Goal: Information Seeking & Learning: Learn about a topic

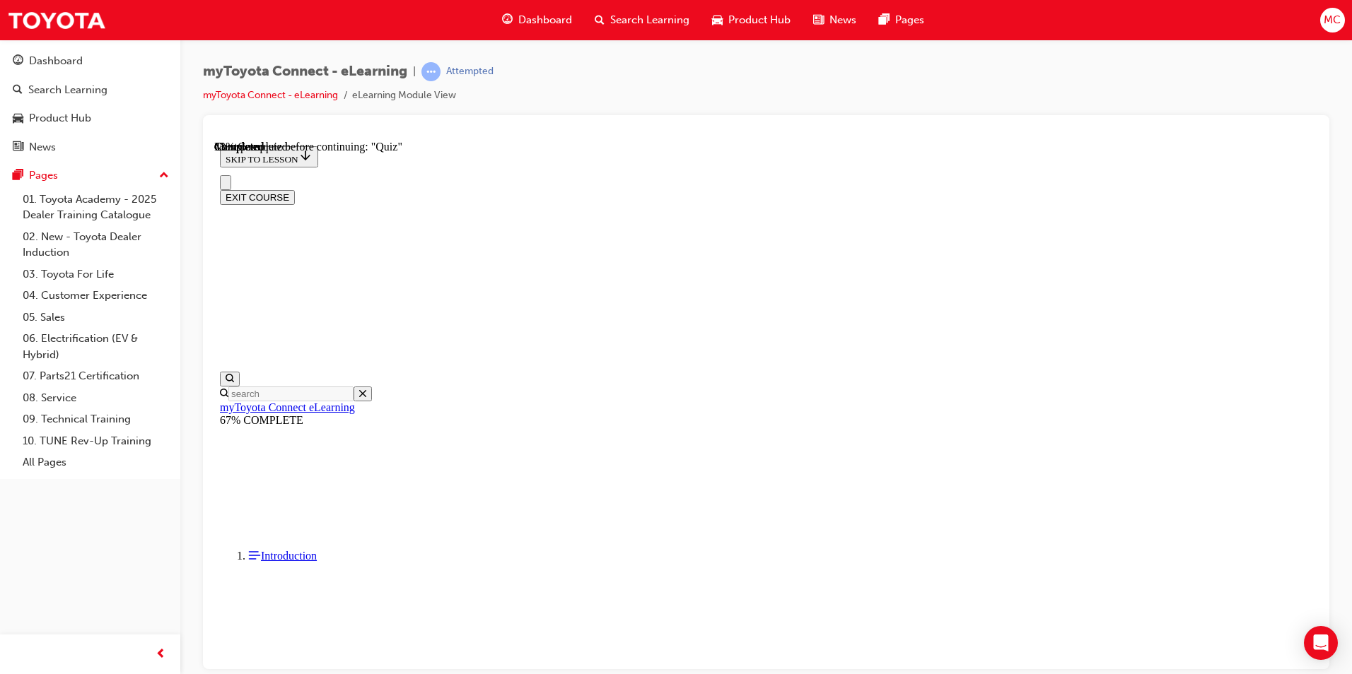
scroll to position [220, 0]
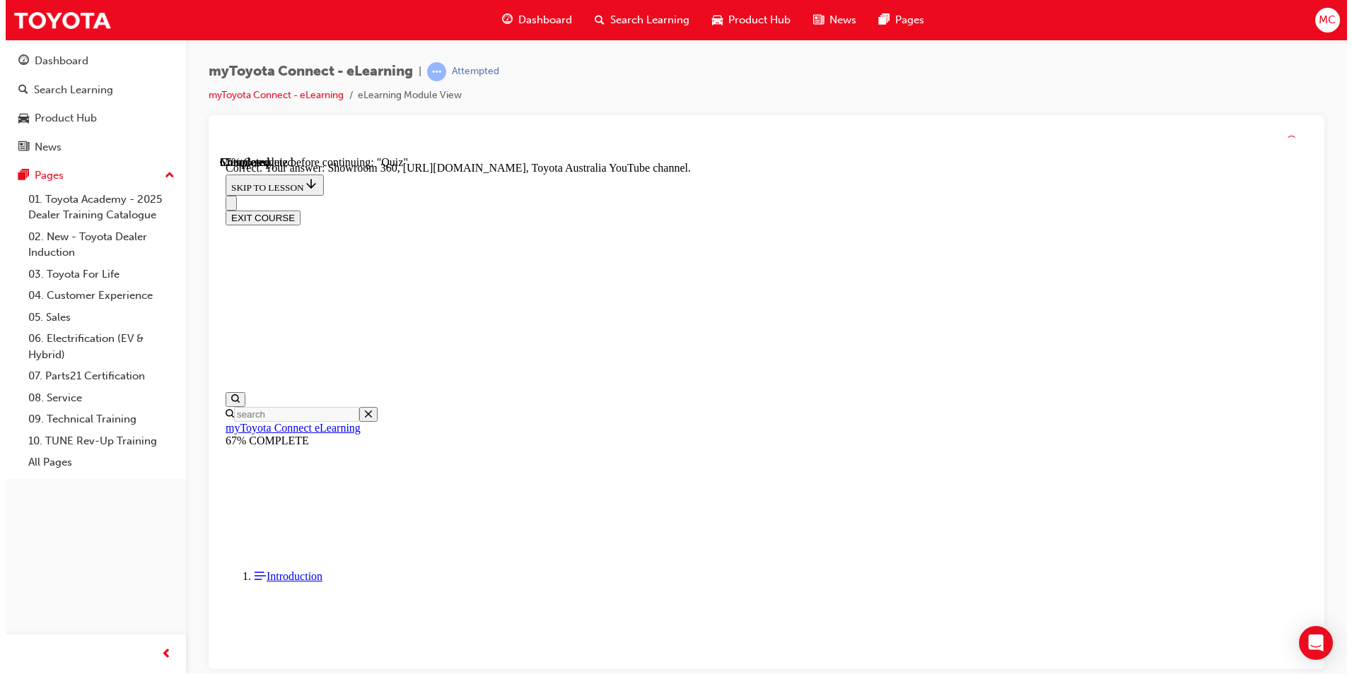
scroll to position [0, 0]
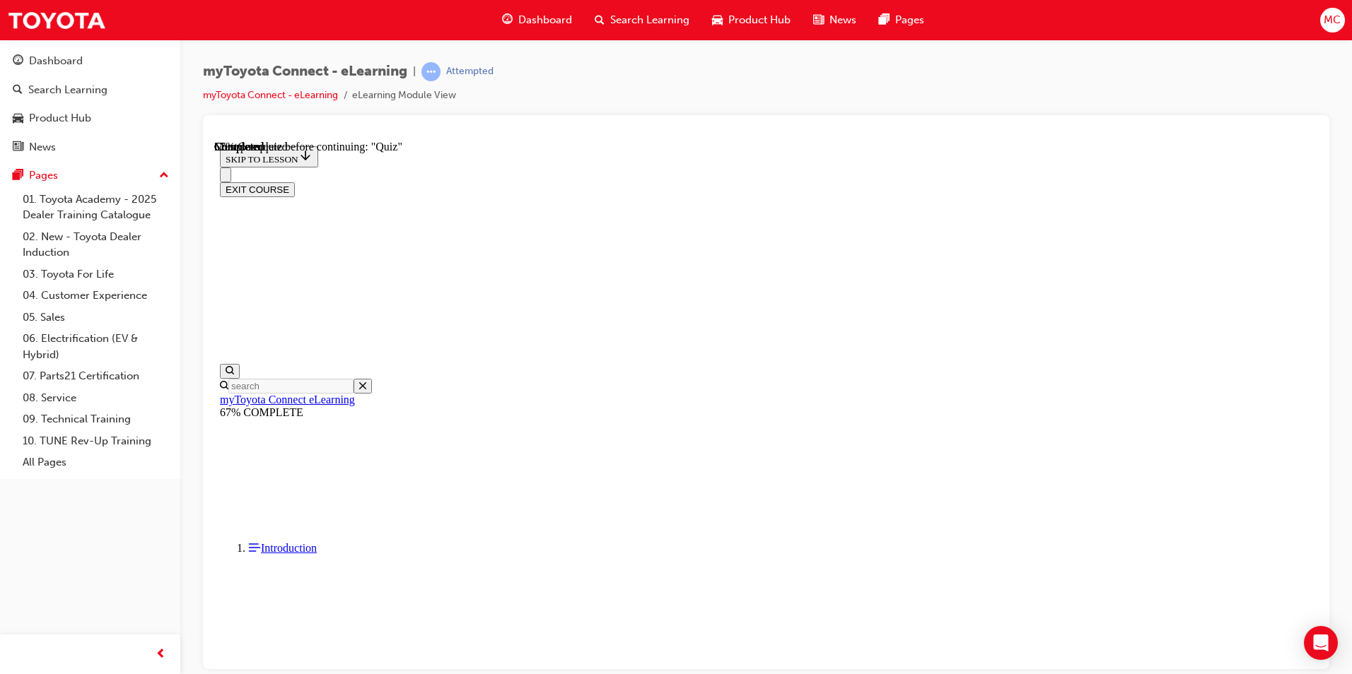
scroll to position [8, 0]
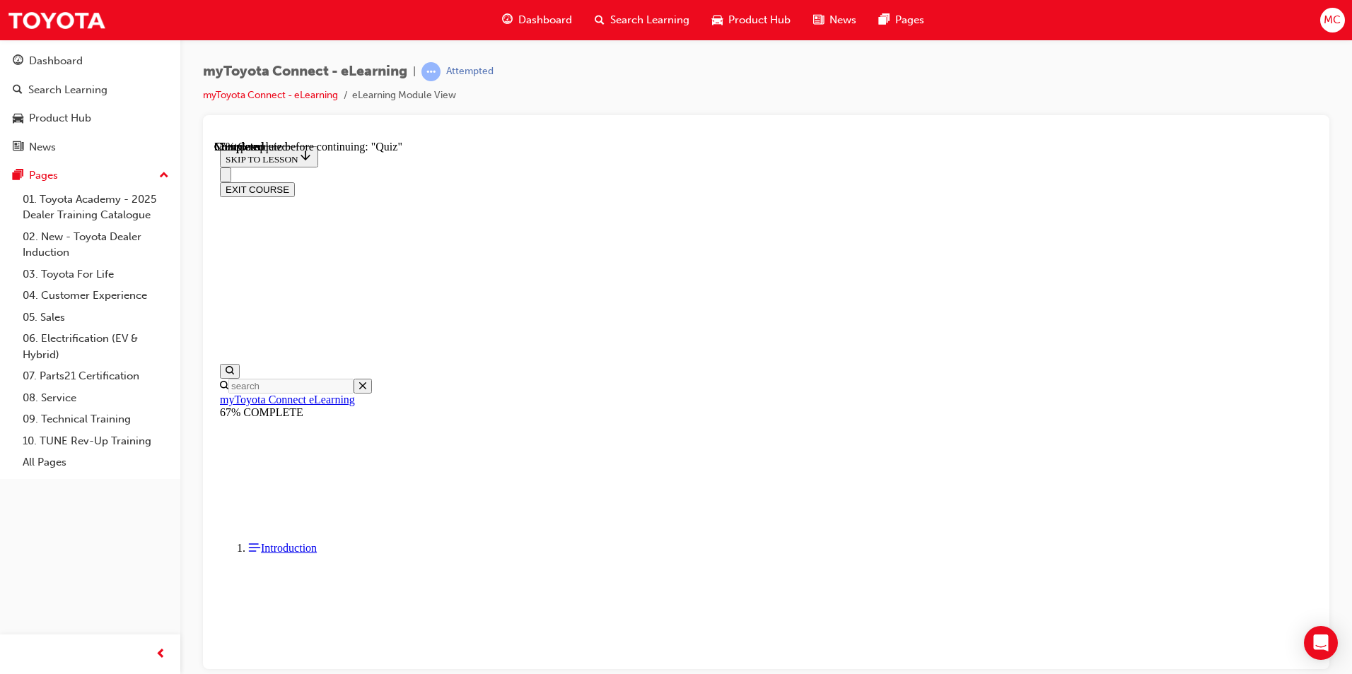
scroll to position [149, 0]
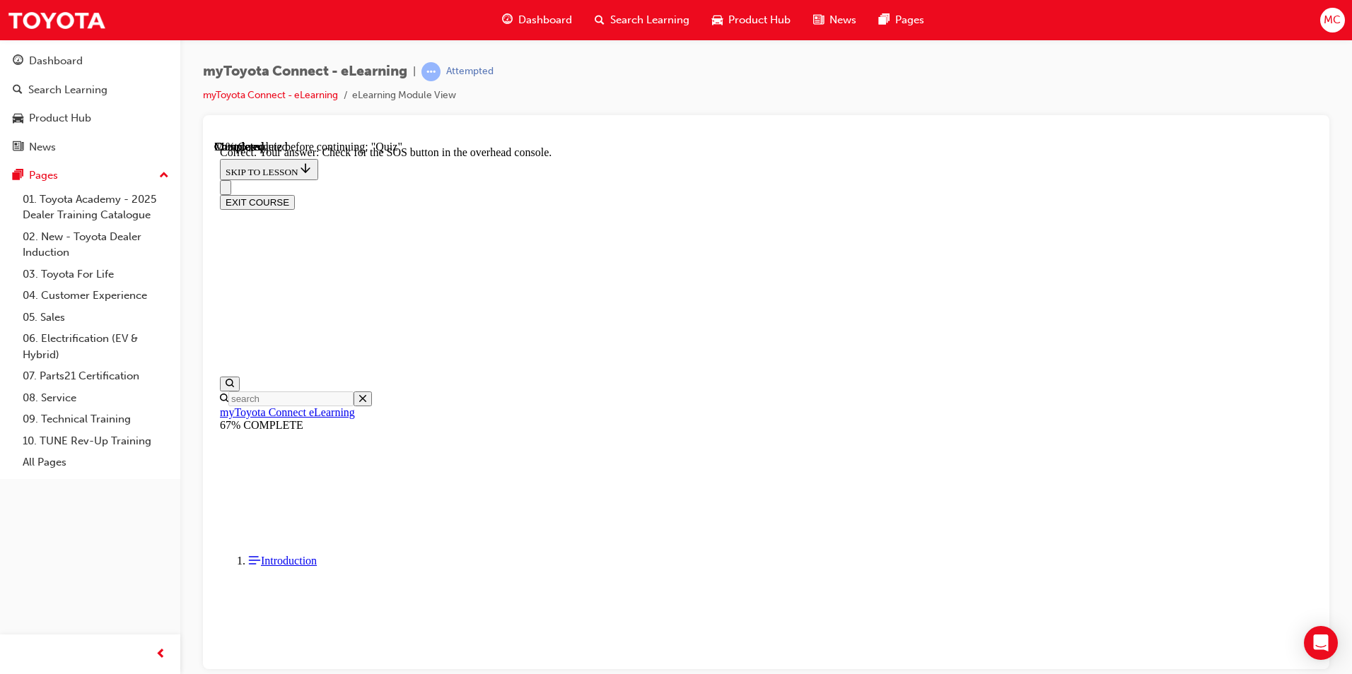
scroll to position [194, 0]
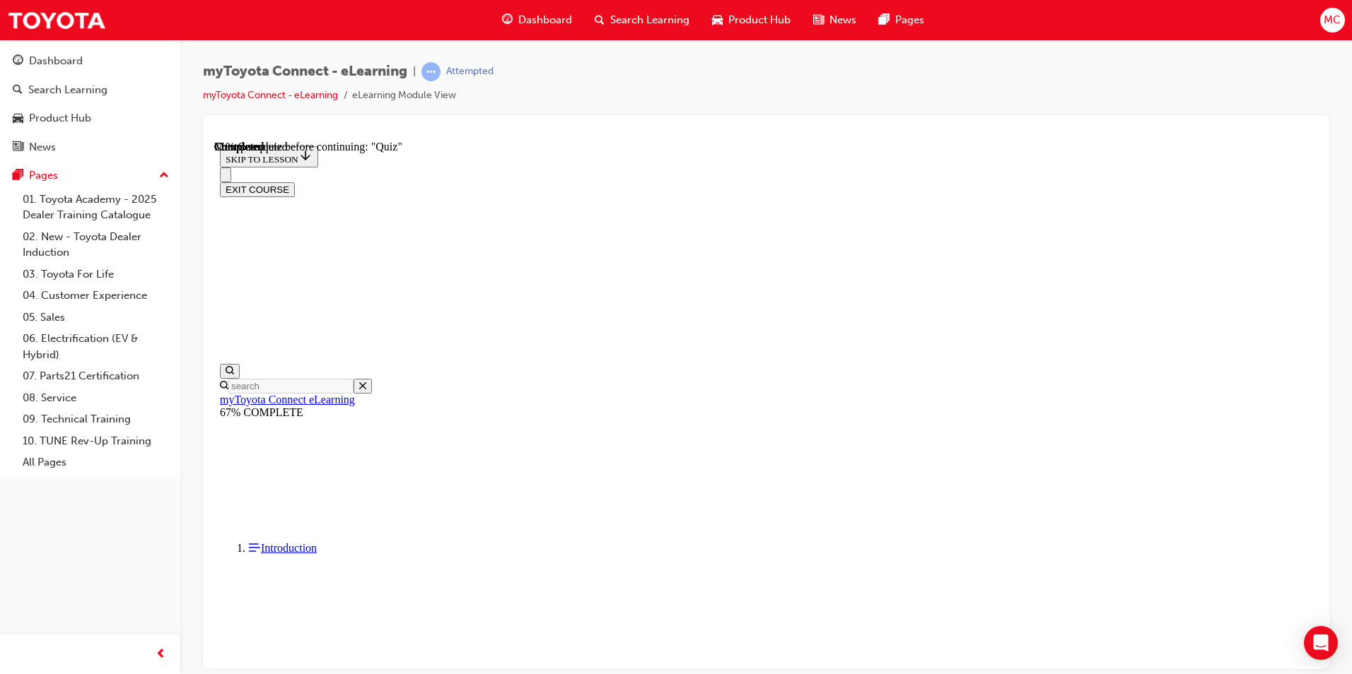
scroll to position [220, 0]
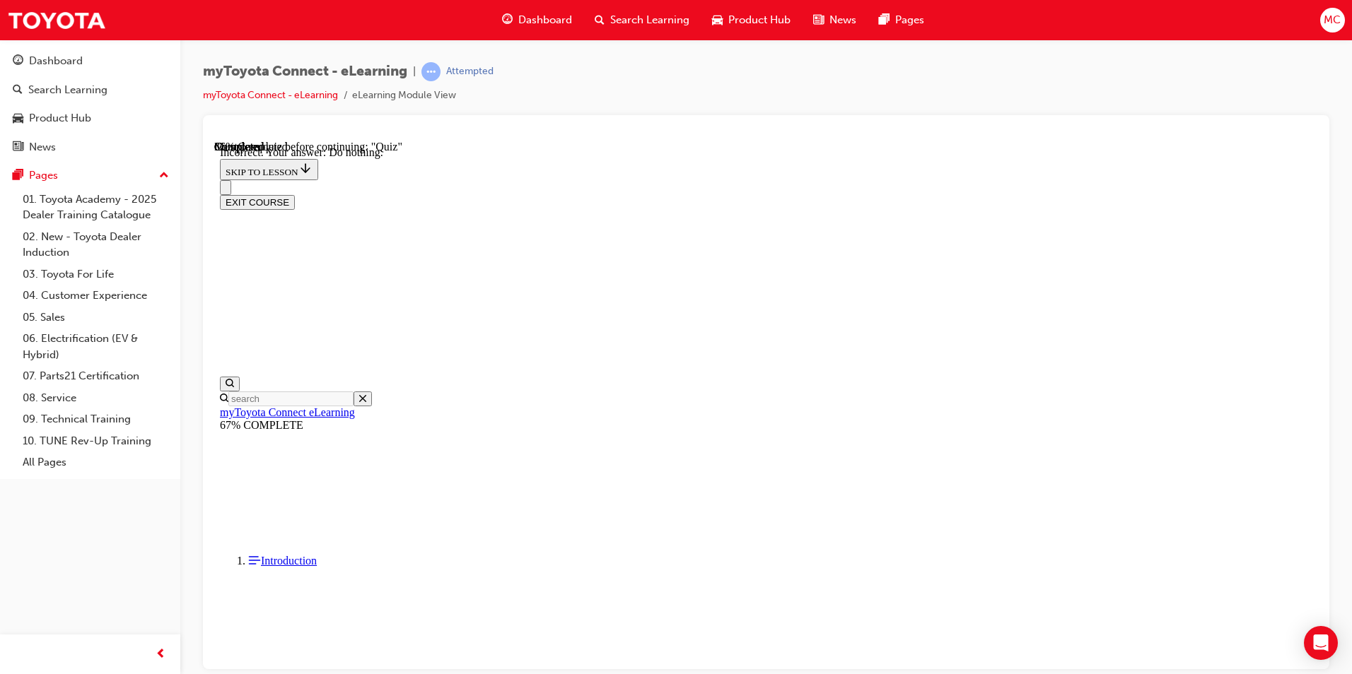
scroll to position [264, 0]
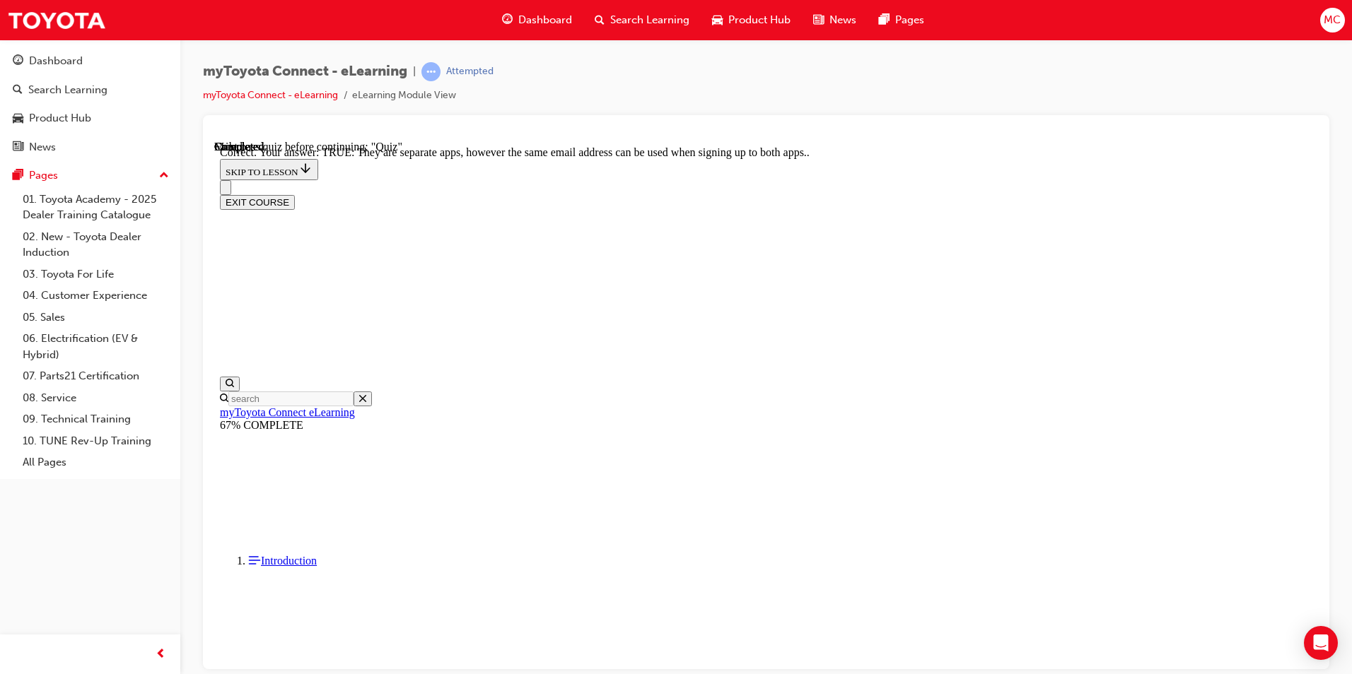
scroll to position [141, 0]
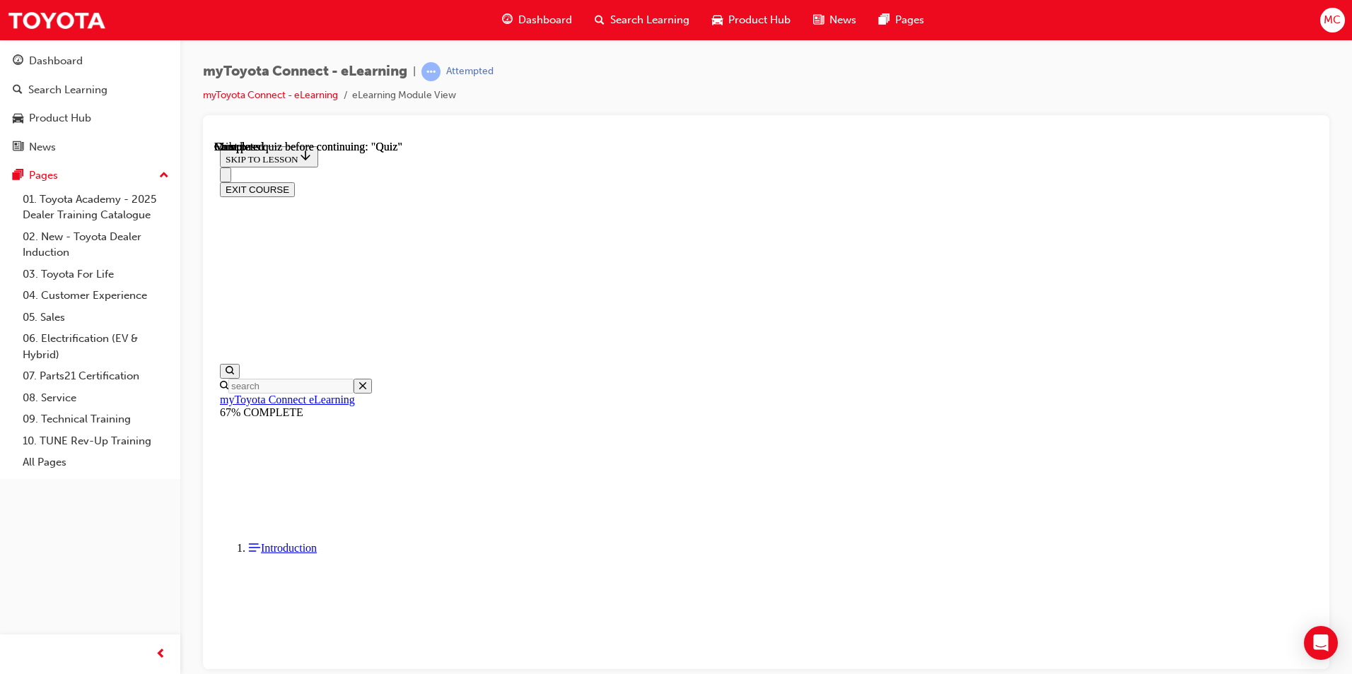
scroll to position [236, 0]
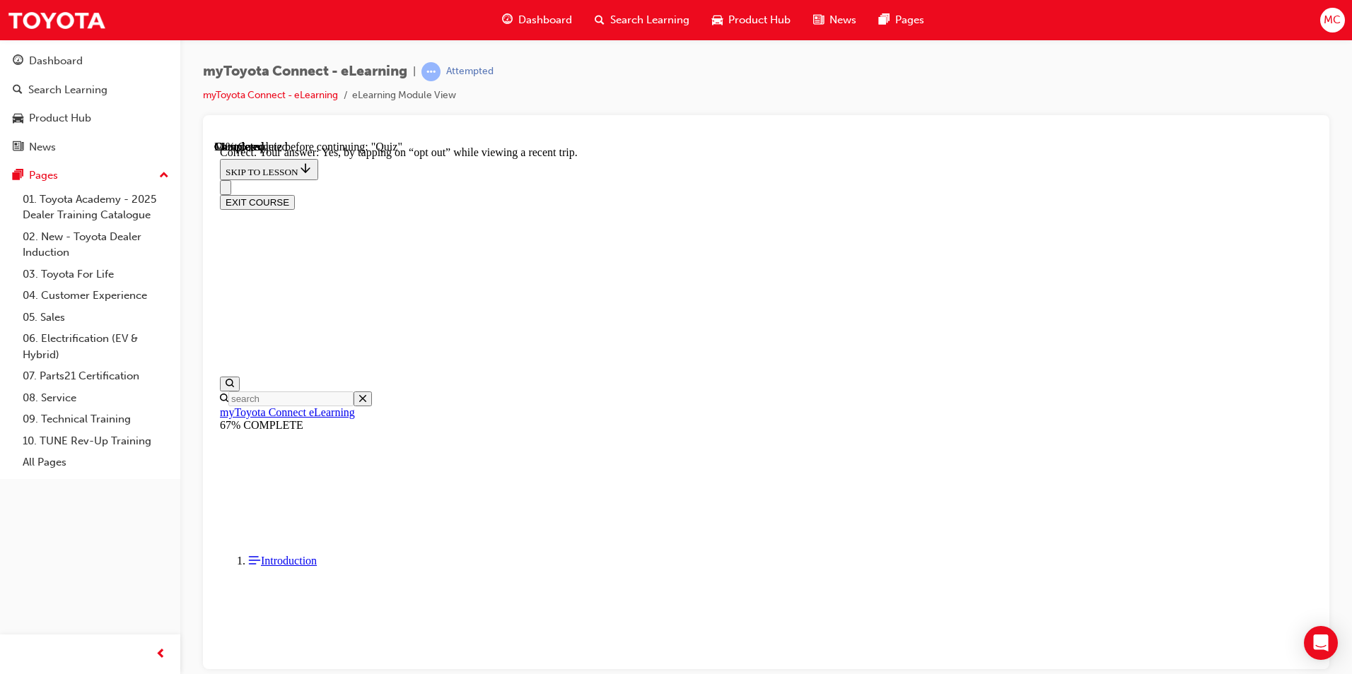
scroll to position [137, 0]
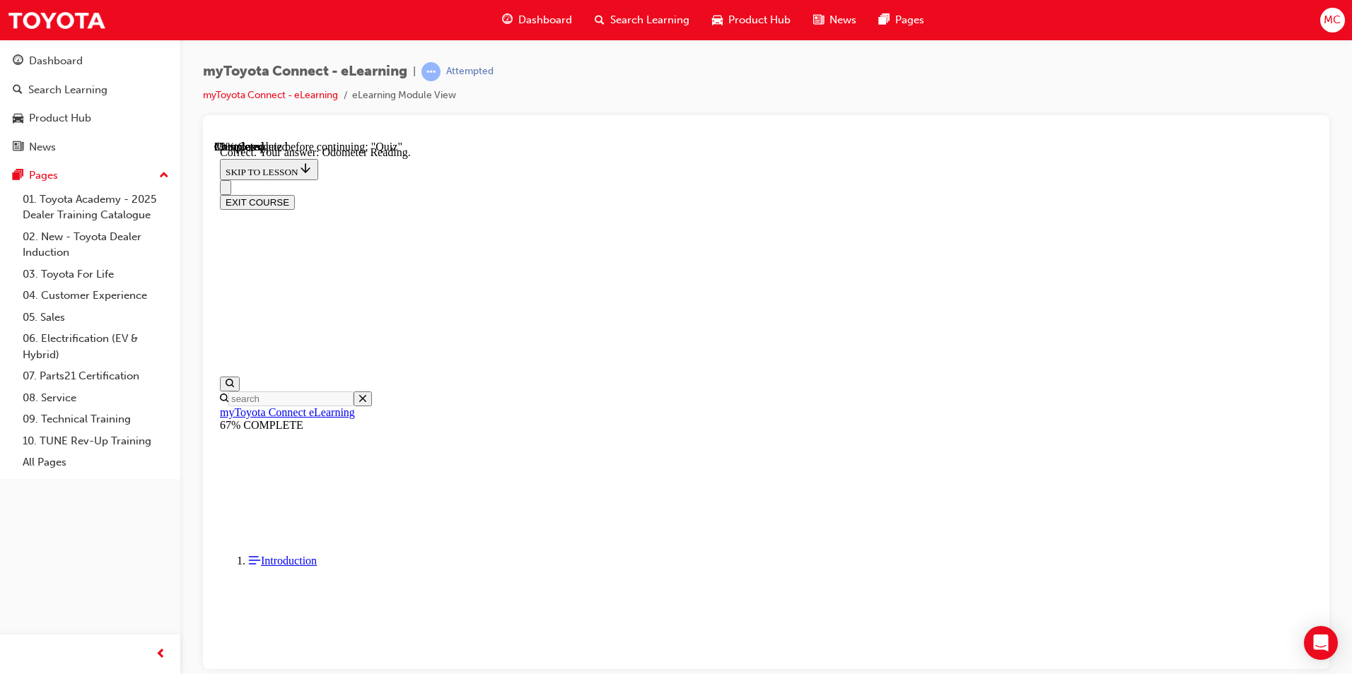
scroll to position [250, 0]
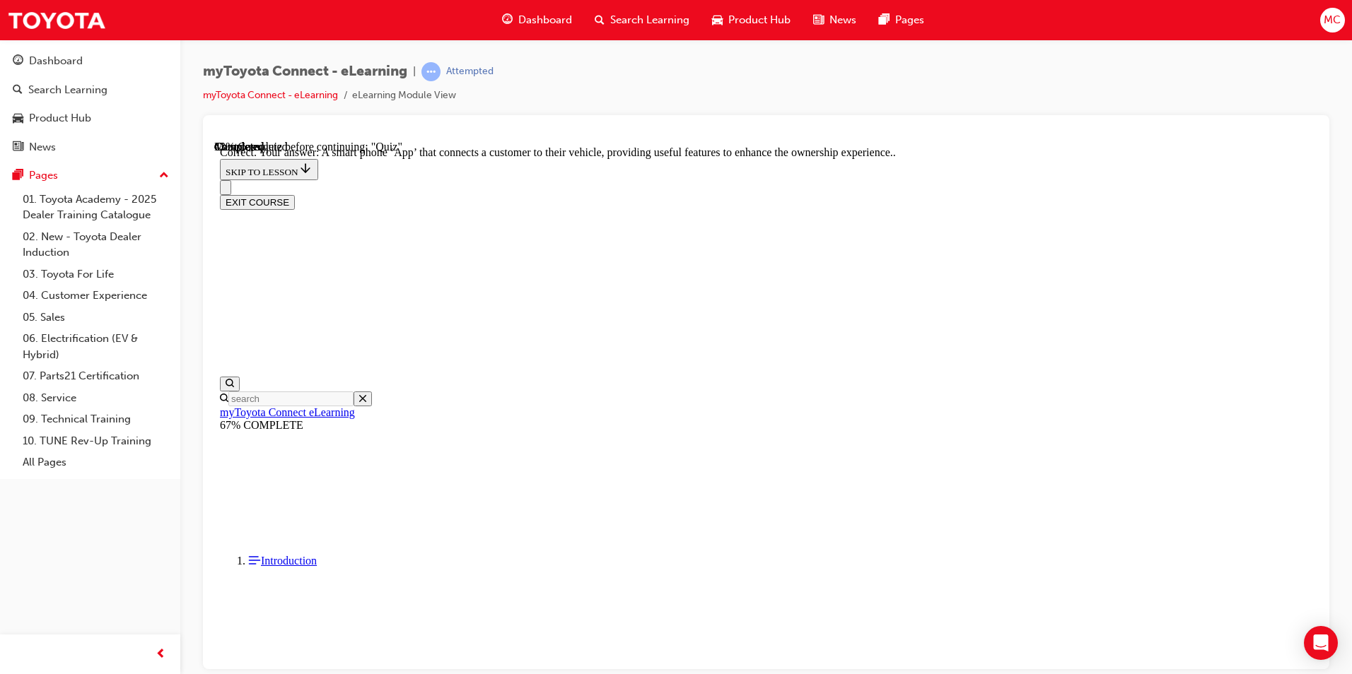
scroll to position [236, 0]
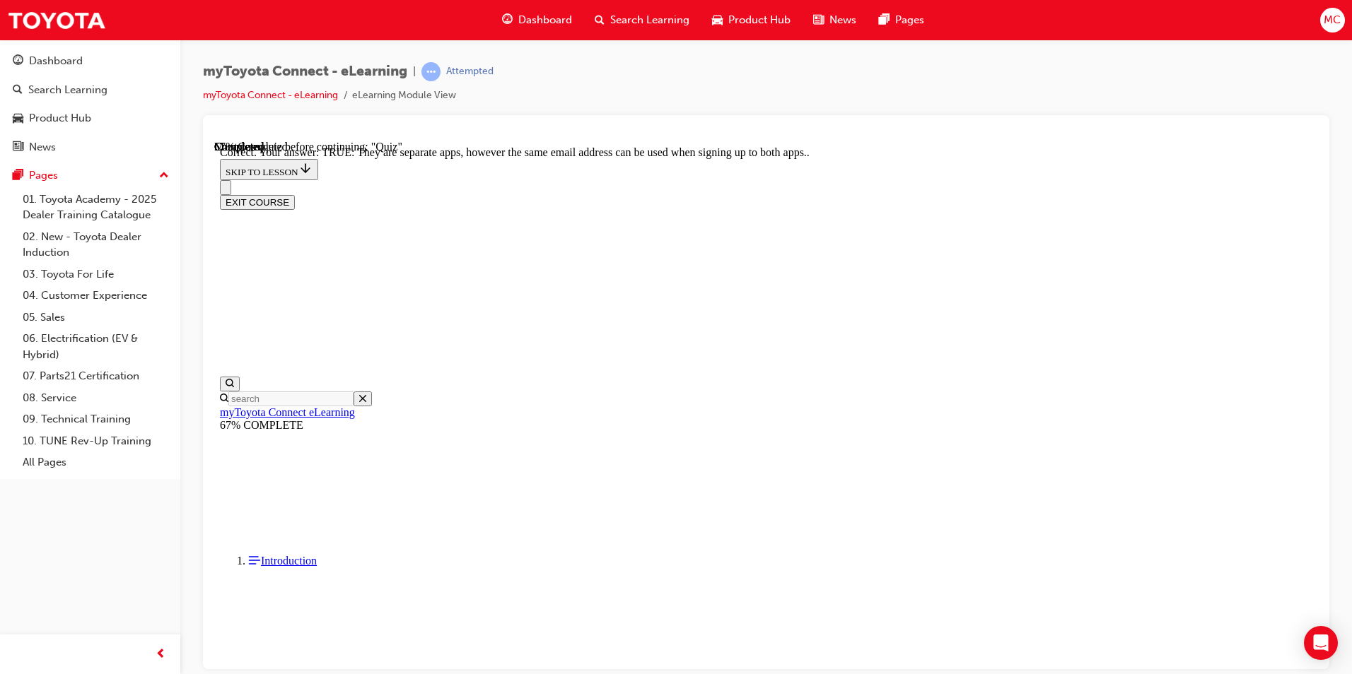
scroll to position [141, 0]
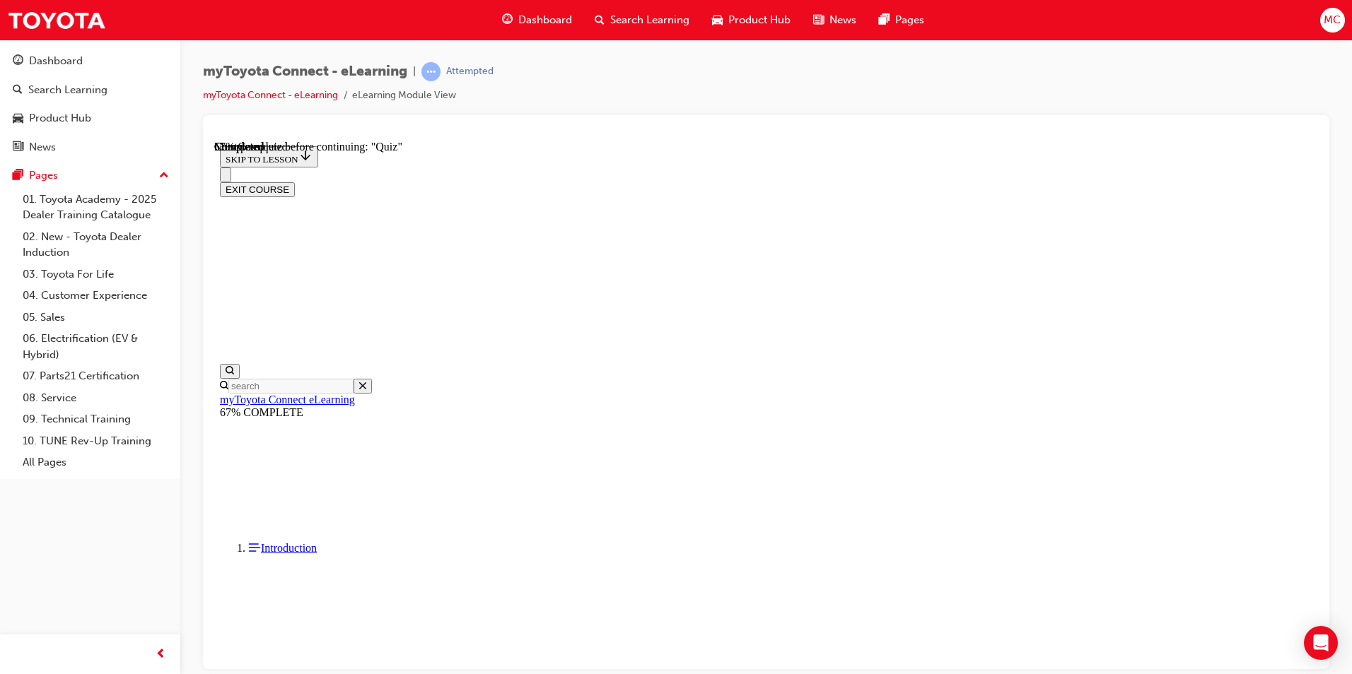
scroll to position [127, 0]
drag, startPoint x: 663, startPoint y: 537, endPoint x: 715, endPoint y: 551, distance: 53.5
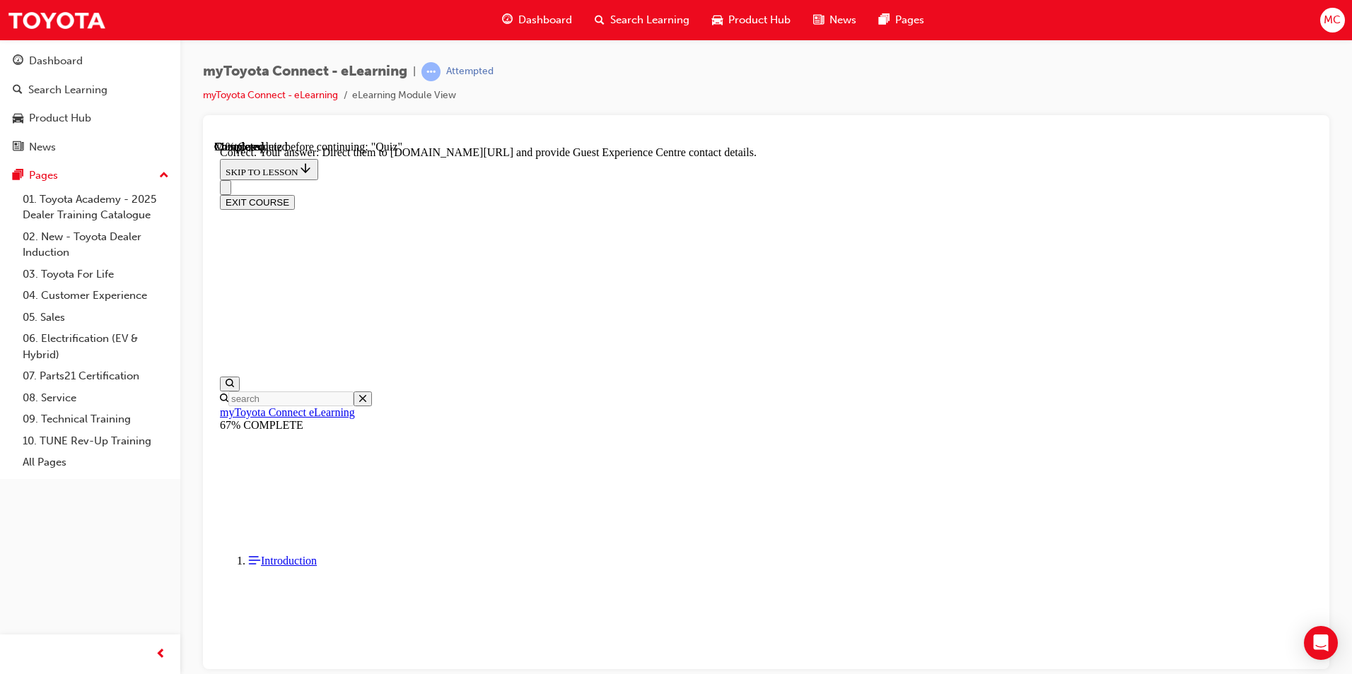
scroll to position [264, 0]
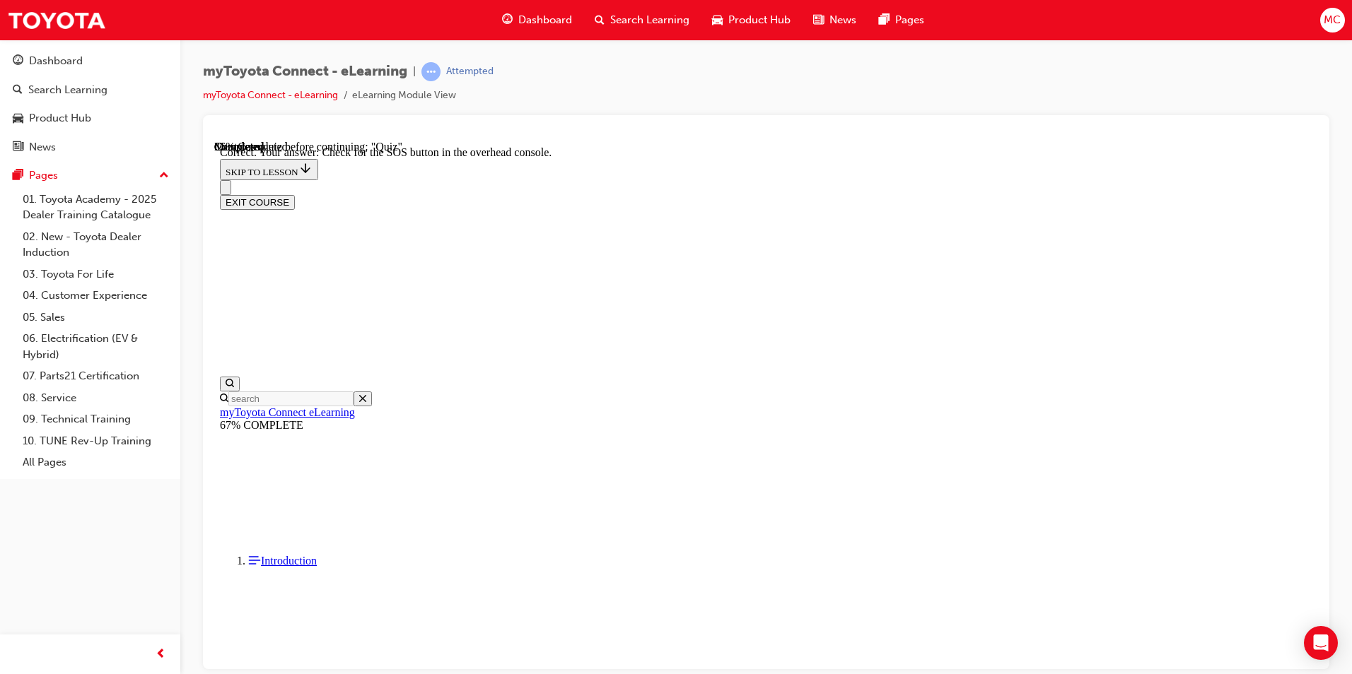
scroll to position [194, 0]
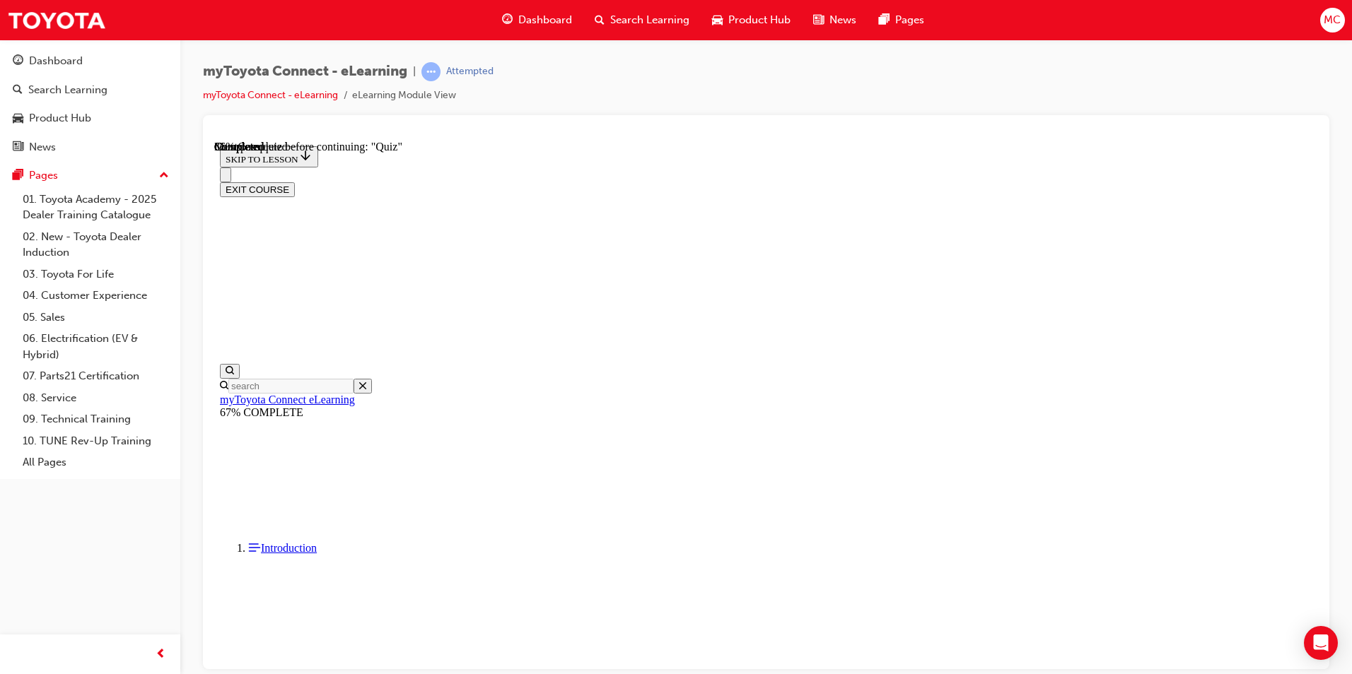
scroll to position [158, 0]
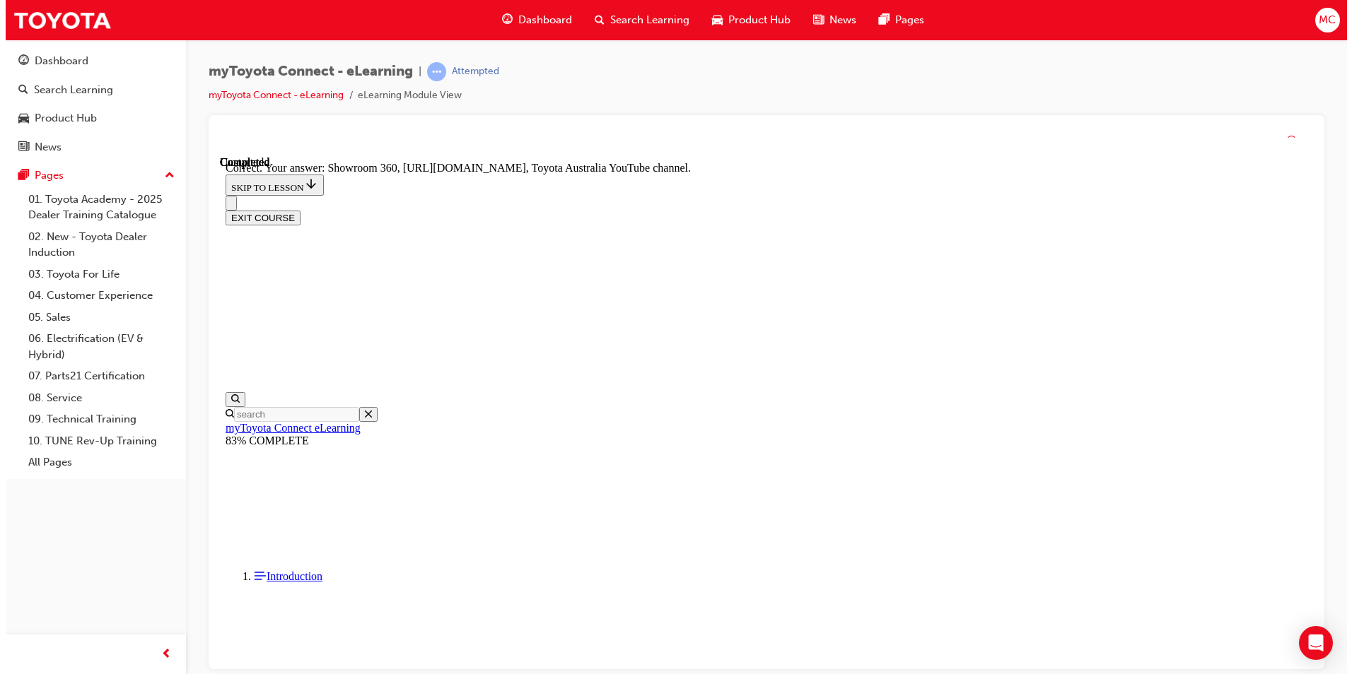
scroll to position [264, 0]
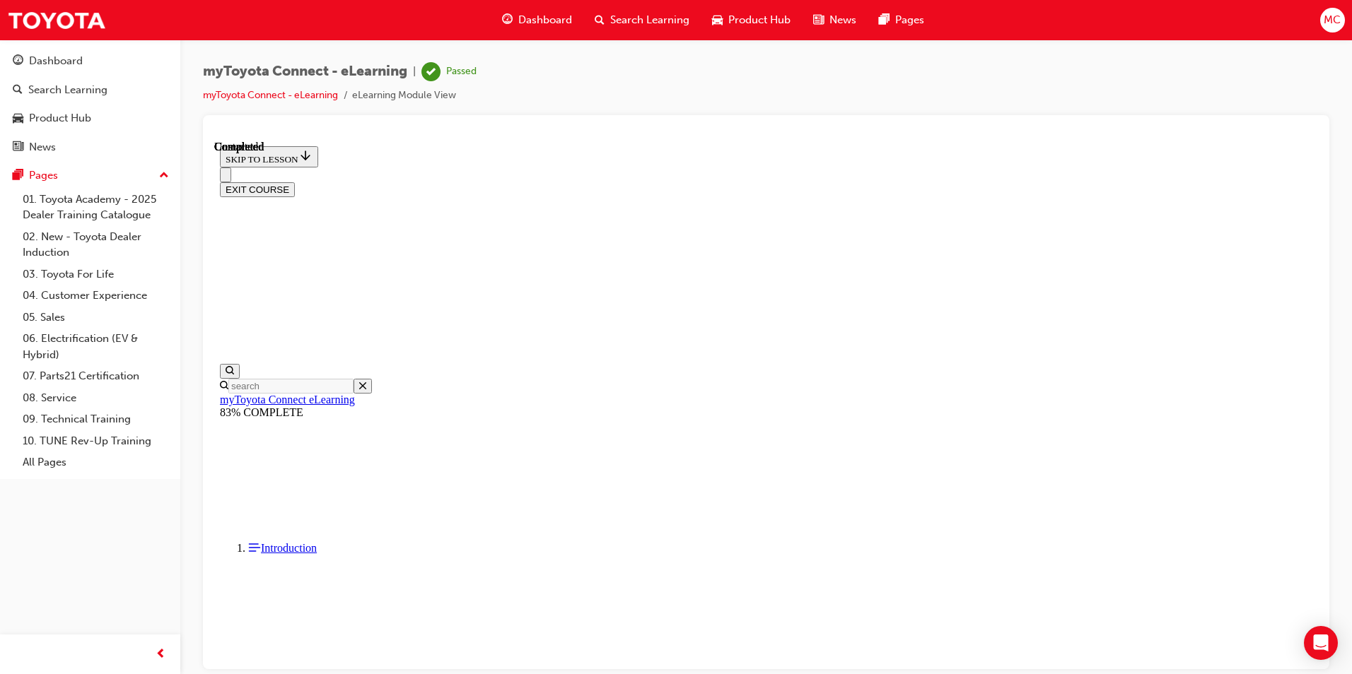
scroll to position [236, 0]
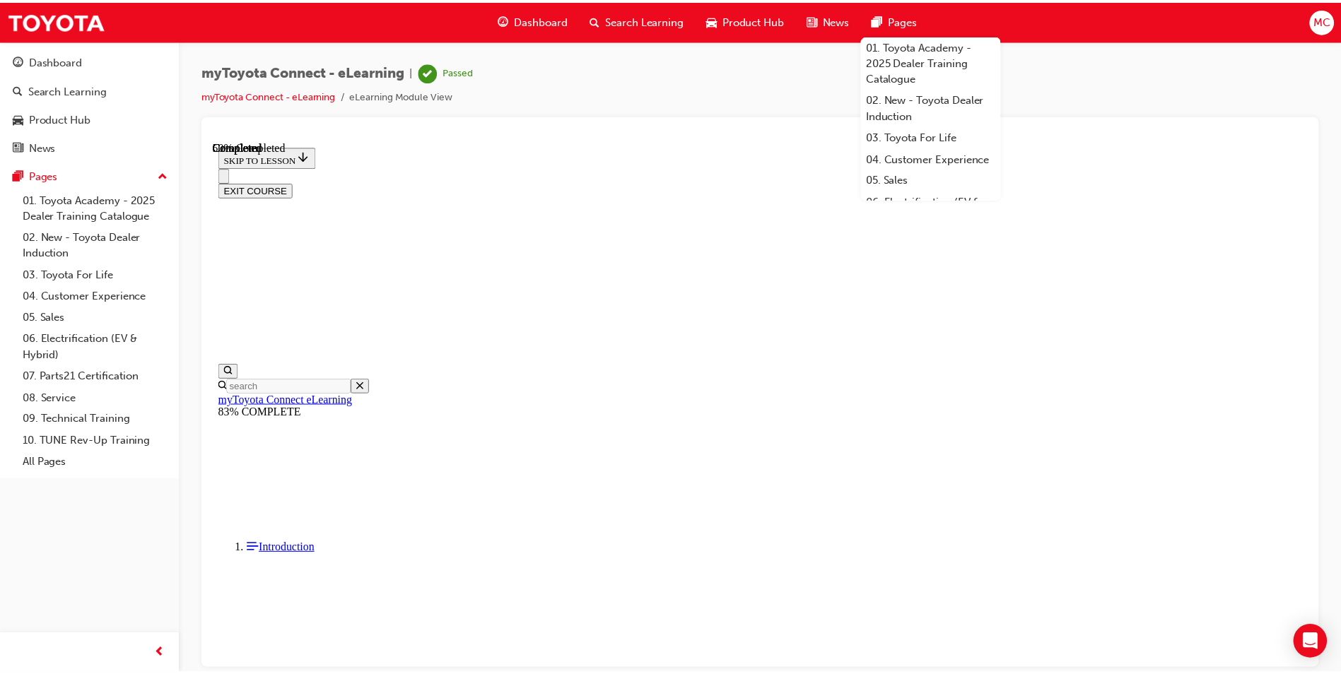
scroll to position [327, 0]
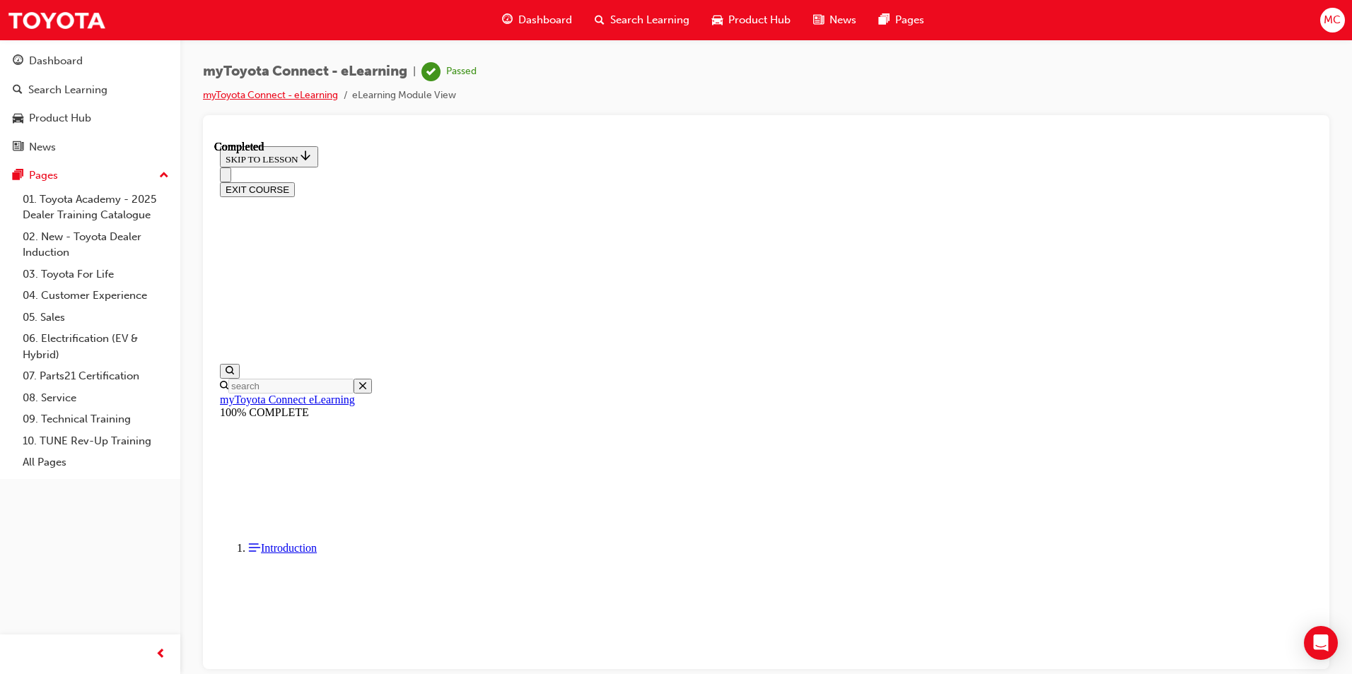
click at [238, 100] on link "myToyota Connect - eLearning" at bounding box center [270, 95] width 135 height 12
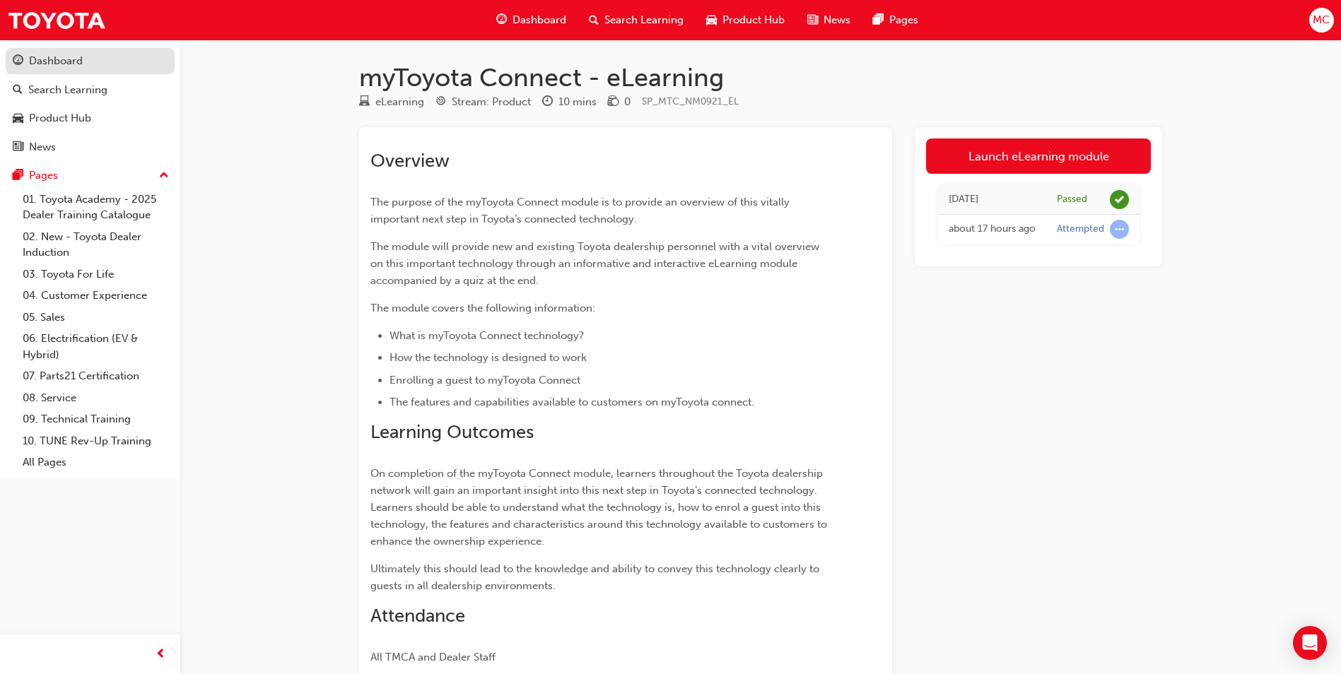
click at [78, 65] on div "Dashboard" at bounding box center [56, 61] width 54 height 16
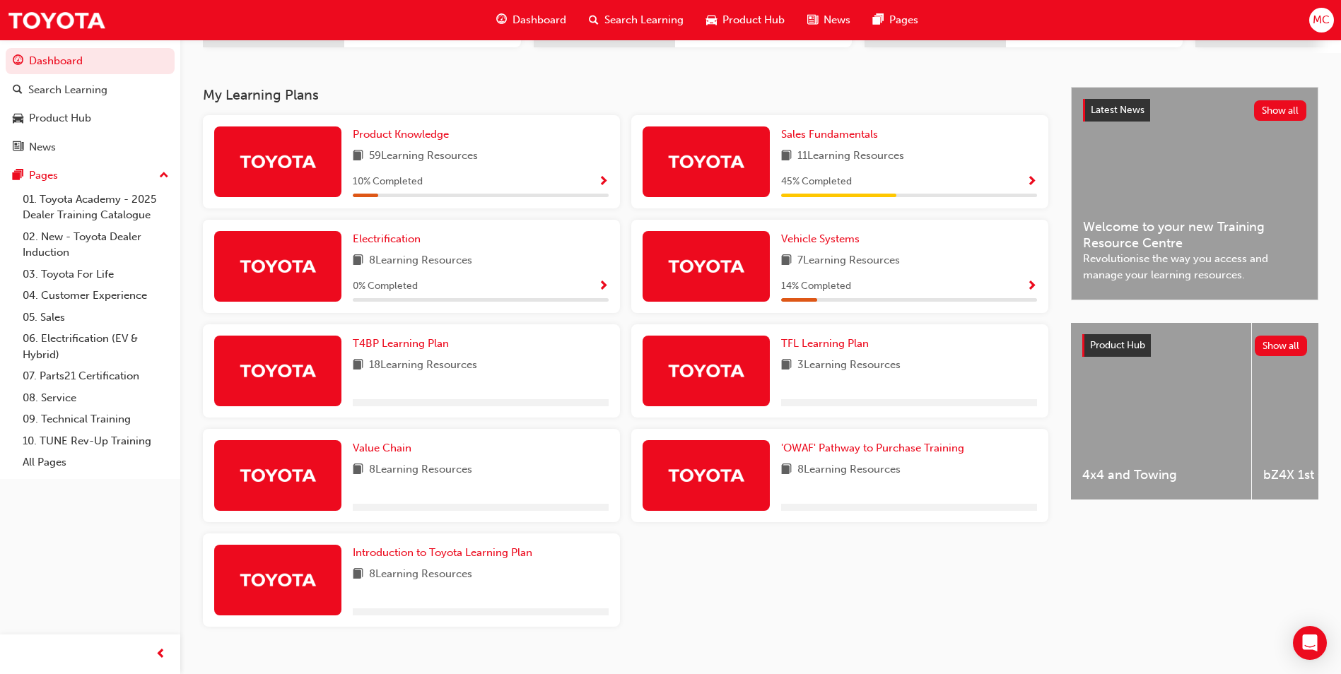
scroll to position [283, 0]
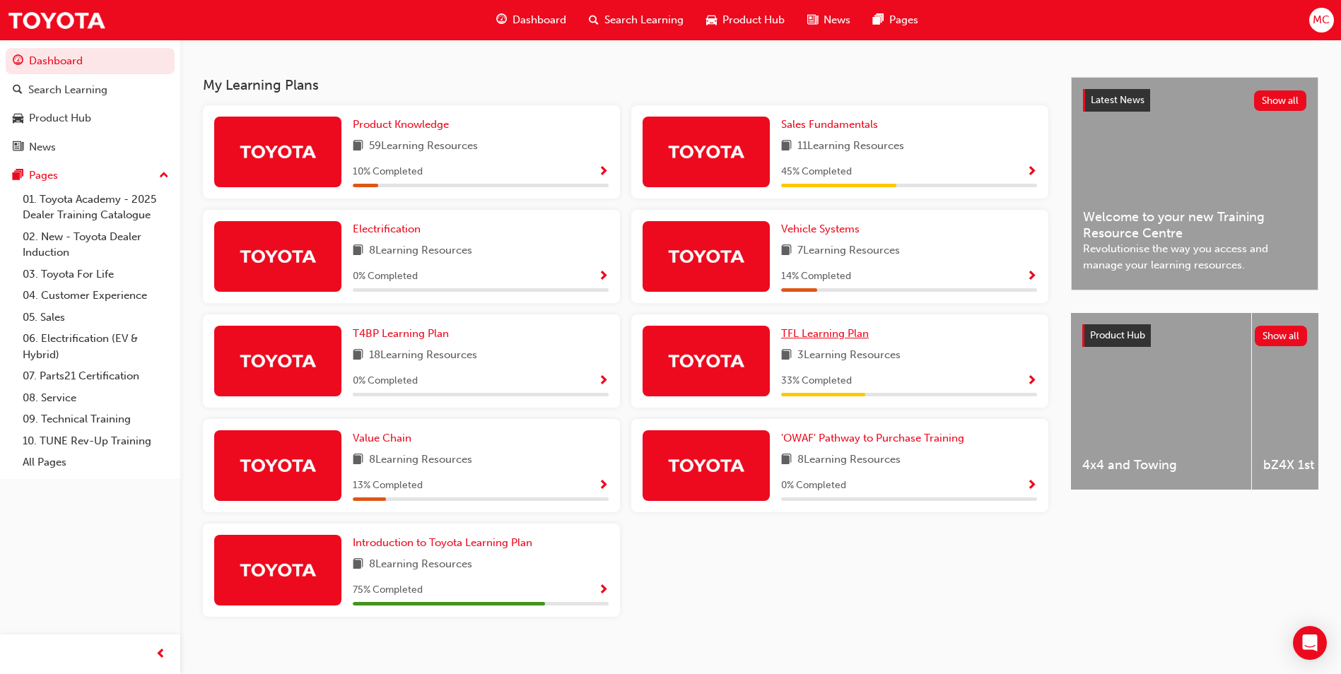
click at [810, 340] on span "TFL Learning Plan" at bounding box center [825, 333] width 88 height 13
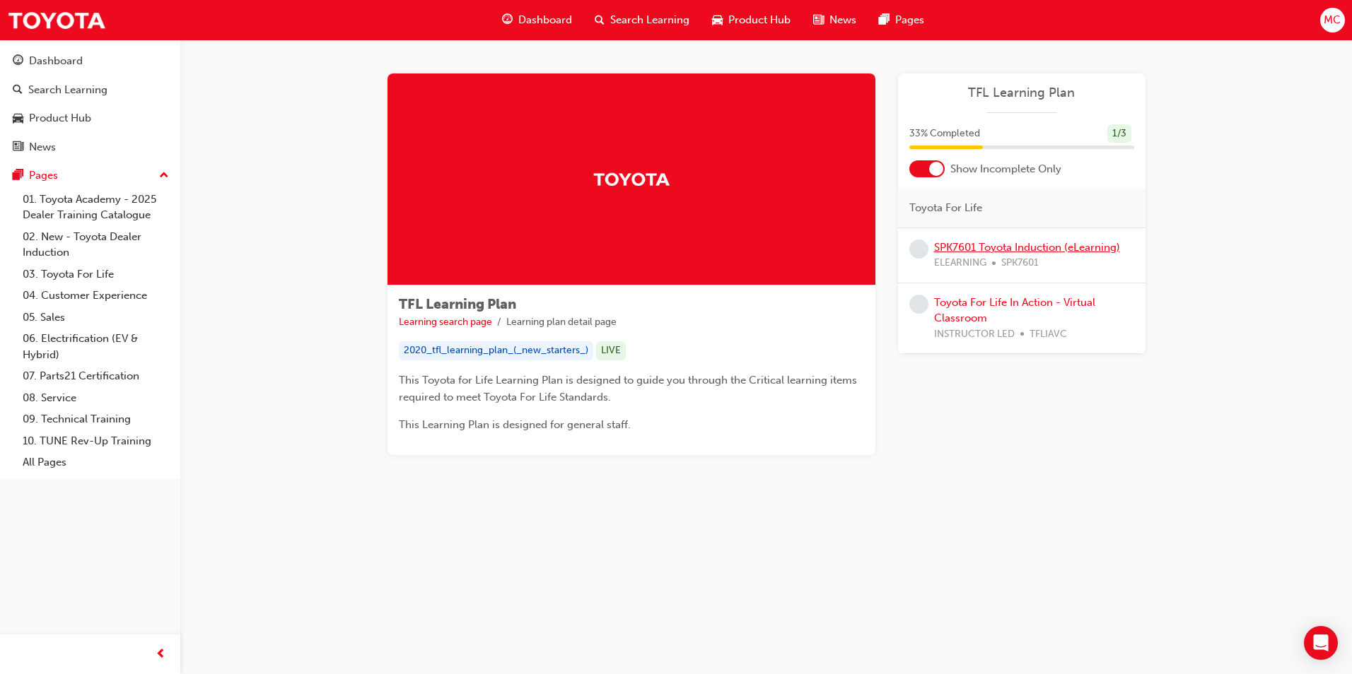
click at [971, 247] on link "SPK7601 Toyota Induction (eLearning)" at bounding box center [1027, 247] width 186 height 13
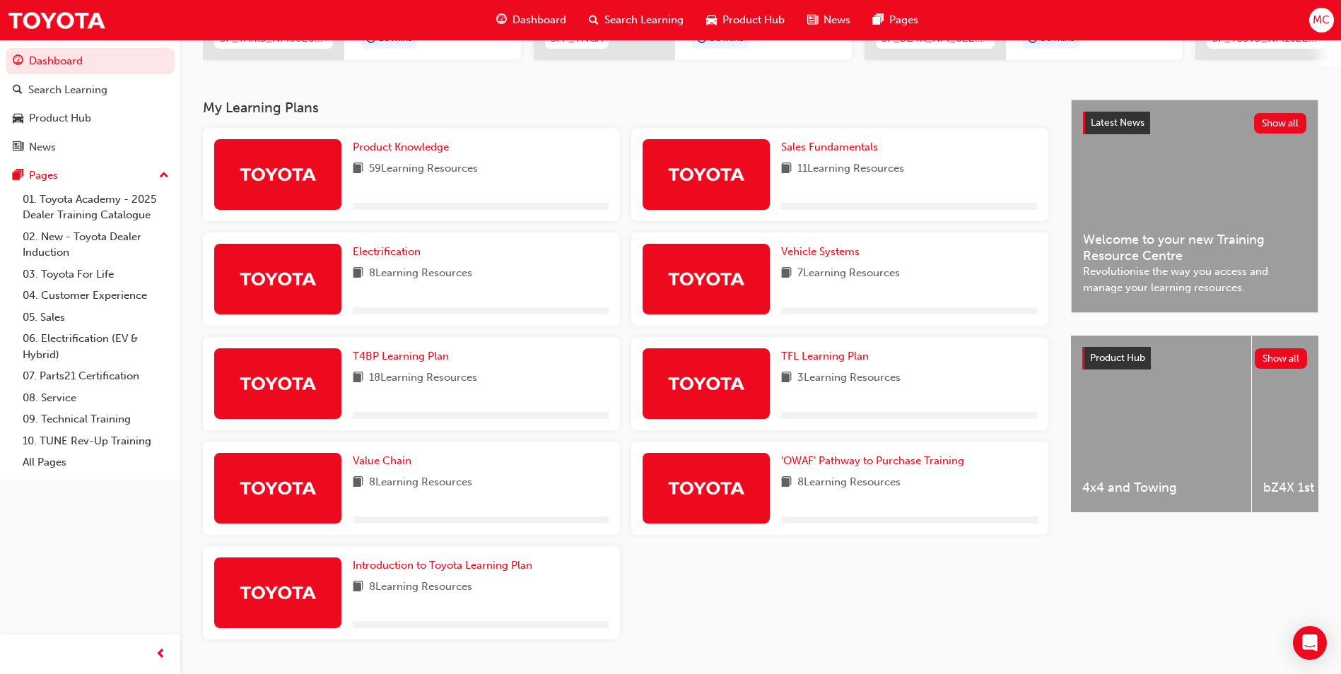
scroll to position [283, 0]
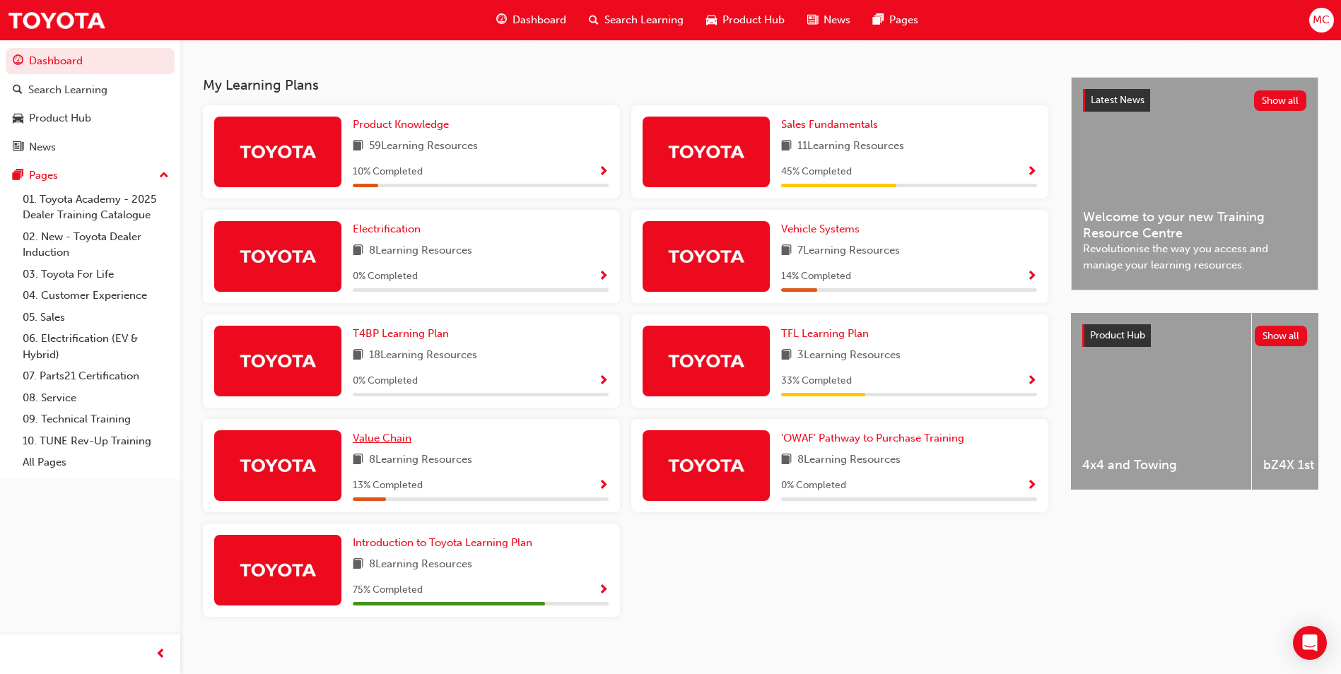
click at [373, 442] on span "Value Chain" at bounding box center [382, 438] width 59 height 13
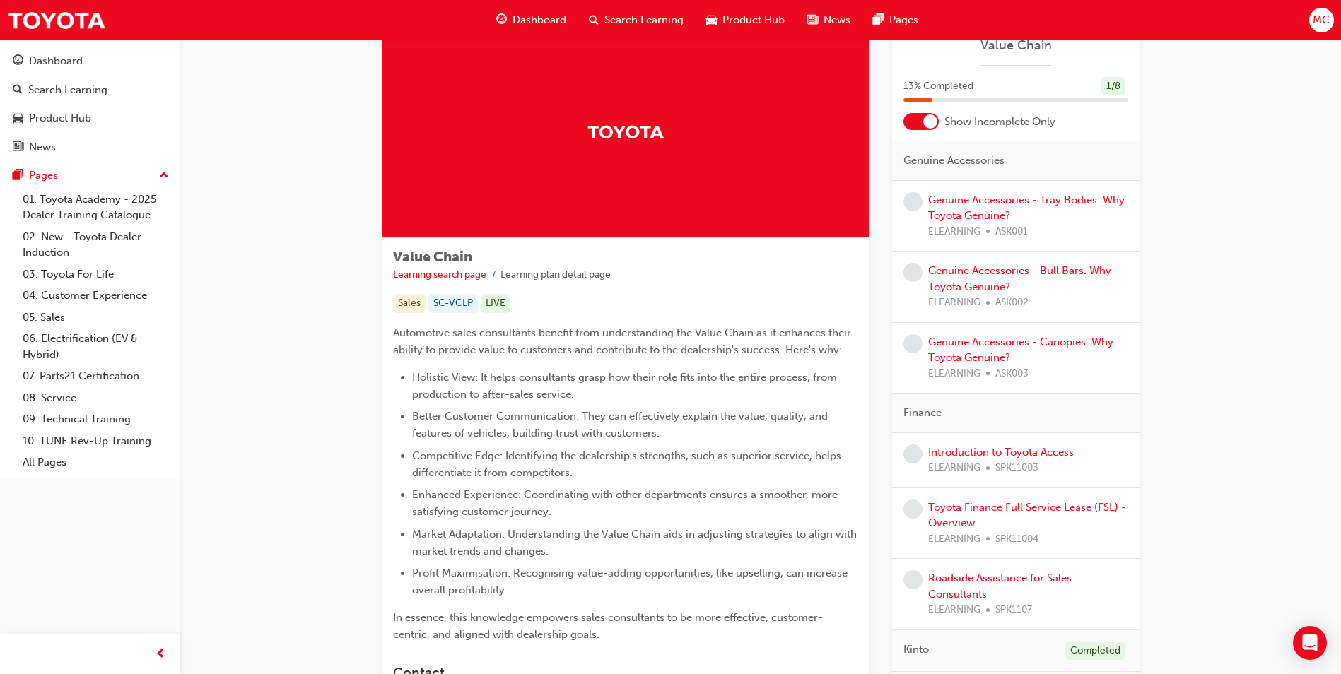
scroll to position [71, 0]
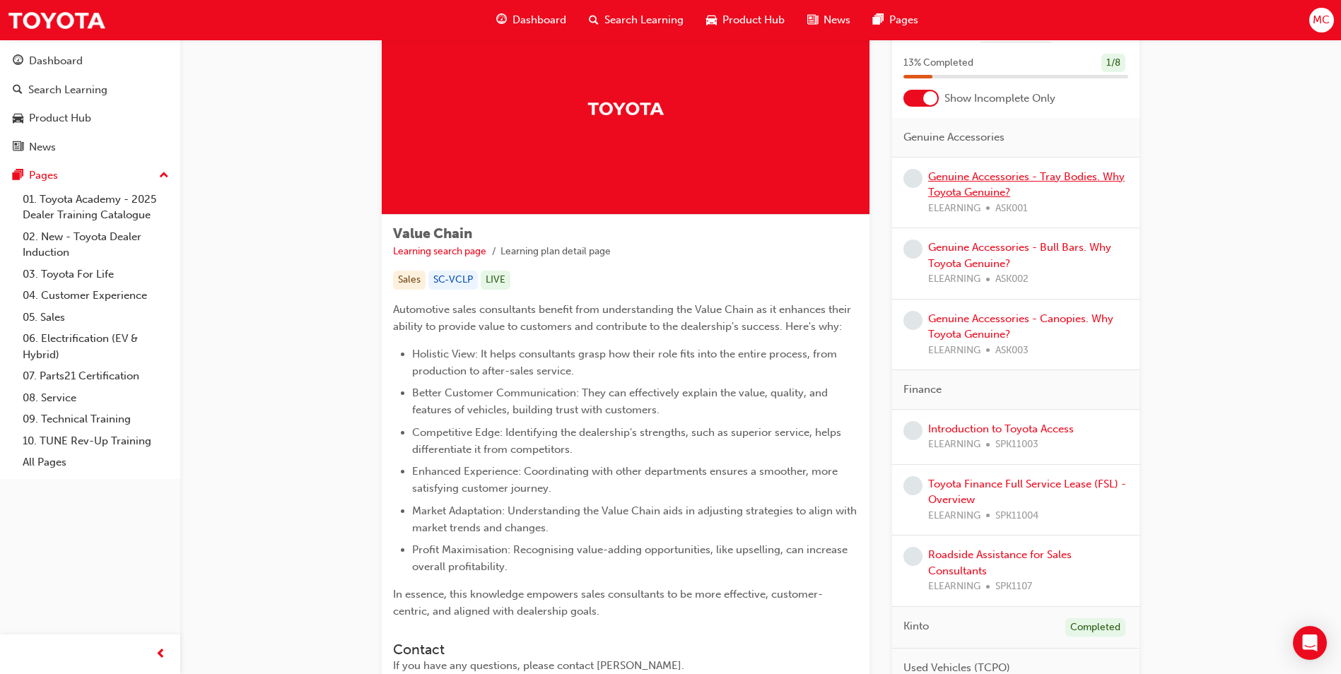
click at [981, 182] on link "Genuine Accessories - Tray Bodies. Why Toyota Genuine?" at bounding box center [1026, 184] width 197 height 29
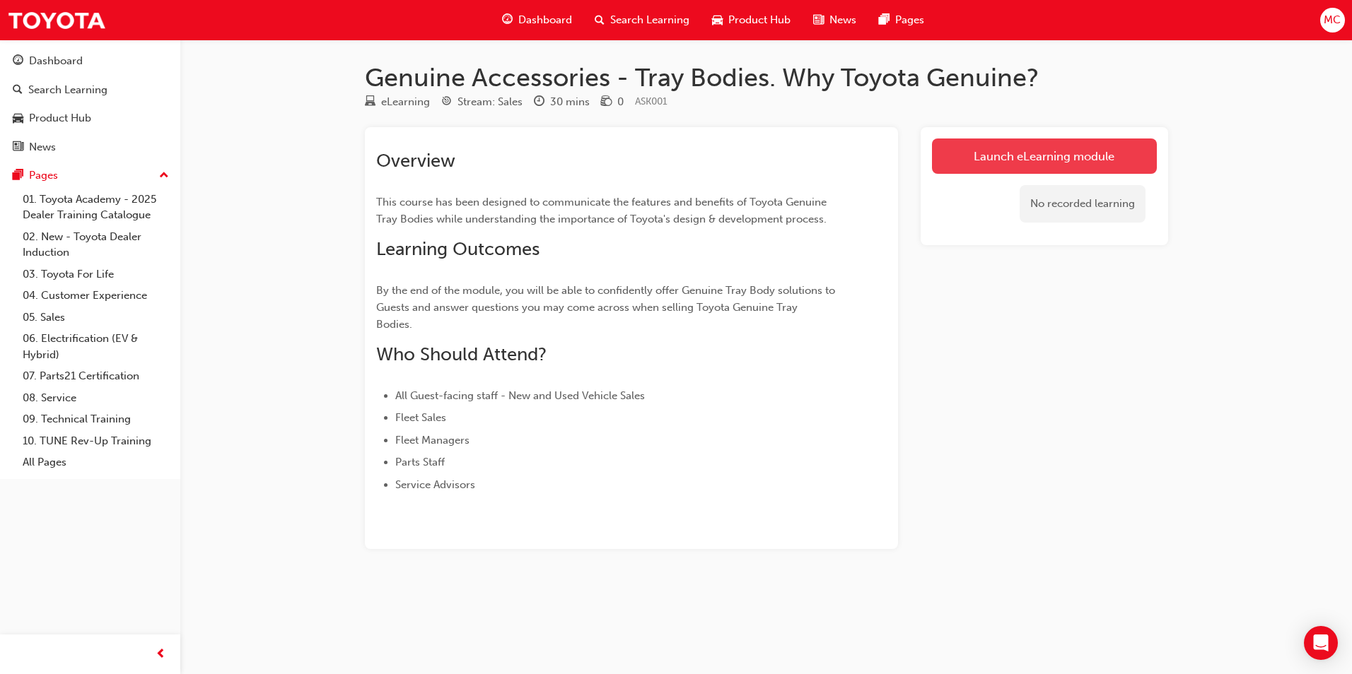
click at [1023, 140] on link "Launch eLearning module" at bounding box center [1044, 156] width 225 height 35
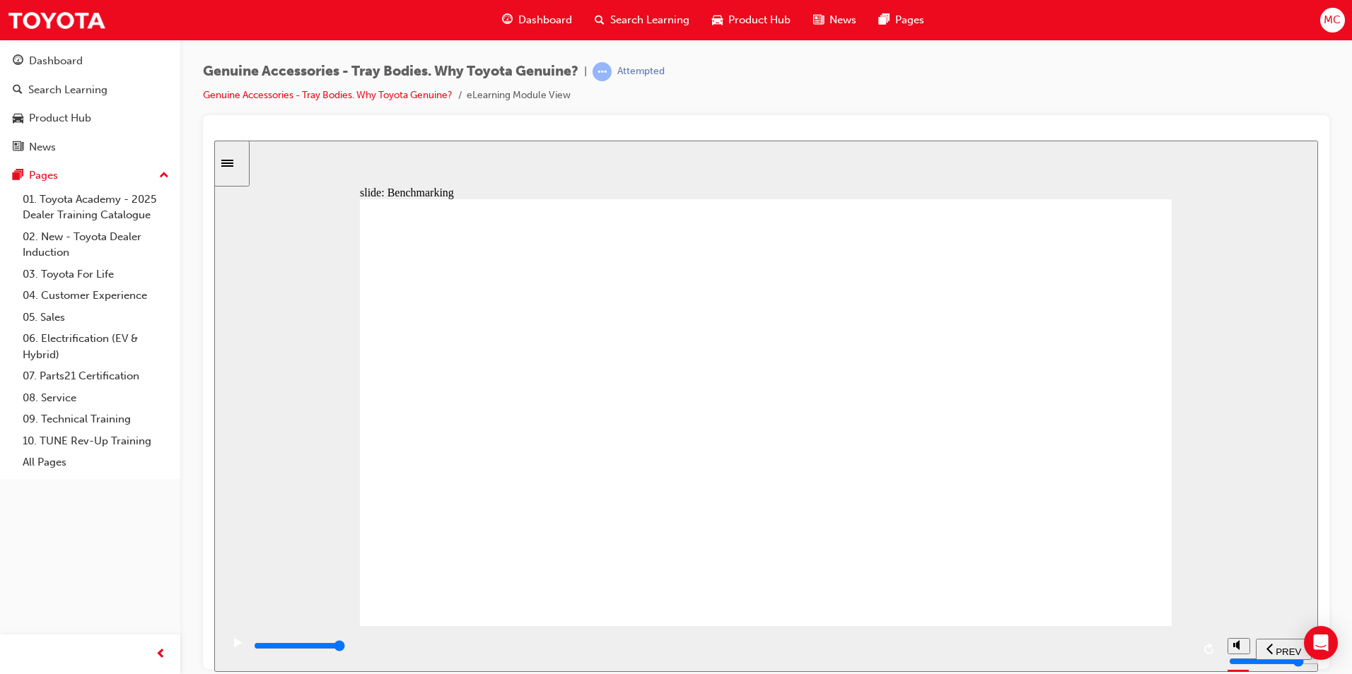
drag, startPoint x: 592, startPoint y: 382, endPoint x: 641, endPoint y: 385, distance: 49.5
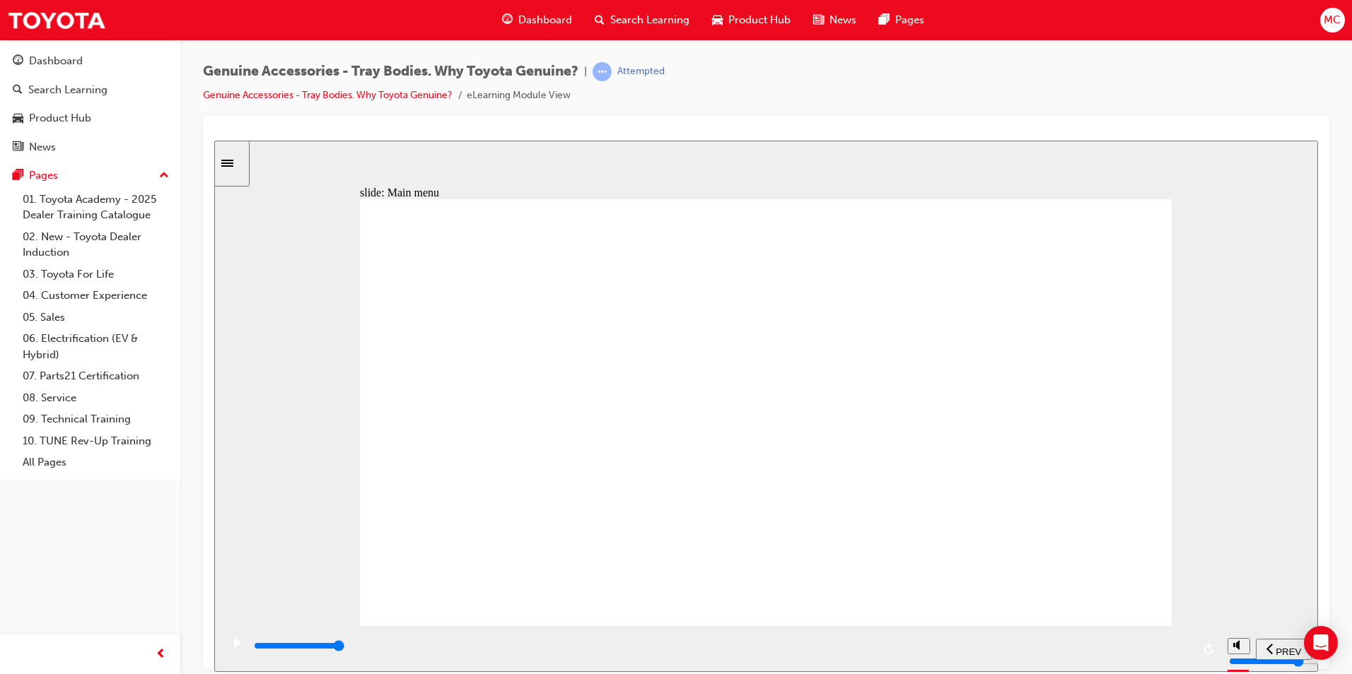
drag, startPoint x: 496, startPoint y: 391, endPoint x: 489, endPoint y: 256, distance: 135.3
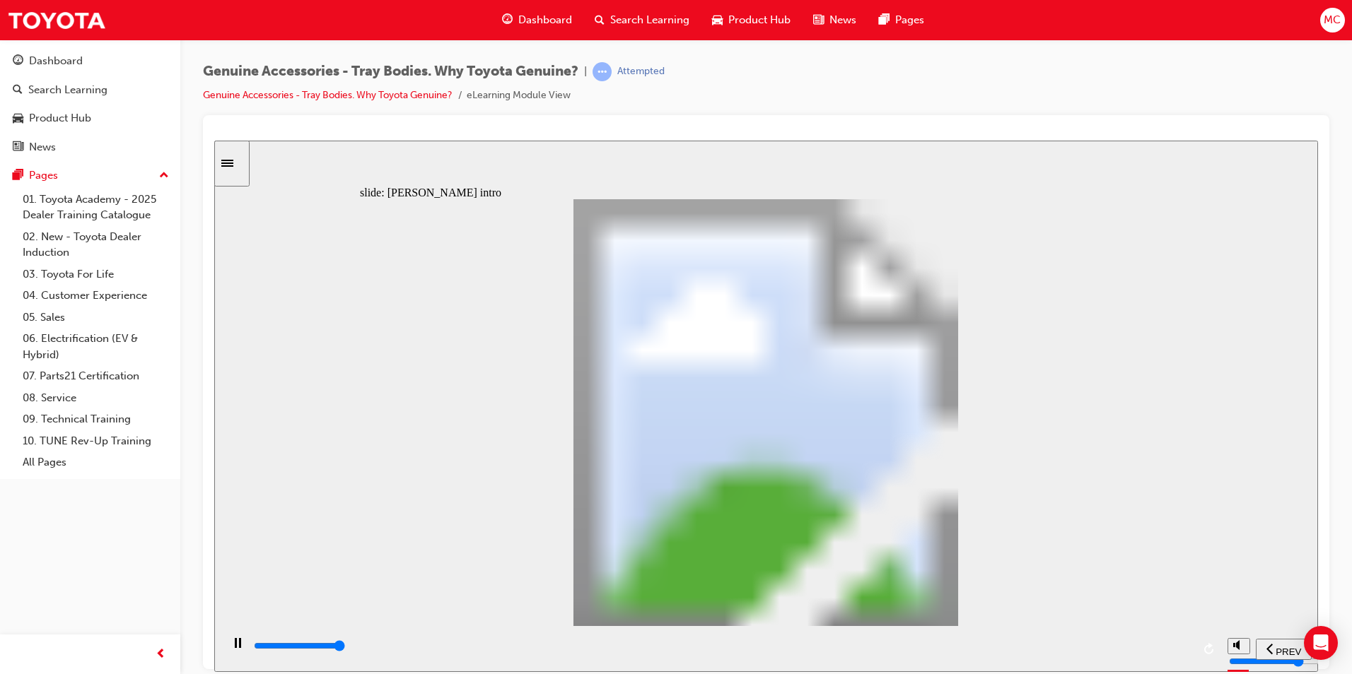
type input "21700"
type input "3"
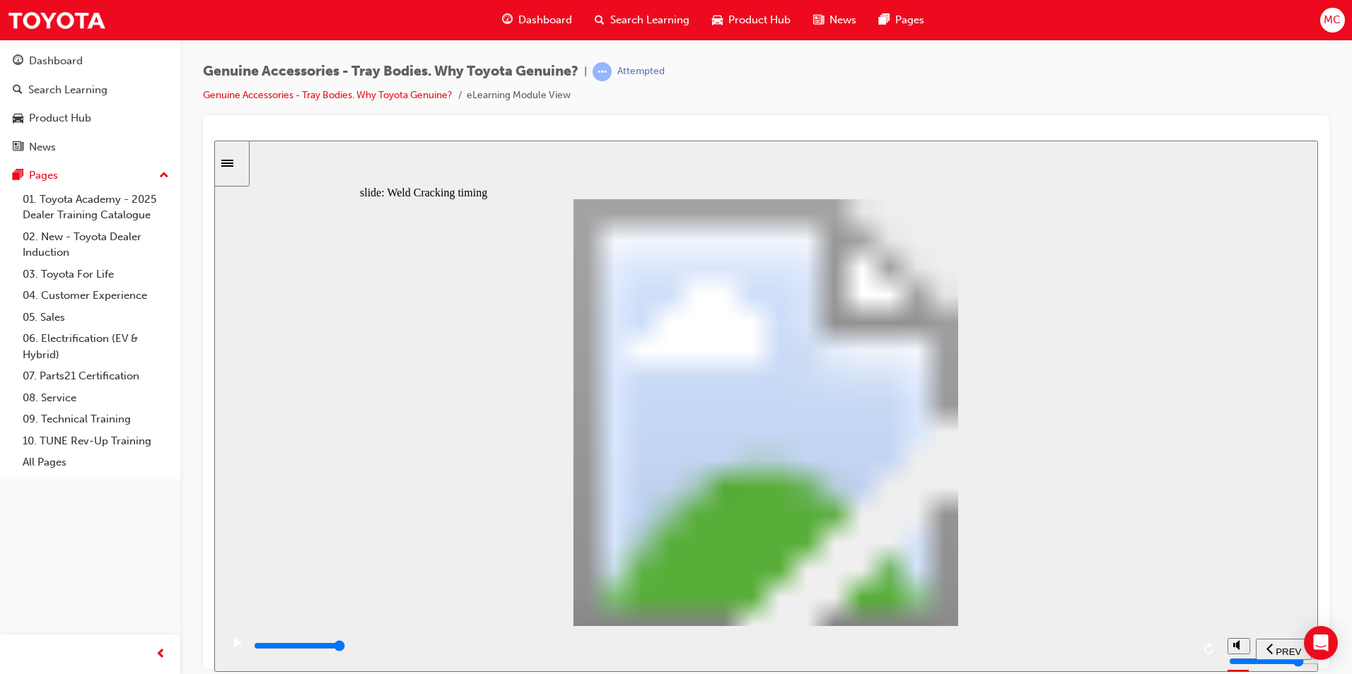
drag, startPoint x: 626, startPoint y: 488, endPoint x: 652, endPoint y: 448, distance: 48.0
type input "8200"
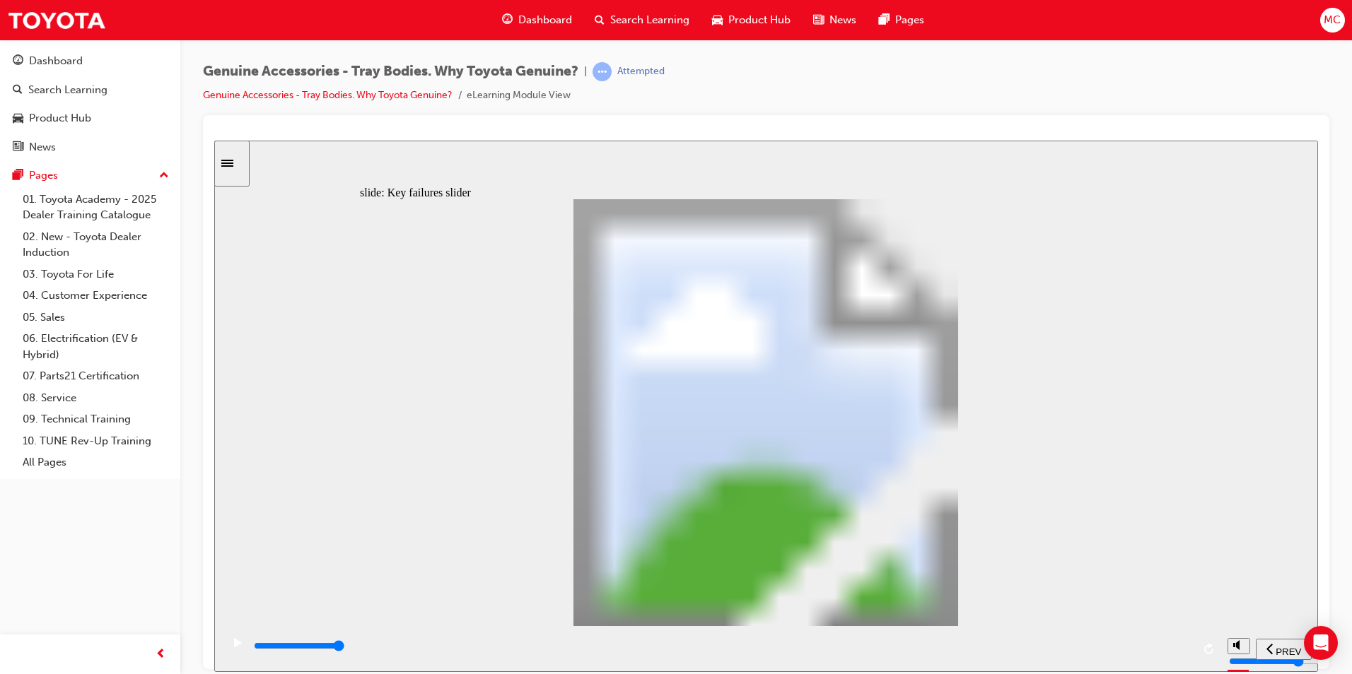
drag, startPoint x: 397, startPoint y: 497, endPoint x: 484, endPoint y: 500, distance: 87.7
drag, startPoint x: 489, startPoint y: 491, endPoint x: 555, endPoint y: 501, distance: 67.2
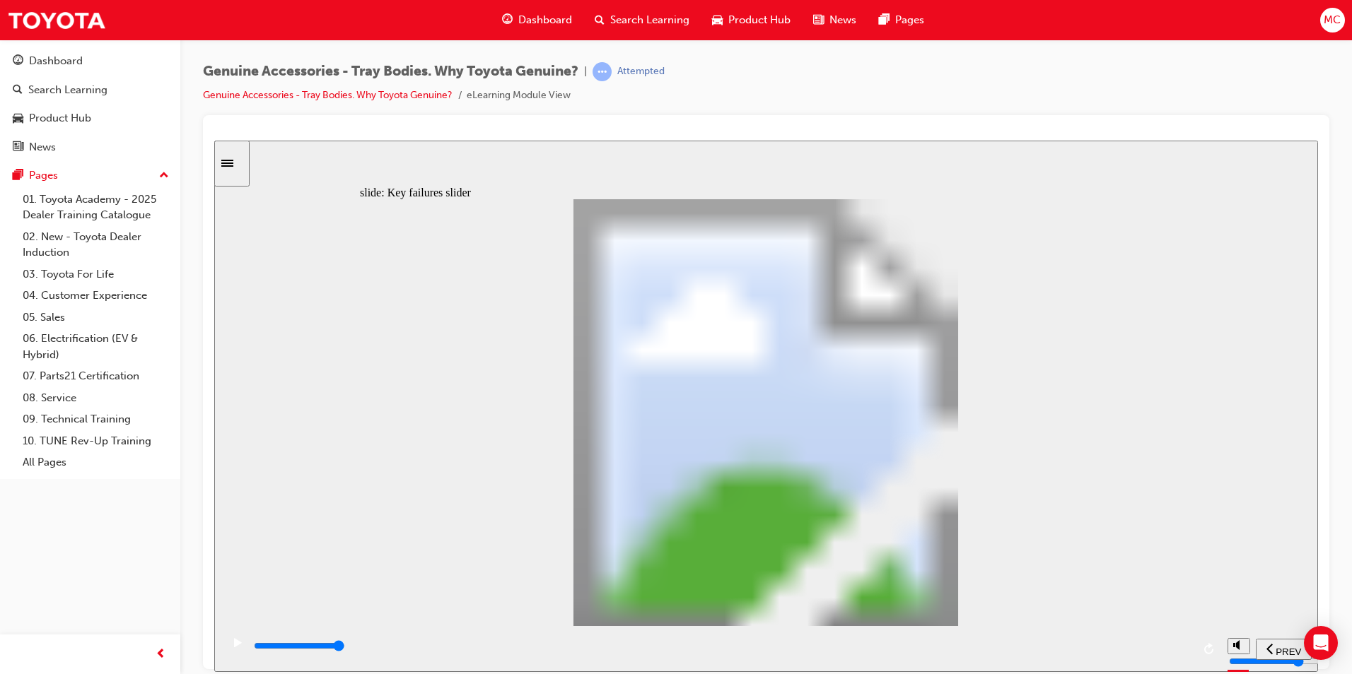
type input "2"
type input "0"
type input "3"
drag, startPoint x: 549, startPoint y: 498, endPoint x: 619, endPoint y: 497, distance: 70.7
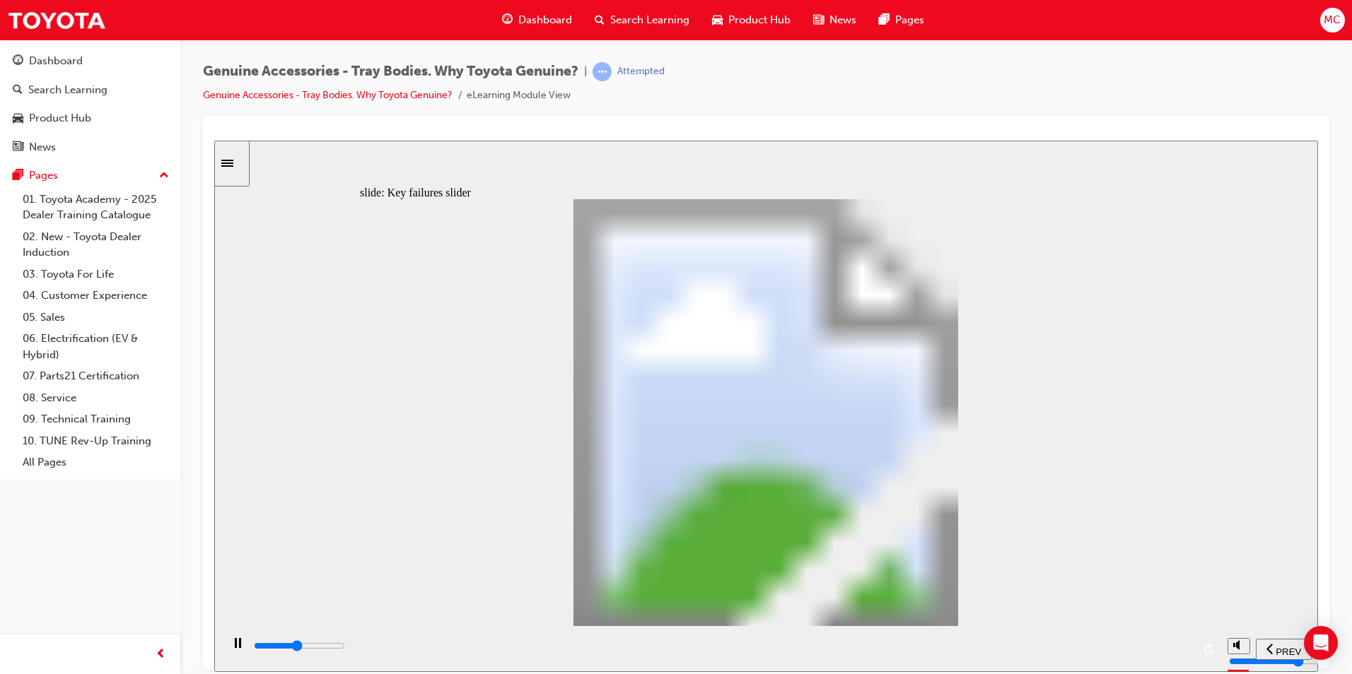
drag, startPoint x: 631, startPoint y: 497, endPoint x: 880, endPoint y: 493, distance: 249.6
drag, startPoint x: 633, startPoint y: 489, endPoint x: 911, endPoint y: 495, distance: 277.9
drag, startPoint x: 629, startPoint y: 498, endPoint x: 883, endPoint y: 491, distance: 254.6
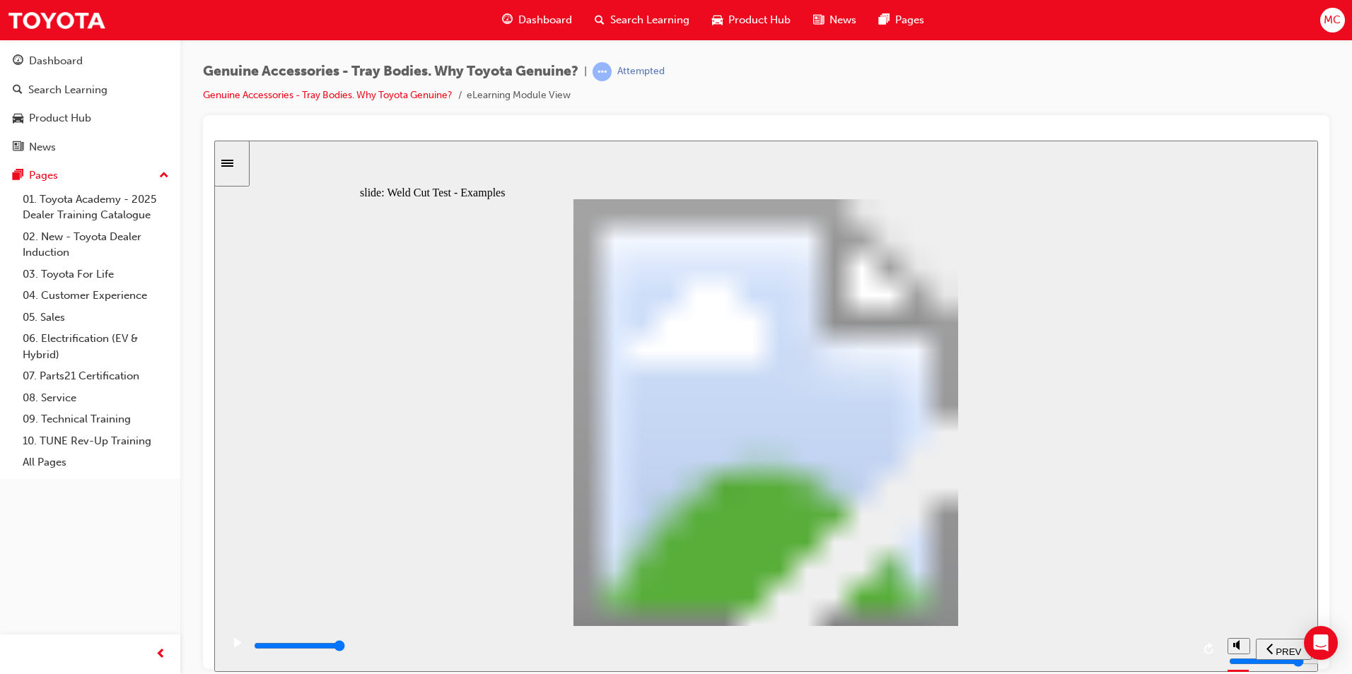
drag, startPoint x: 634, startPoint y: 214, endPoint x: 624, endPoint y: 214, distance: 10.6
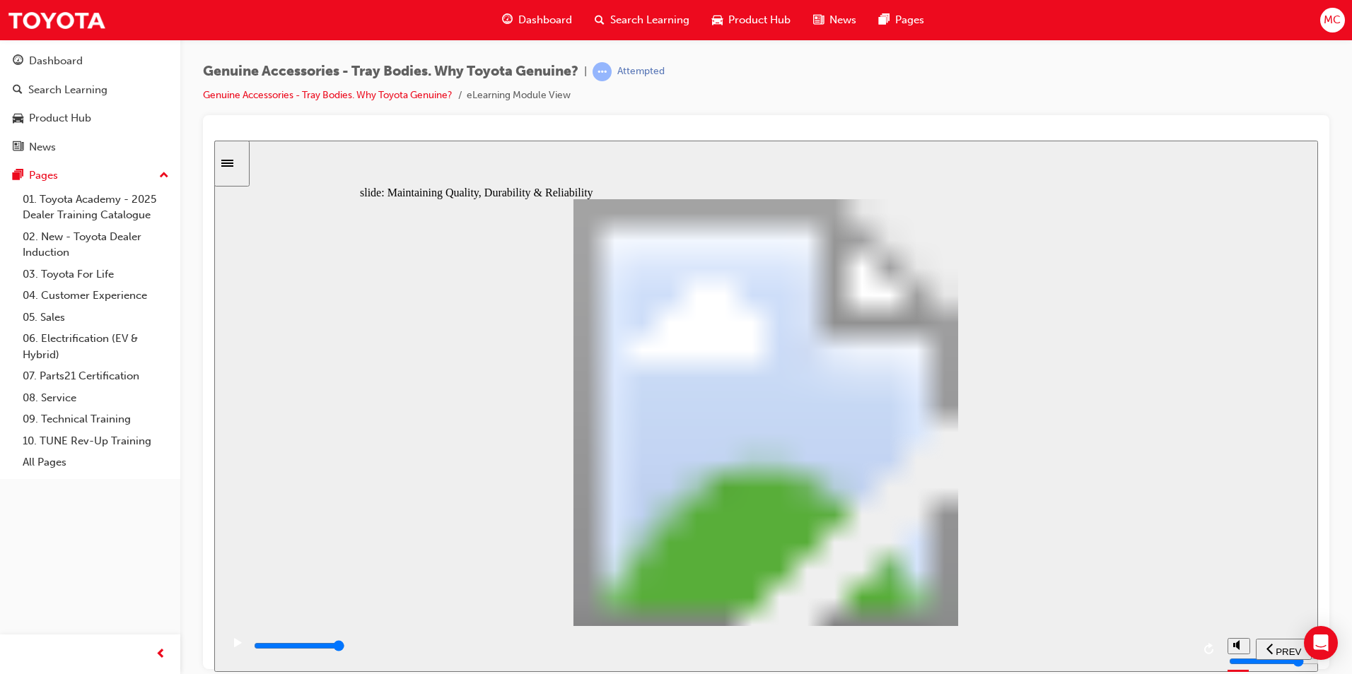
type input "12300"
radio input "true"
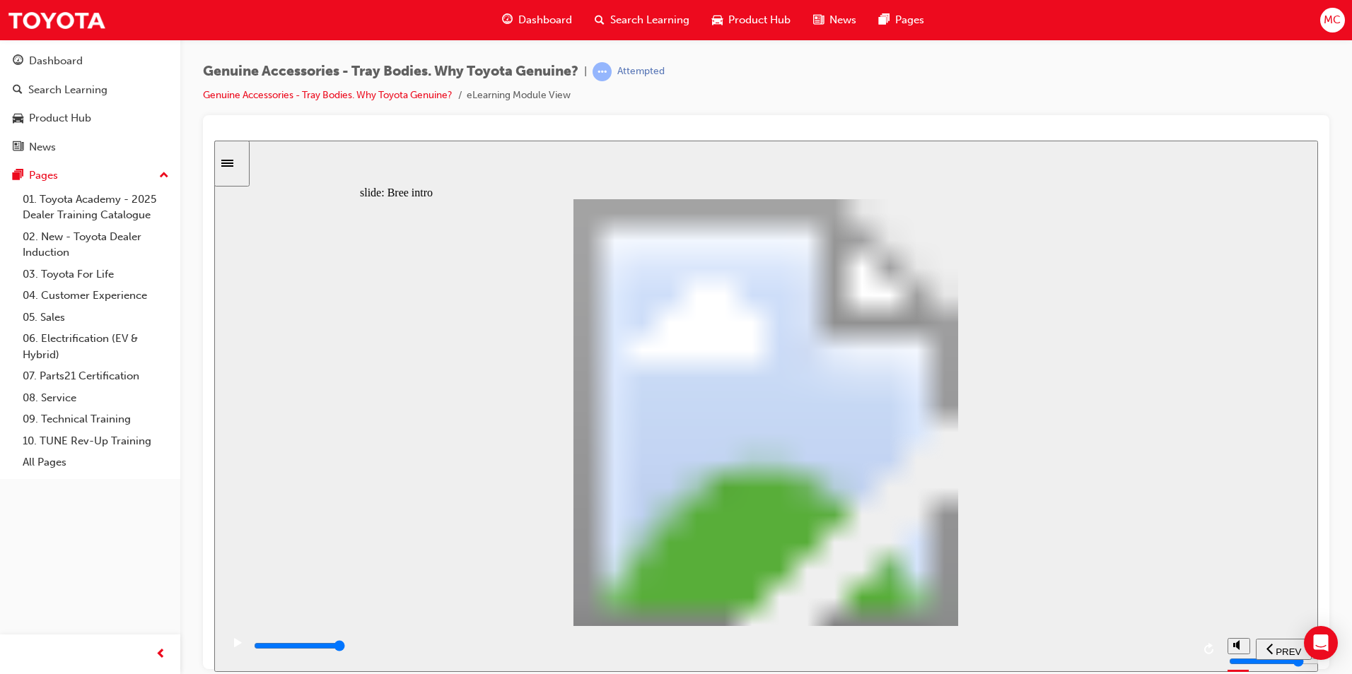
click at [1237, 597] on polygon "volume" at bounding box center [1238, 592] width 4 height 10
type input "3300"
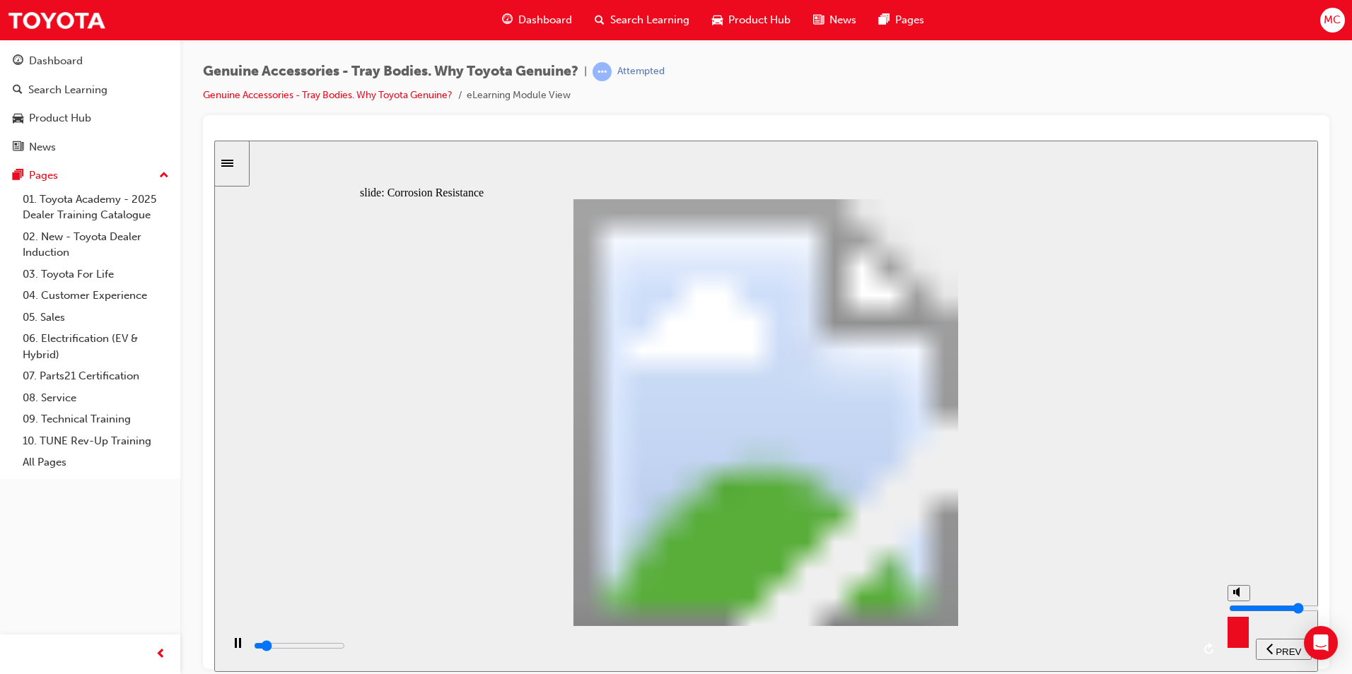
type input "0"
drag, startPoint x: 788, startPoint y: 490, endPoint x: 602, endPoint y: 481, distance: 186.2
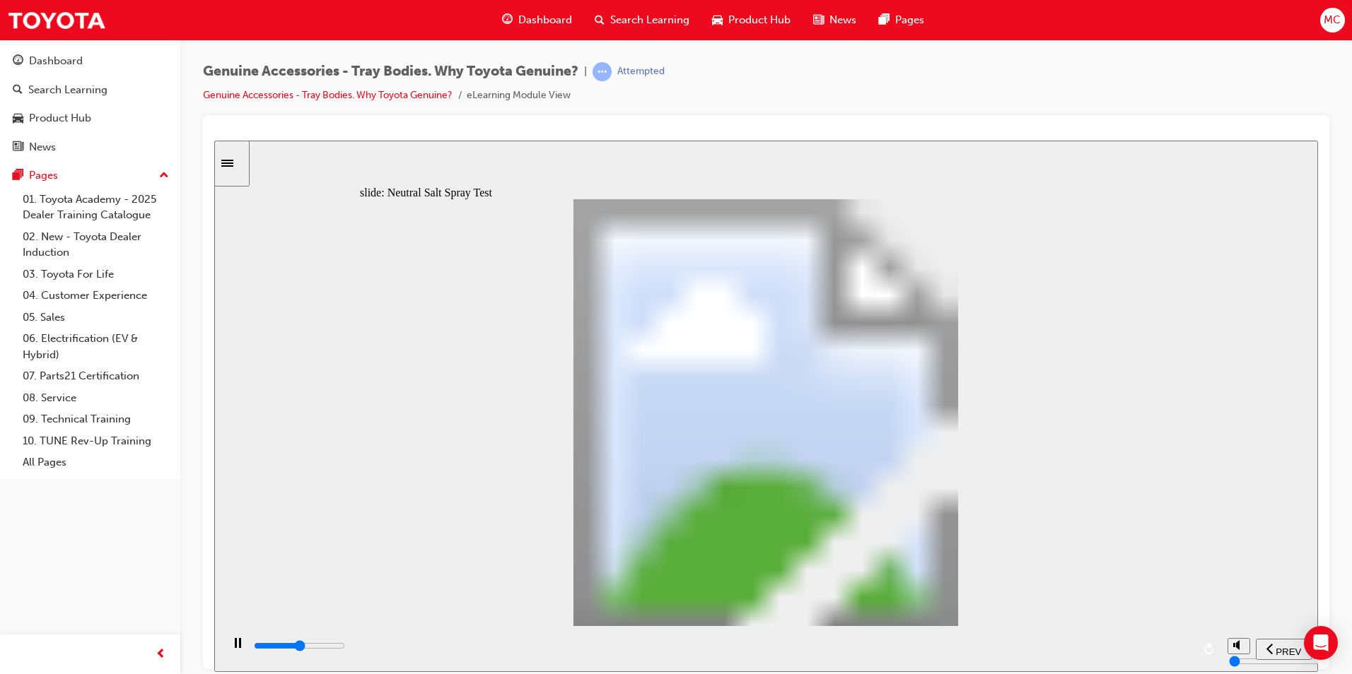
drag, startPoint x: 507, startPoint y: 484, endPoint x: 790, endPoint y: 495, distance: 283.7
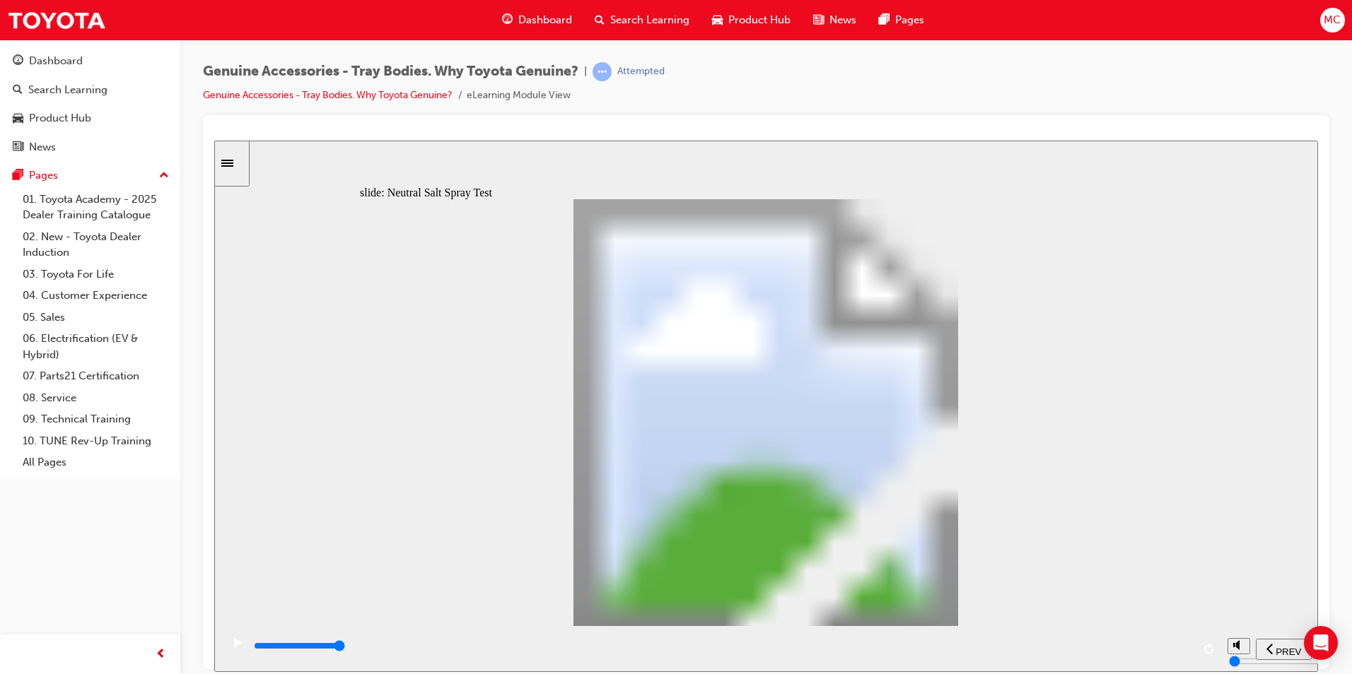
type input "0"
type input "1"
drag, startPoint x: 505, startPoint y: 491, endPoint x: 554, endPoint y: 492, distance: 48.8
type input "6300"
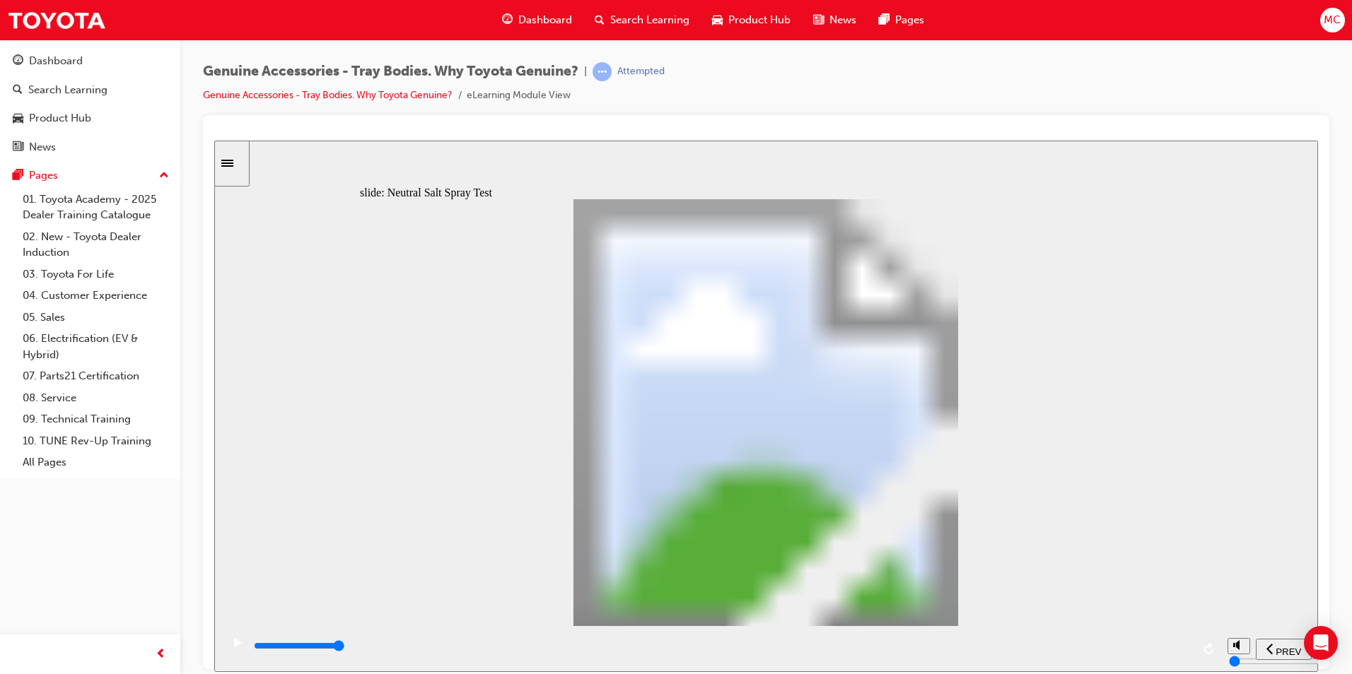
type input "5"
type input "100"
type input "6"
drag, startPoint x: 550, startPoint y: 493, endPoint x: 792, endPoint y: 503, distance: 242.0
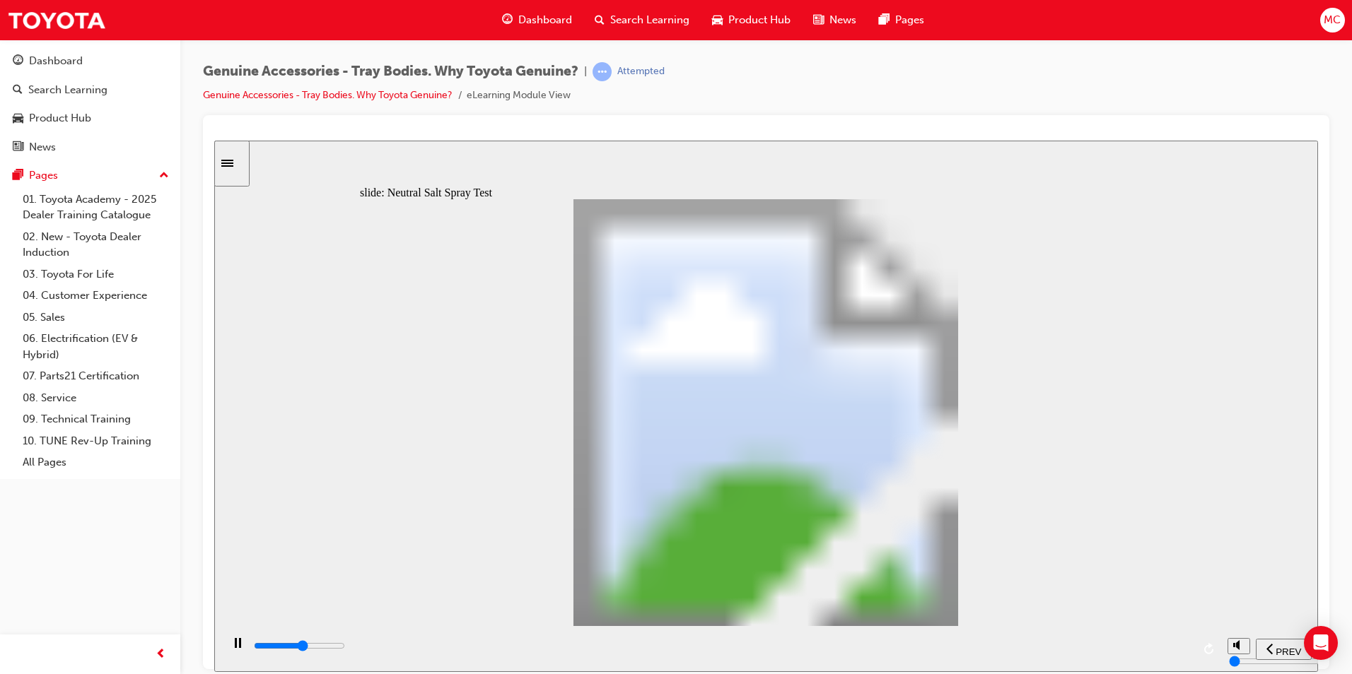
type input "4300"
type input "7"
type input "100"
type input "8"
drag, startPoint x: 785, startPoint y: 490, endPoint x: 894, endPoint y: 496, distance: 109.8
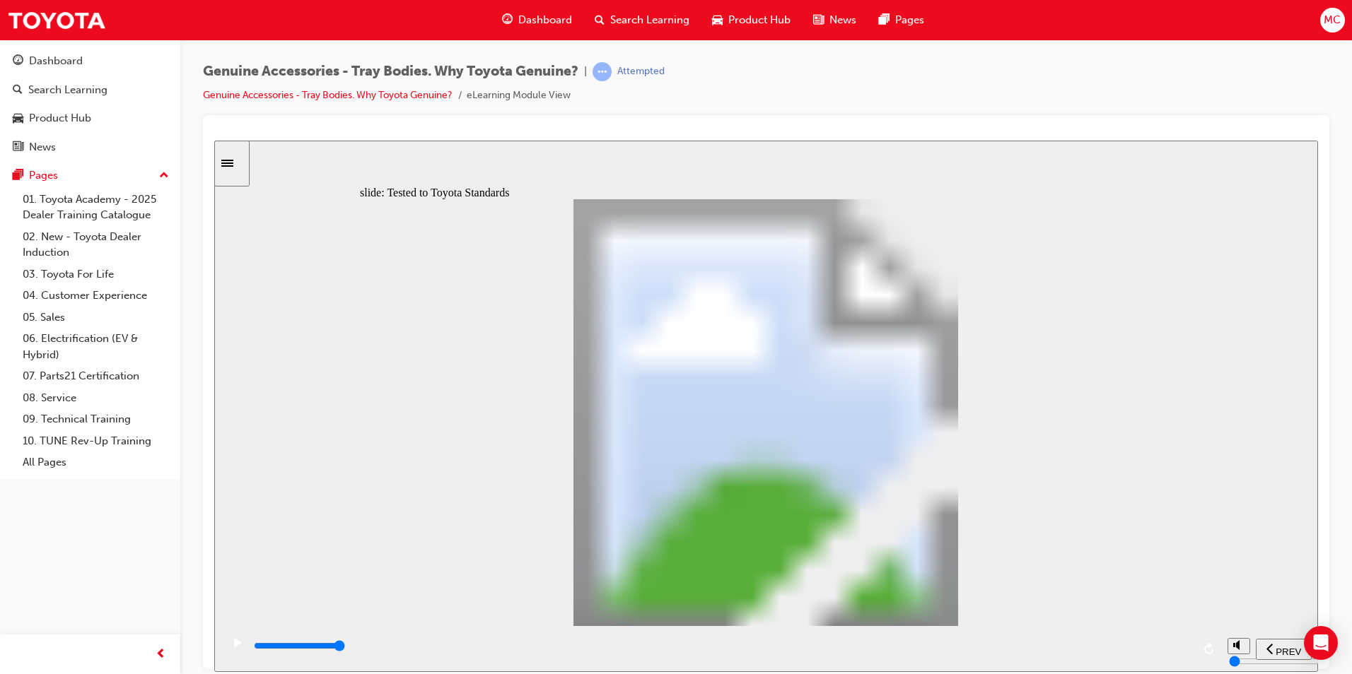
type input "11400"
radio input "true"
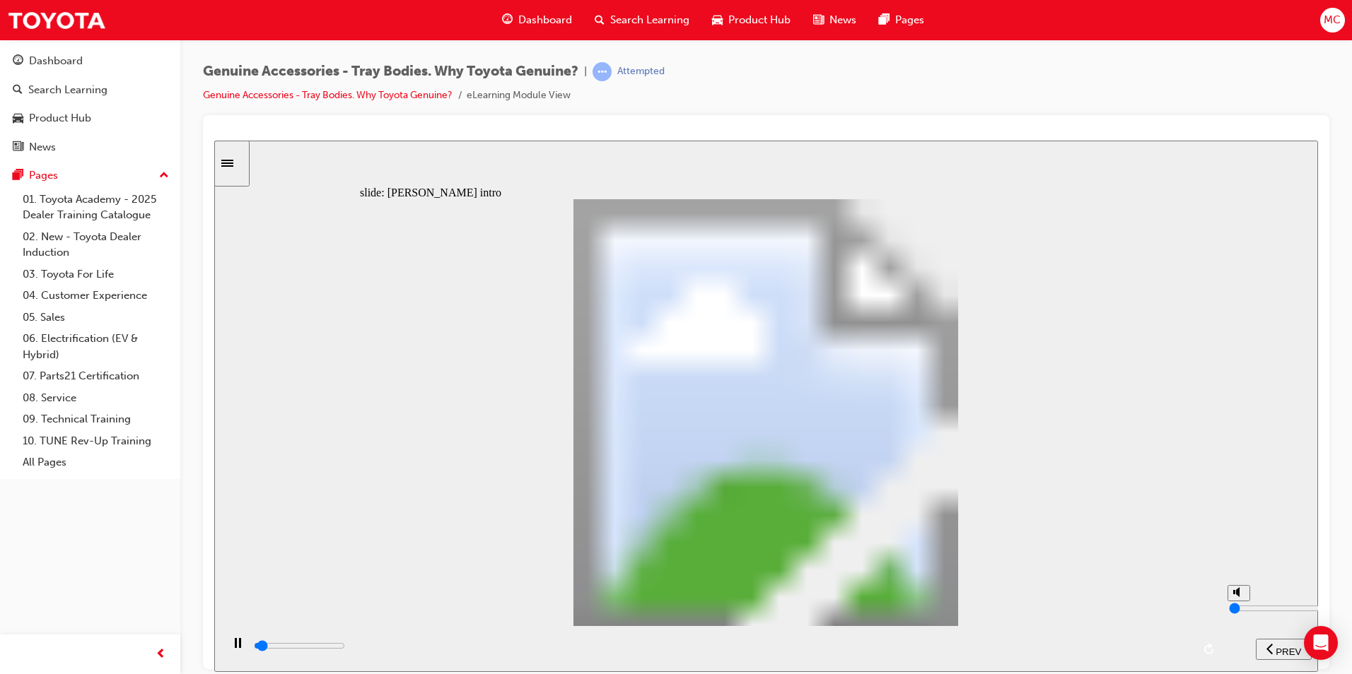
click at [1235, 597] on circle "volume" at bounding box center [1239, 592] width 9 height 9
type input "600"
type input "8"
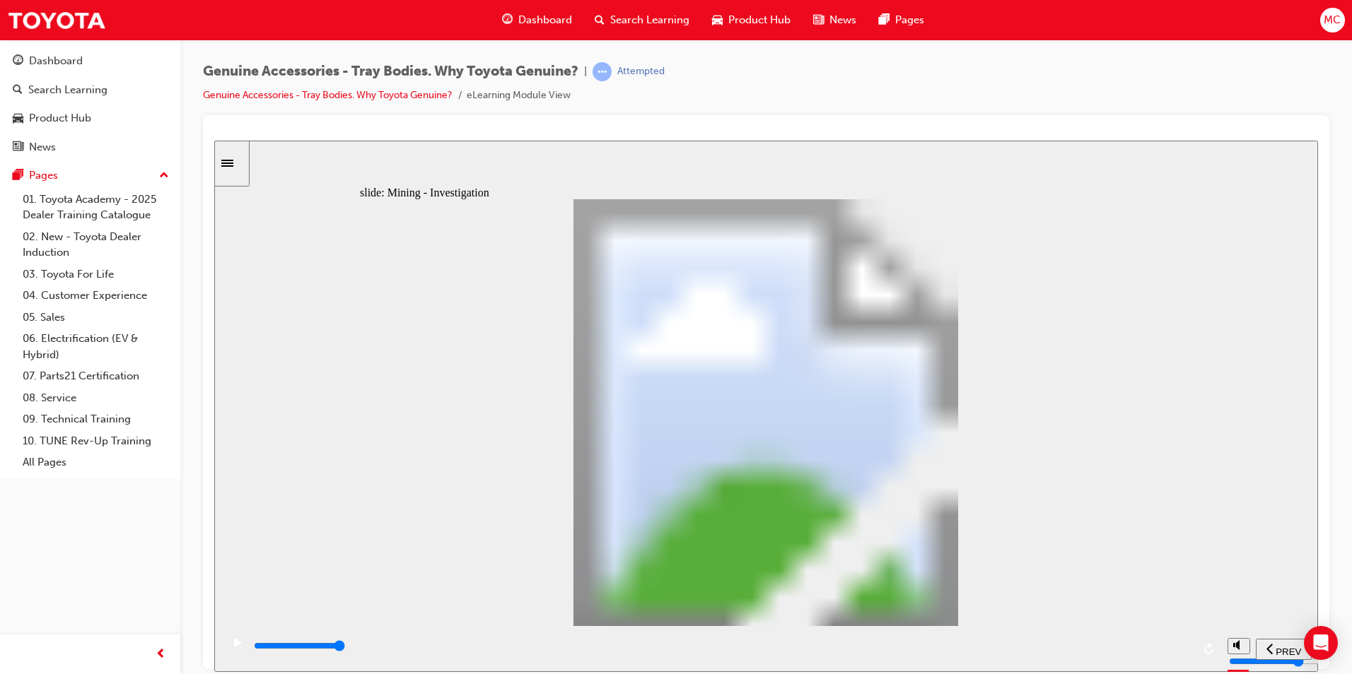
type input "14300"
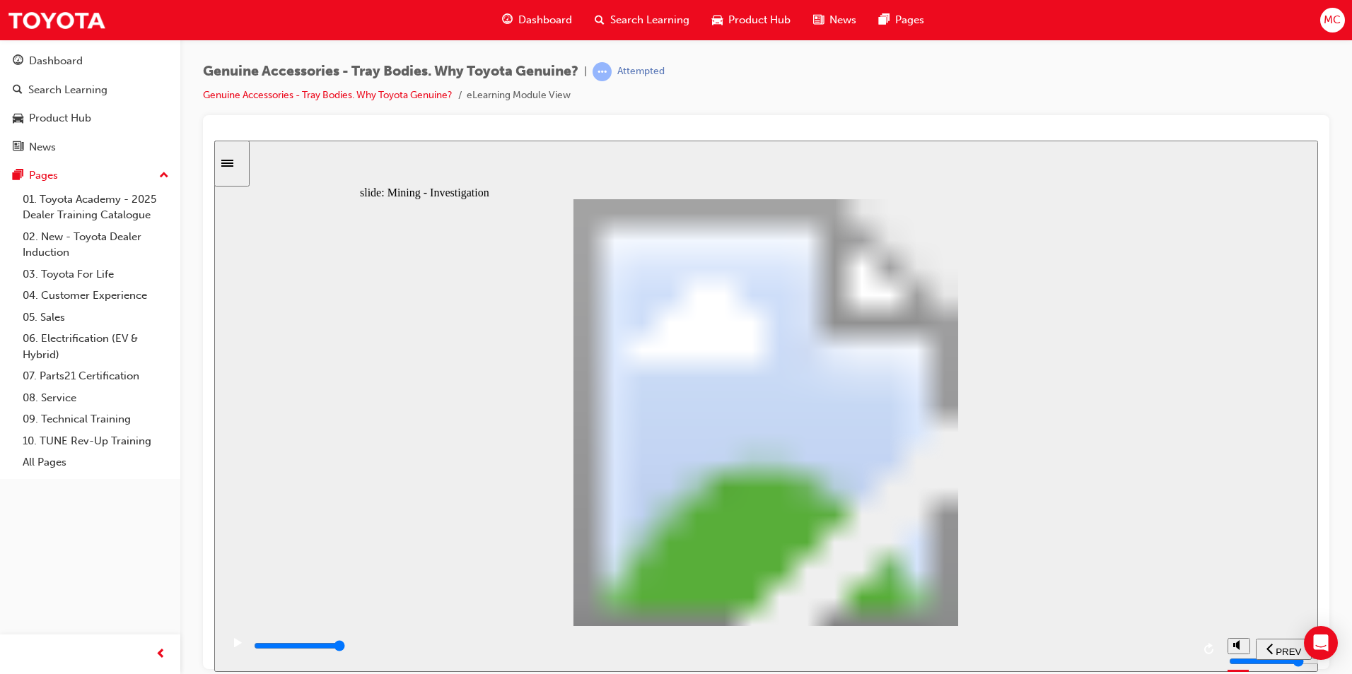
drag, startPoint x: 231, startPoint y: 646, endPoint x: 217, endPoint y: 629, distance: 22.1
click at [234, 646] on icon "play/pause" at bounding box center [238, 642] width 8 height 9
drag, startPoint x: 701, startPoint y: 406, endPoint x: 1142, endPoint y: 378, distance: 442.1
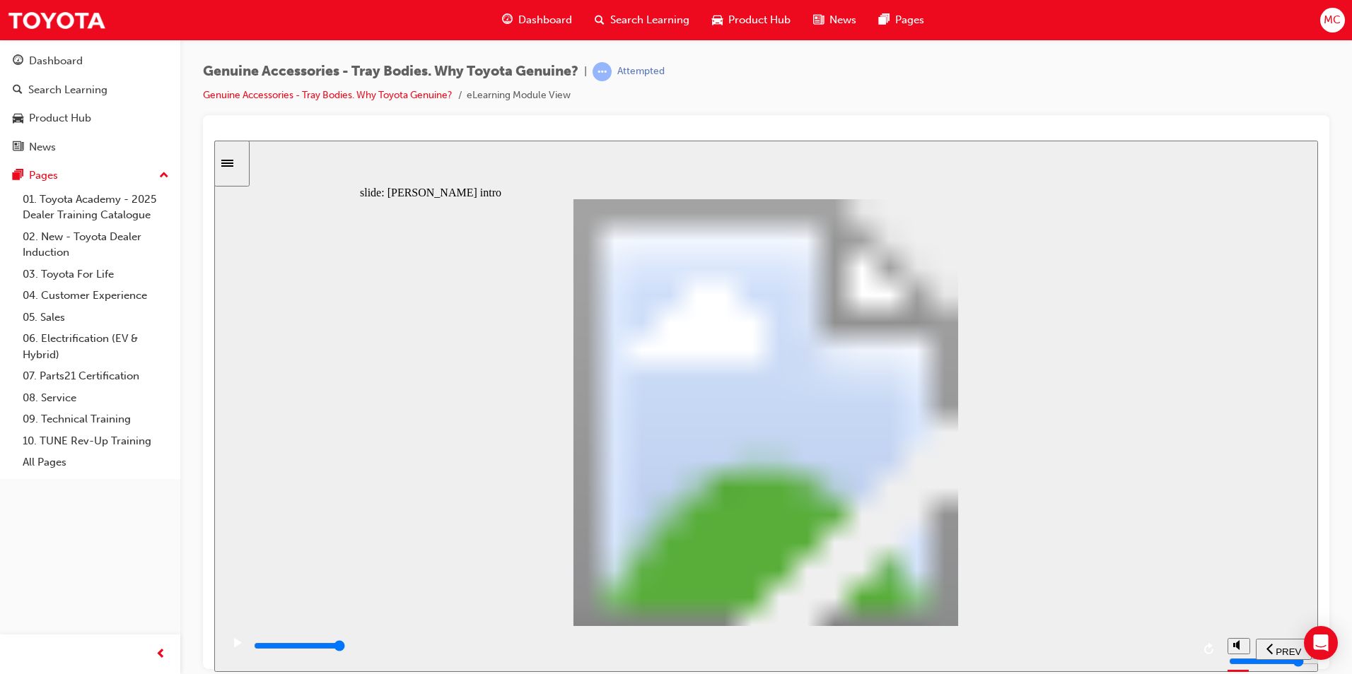
click at [1292, 653] on span "PREV" at bounding box center [1287, 651] width 25 height 11
click at [1284, 646] on span "PREV" at bounding box center [1287, 651] width 25 height 11
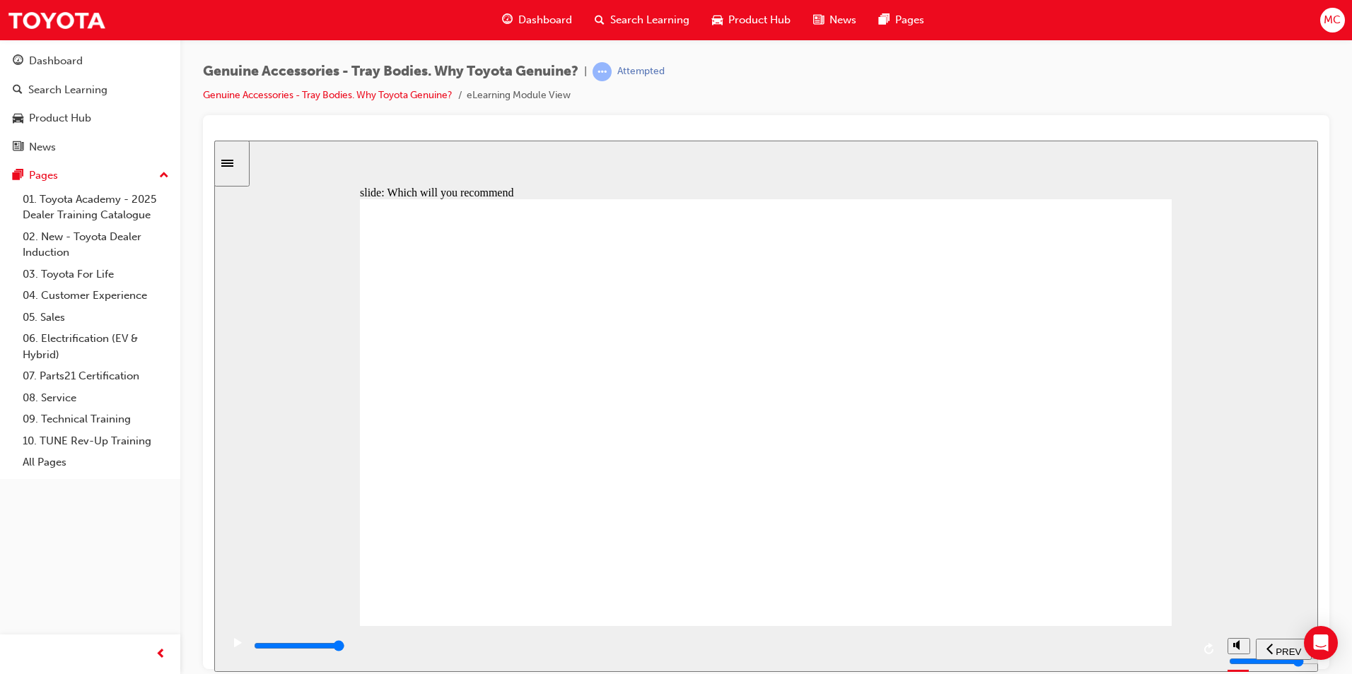
type input "9000"
drag, startPoint x: 538, startPoint y: 497, endPoint x: 549, endPoint y: 522, distance: 27.9
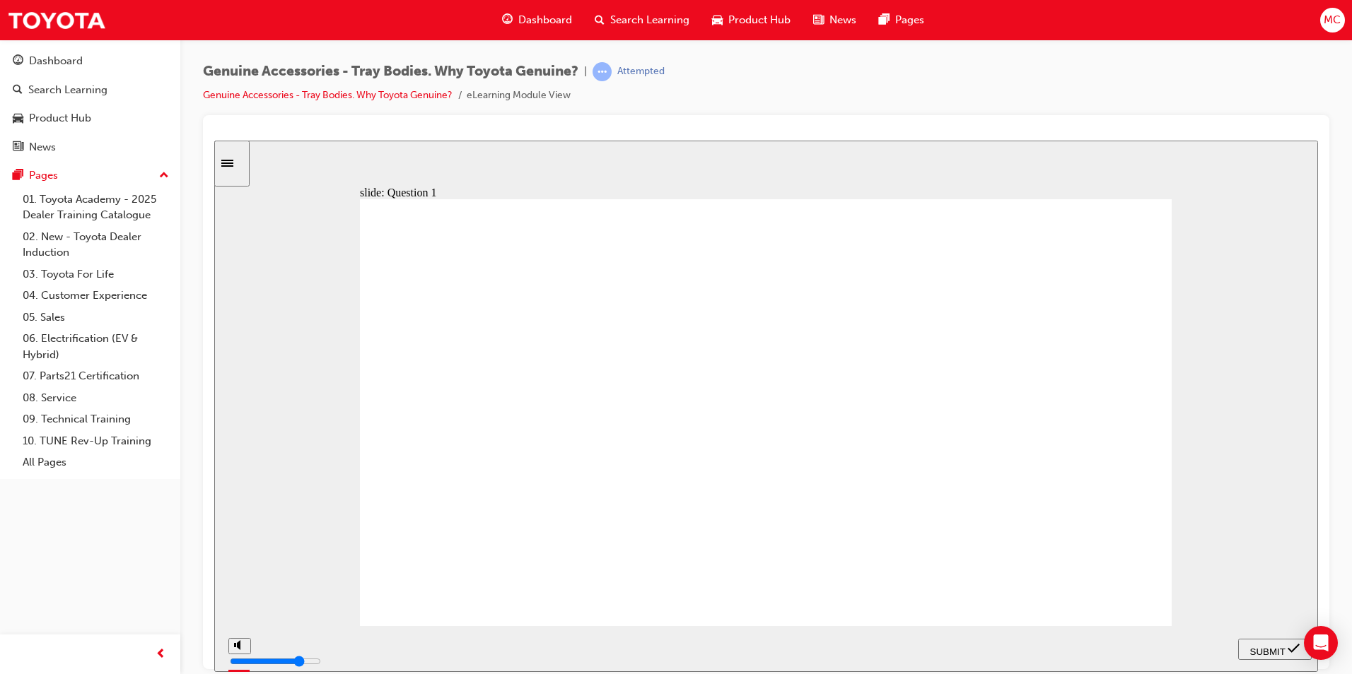
radio input "true"
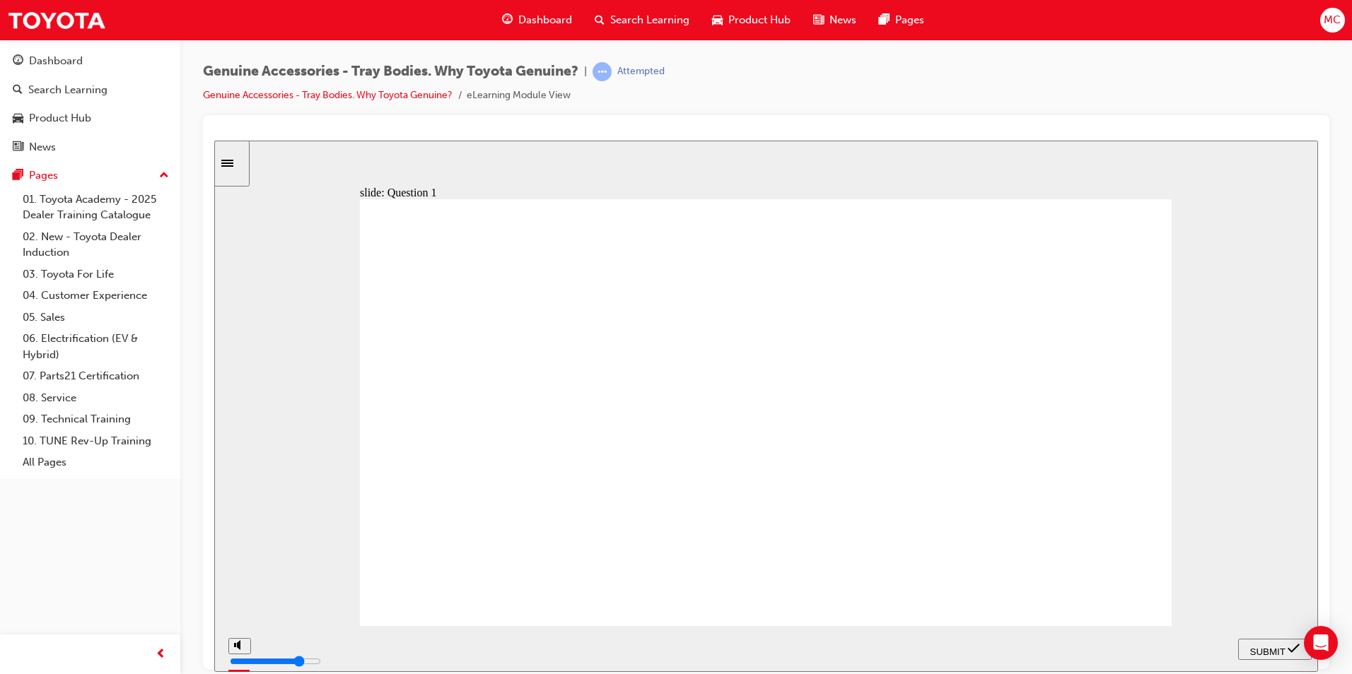
click at [1285, 647] on span "SUBMIT" at bounding box center [1267, 651] width 35 height 11
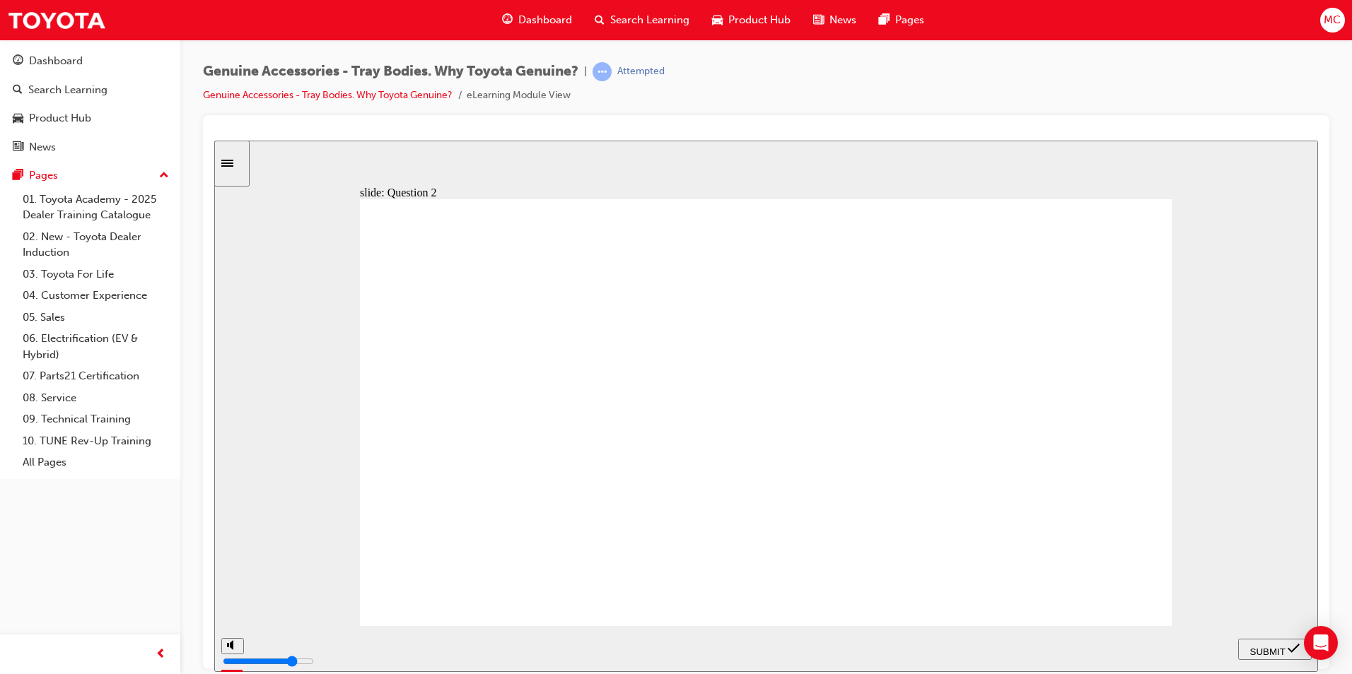
radio input "true"
click at [1285, 658] on button "SUBMIT" at bounding box center [1275, 648] width 74 height 21
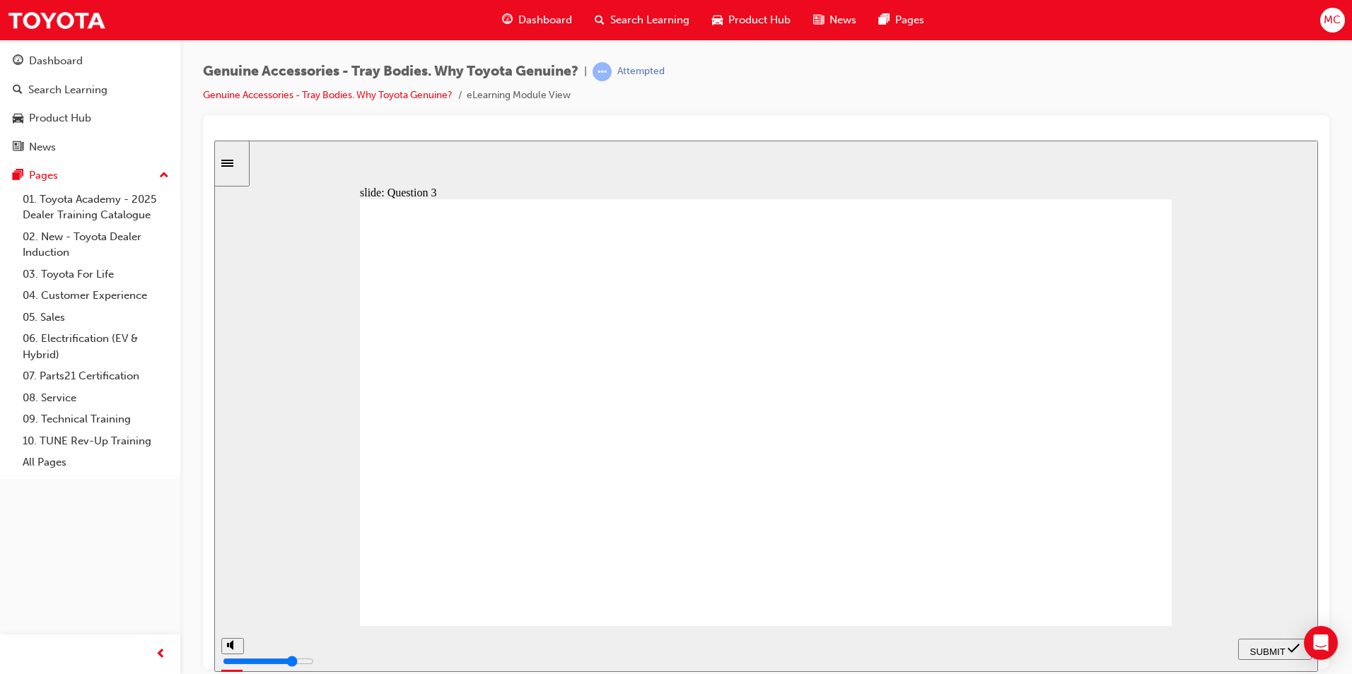
radio input "true"
radio input "false"
radio input "true"
click at [1284, 646] on span "SUBMIT" at bounding box center [1267, 651] width 35 height 11
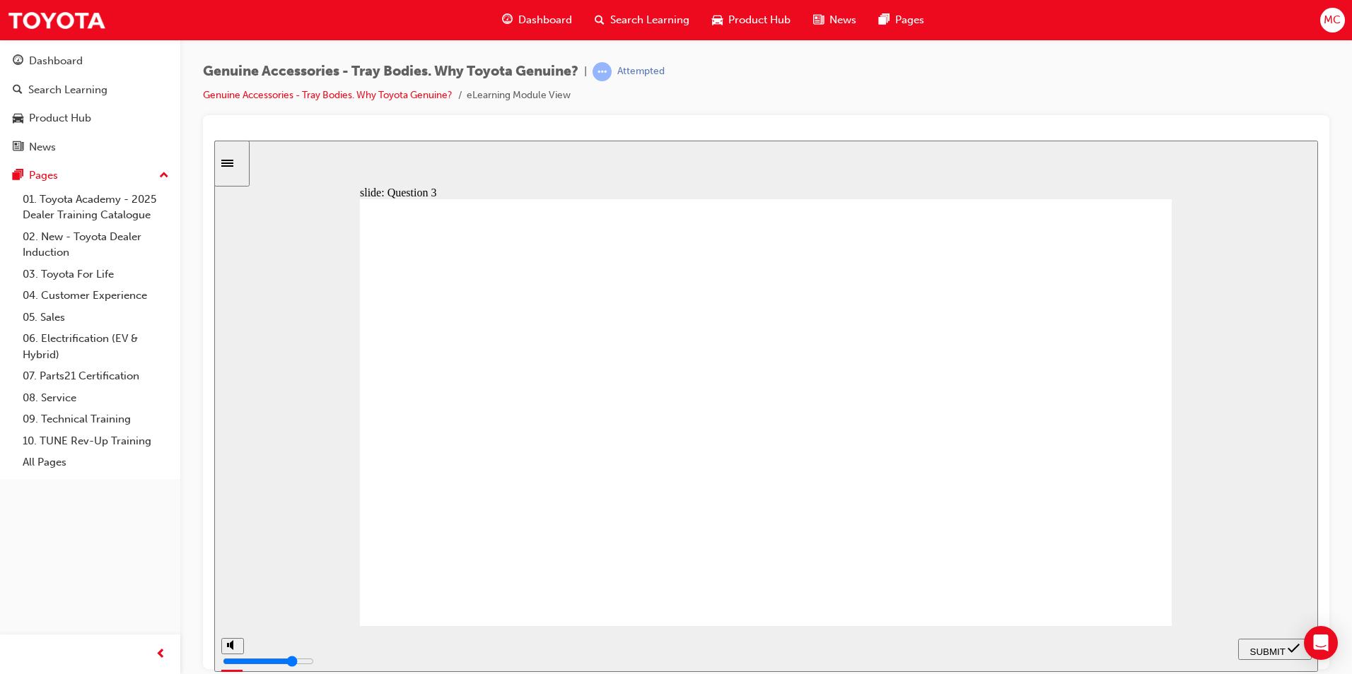
radio input "true"
click at [1271, 648] on span "SUBMIT" at bounding box center [1267, 651] width 35 height 11
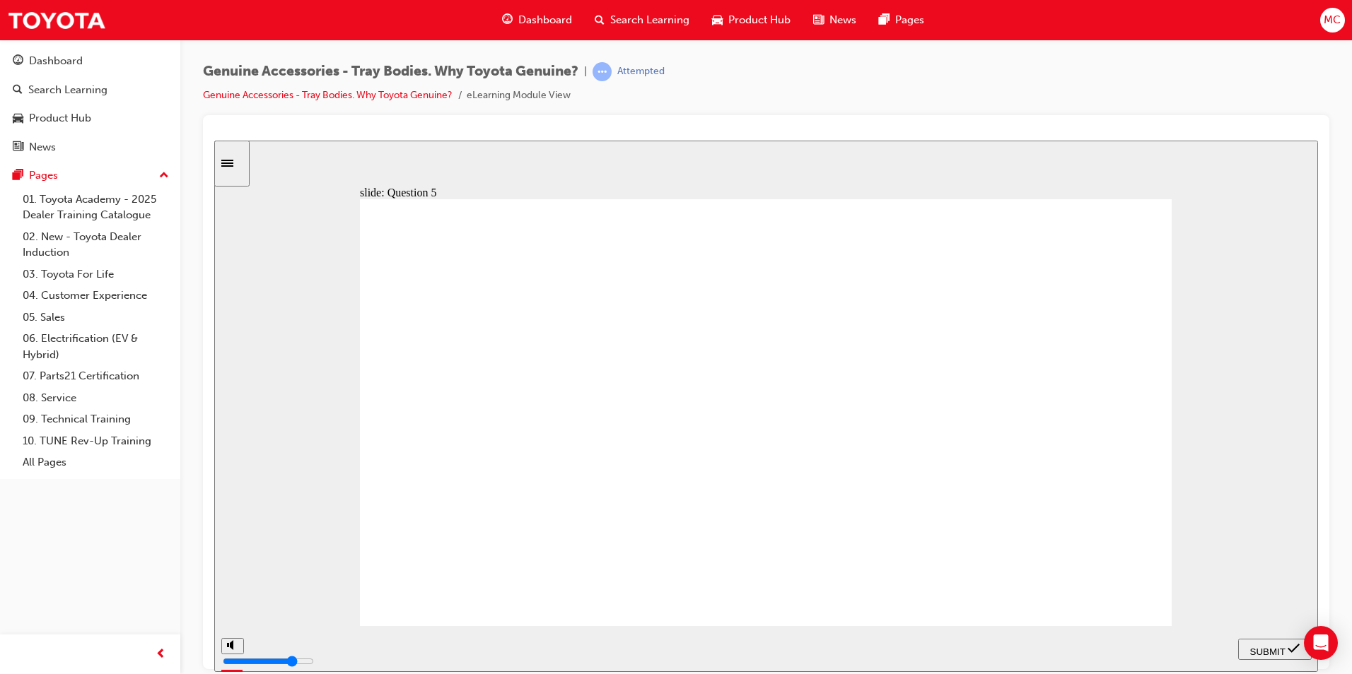
radio input "true"
click at [1276, 650] on span "SUBMIT" at bounding box center [1267, 651] width 35 height 11
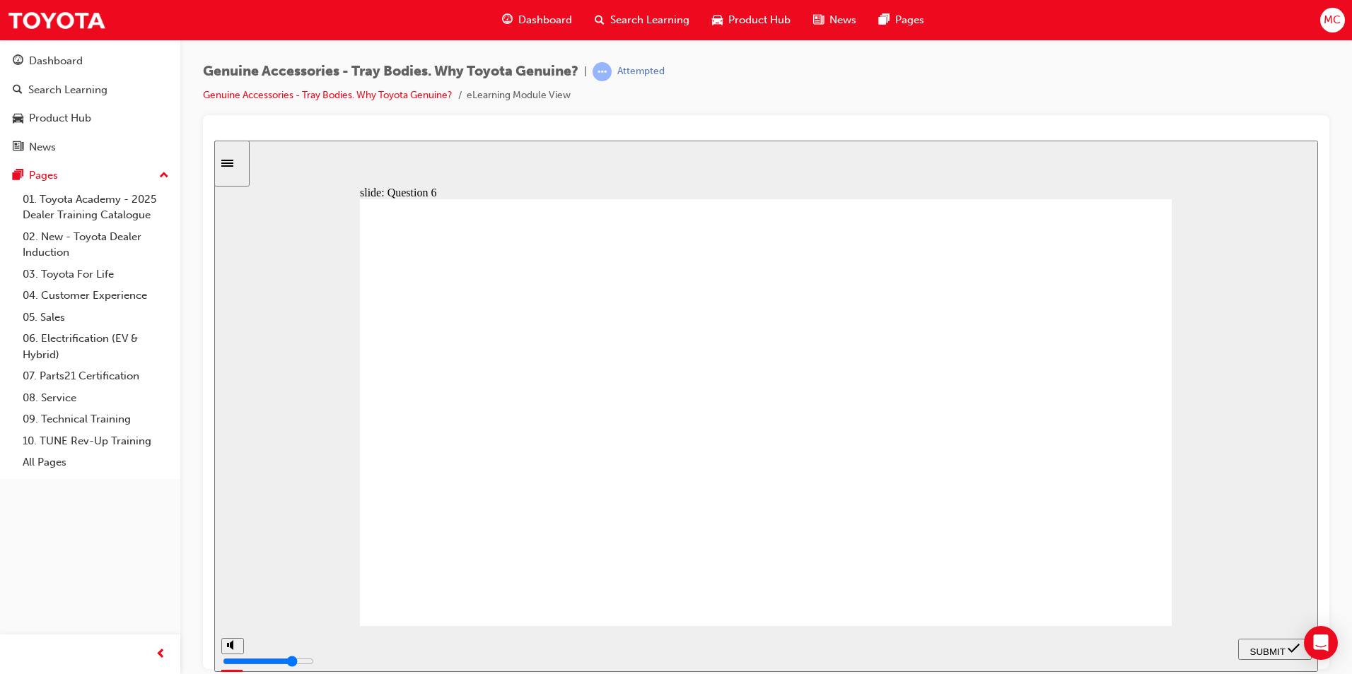
radio input "false"
radio input "true"
click at [1274, 646] on span "SUBMIT" at bounding box center [1267, 651] width 35 height 11
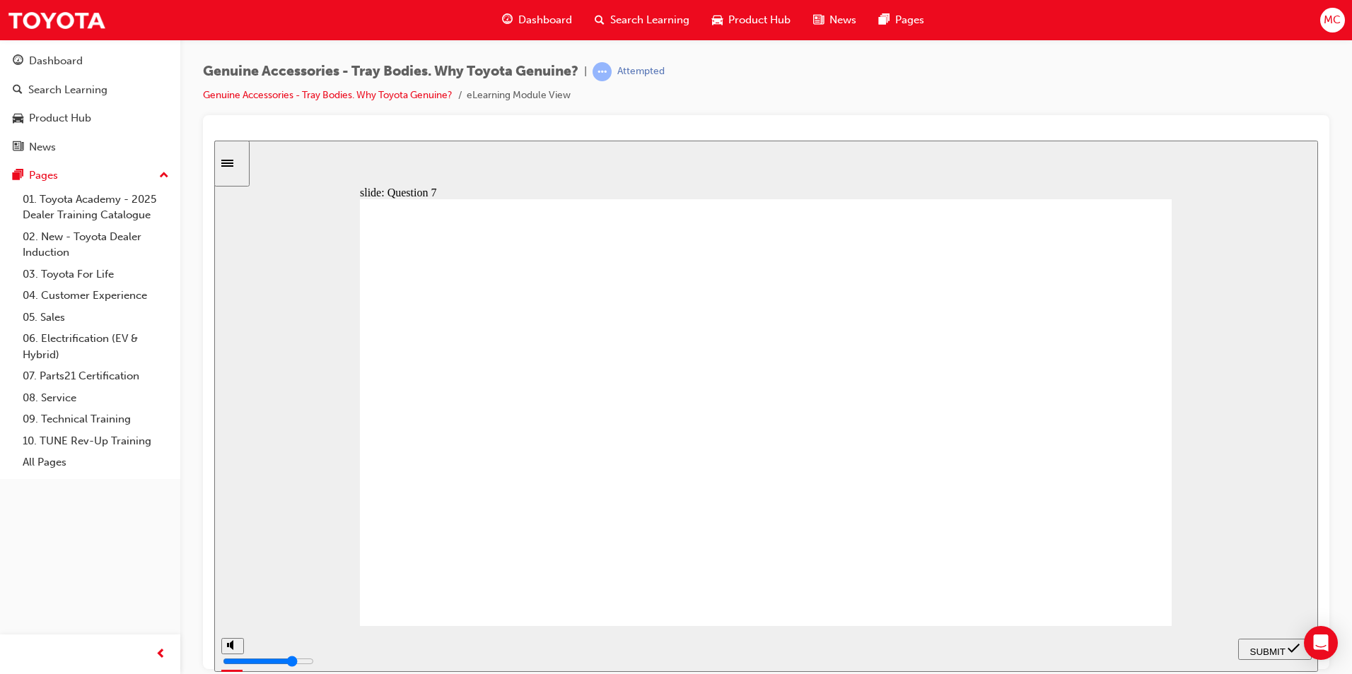
radio input "true"
click at [1270, 646] on span "SUBMIT" at bounding box center [1267, 651] width 35 height 11
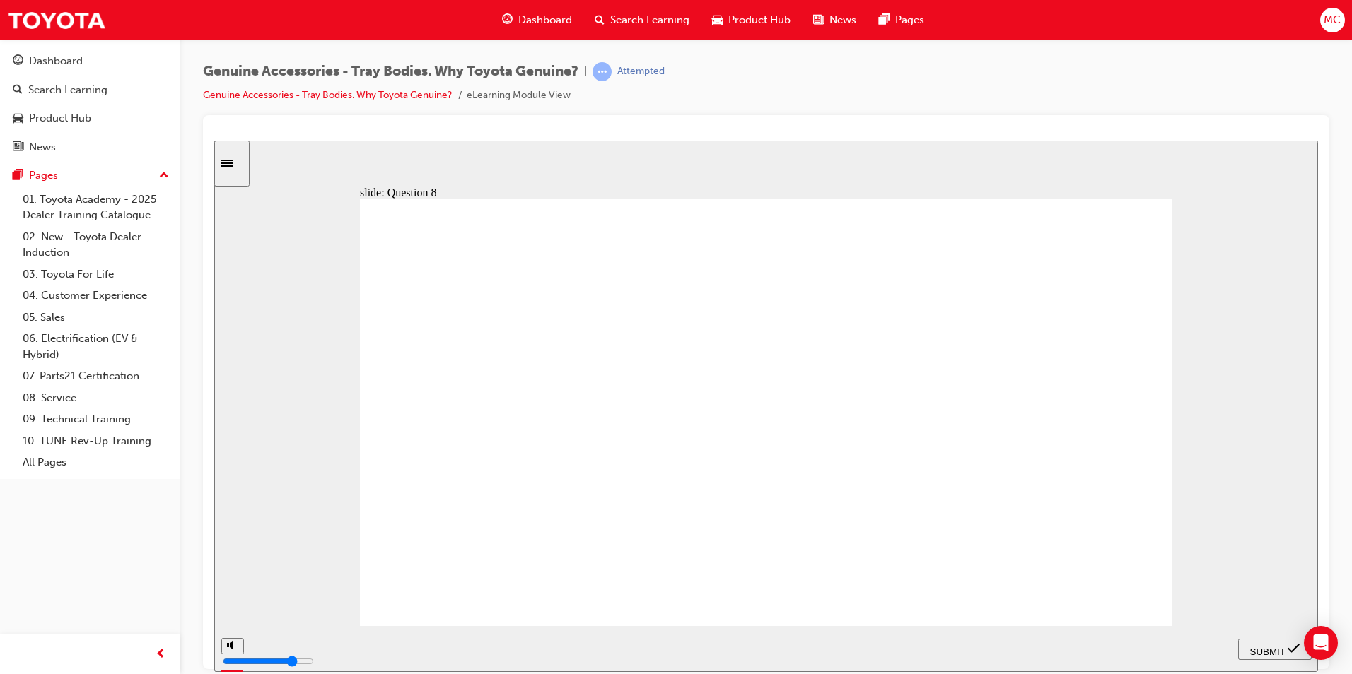
radio input "true"
click at [1294, 650] on icon "submit" at bounding box center [1293, 647] width 12 height 9
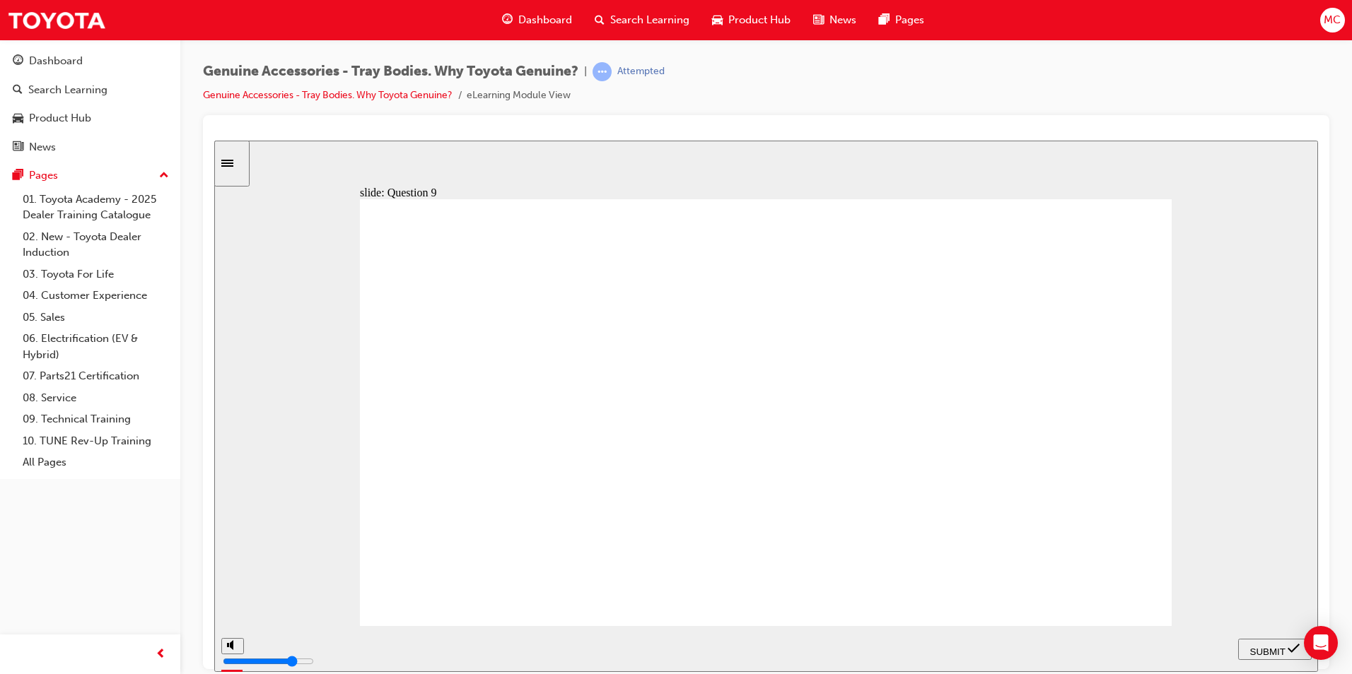
radio input "false"
radio input "true"
click at [1280, 646] on span "SUBMIT" at bounding box center [1267, 651] width 35 height 11
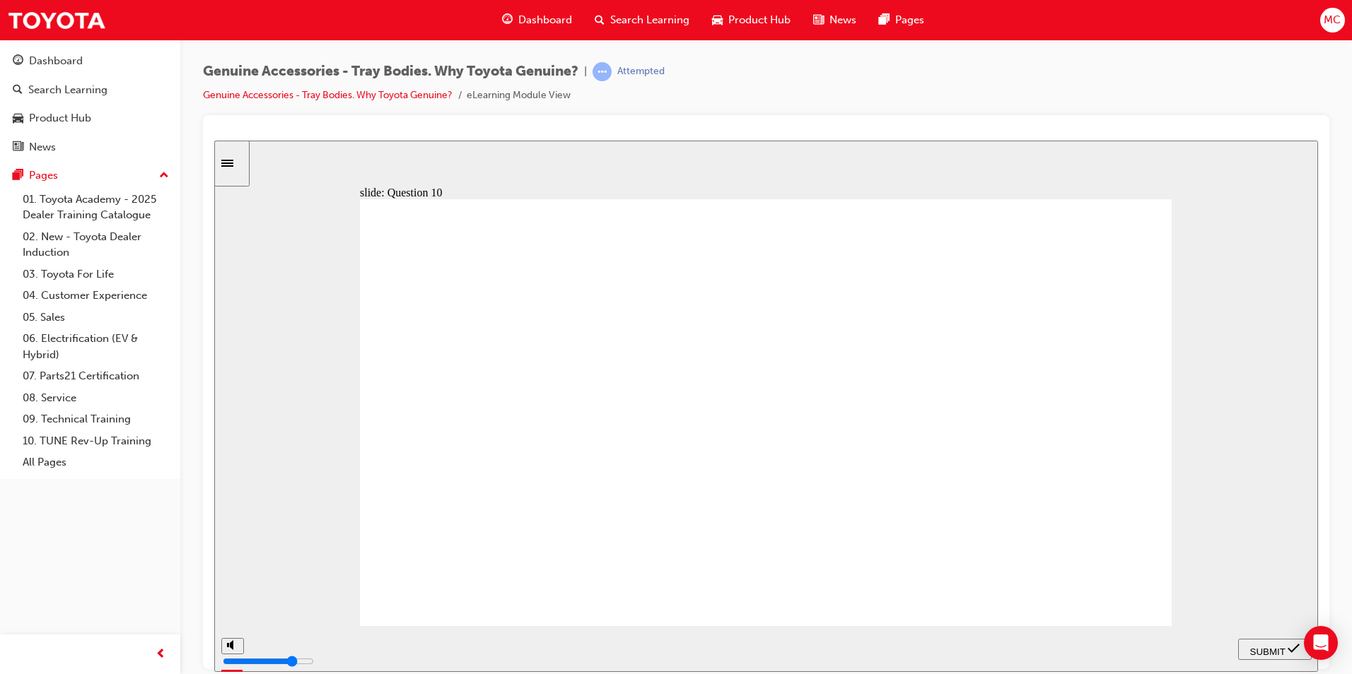
drag, startPoint x: 603, startPoint y: 496, endPoint x: 949, endPoint y: 605, distance: 363.1
radio input "false"
radio input "true"
click at [1263, 647] on span "SUBMIT" at bounding box center [1267, 651] width 35 height 11
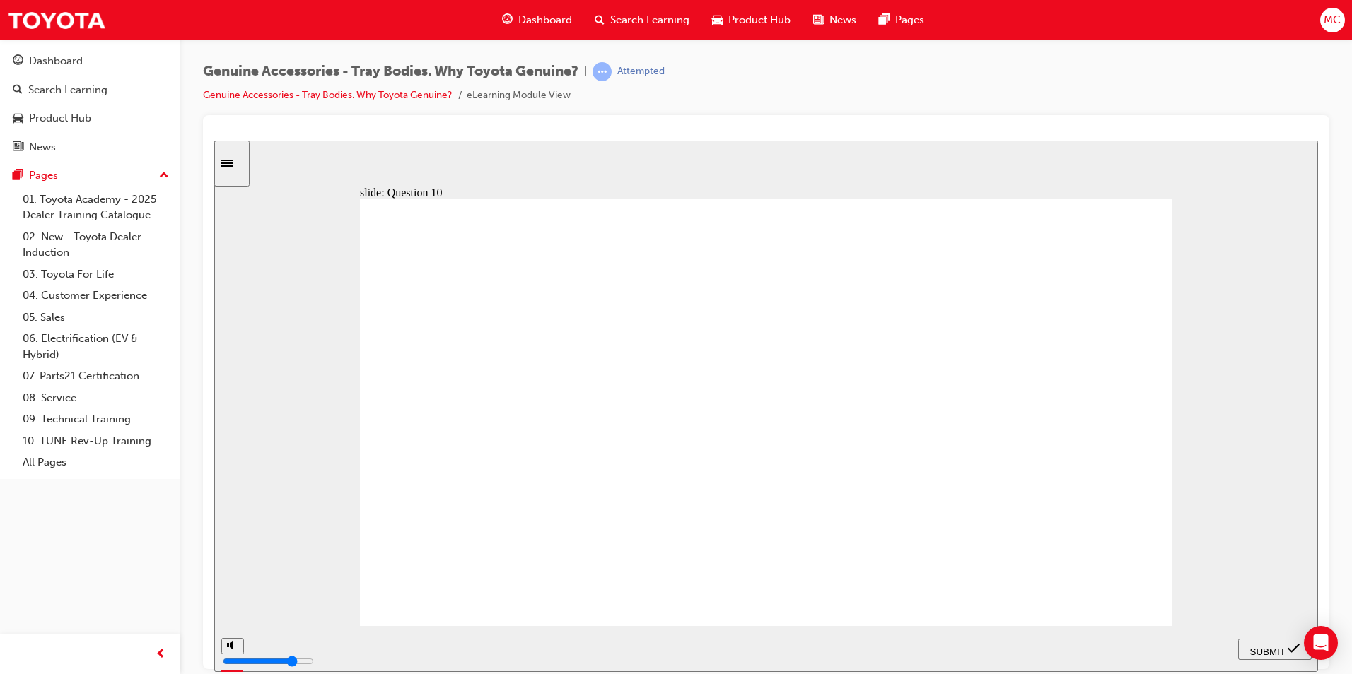
type input "21500"
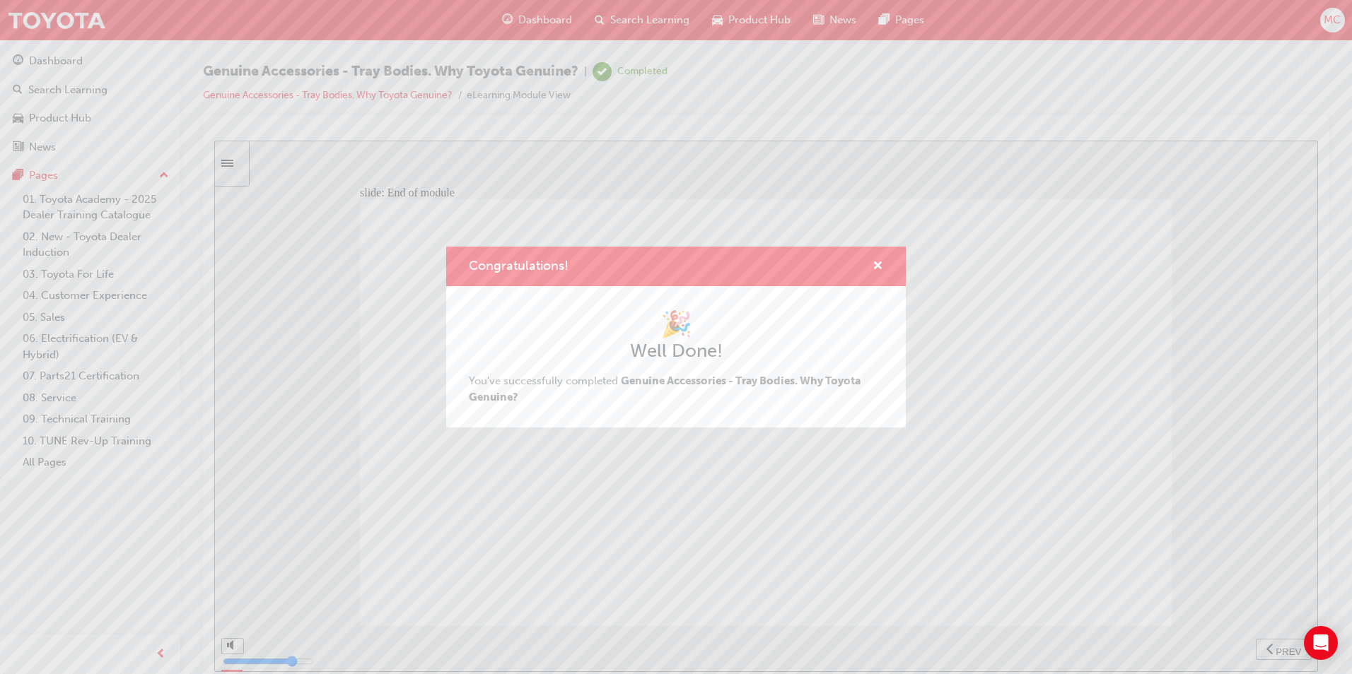
click at [1156, 467] on div "Congratulations! 🎉 Well Done! You've successfully completed Genuine Accessories…" at bounding box center [676, 337] width 1352 height 674
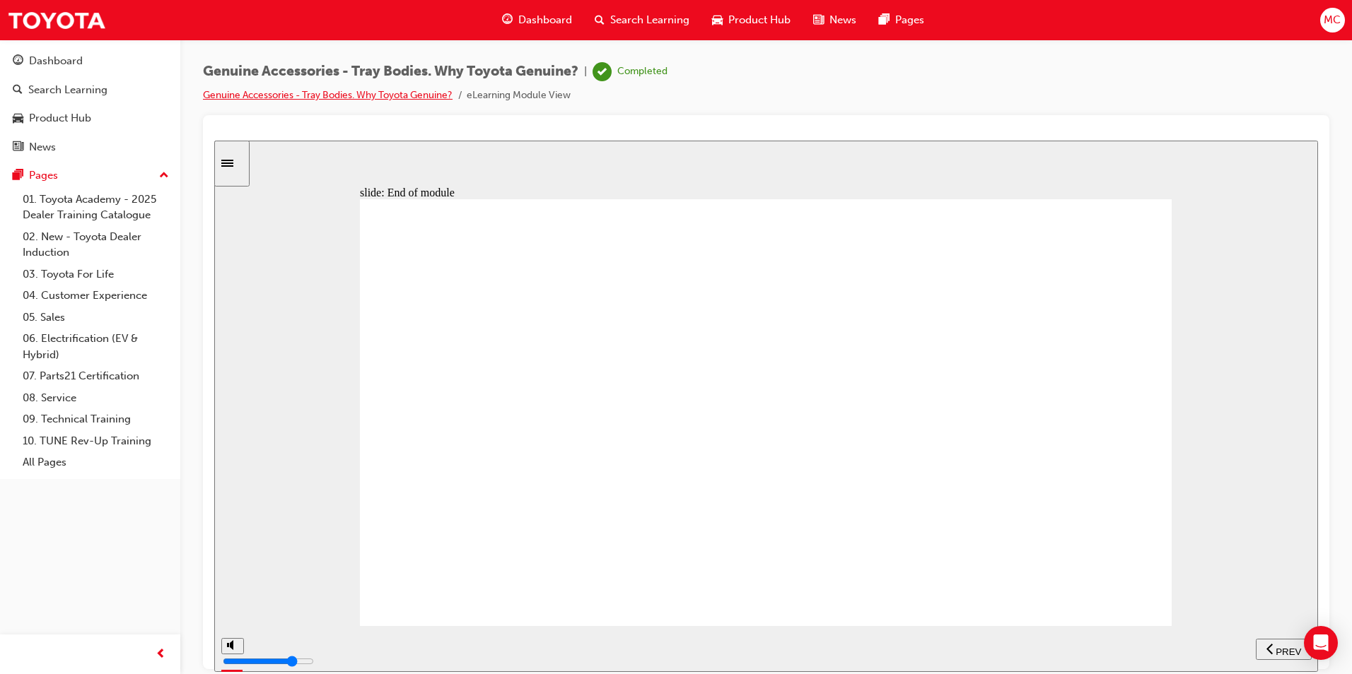
click at [337, 92] on link "Genuine Accessories - Tray Bodies. Why Toyota Genuine?" at bounding box center [328, 95] width 250 height 12
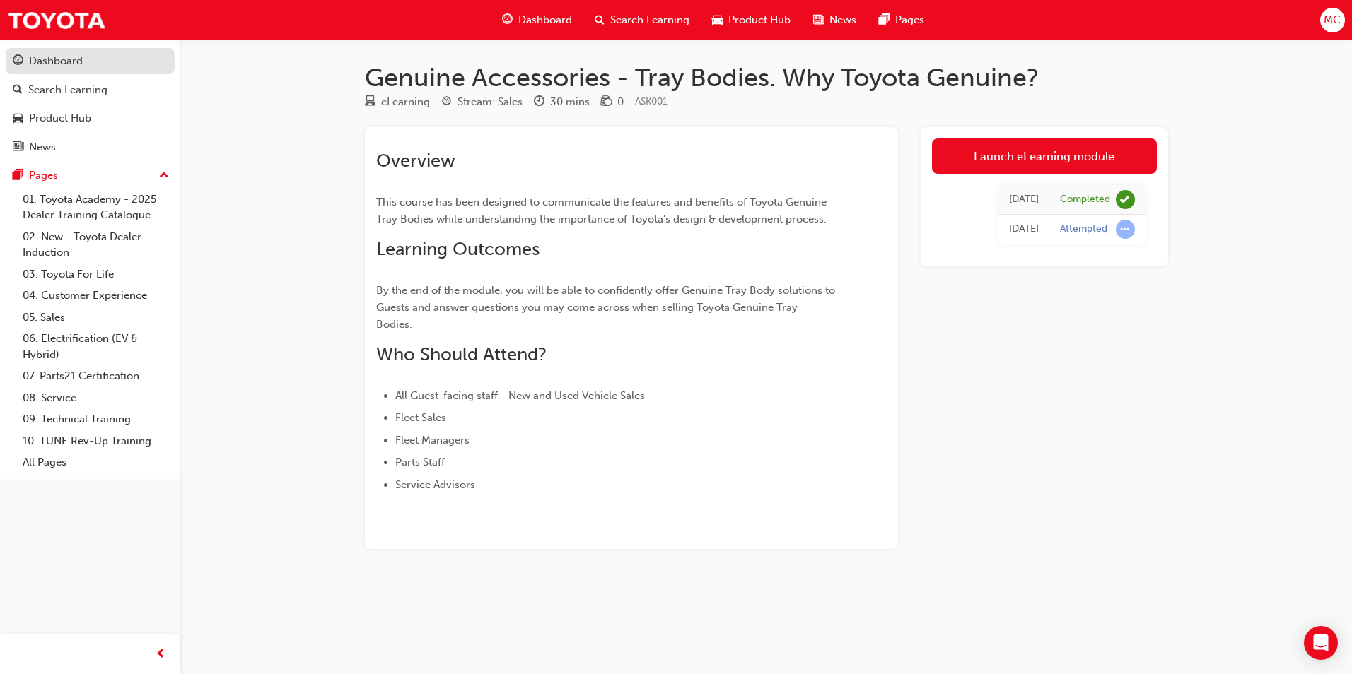
click at [39, 57] on div "Dashboard" at bounding box center [56, 61] width 54 height 16
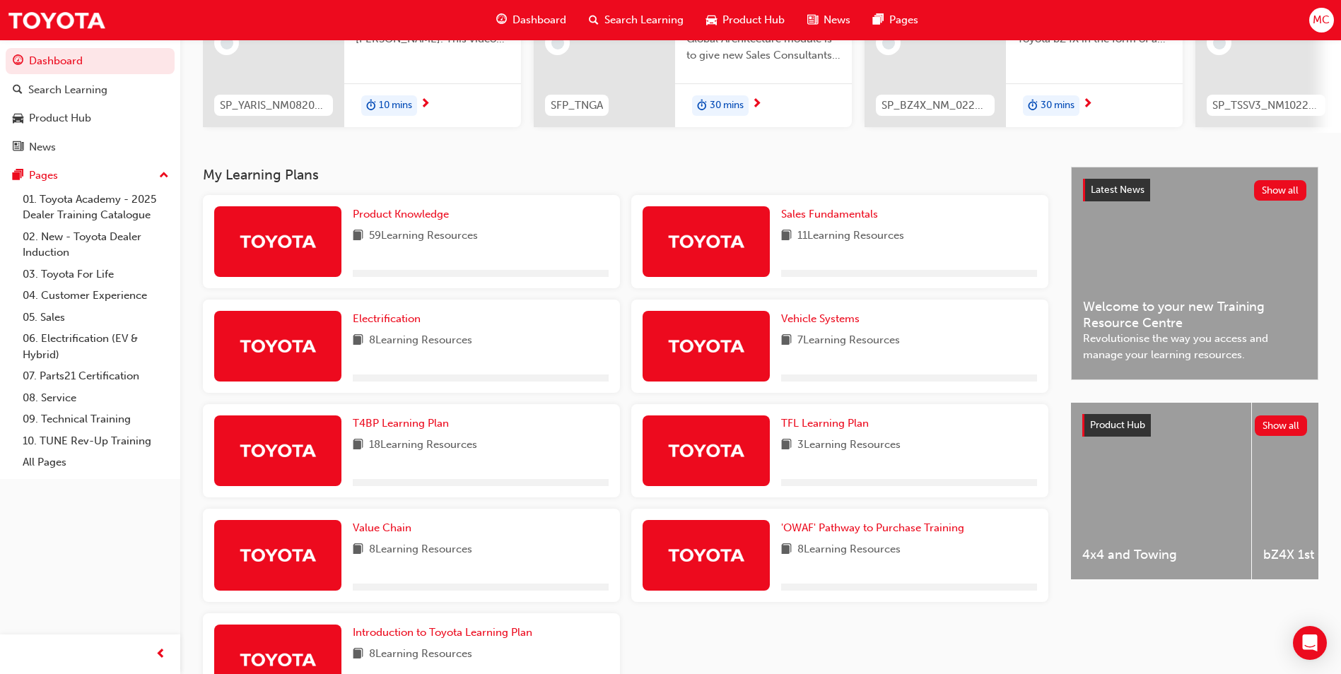
scroll to position [212, 0]
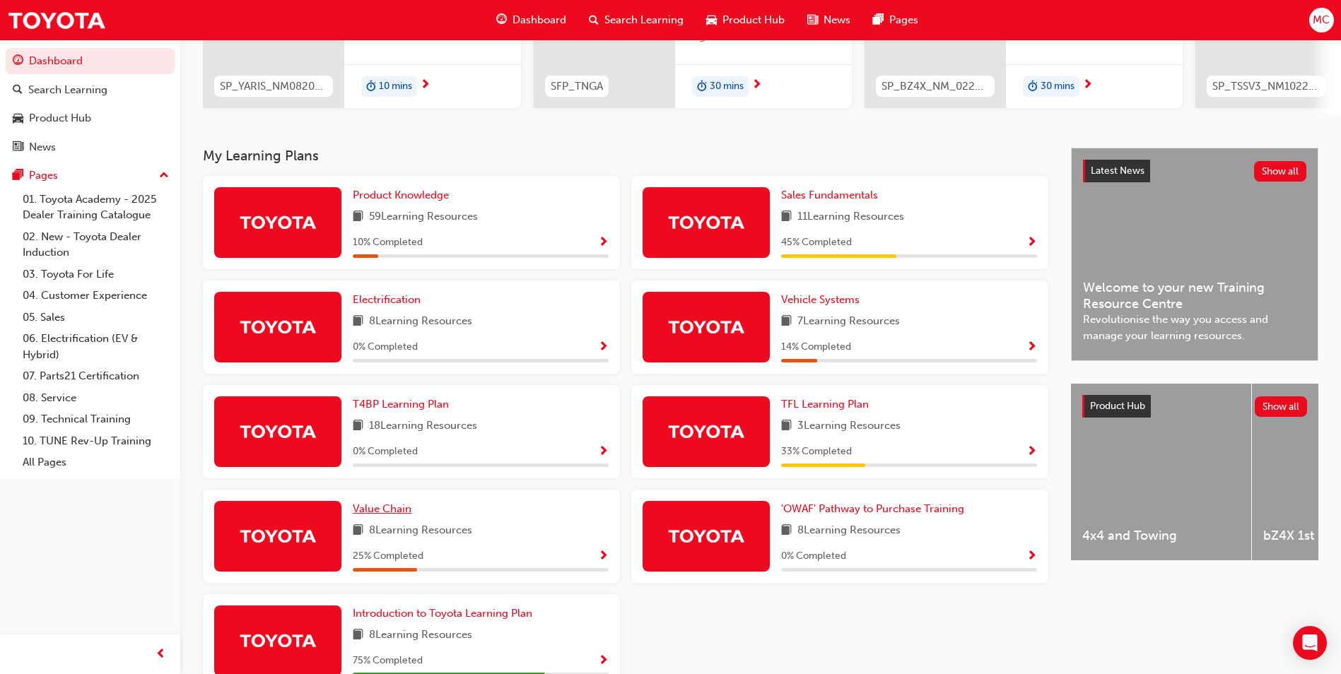
click at [397, 515] on span "Value Chain" at bounding box center [382, 509] width 59 height 13
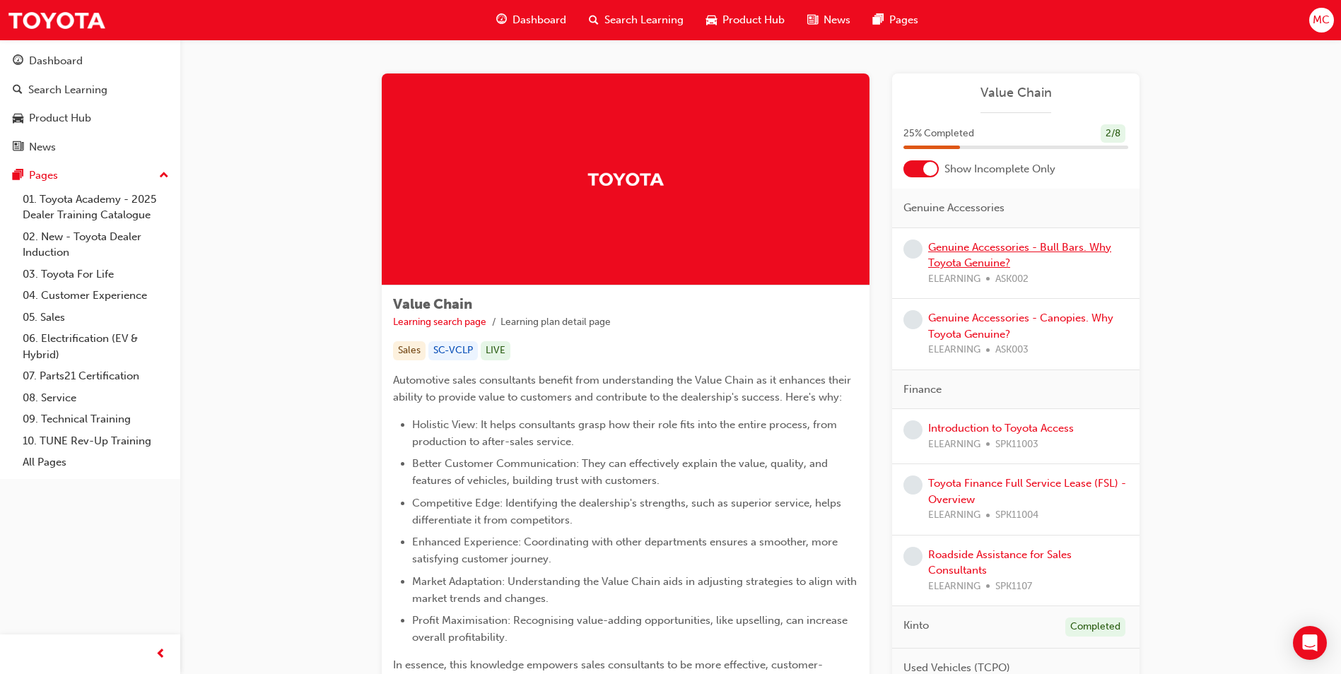
click at [1009, 244] on link "Genuine Accessories - Bull Bars. Why Toyota Genuine?" at bounding box center [1019, 255] width 183 height 29
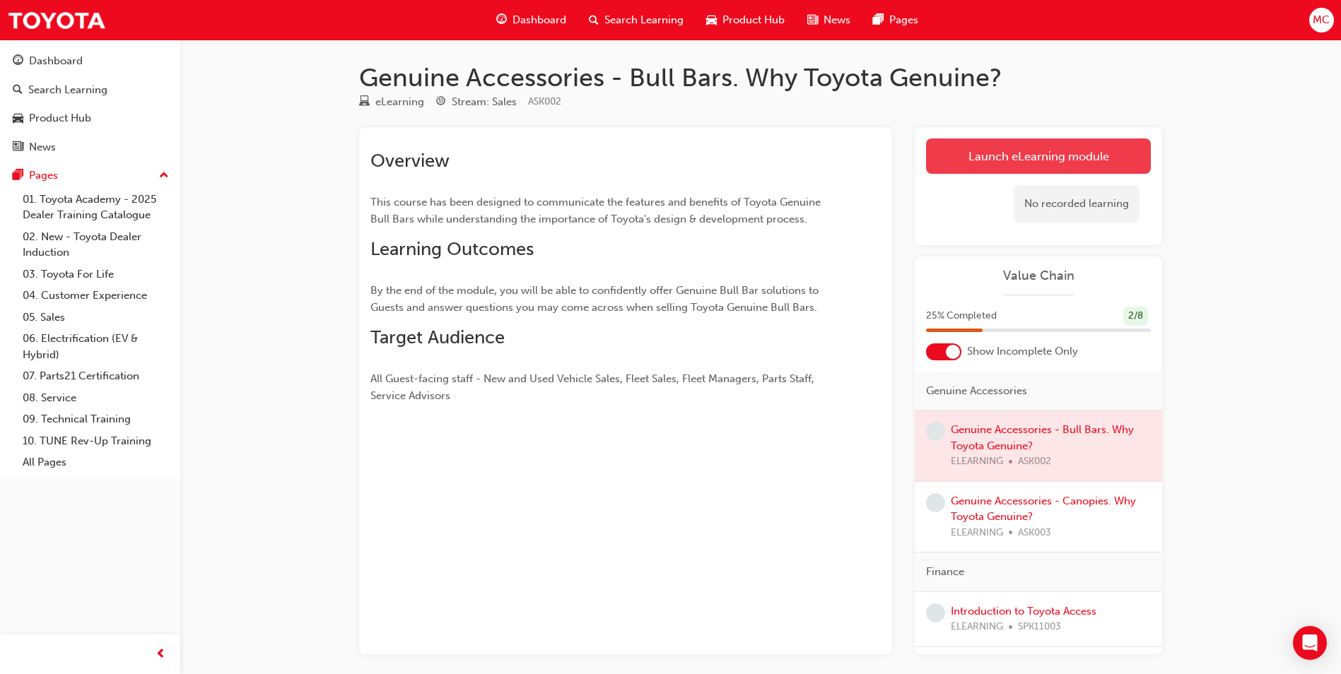
click at [998, 163] on link "Launch eLearning module" at bounding box center [1038, 156] width 225 height 35
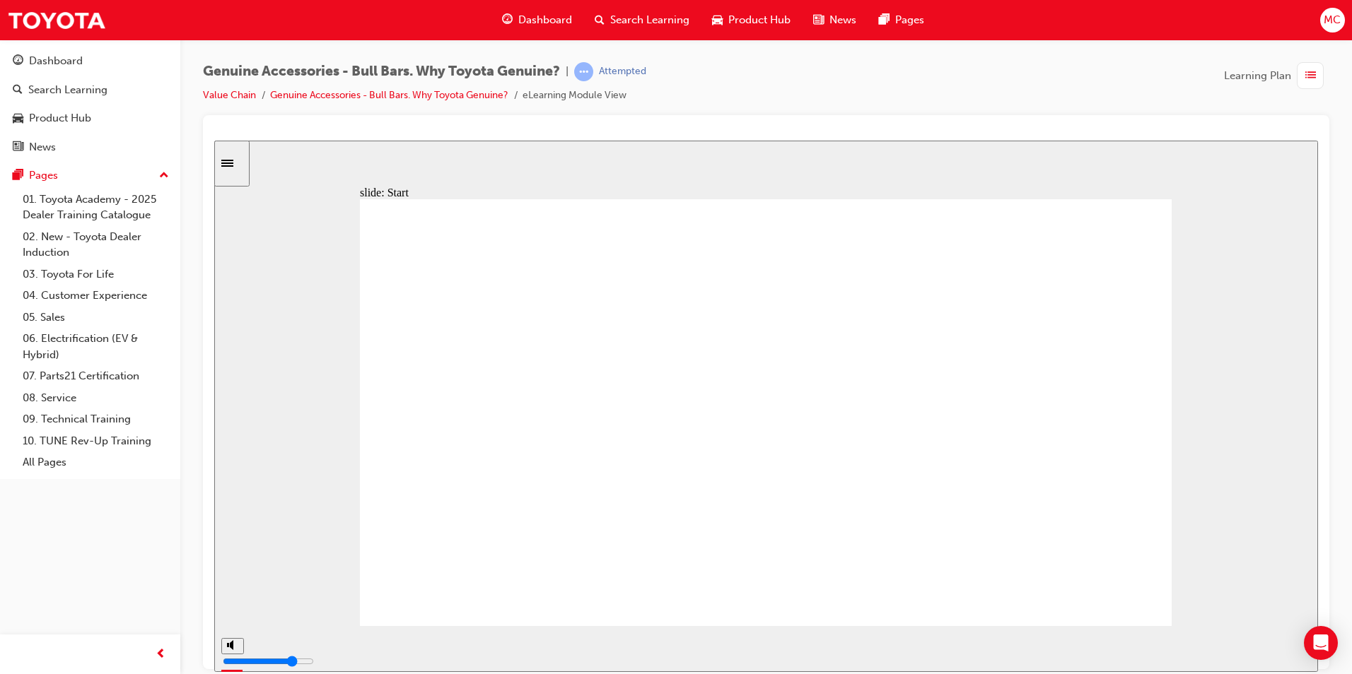
drag, startPoint x: 792, startPoint y: 573, endPoint x: 784, endPoint y: 575, distance: 7.9
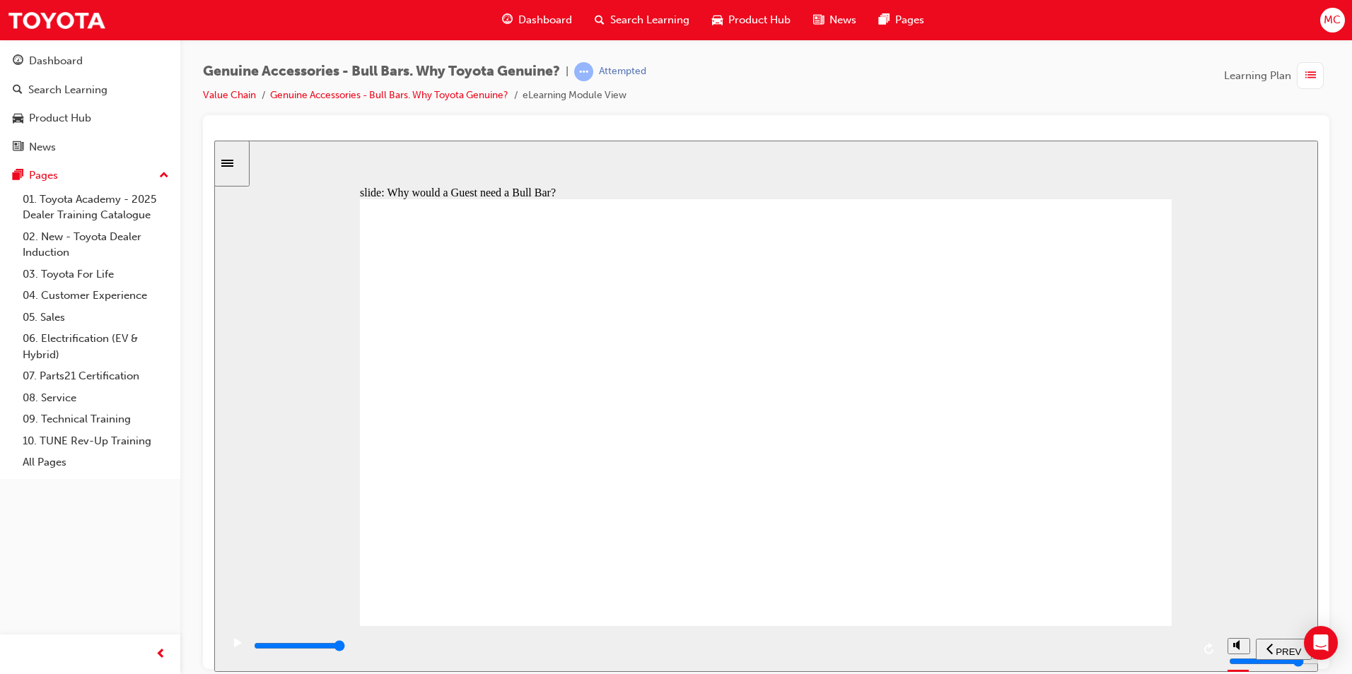
click at [712, 448] on div "*Additional revenue opportunity for the Dealership! cash register icon 1 Why wo…" at bounding box center [766, 419] width 812 height 440
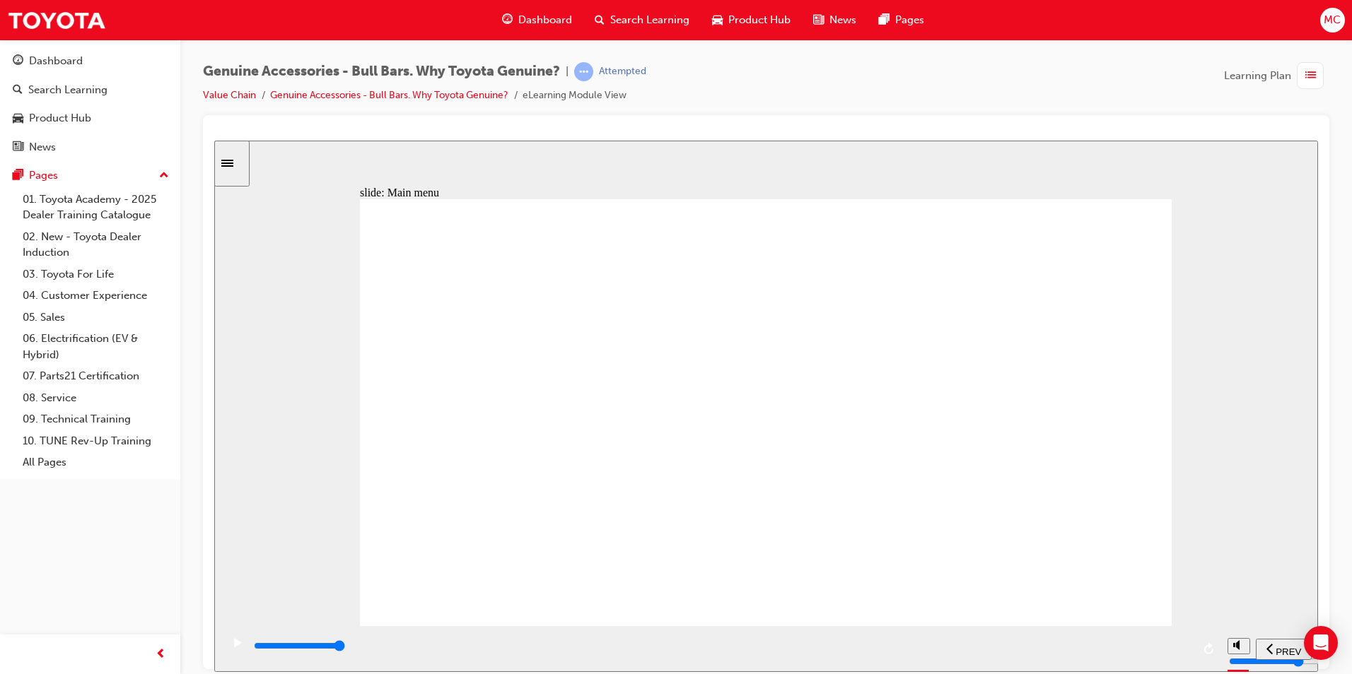
type input "5900"
click at [227, 656] on div "play/pause" at bounding box center [238, 650] width 24 height 24
click at [1229, 601] on button "volume" at bounding box center [1238, 593] width 23 height 16
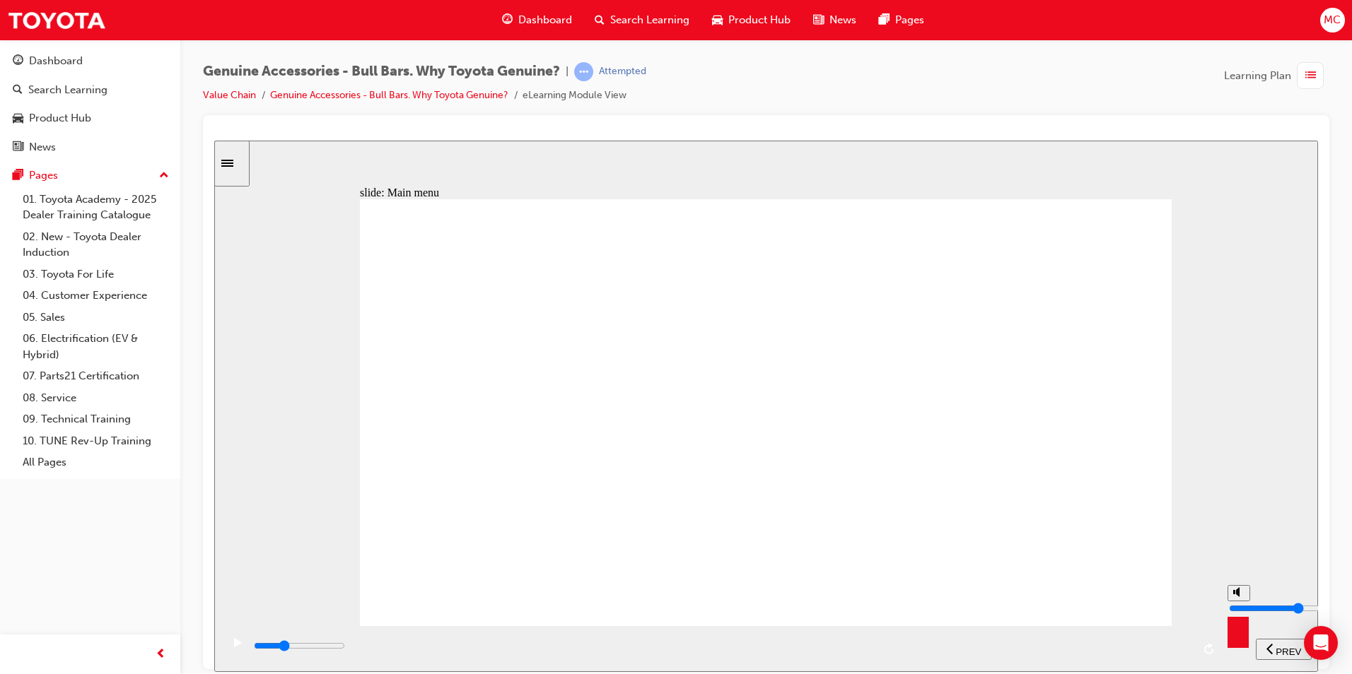
type input "0"
click at [234, 646] on icon "play/pause" at bounding box center [238, 642] width 8 height 9
drag, startPoint x: 1042, startPoint y: 438, endPoint x: 1028, endPoint y: 510, distance: 72.8
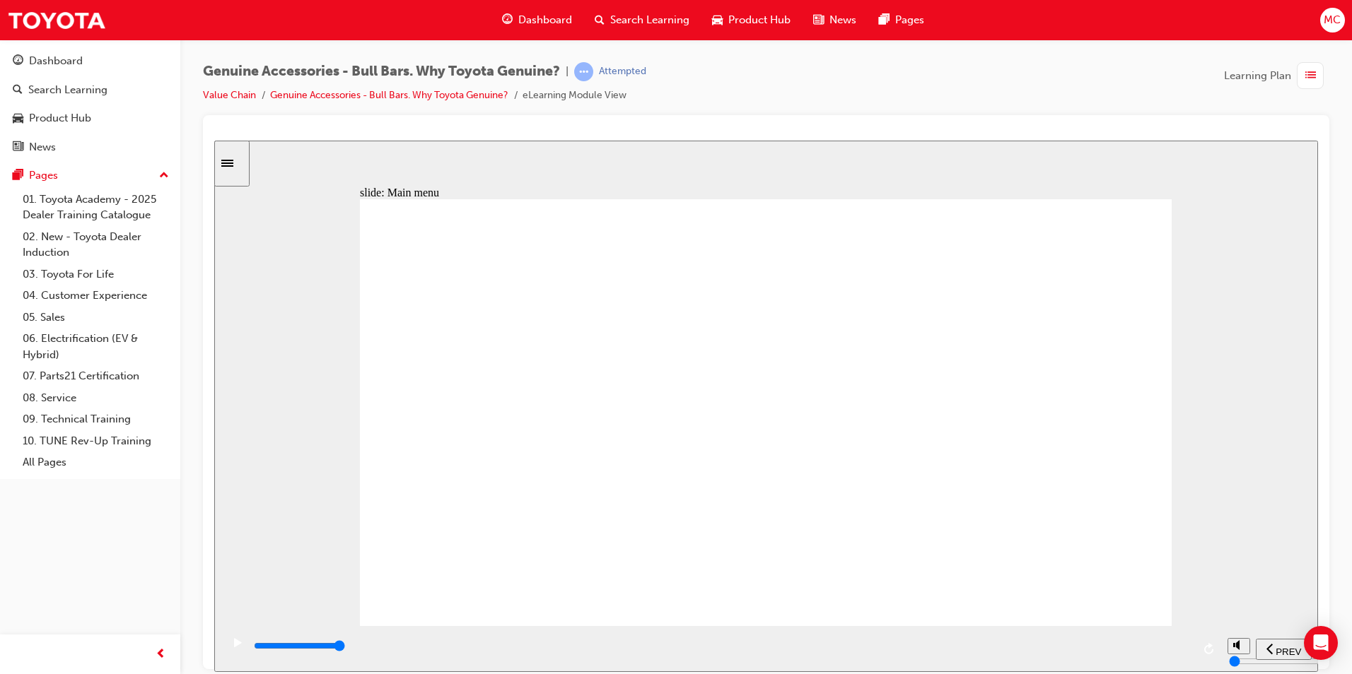
drag, startPoint x: 1022, startPoint y: 541, endPoint x: 1022, endPoint y: 554, distance: 12.7
click at [1239, 640] on div "misc controls" at bounding box center [1237, 627] width 21 height 53
type input "3600"
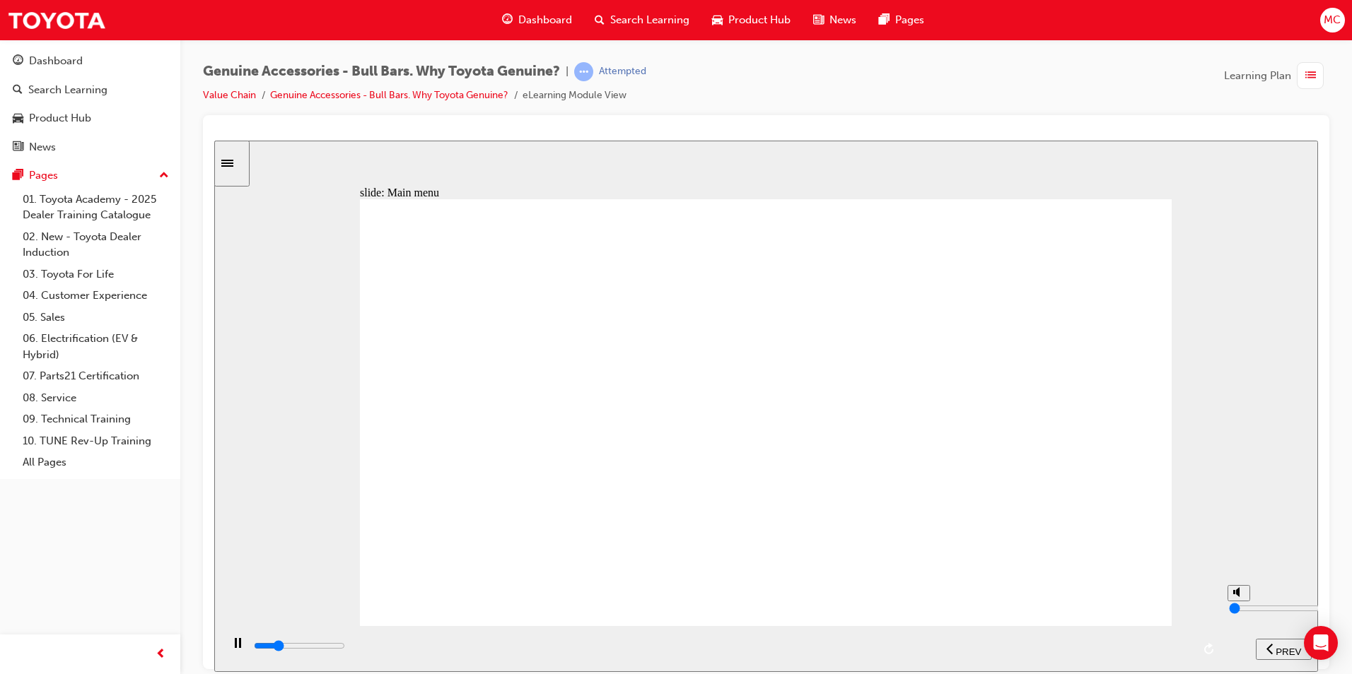
type input "3"
type input "3700"
type input "3"
click at [1237, 611] on input "volume" at bounding box center [1274, 607] width 91 height 11
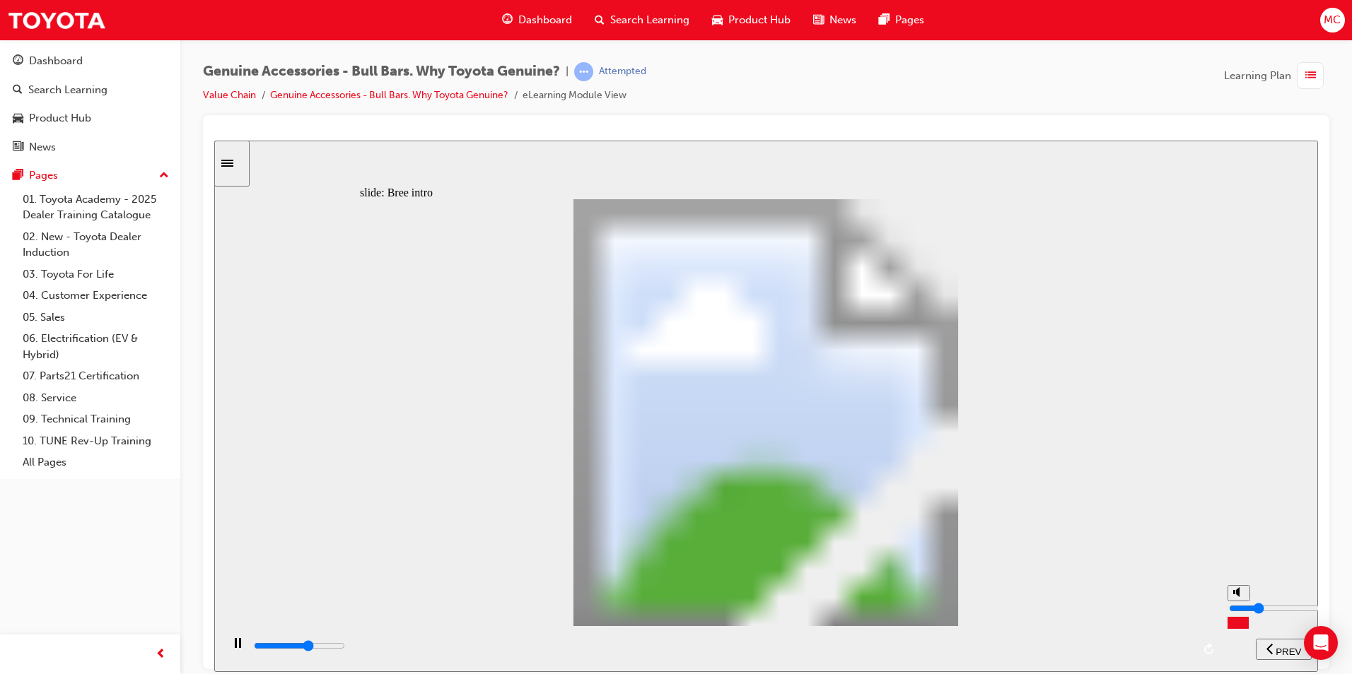
click at [1239, 597] on icon "volume" at bounding box center [1238, 592] width 11 height 10
type input "14700"
type input "0"
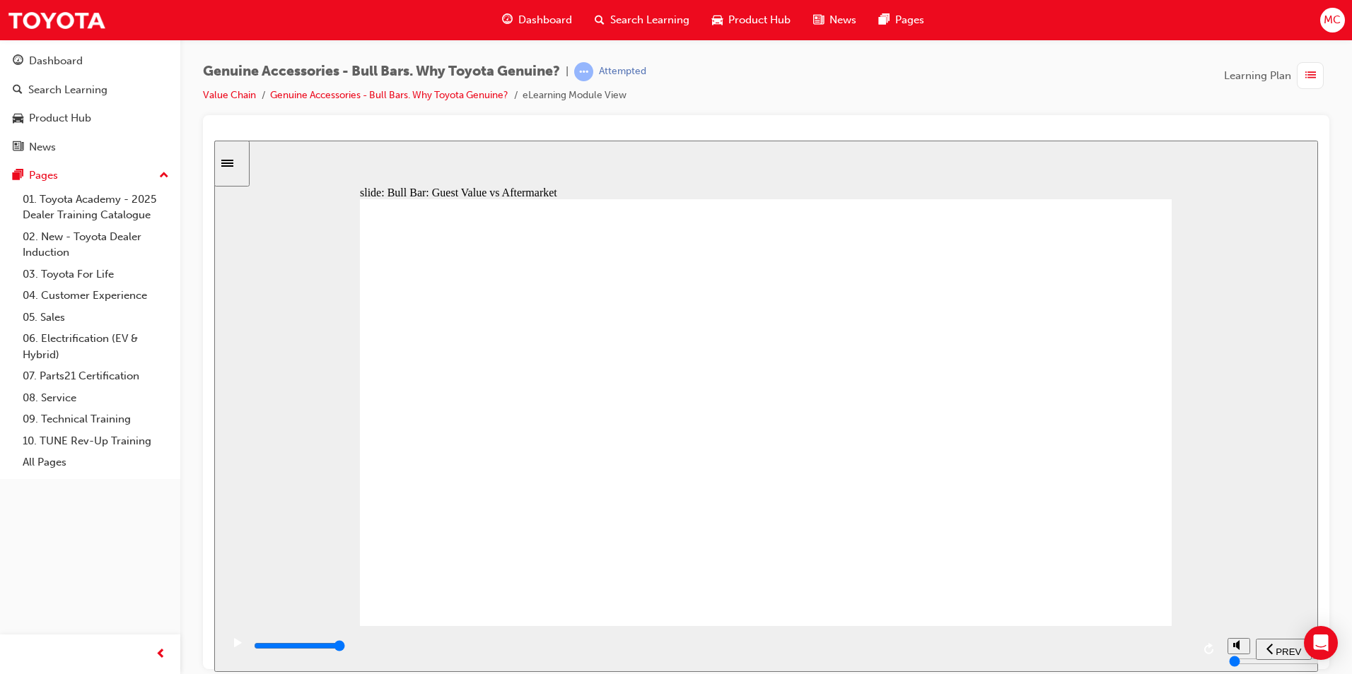
type input "7200"
click at [1237, 614] on input "volume" at bounding box center [1274, 607] width 91 height 11
drag, startPoint x: 1239, startPoint y: 619, endPoint x: 1235, endPoint y: 609, distance: 9.8
type input "4"
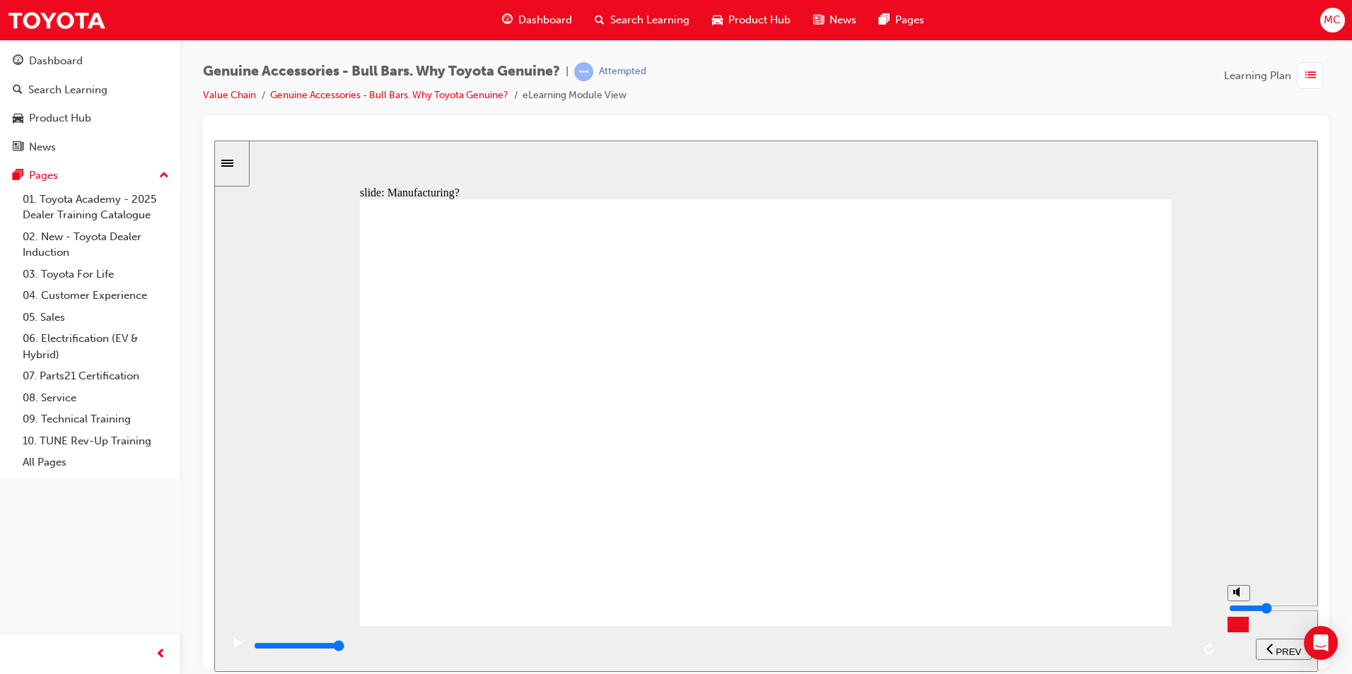
click at [1235, 609] on input "volume" at bounding box center [1274, 607] width 91 height 11
drag, startPoint x: 1129, startPoint y: 646, endPoint x: 319, endPoint y: 664, distance: 810.4
click at [319, 664] on div "playback controls" at bounding box center [720, 649] width 999 height 46
drag, startPoint x: 321, startPoint y: 648, endPoint x: 224, endPoint y: 647, distance: 96.9
click at [225, 647] on div "playback controls" at bounding box center [720, 649] width 999 height 46
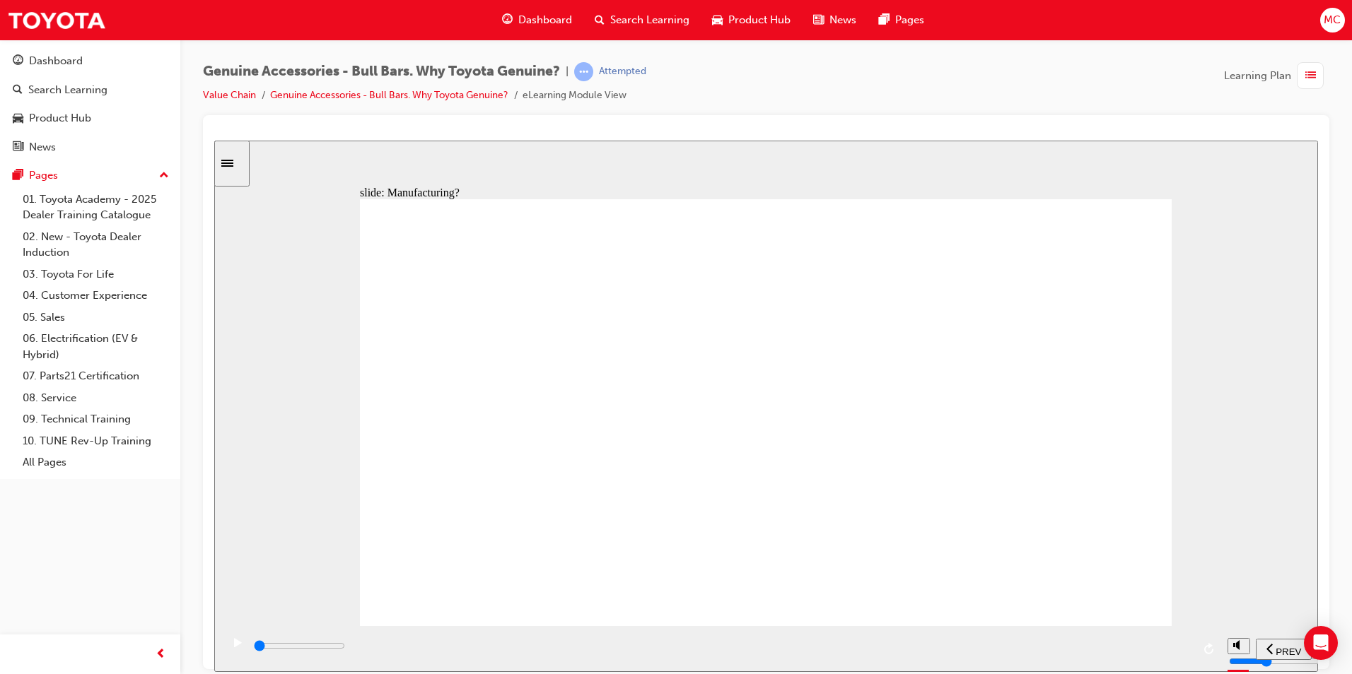
click at [234, 646] on icon "play/pause" at bounding box center [238, 642] width 8 height 9
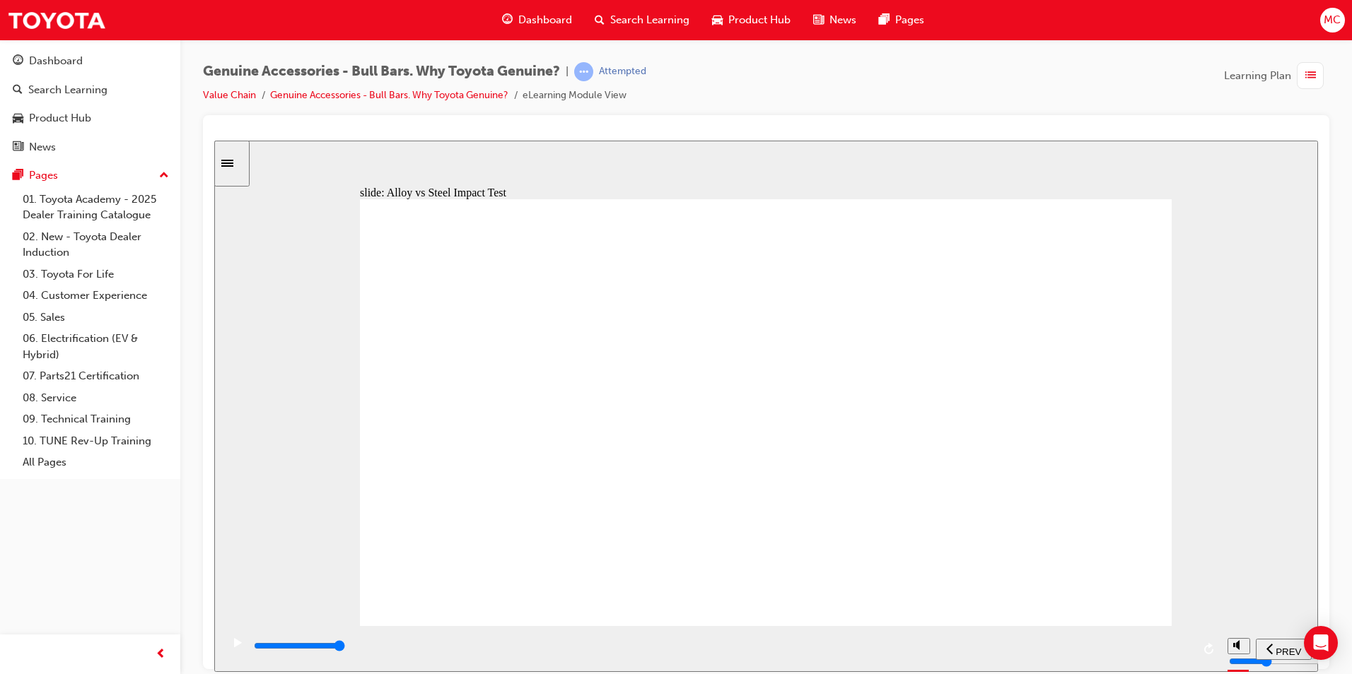
click at [1054, 173] on div "slide: Comparison Next How does Alloy perform against Steel ? Group 1 Character…" at bounding box center [766, 406] width 1104 height 532
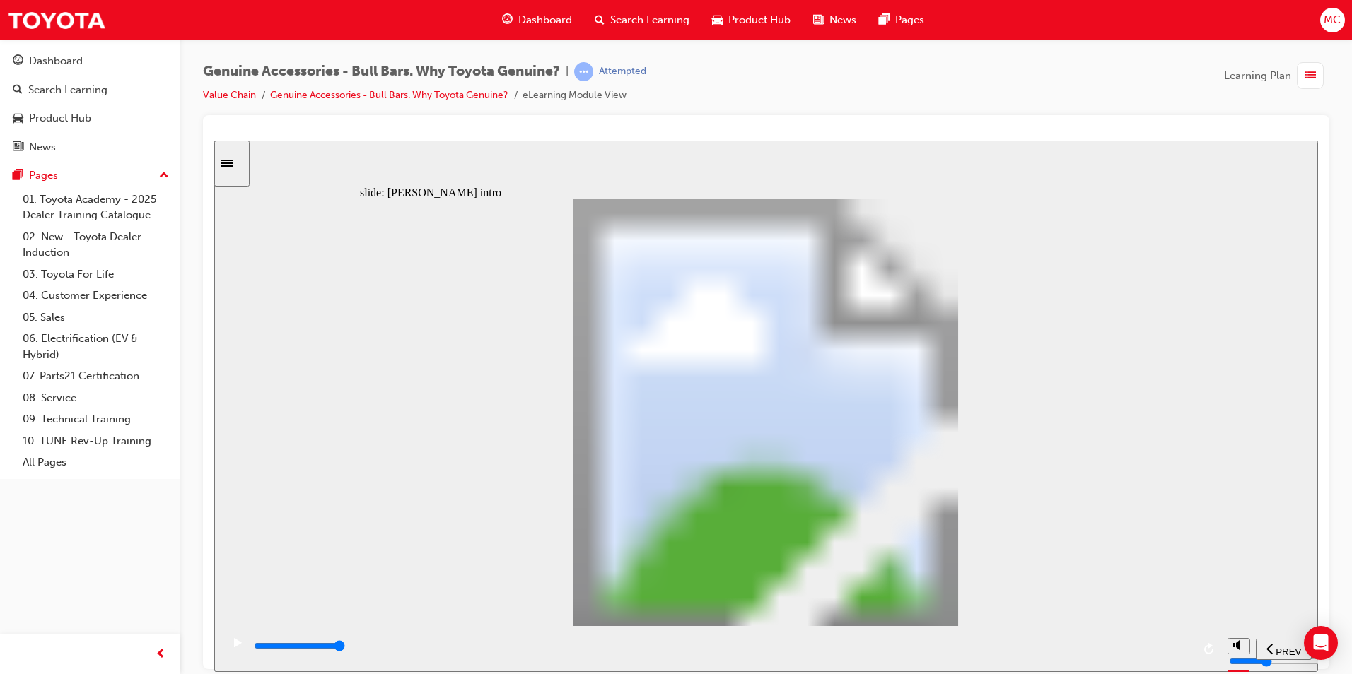
type input "8500"
type input "102"
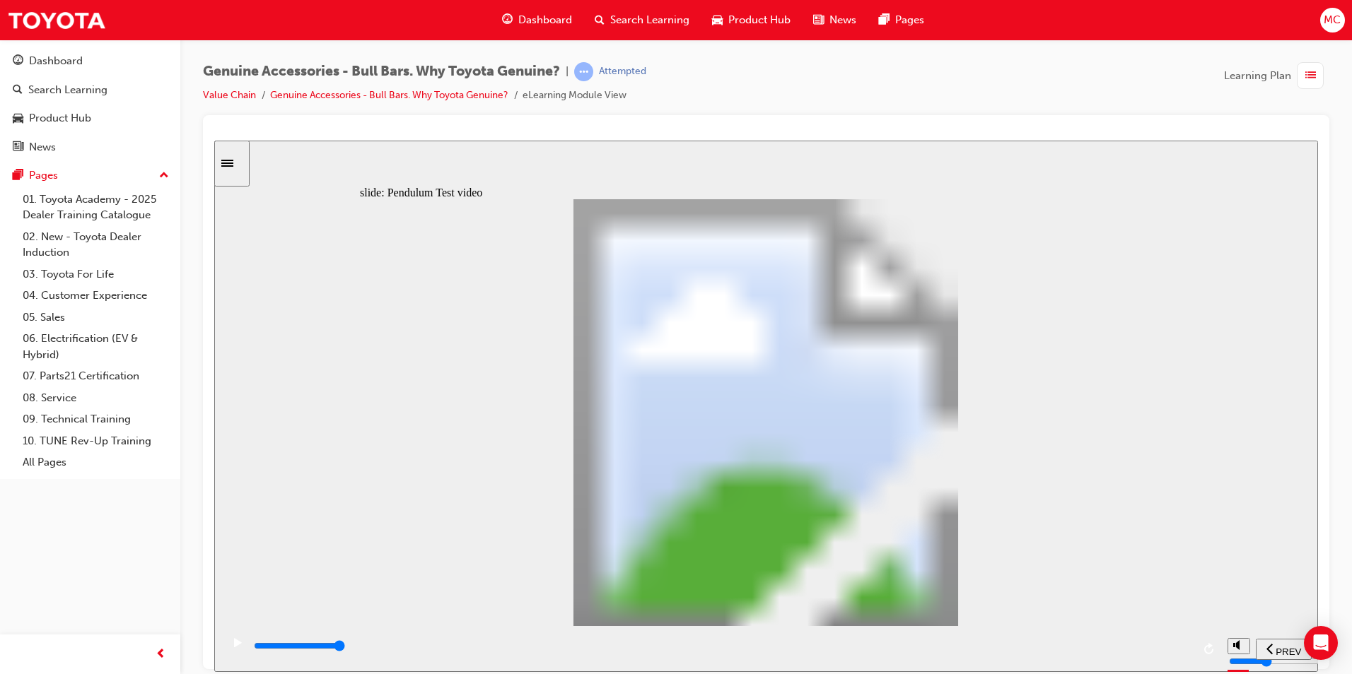
type input "5100"
type input "0"
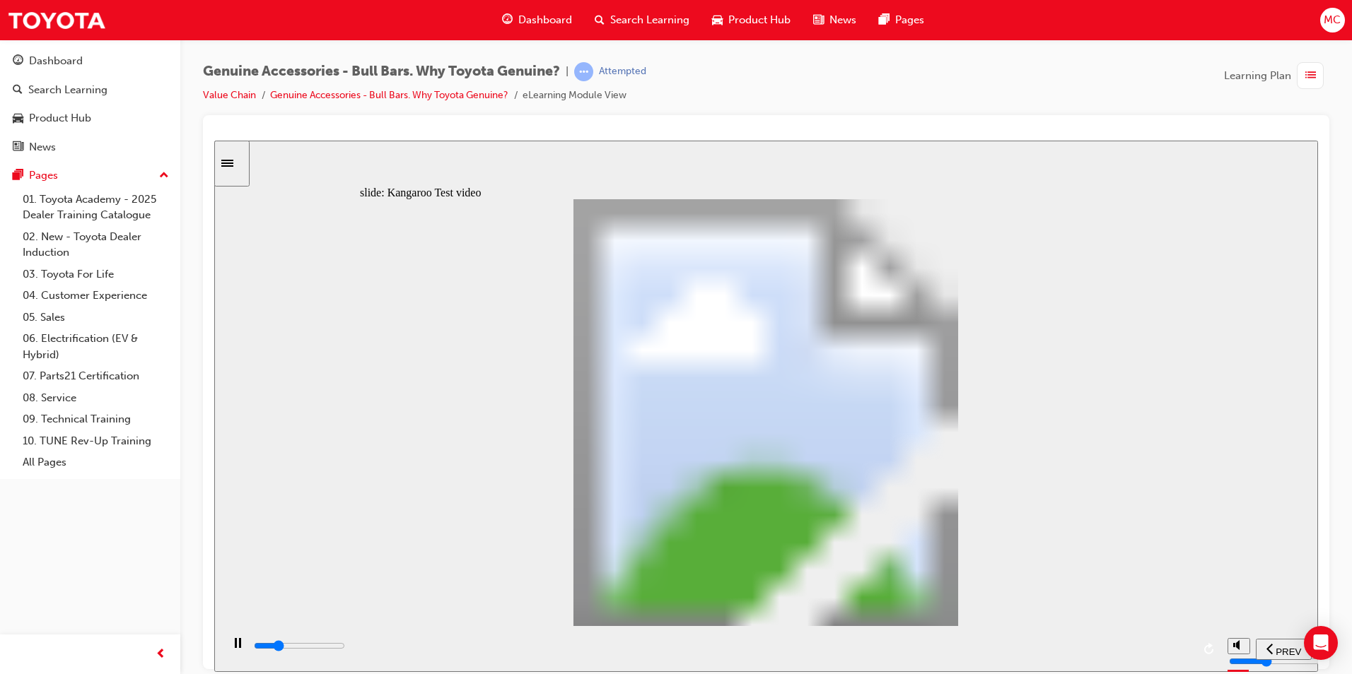
type input "5100"
type input "0"
type input "5200"
type input "0"
type input "5200"
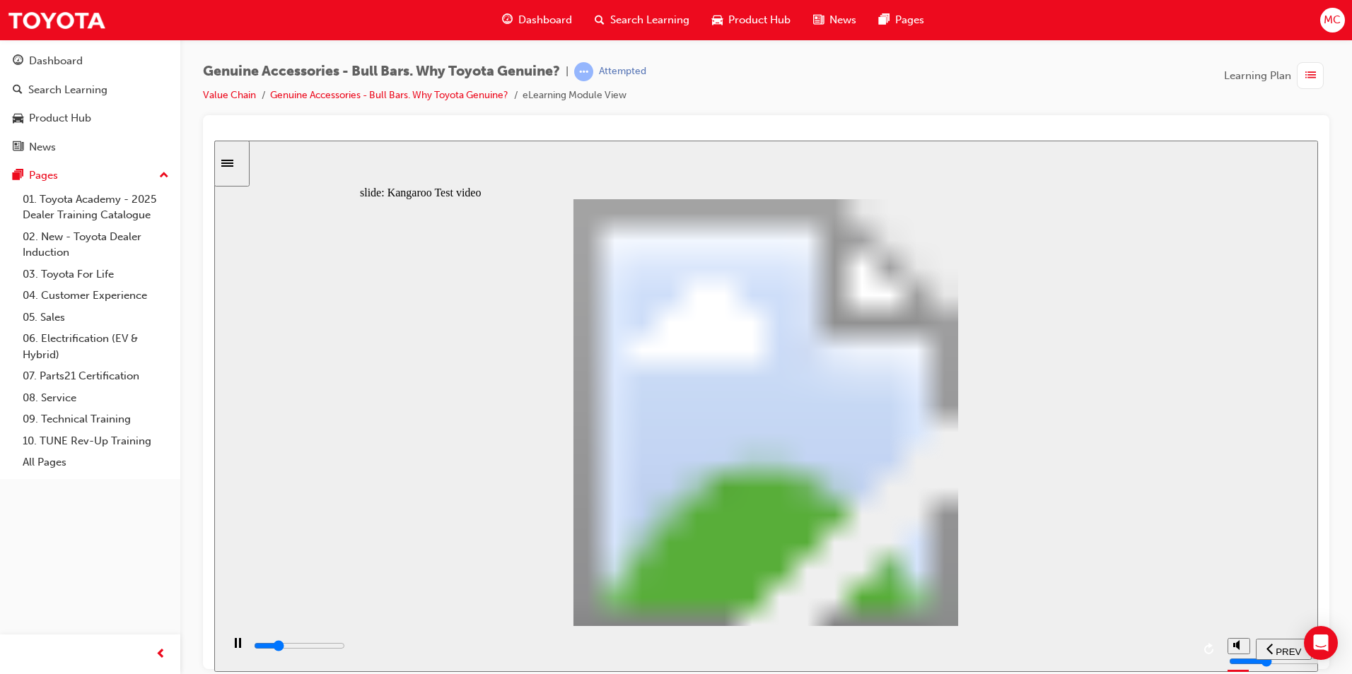
type input "0"
type input "5200"
type input "0"
type input "5200"
type input "0"
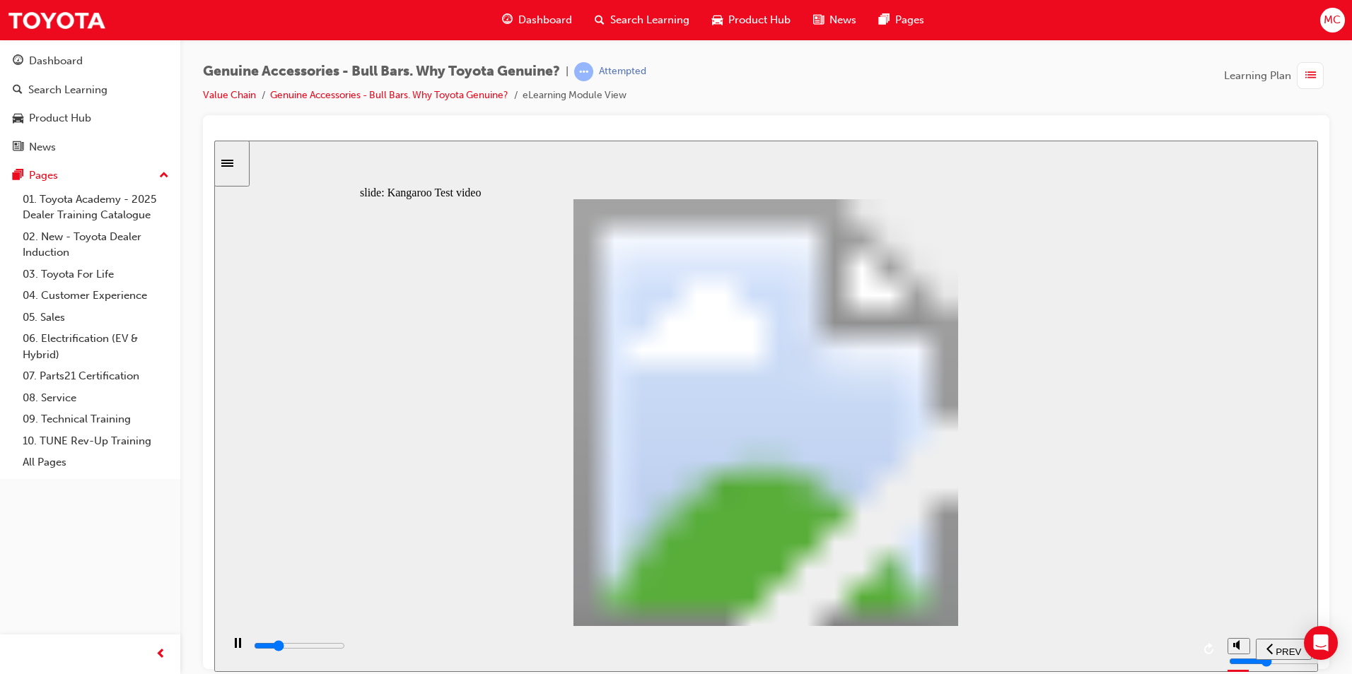
type input "5200"
type input "0"
type input "5200"
type input "0"
type input "5300"
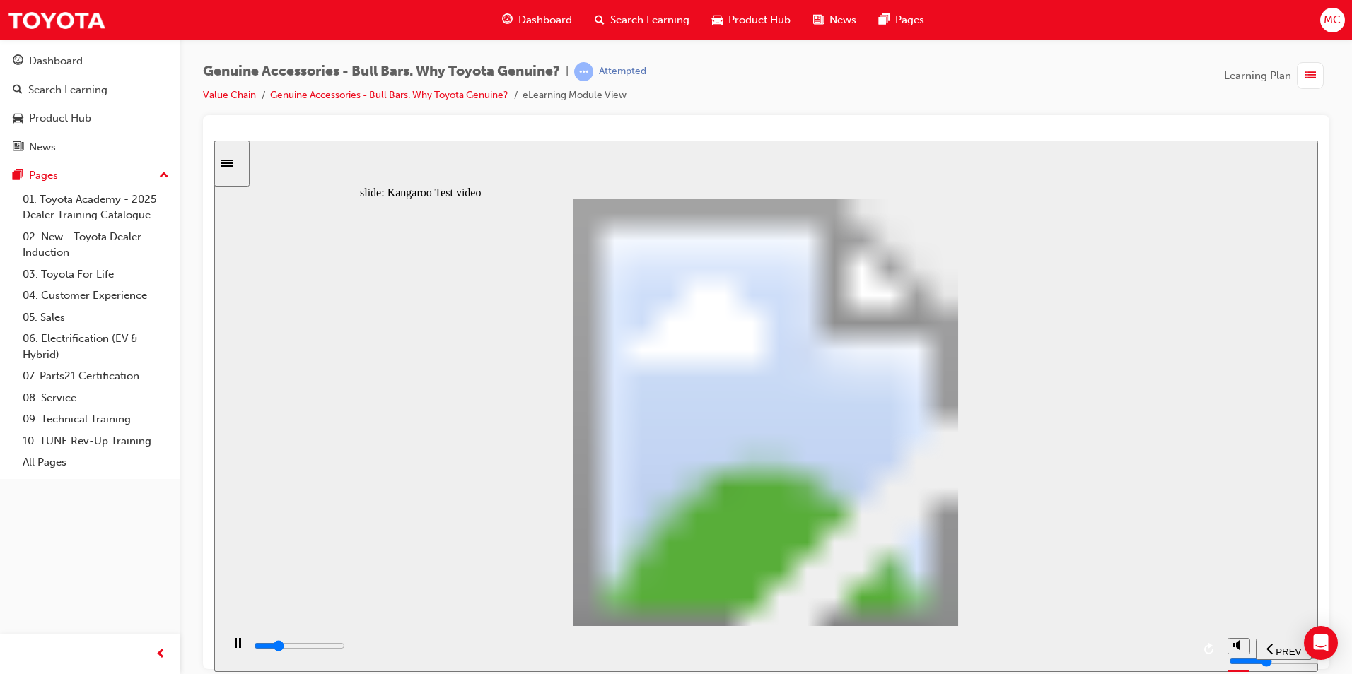
type input "0"
type input "5300"
type input "0"
type input "5300"
type input "0"
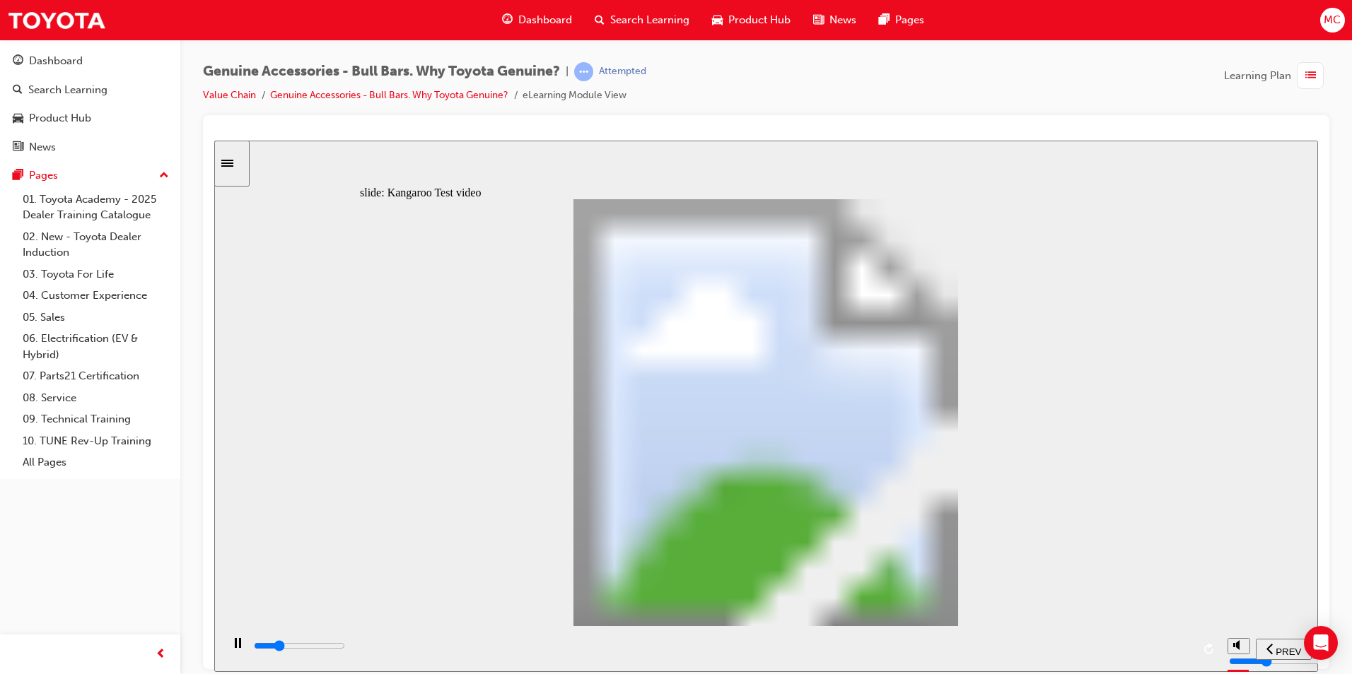
type input "5300"
type input "0"
type input "5300"
type input "0"
type input "5400"
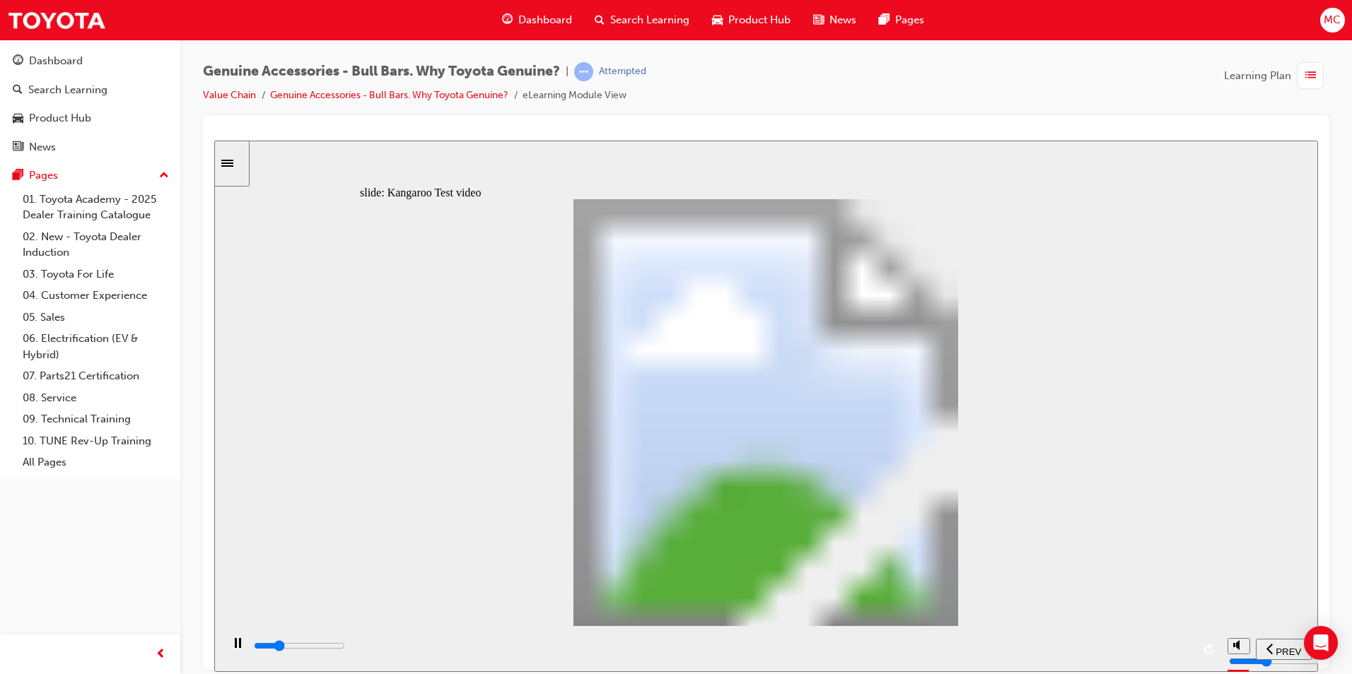
type input "0"
type input "5400"
type input "0"
type input "5600"
type input "1"
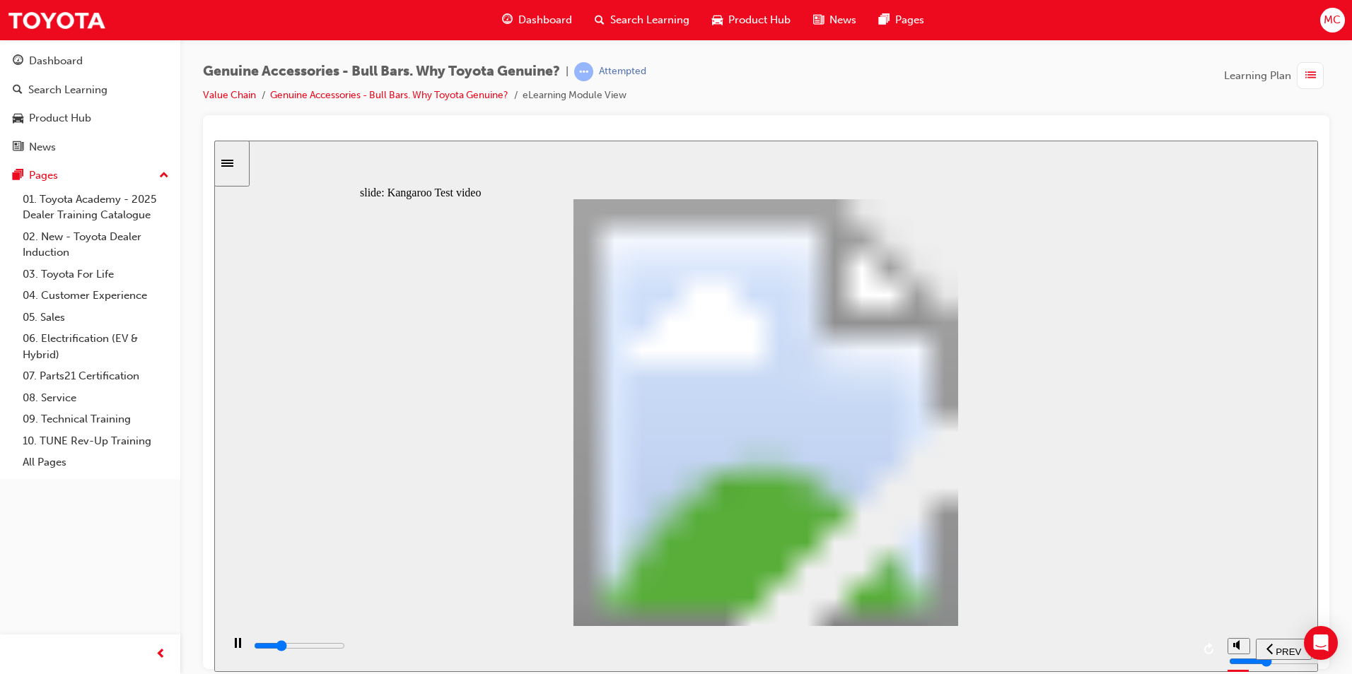
type input "5900"
type input "1"
type input "6200"
type input "1"
type input "6400"
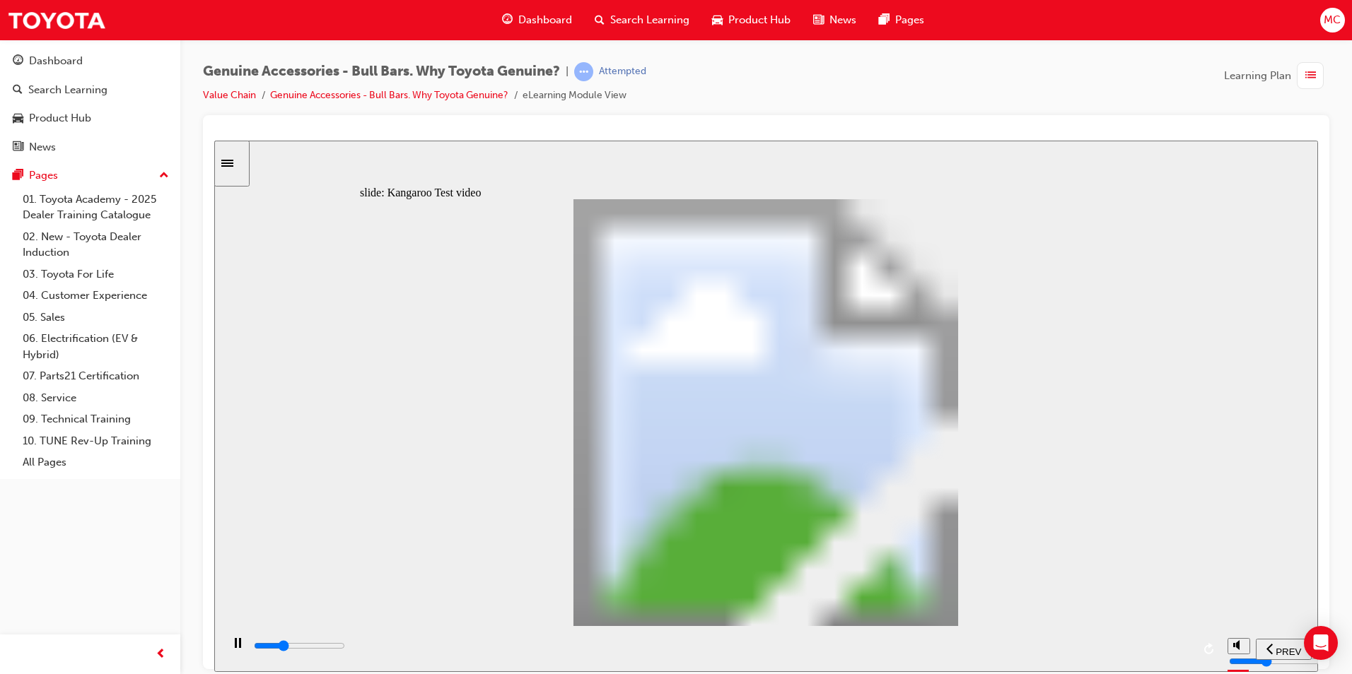
type input "2"
type input "6700"
type input "2"
type input "7000"
type input "2"
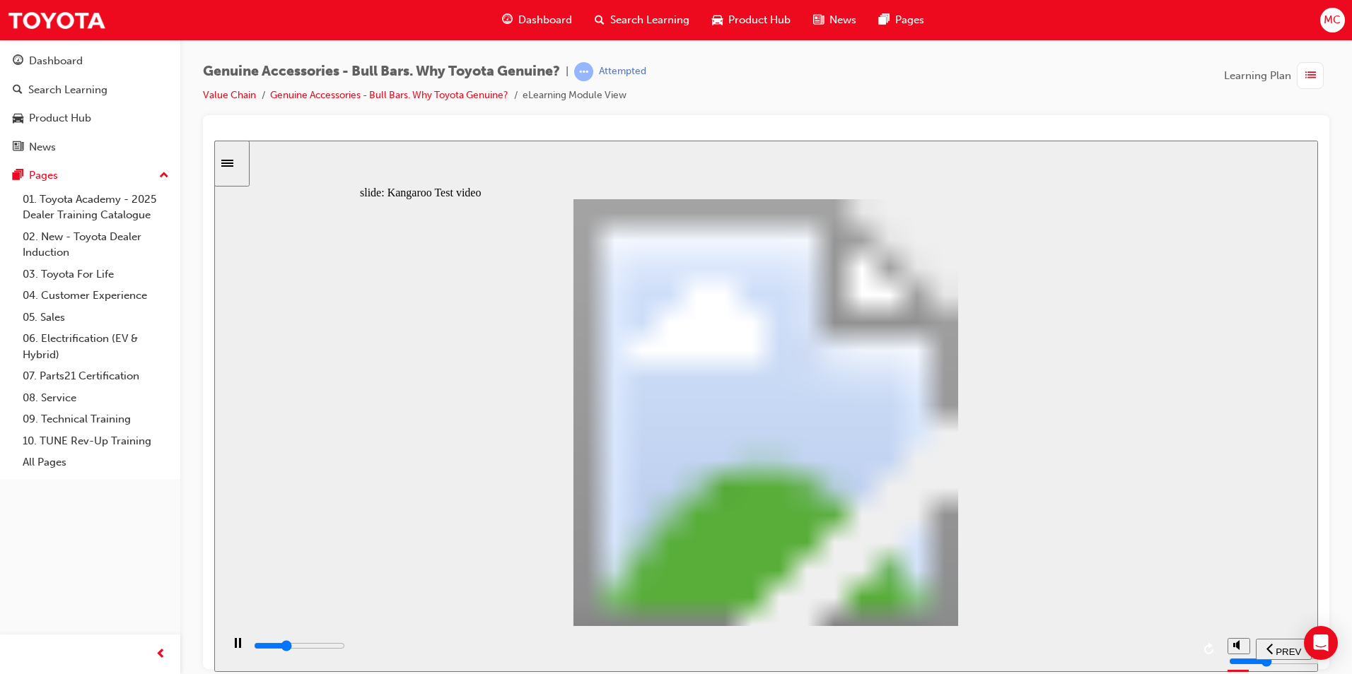
type input "7200"
type input "2"
type input "7500"
type input "3"
type input "7800"
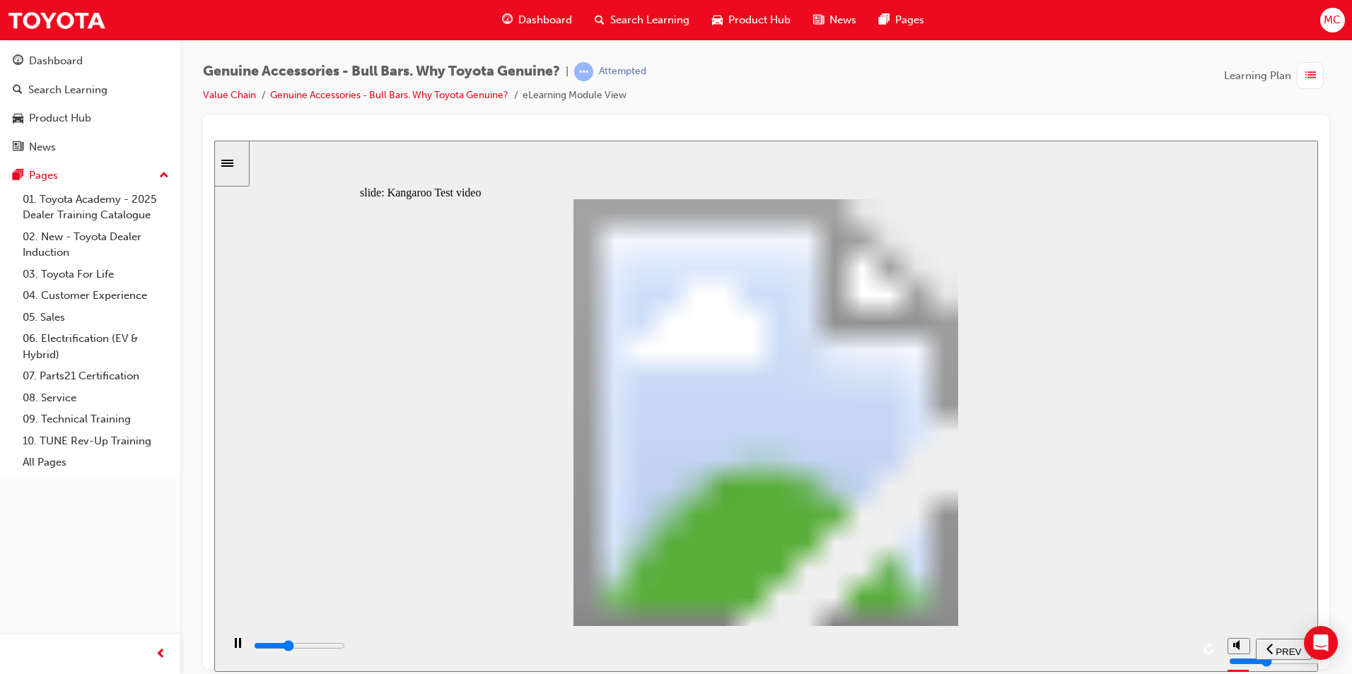
type input "3"
type input "8000"
type input "3"
type input "8300"
type input "3"
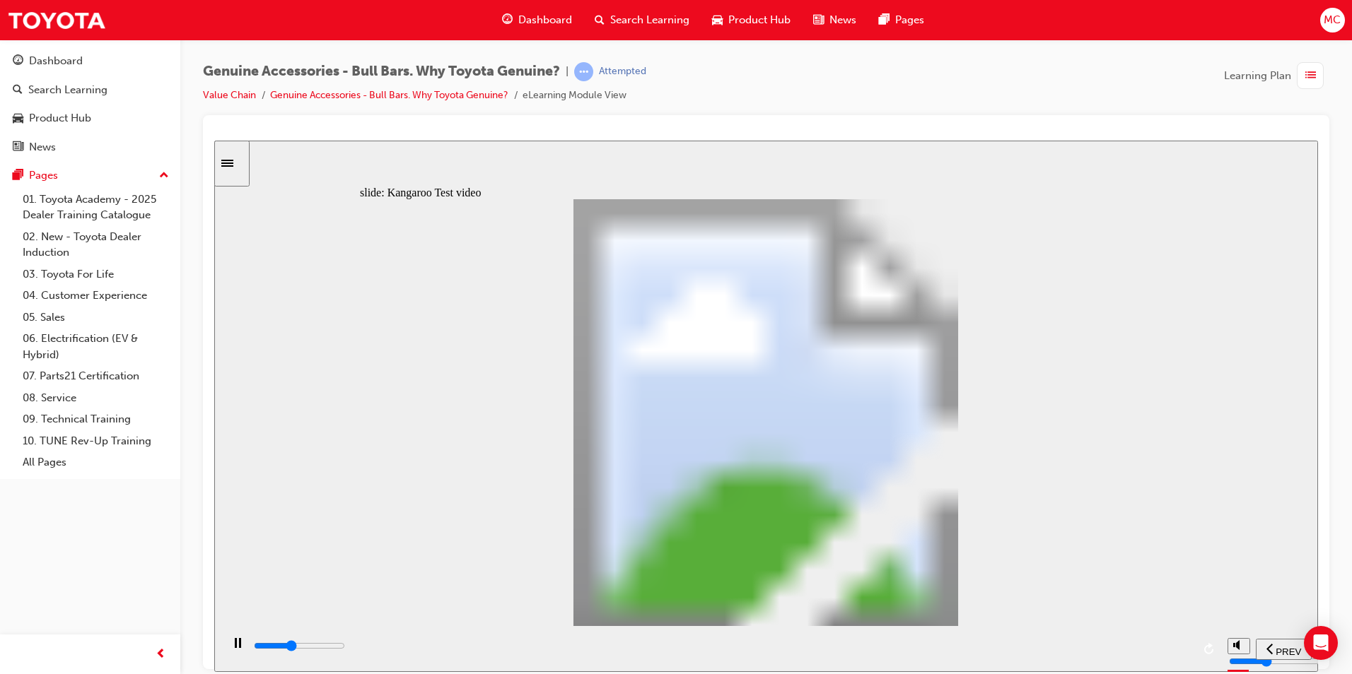
type input "8600"
type input "4"
type input "8800"
type input "4"
type input "9100"
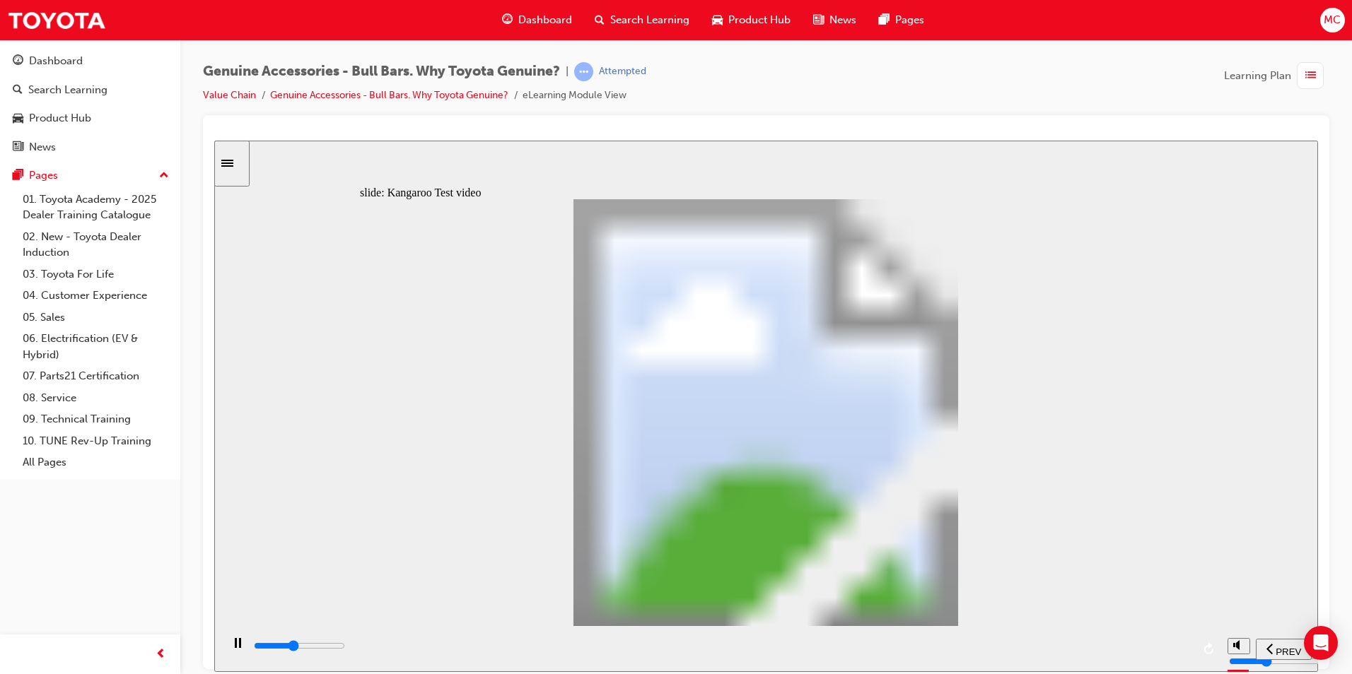
type input "4"
type input "9400"
type input "4"
type input "9600"
type input "5"
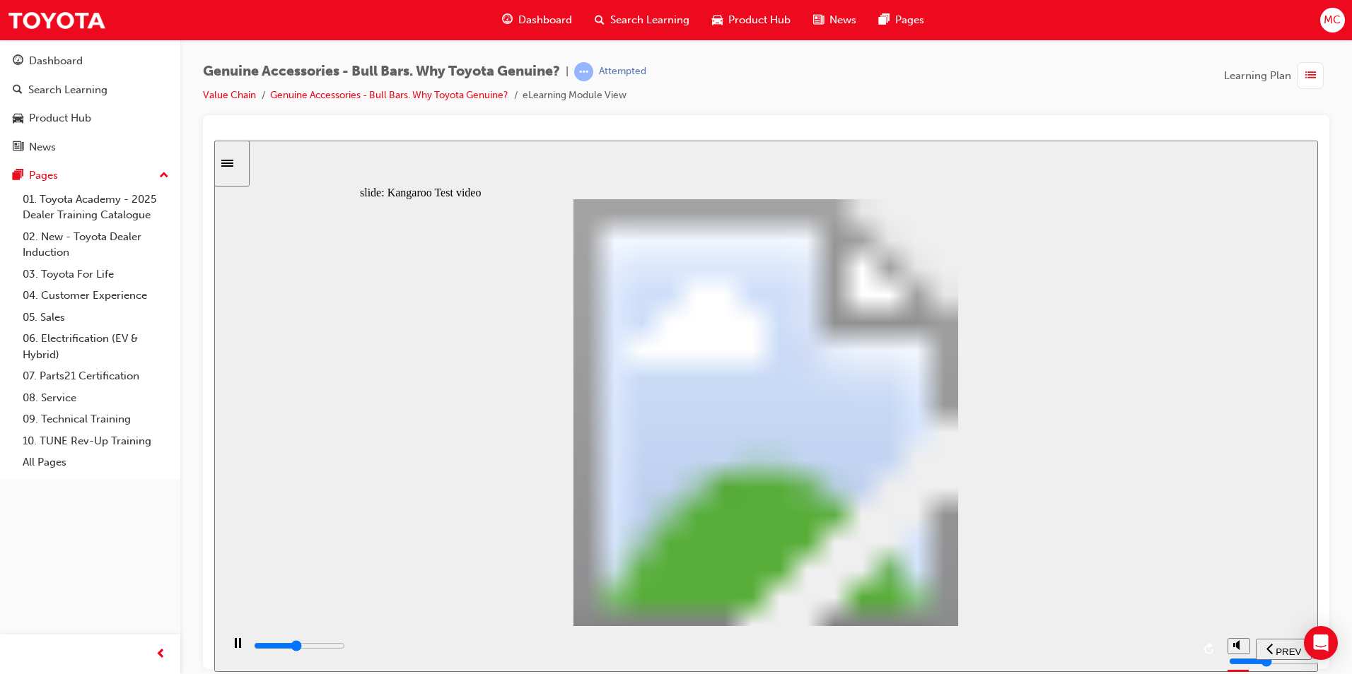
type input "9900"
type input "5"
type input "10200"
type input "5"
type input "10400"
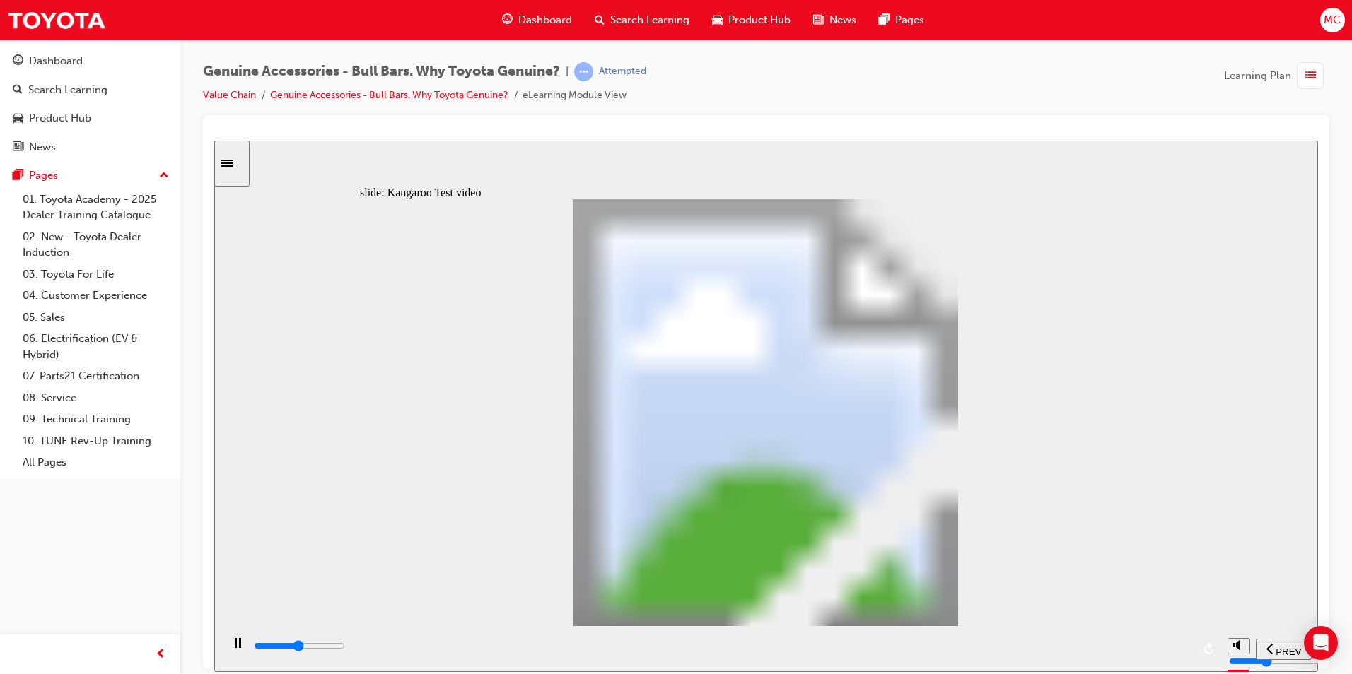
type input "6"
type input "10700"
type input "6"
type input "11000"
type input "6"
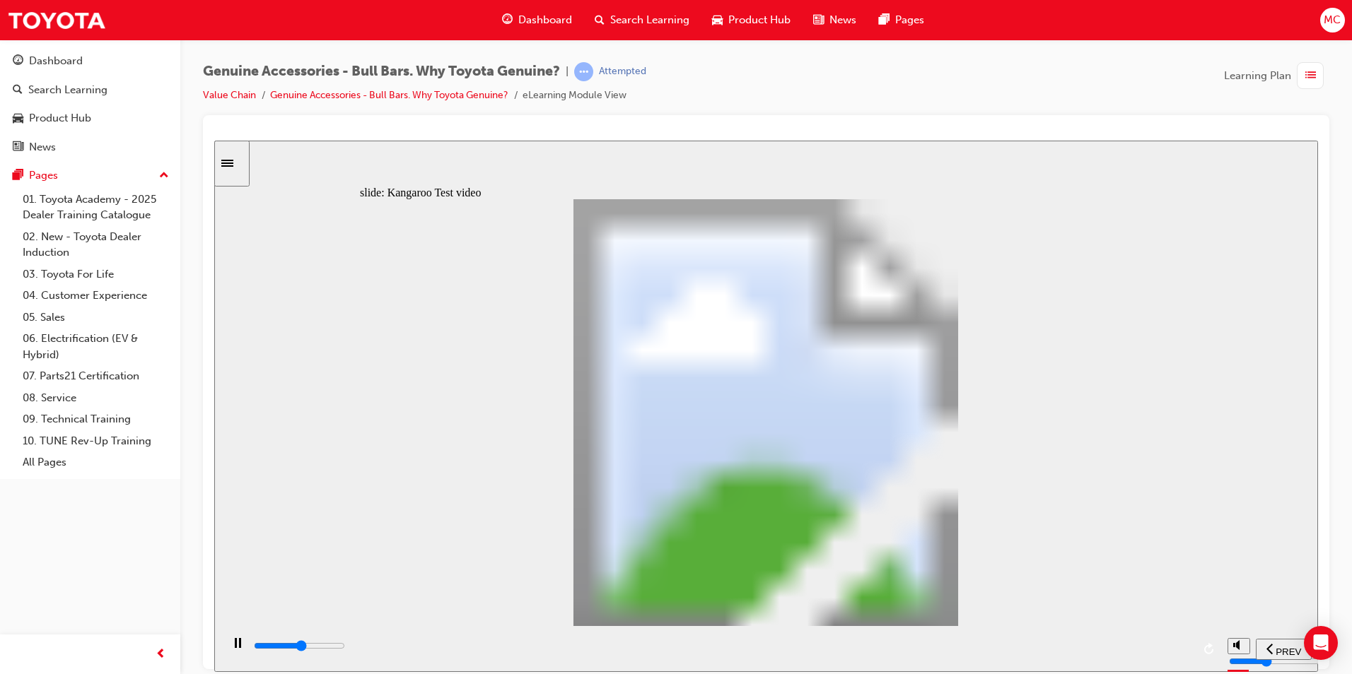
type input "11200"
type input "6"
type input "11500"
type input "7"
type input "11800"
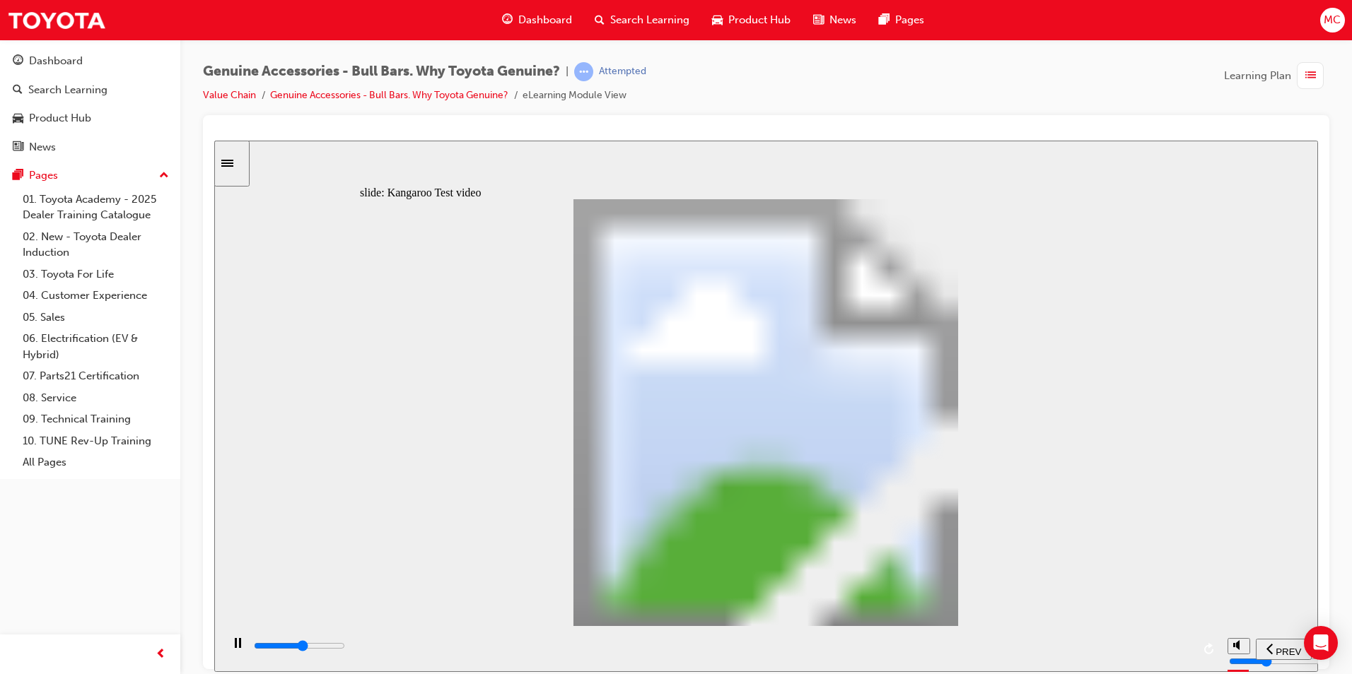
type input "7"
type input "12000"
type input "7"
type input "12300"
type input "7"
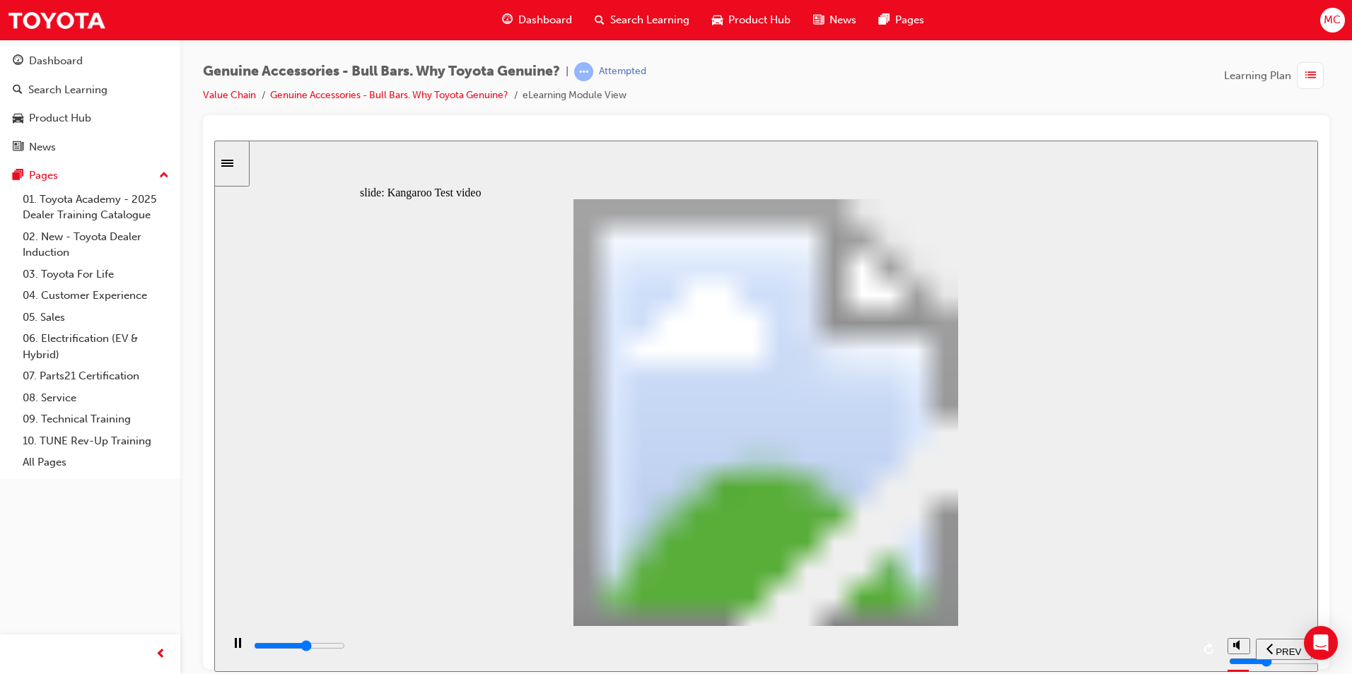
type input "12500"
type input "8"
type input "12800"
type input "8"
type input "13100"
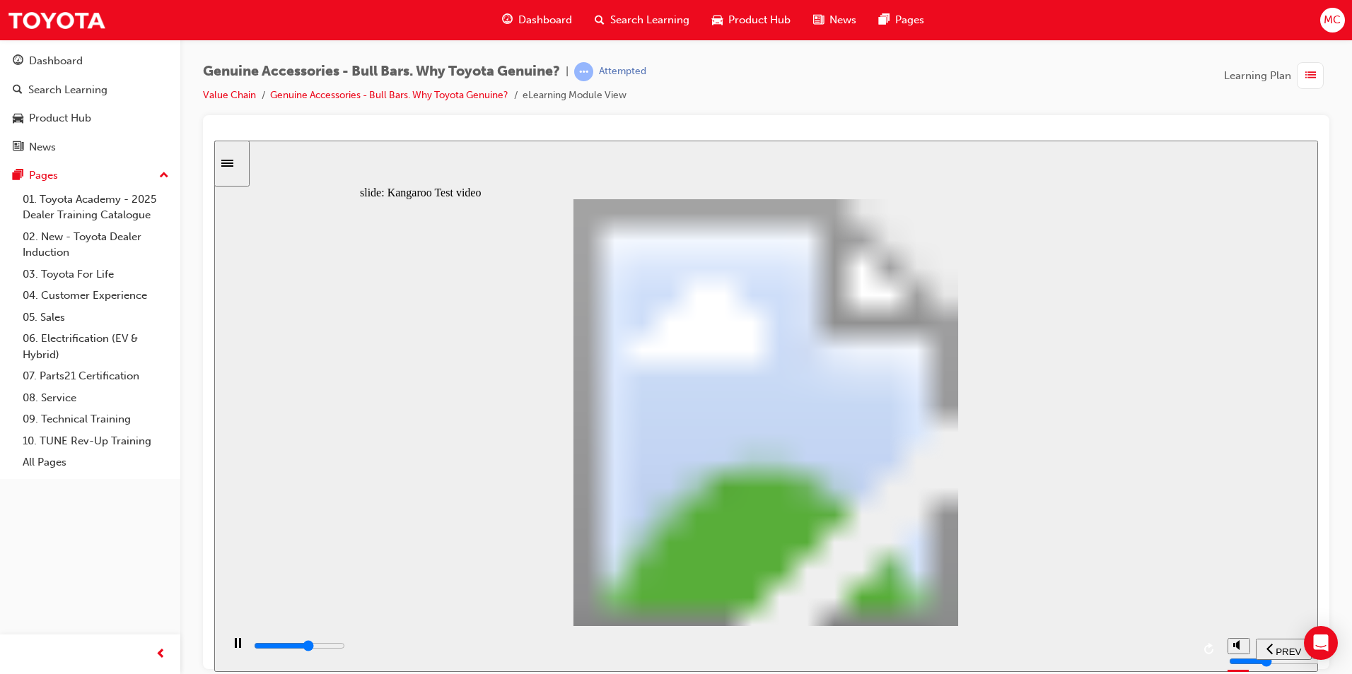
type input "8"
type input "13400"
type input "8"
type input "13600"
type input "9"
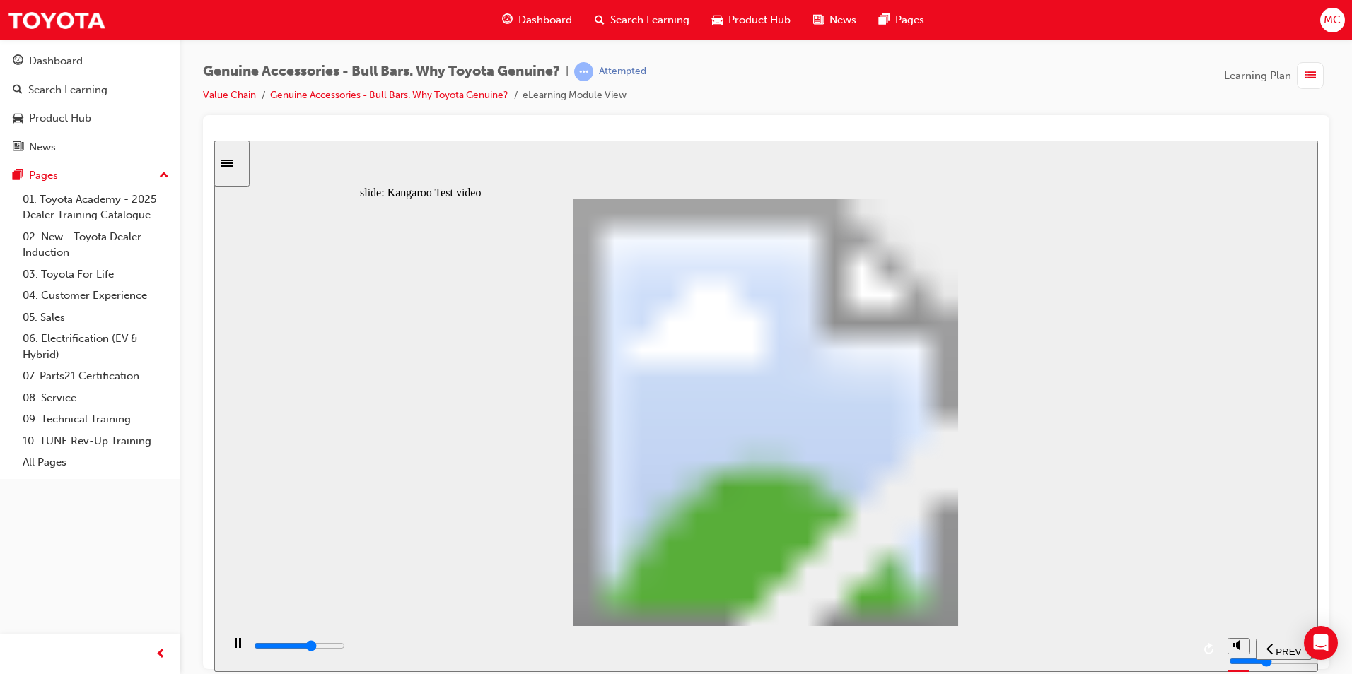
type input "13900"
type input "9"
type input "14200"
type input "9"
type input "14400"
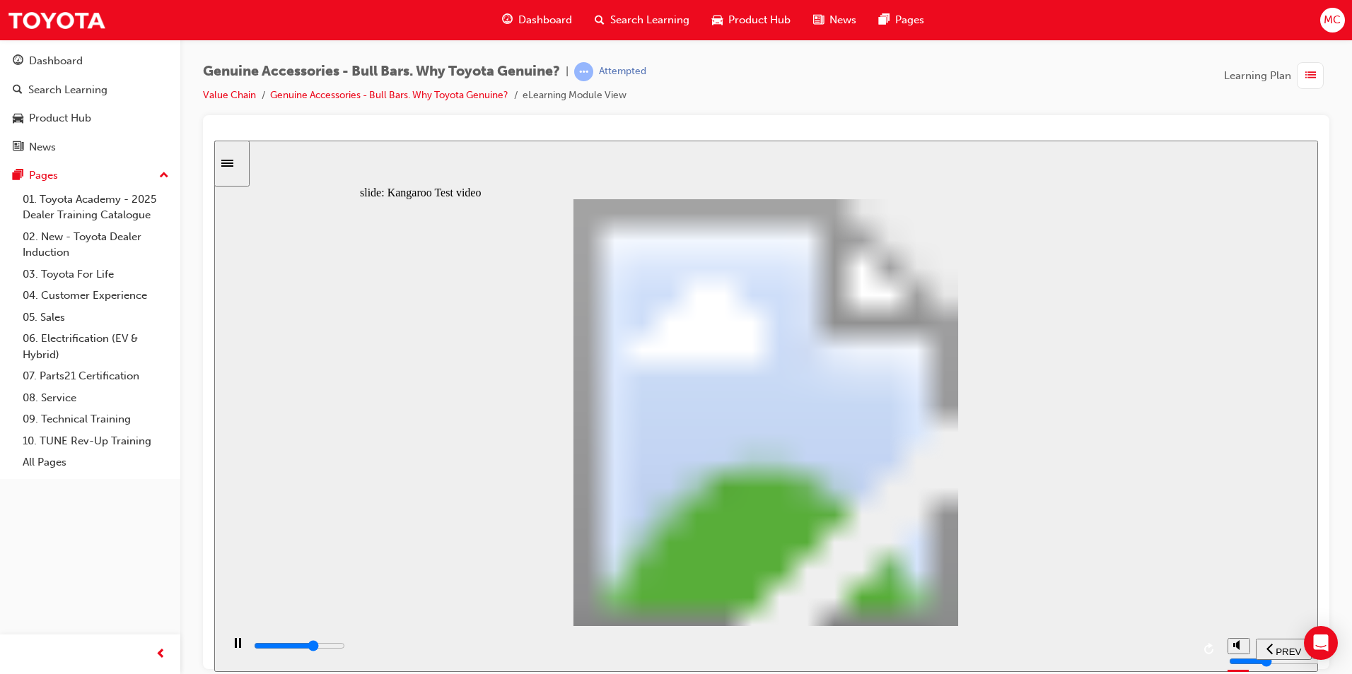
type input "10"
type input "14700"
type input "10"
type input "15000"
type input "10"
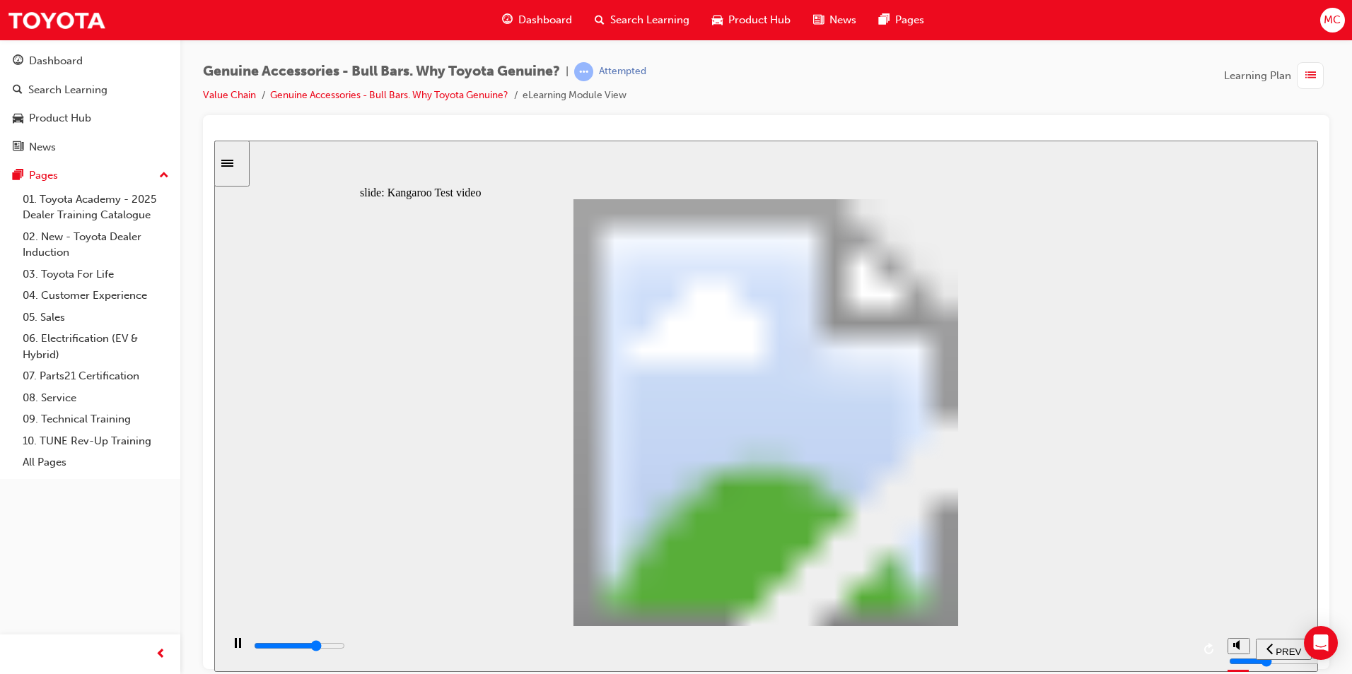
type input "15200"
type input "10"
type input "15500"
type input "11"
type input "15700"
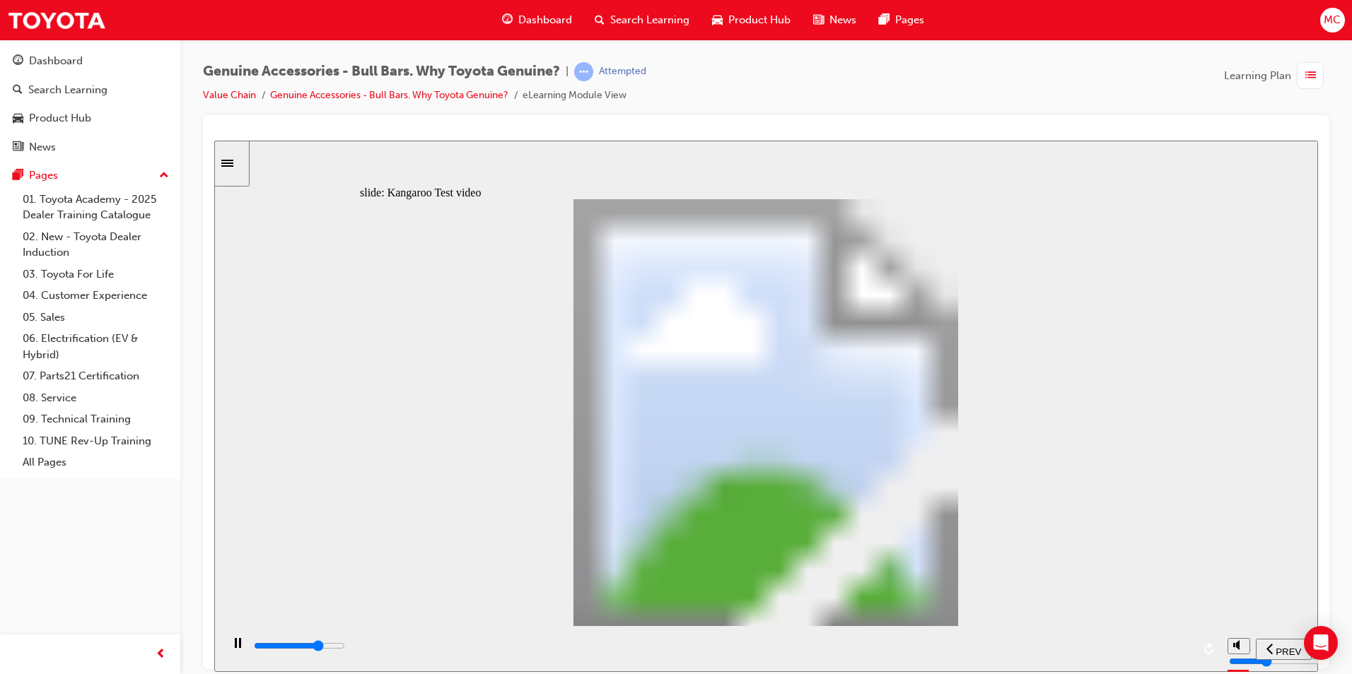
type input "11"
type input "16000"
type input "11"
type input "16300"
type input "11"
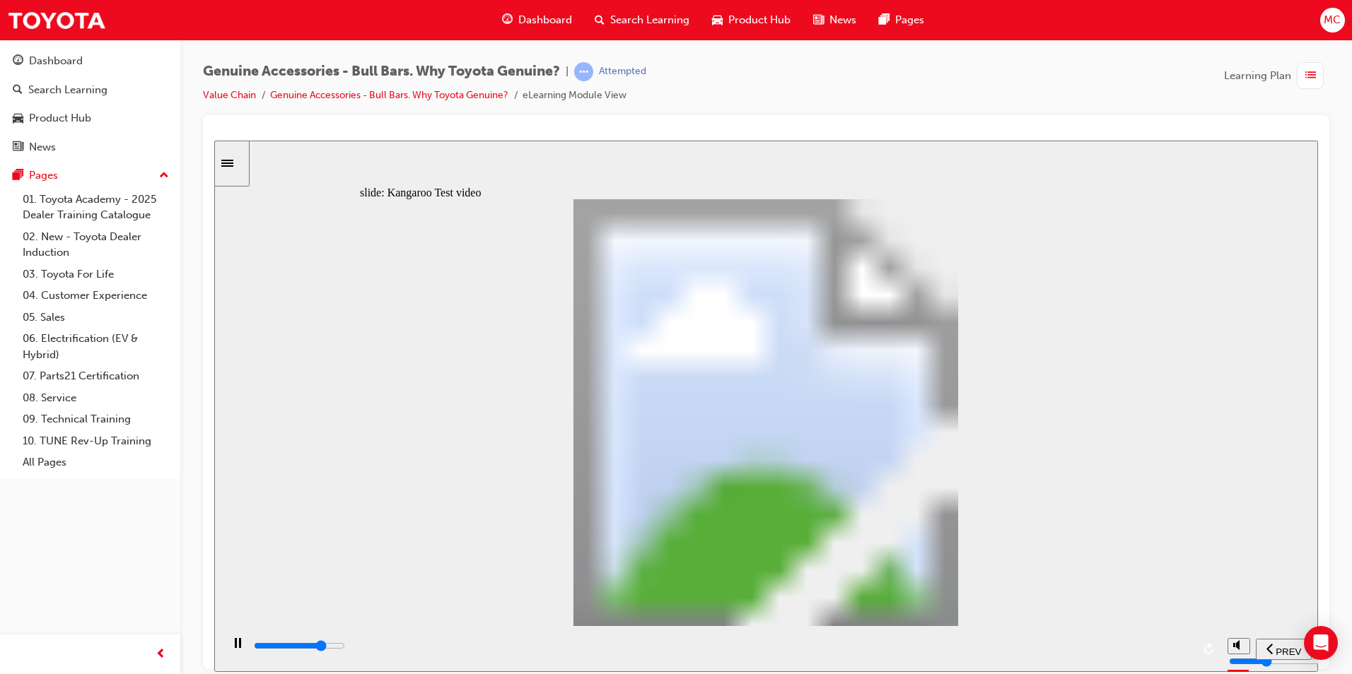
type input "16500"
type input "12"
type input "16800"
type input "12"
type input "17100"
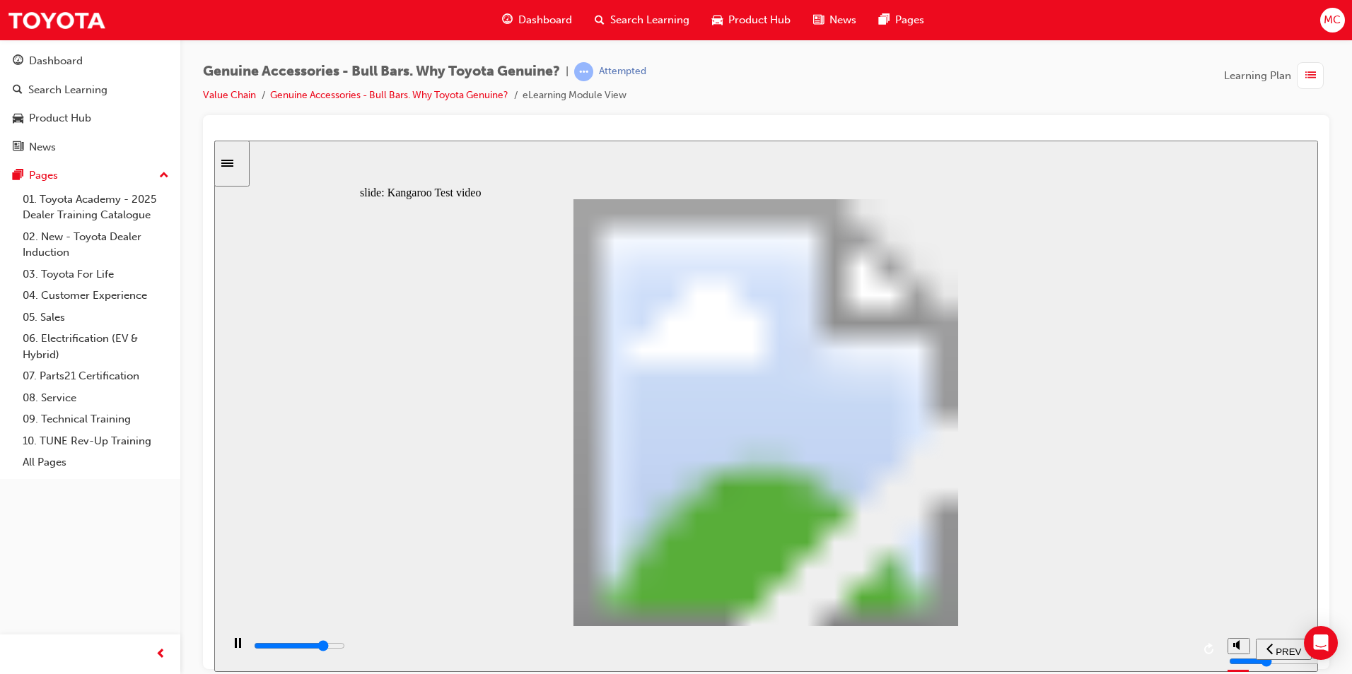
type input "12"
type input "17300"
type input "12"
type input "17600"
type input "13"
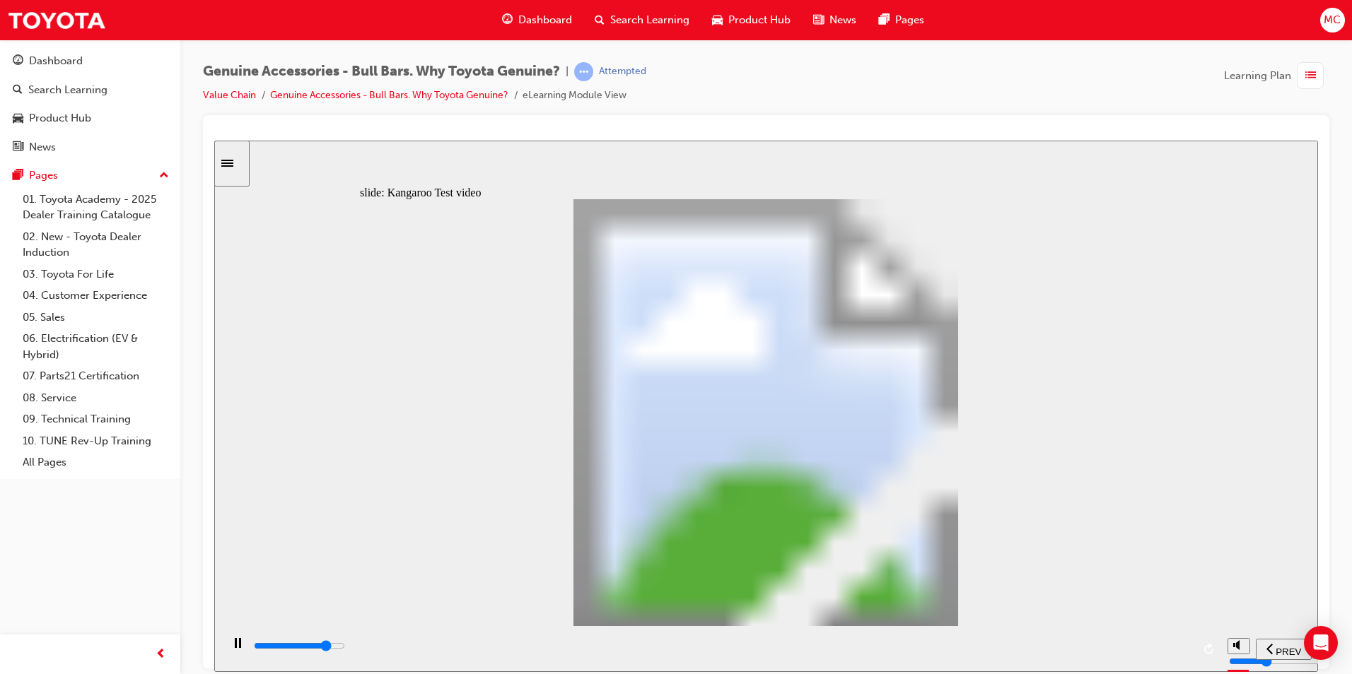
type input "17900"
type input "13"
type input "18100"
type input "13"
type input "18400"
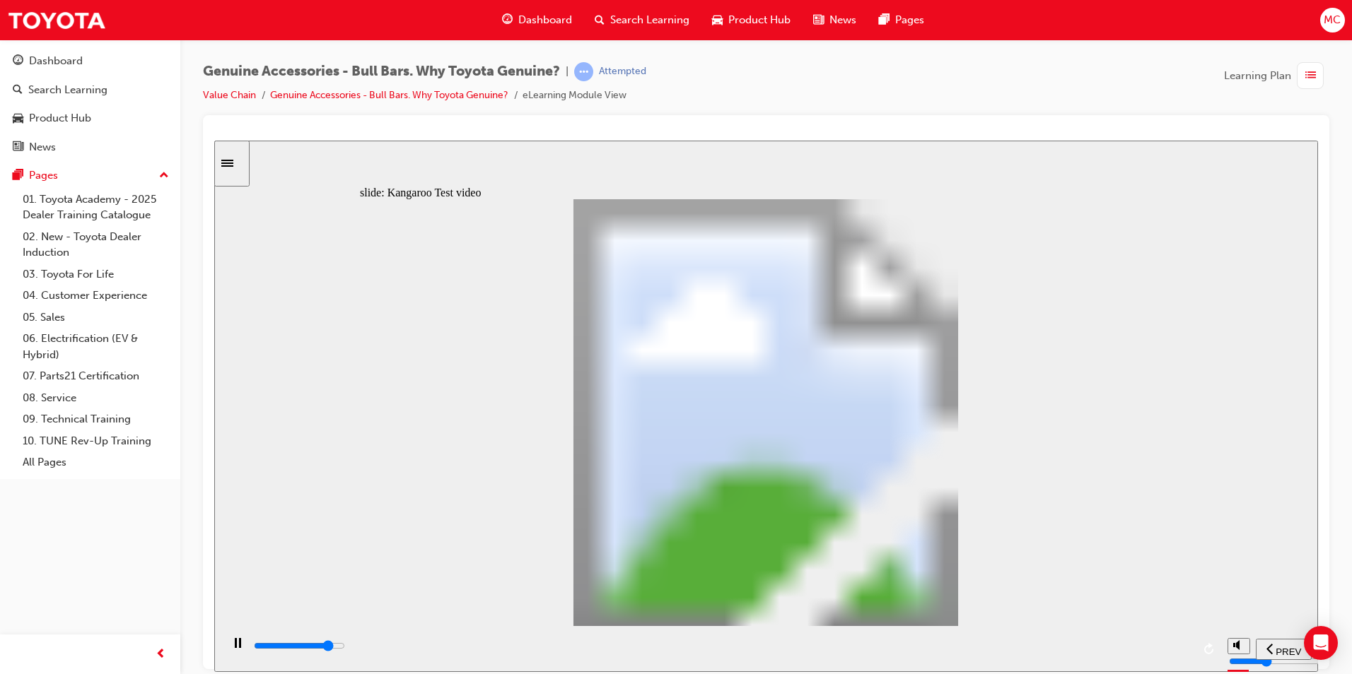
type input "14"
type input "18700"
type input "14"
type input "18900"
type input "14"
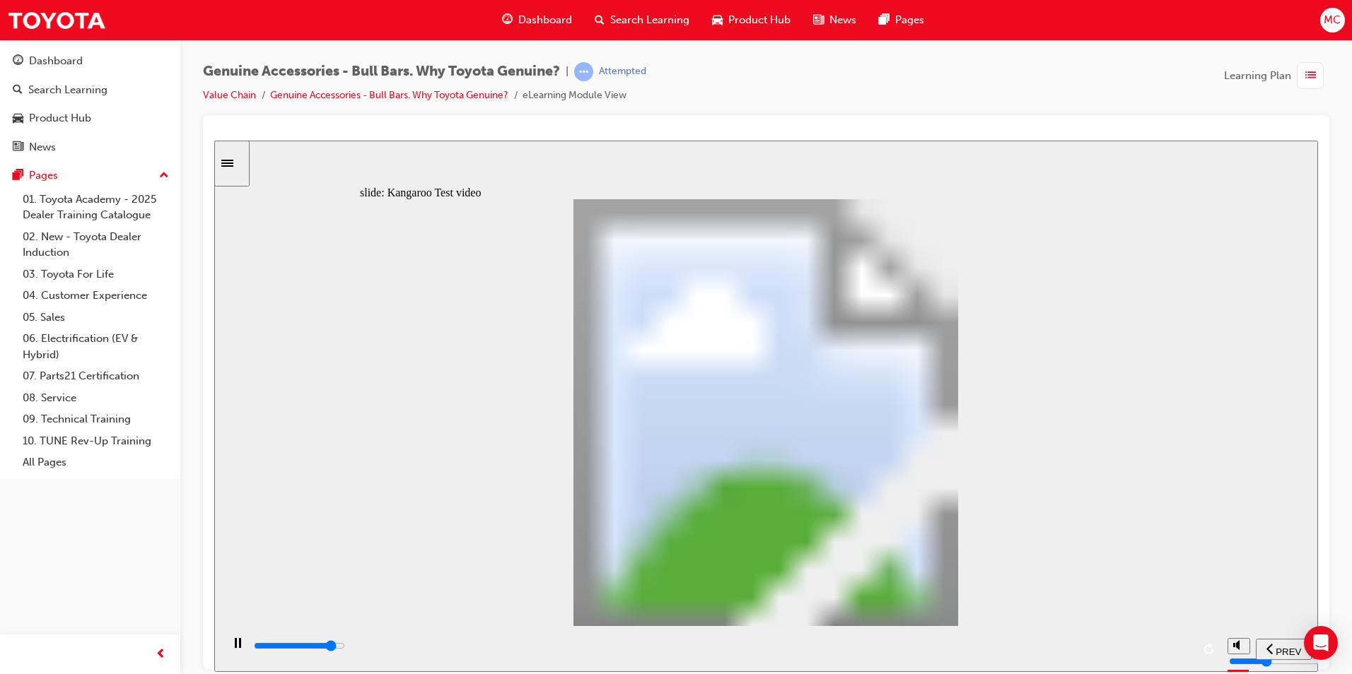
type input "19200"
type input "14"
type input "19500"
type input "15"
type input "19700"
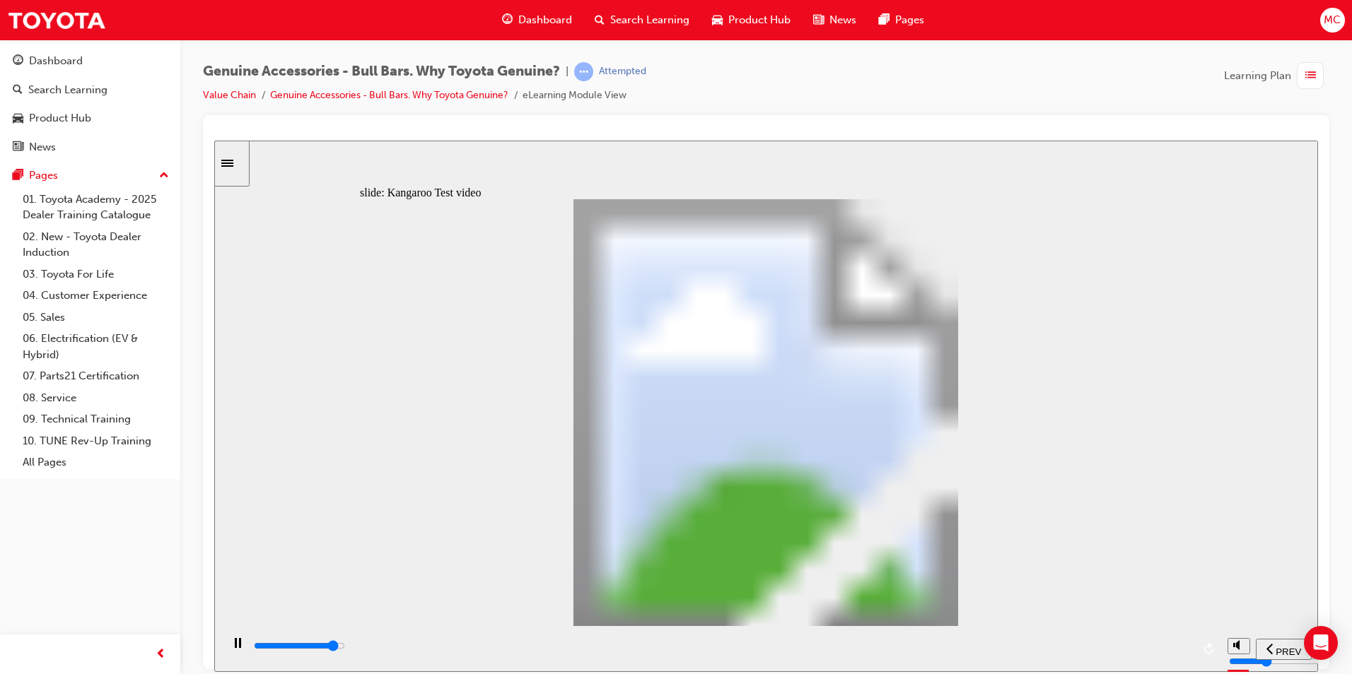
type input "15"
type input "20000"
type input "15"
type input "20300"
type input "15"
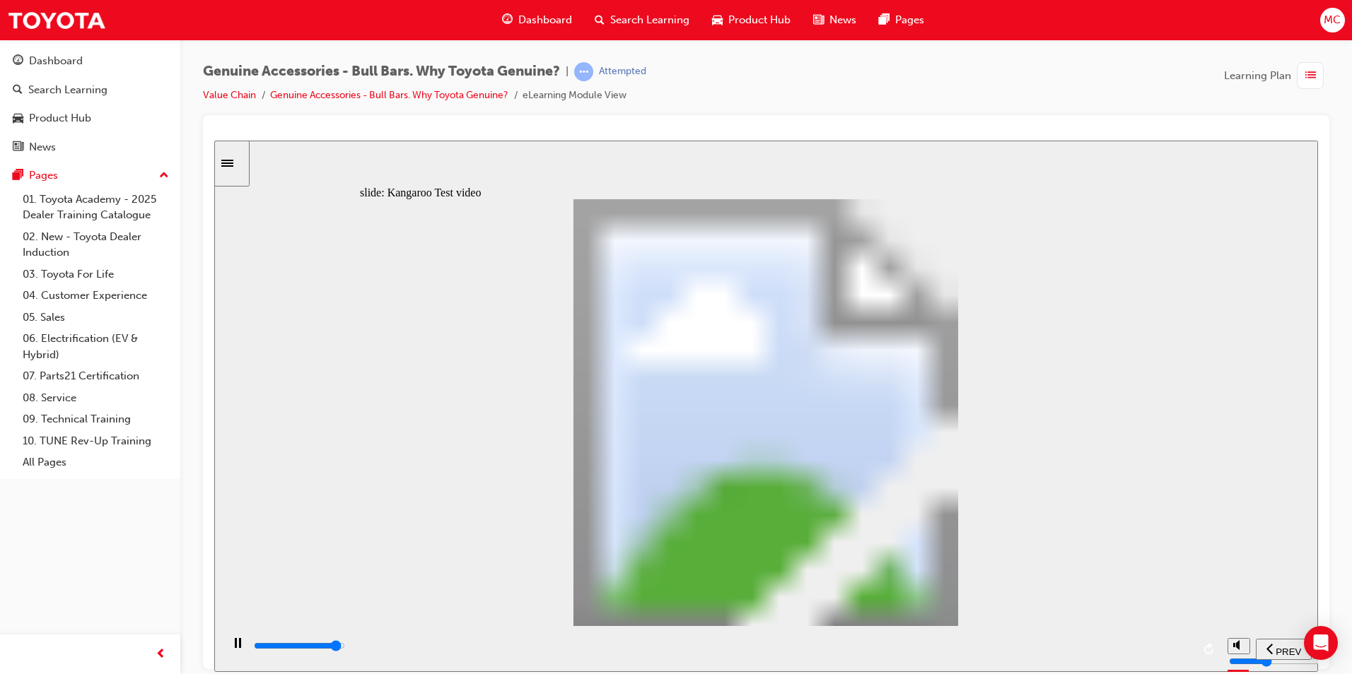
type input "20500"
type input "16"
type input "20800"
type input "16"
type input "21100"
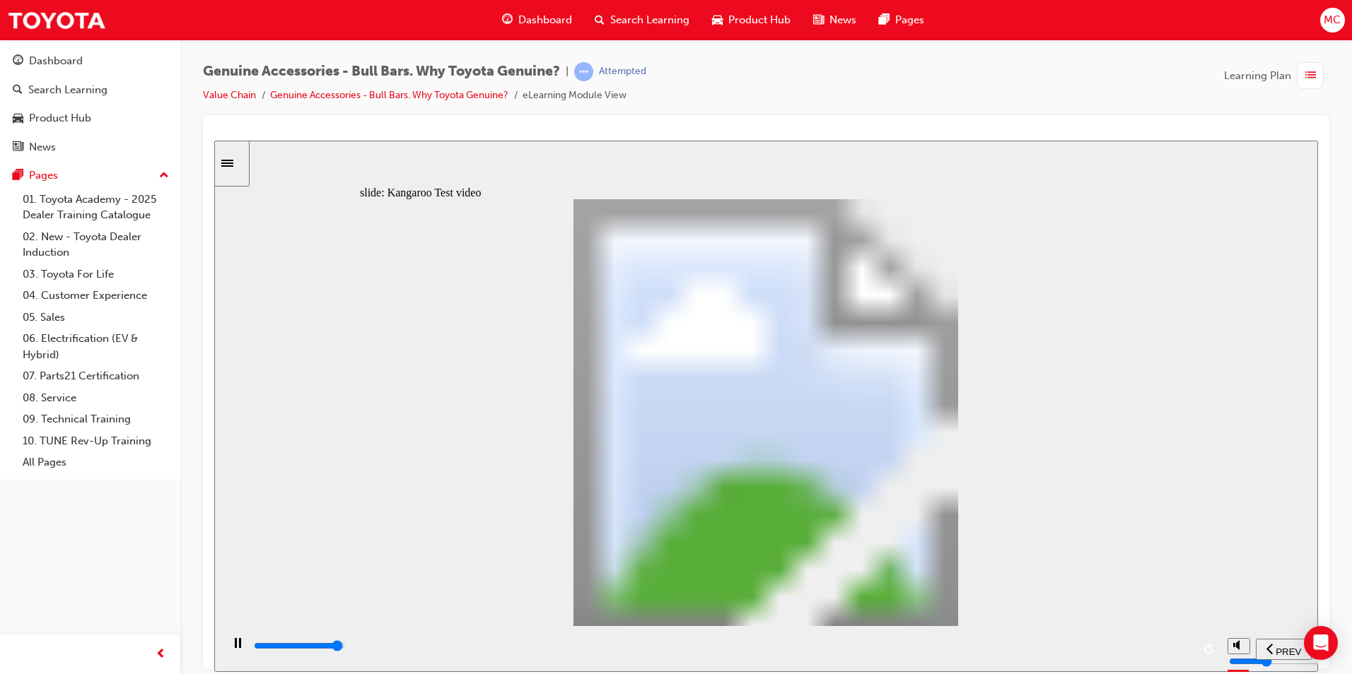
type input "16"
type input "21300"
type input "16"
type input "21500"
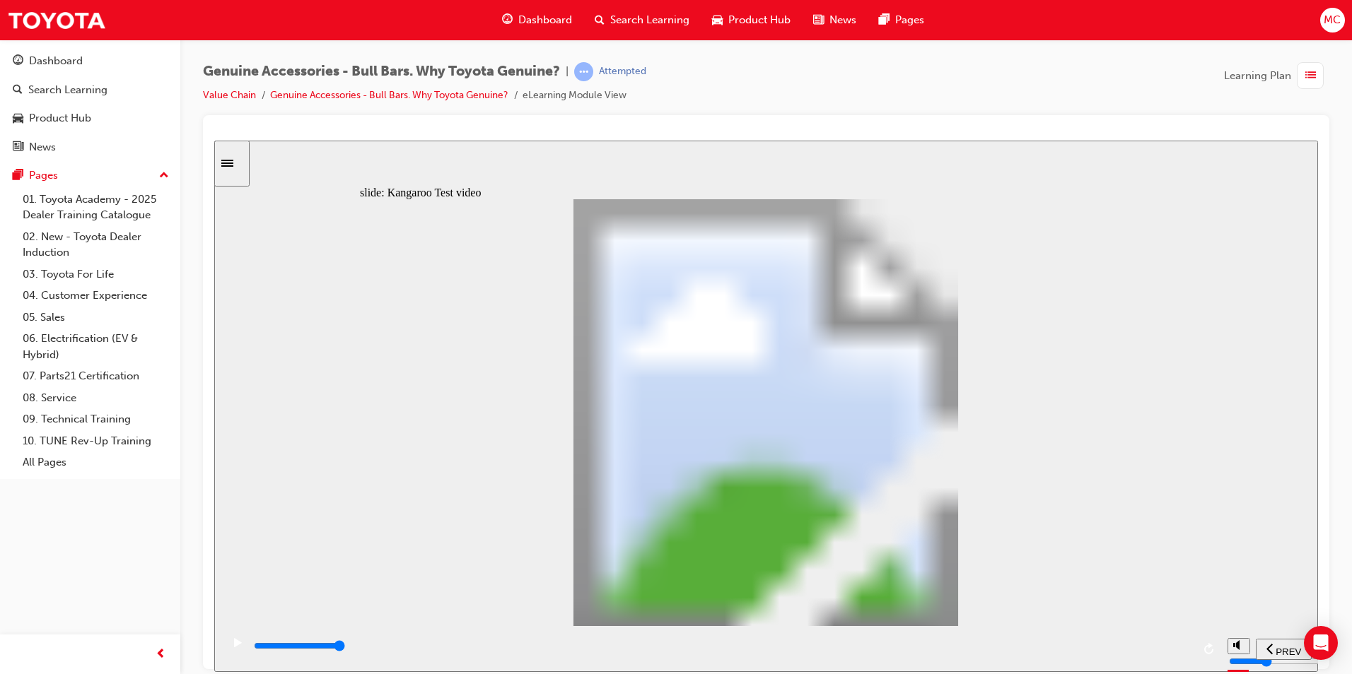
type input "18"
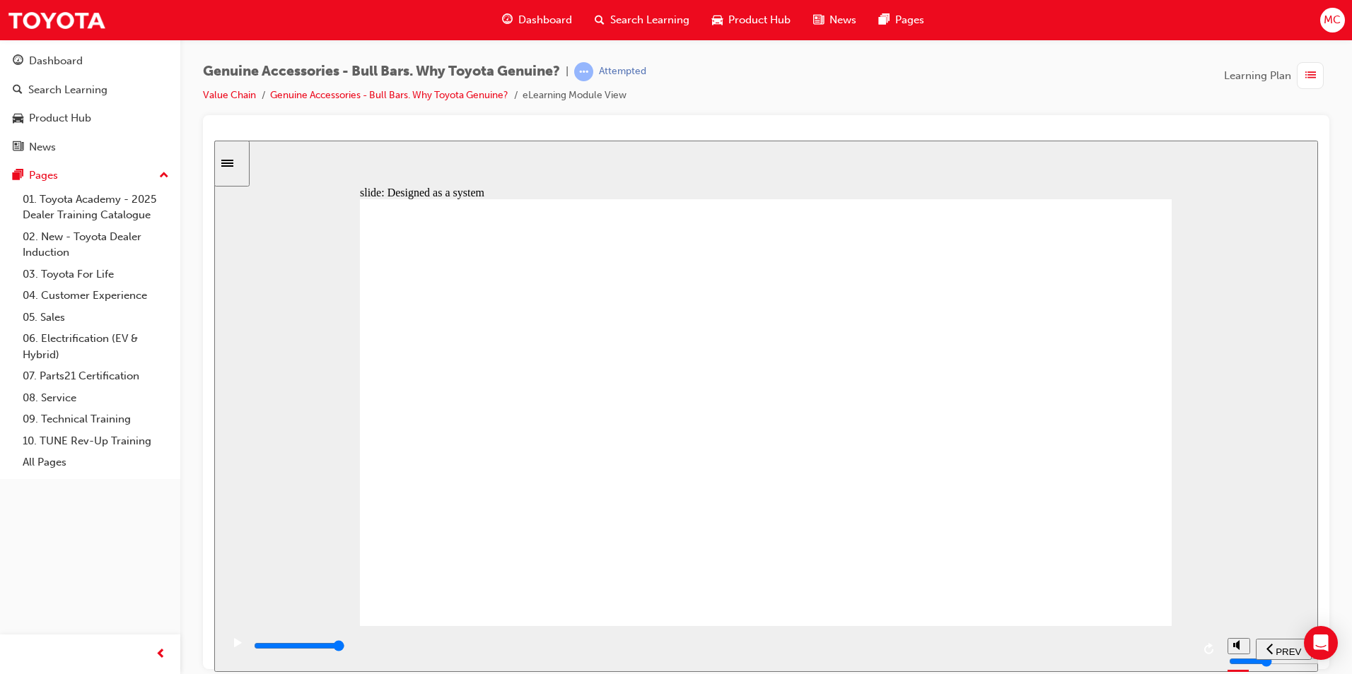
type input "8800"
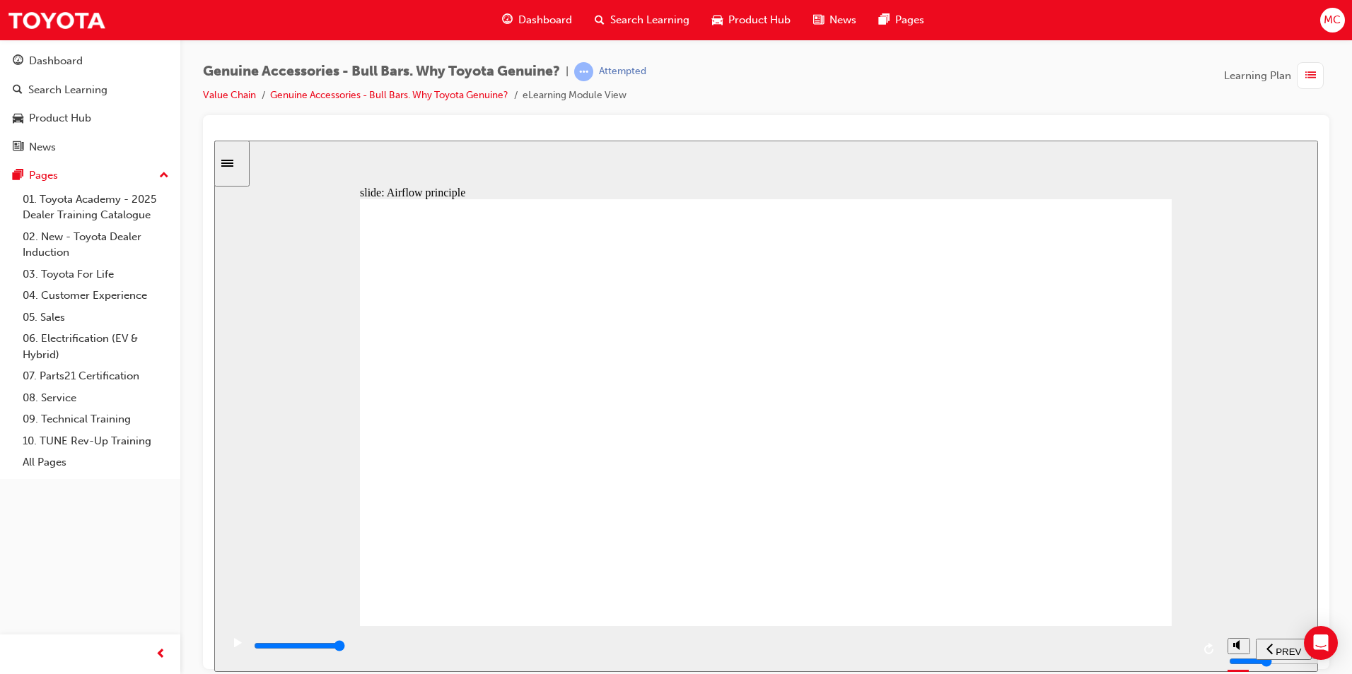
drag, startPoint x: 524, startPoint y: 218, endPoint x: 533, endPoint y: 255, distance: 37.2
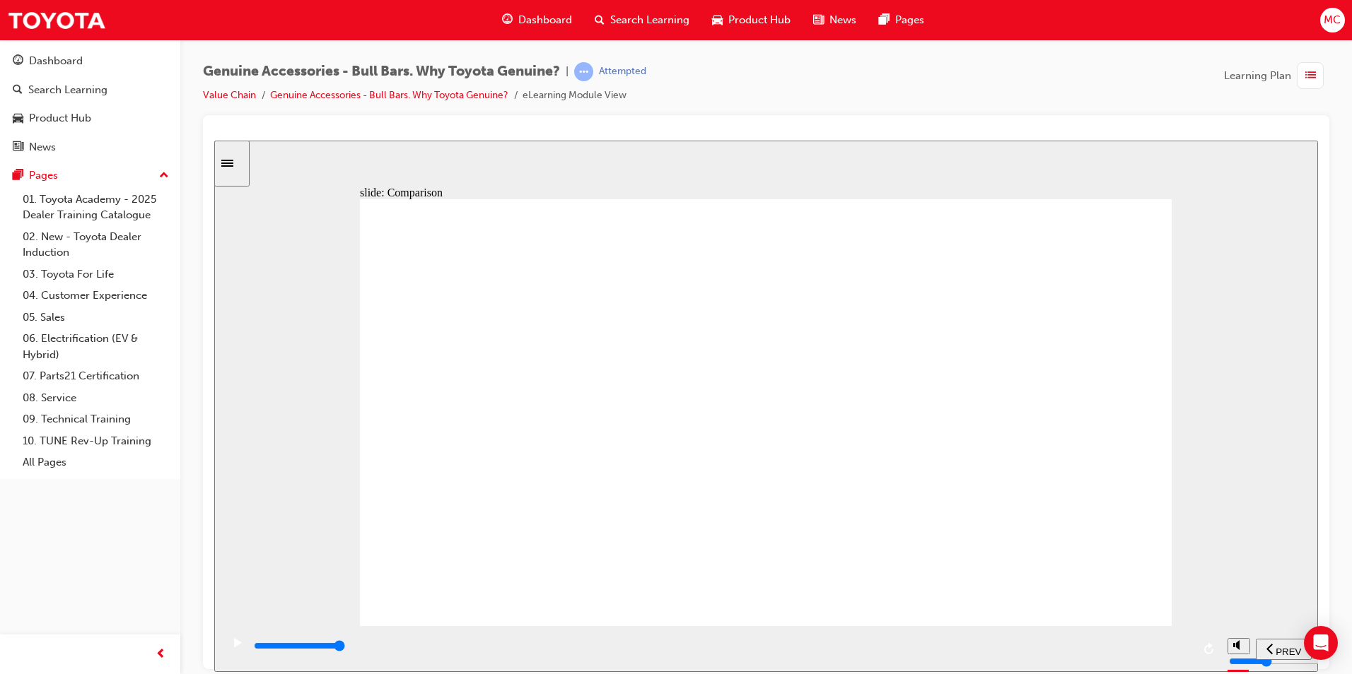
type input "7200"
type input "8"
type input "7300"
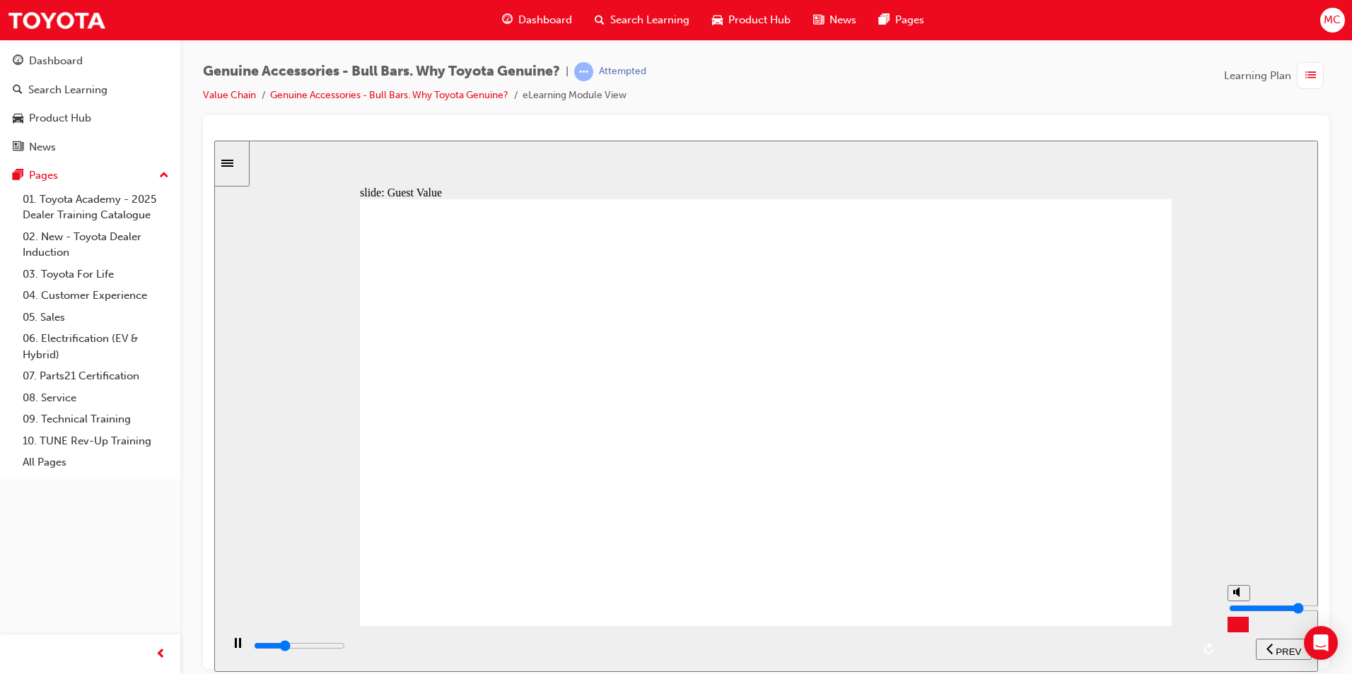
type input "8"
click at [1236, 602] on input "volume" at bounding box center [1274, 607] width 91 height 11
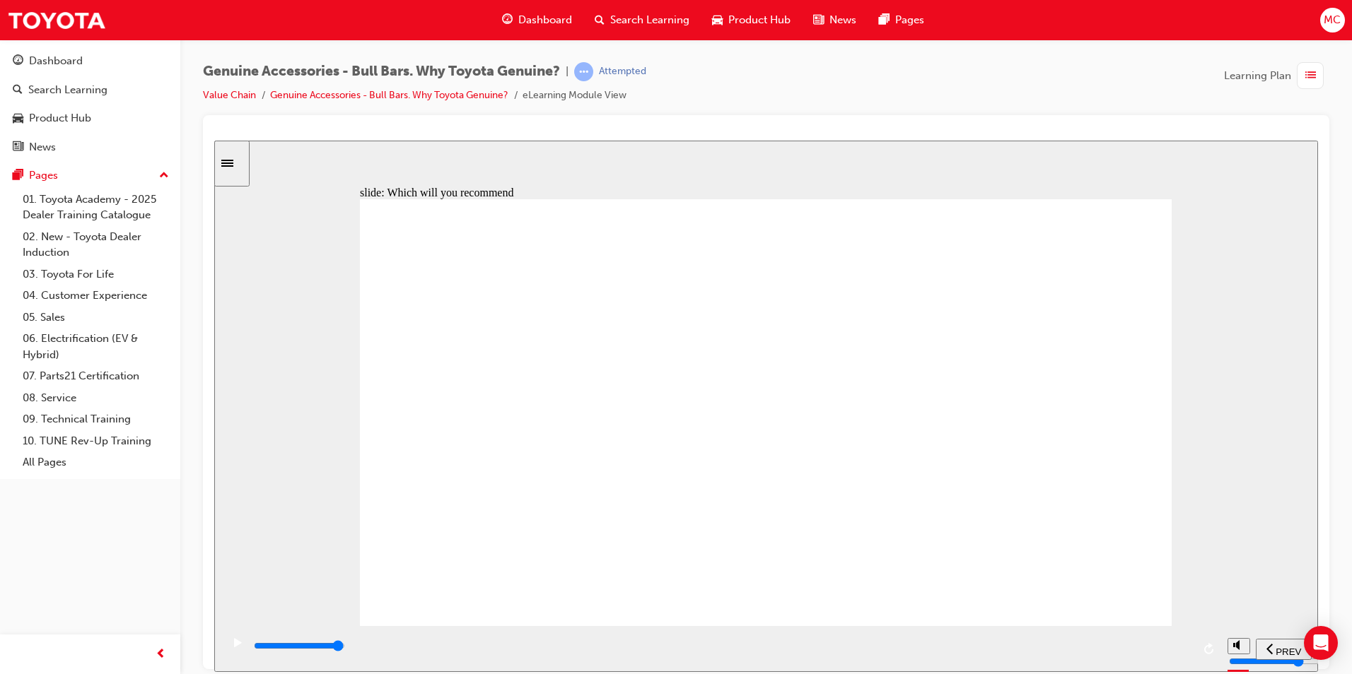
type input "6900"
radio input "true"
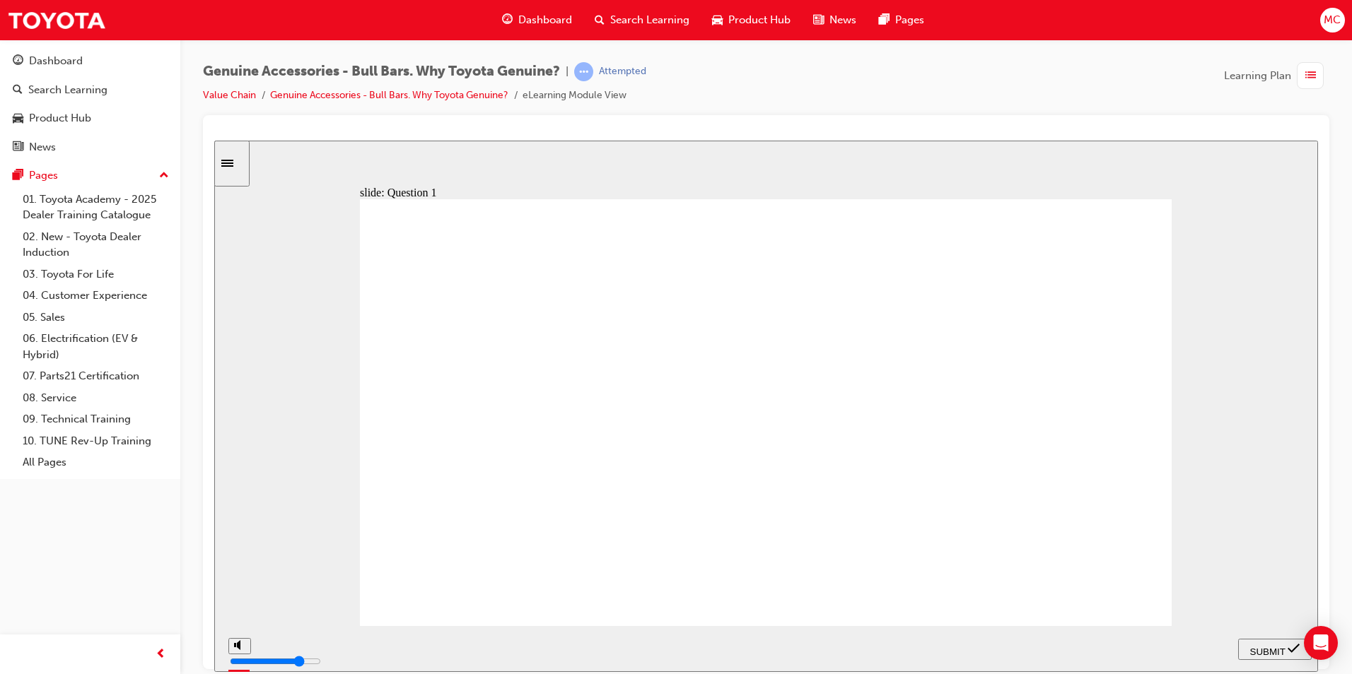
click at [1266, 642] on div "SUBMIT" at bounding box center [1275, 649] width 62 height 15
radio input "true"
click at [1269, 648] on span "SUBMIT" at bounding box center [1267, 651] width 35 height 11
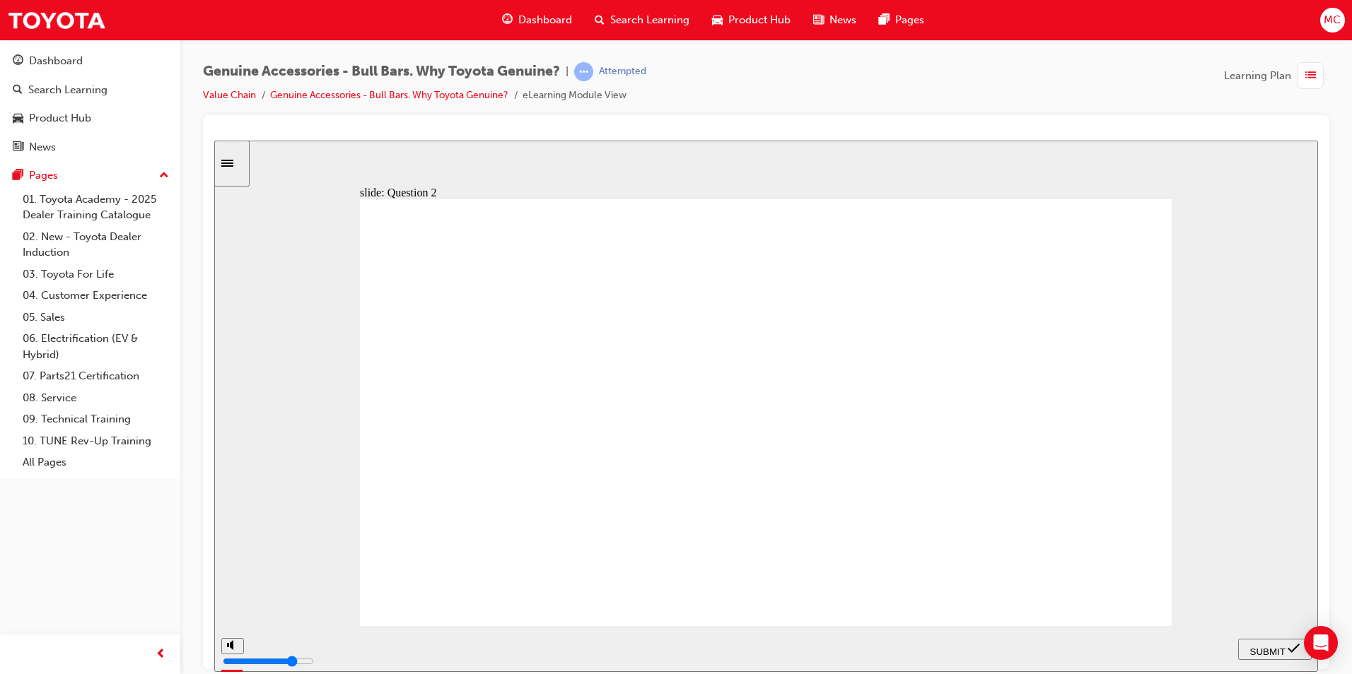
radio input "true"
click at [1290, 645] on icon "submit" at bounding box center [1293, 648] width 12 height 13
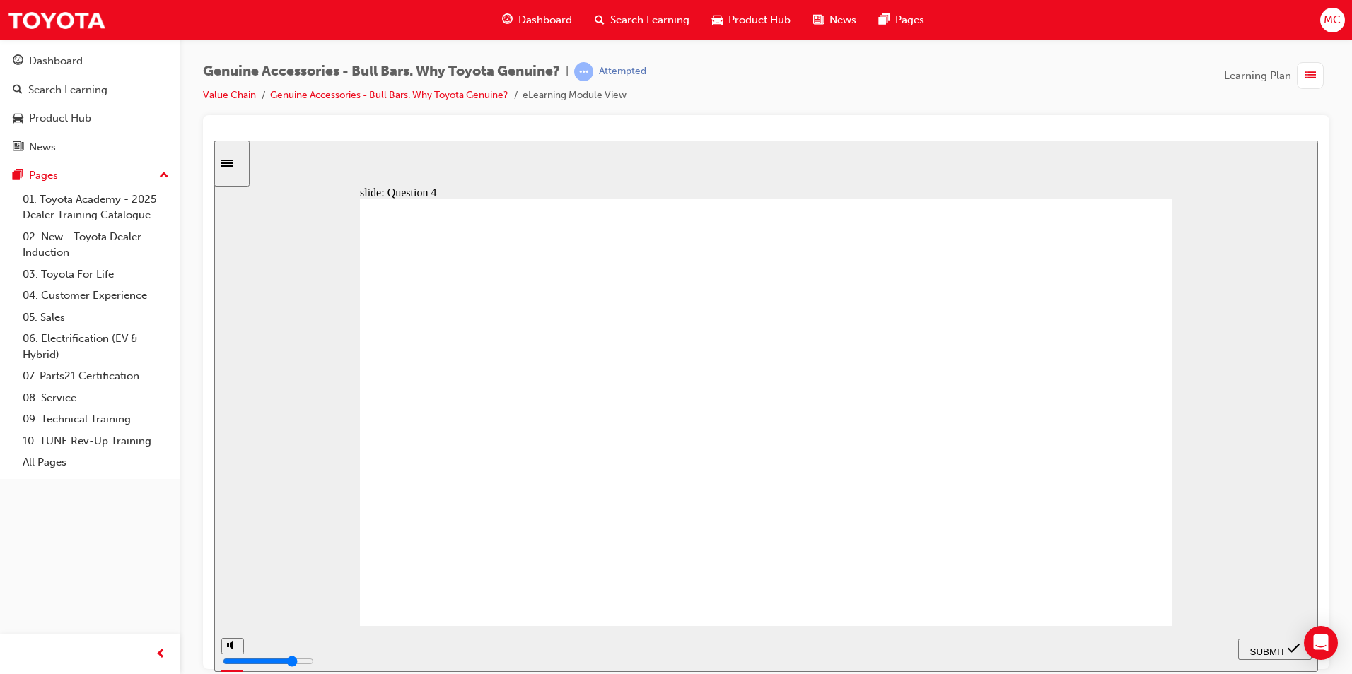
radio input "true"
click at [1261, 642] on div "SUBMIT" at bounding box center [1275, 649] width 62 height 15
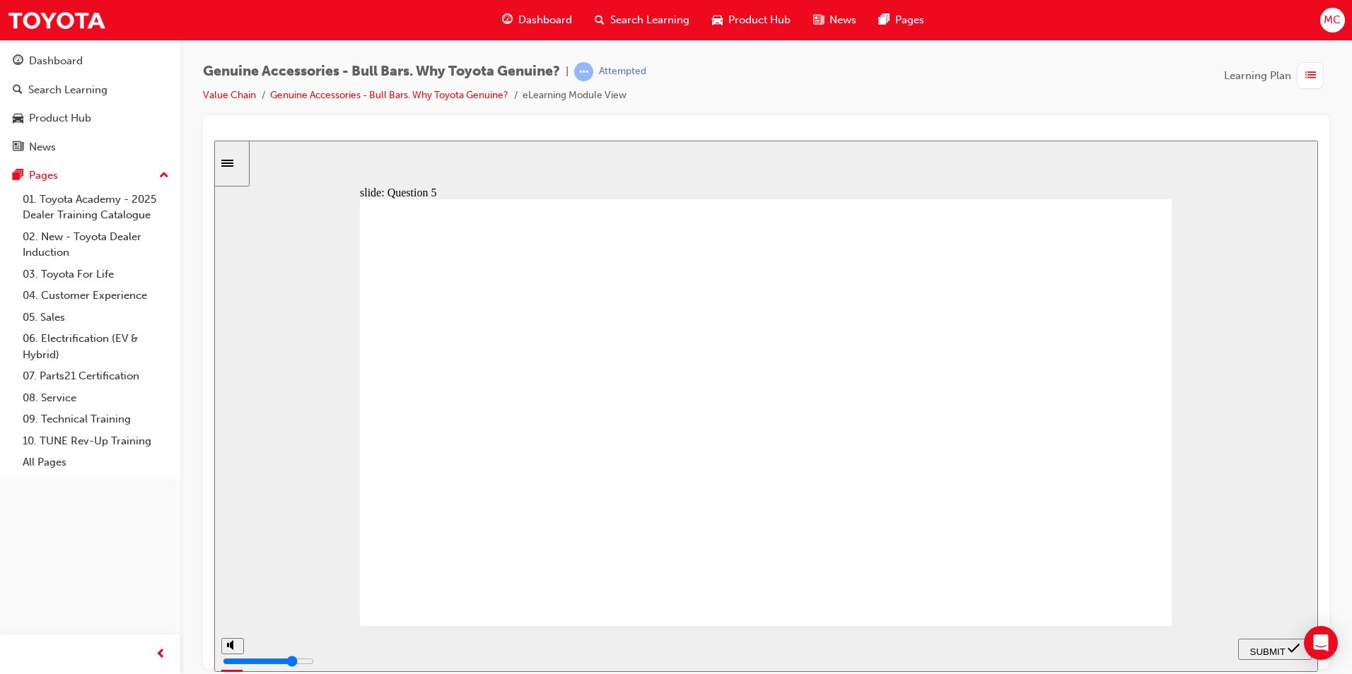
radio input "true"
click at [1258, 646] on span "SUBMIT" at bounding box center [1267, 651] width 35 height 11
radio input "true"
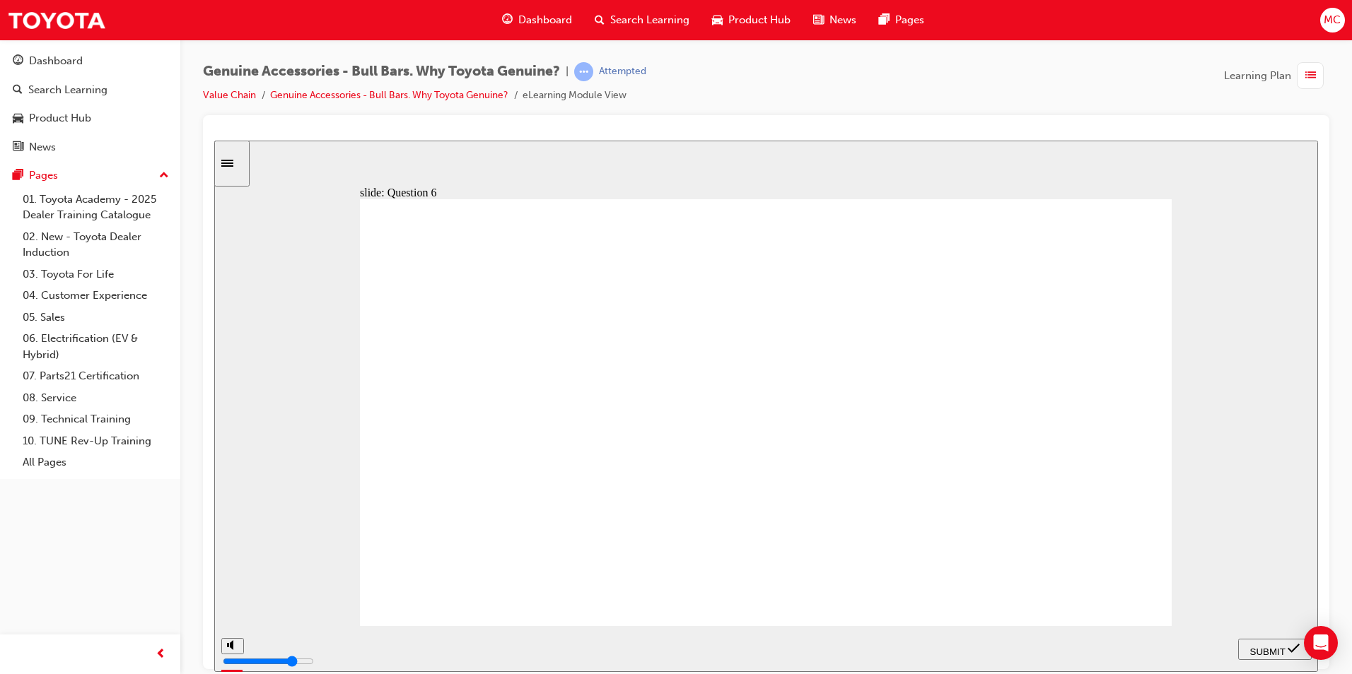
click at [1280, 642] on div "SUBMIT" at bounding box center [1275, 649] width 62 height 15
radio input "true"
click at [1275, 655] on div "SUBMIT" at bounding box center [1275, 649] width 62 height 15
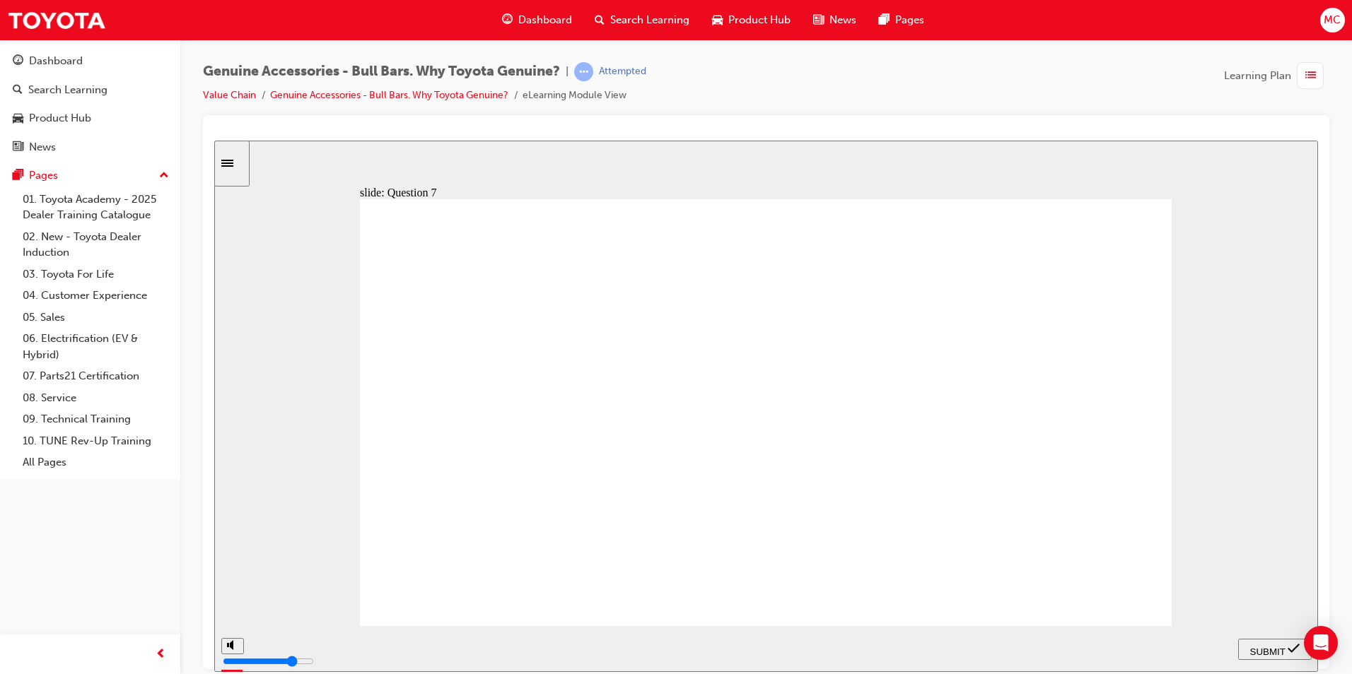
type input "23000"
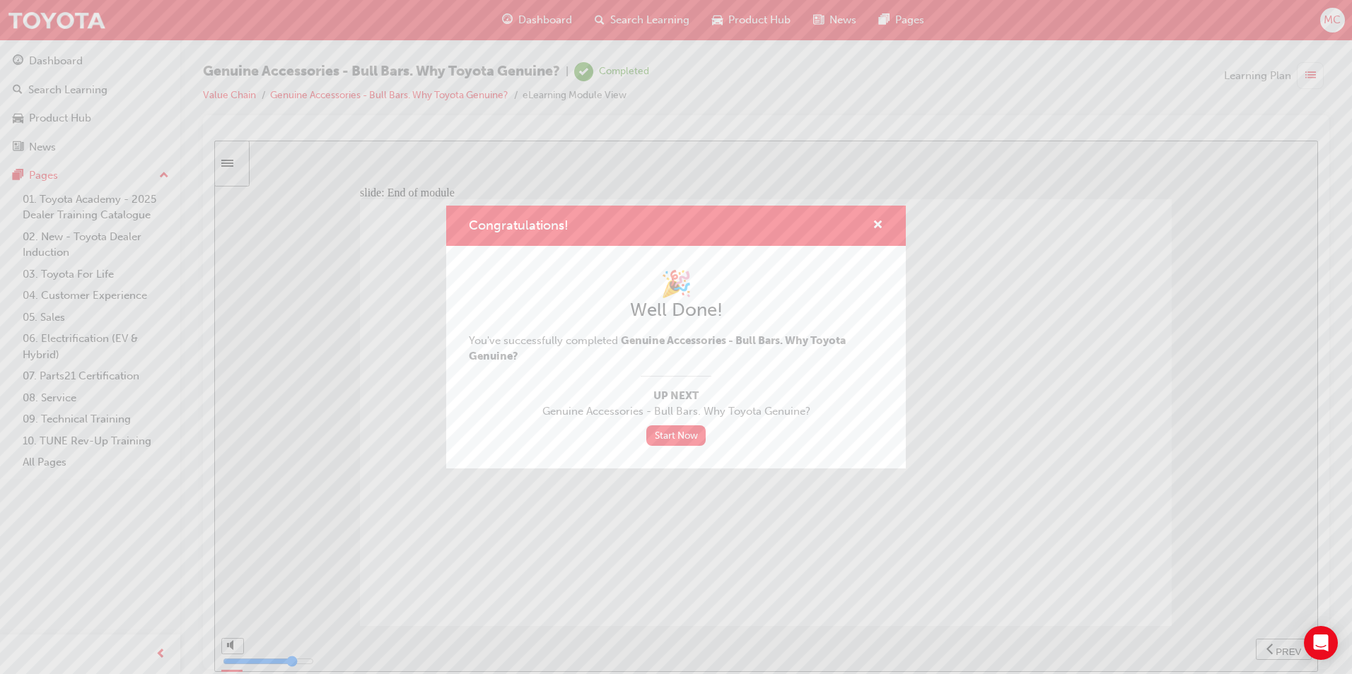
click at [660, 423] on div "🎉 Well Done! You've successfully completed Genuine Accessories - Bull Bars. Why…" at bounding box center [676, 357] width 414 height 177
click at [671, 440] on link "Start Now" at bounding box center [675, 436] width 59 height 21
click at [665, 433] on link "Start Now" at bounding box center [675, 436] width 59 height 21
click at [882, 225] on span "cross-icon" at bounding box center [877, 226] width 11 height 13
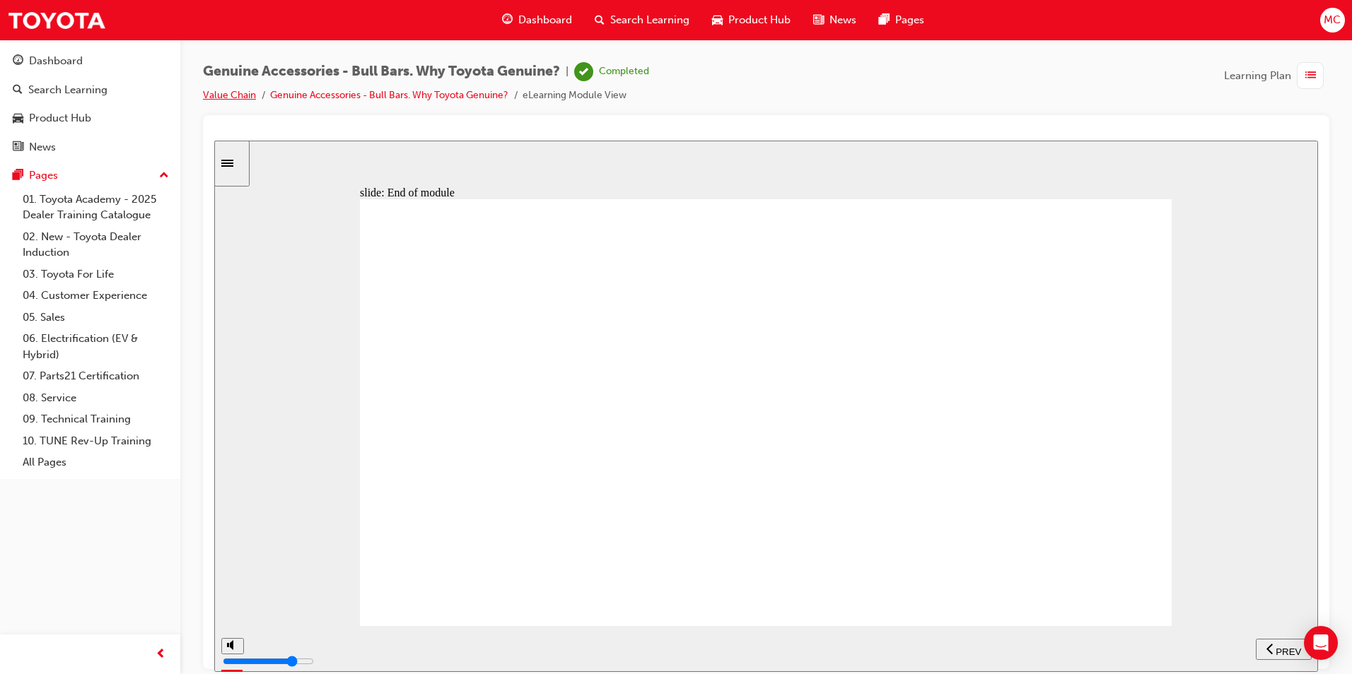
click at [242, 93] on link "Value Chain" at bounding box center [229, 95] width 53 height 12
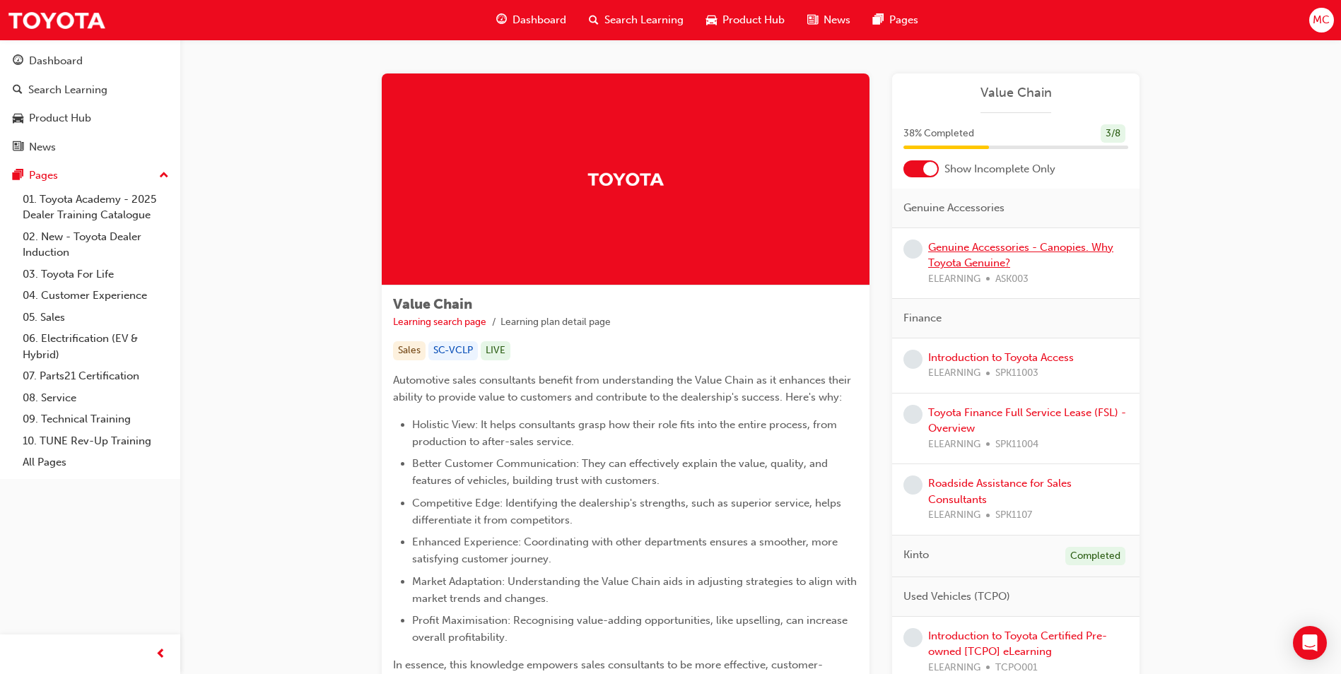
click at [998, 253] on link "Genuine Accessories - Canopies. Why Toyota Genuine?" at bounding box center [1020, 255] width 185 height 29
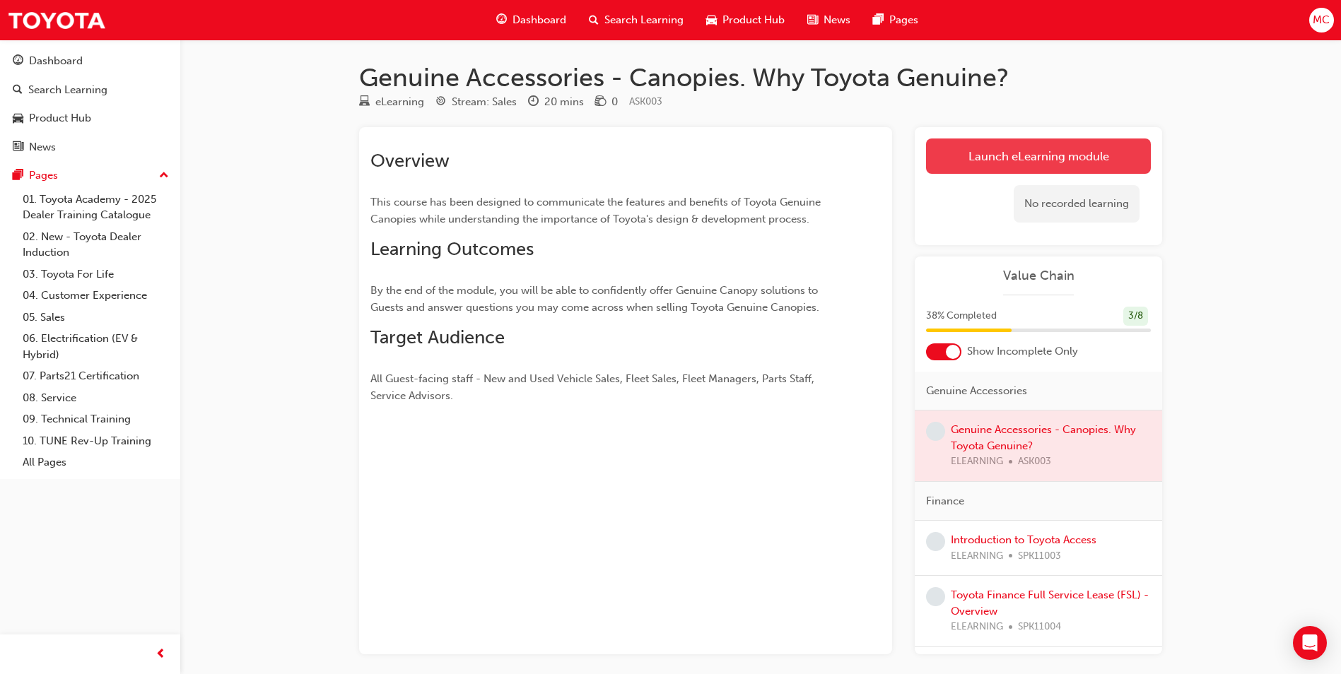
click at [1043, 149] on link "Launch eLearning module" at bounding box center [1038, 156] width 225 height 35
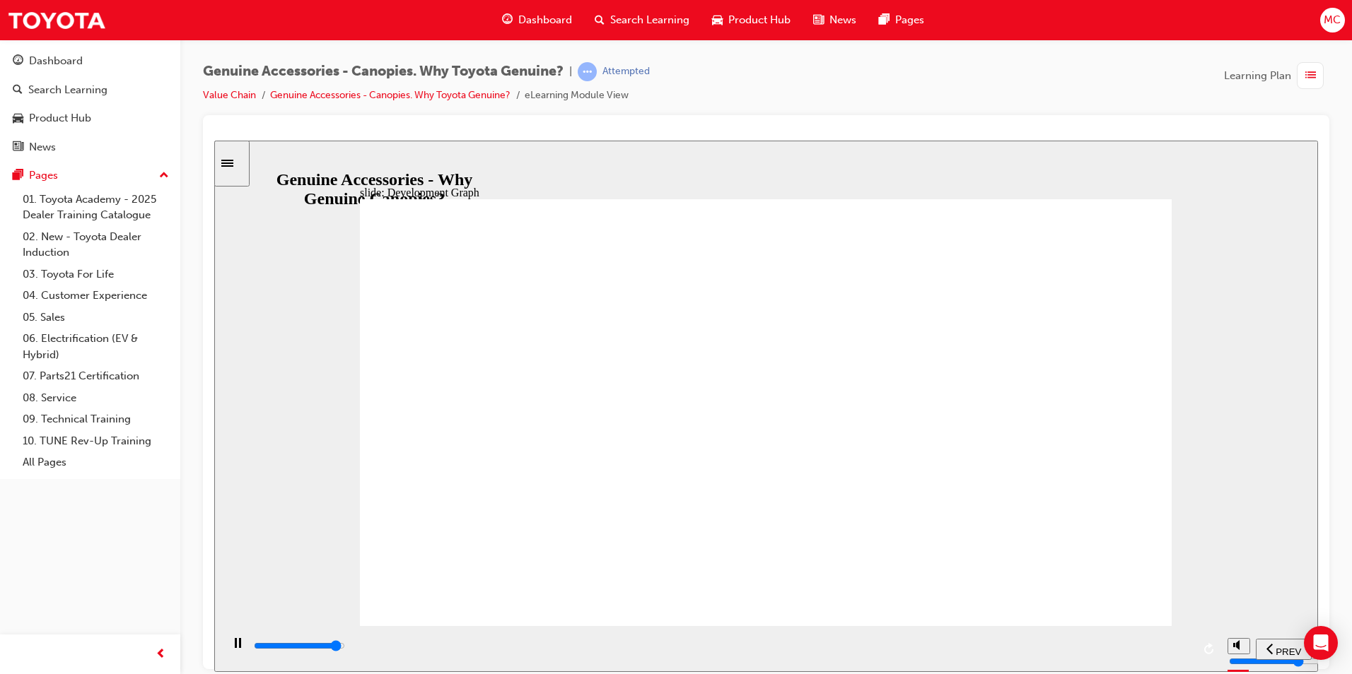
type input "1400"
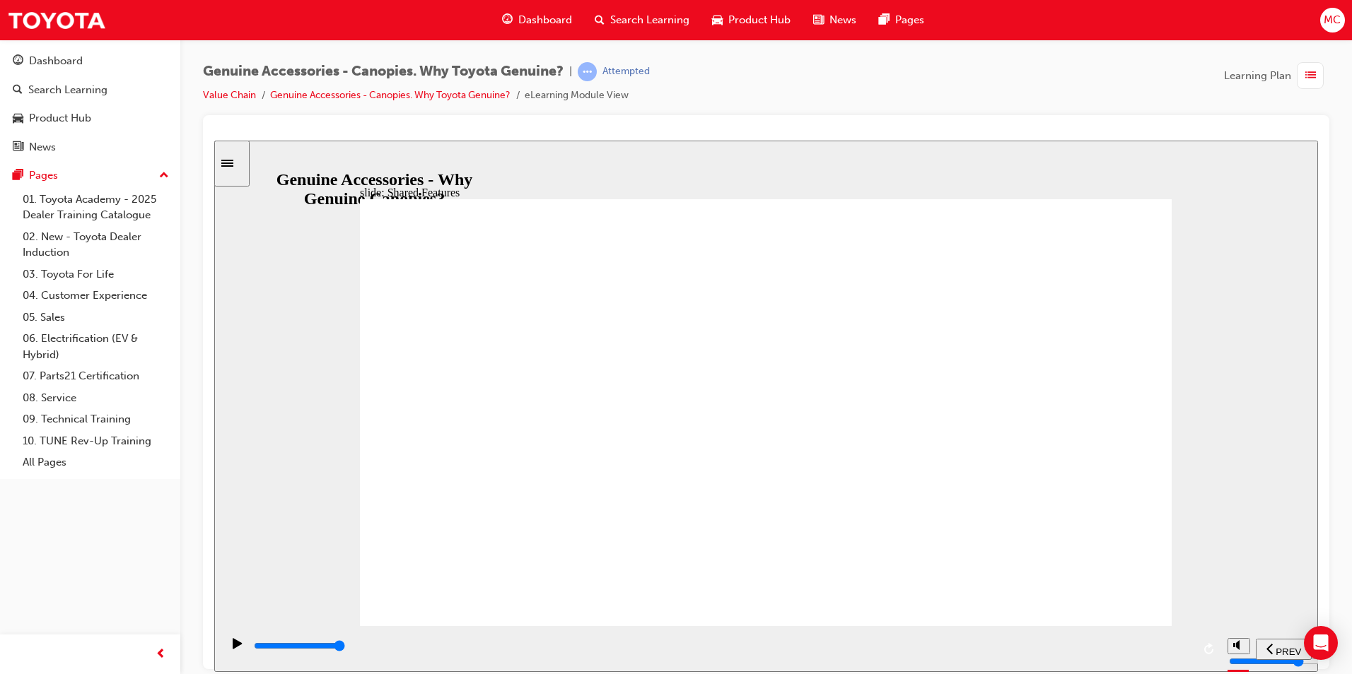
drag, startPoint x: 436, startPoint y: 382, endPoint x: 436, endPoint y: 418, distance: 36.1
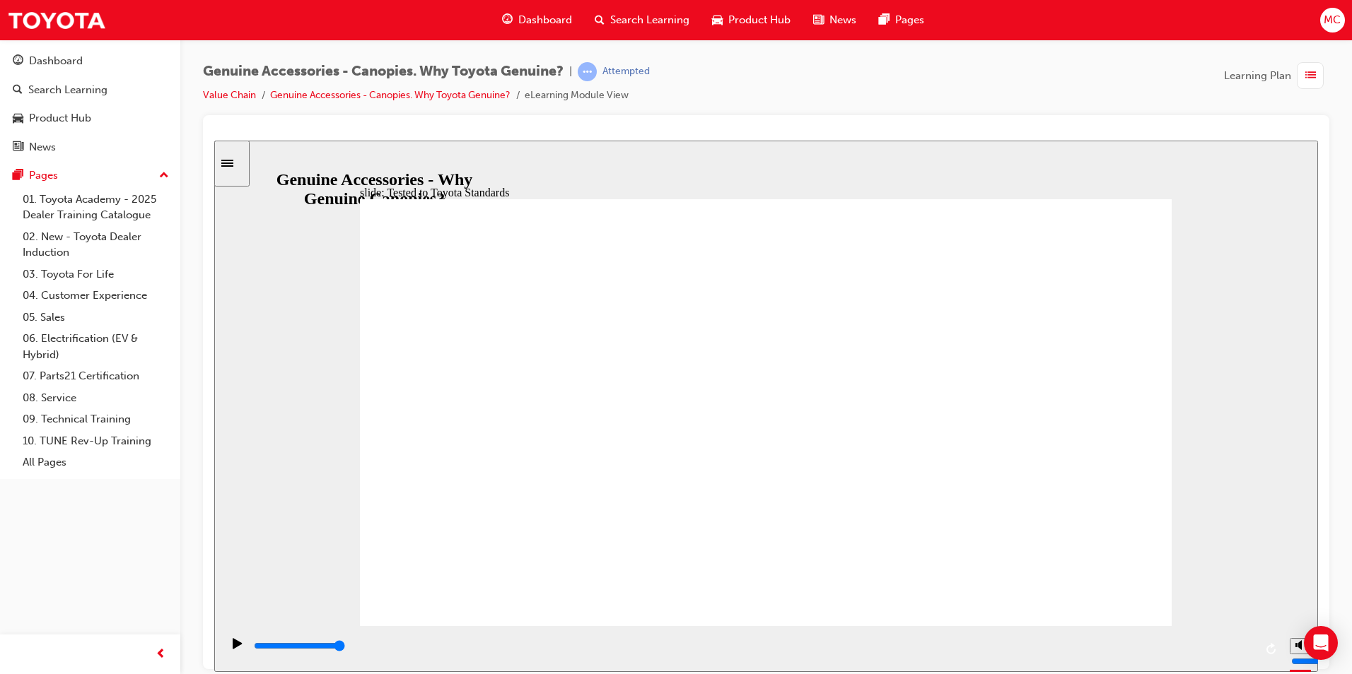
drag, startPoint x: 635, startPoint y: 558, endPoint x: 920, endPoint y: 556, distance: 285.6
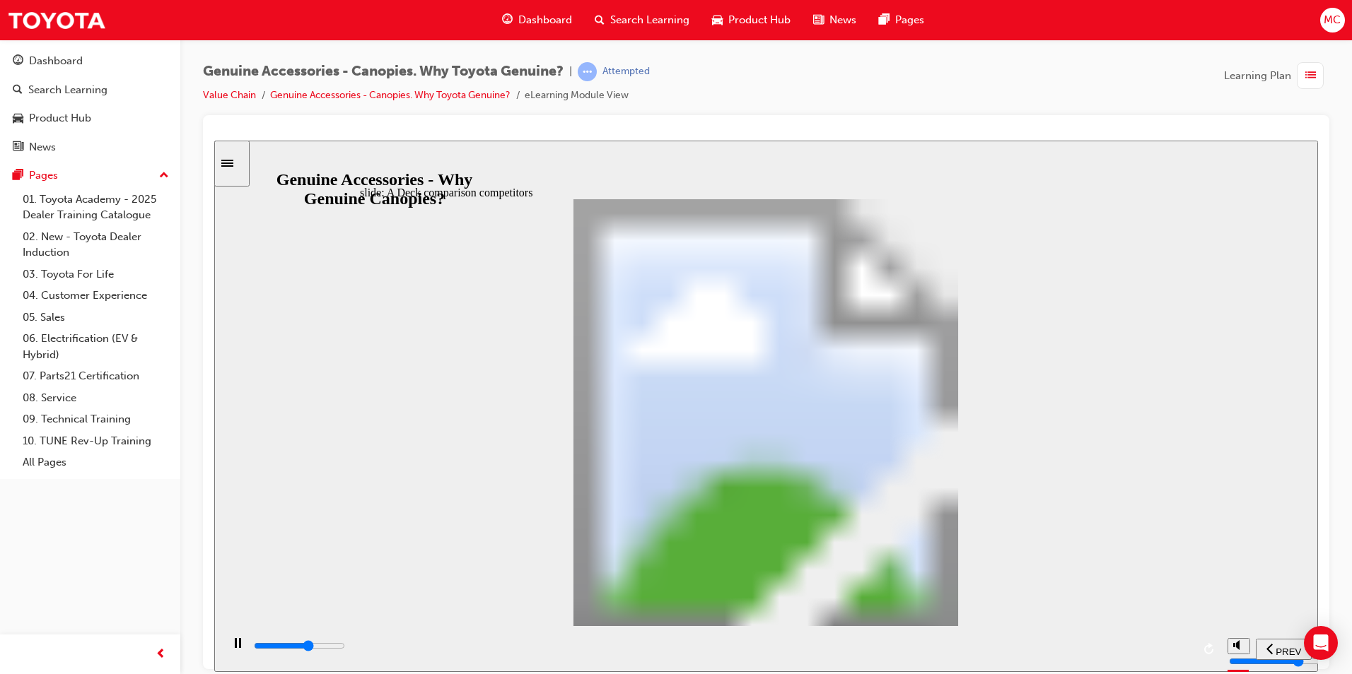
drag, startPoint x: 573, startPoint y: 496, endPoint x: 643, endPoint y: 444, distance: 87.4
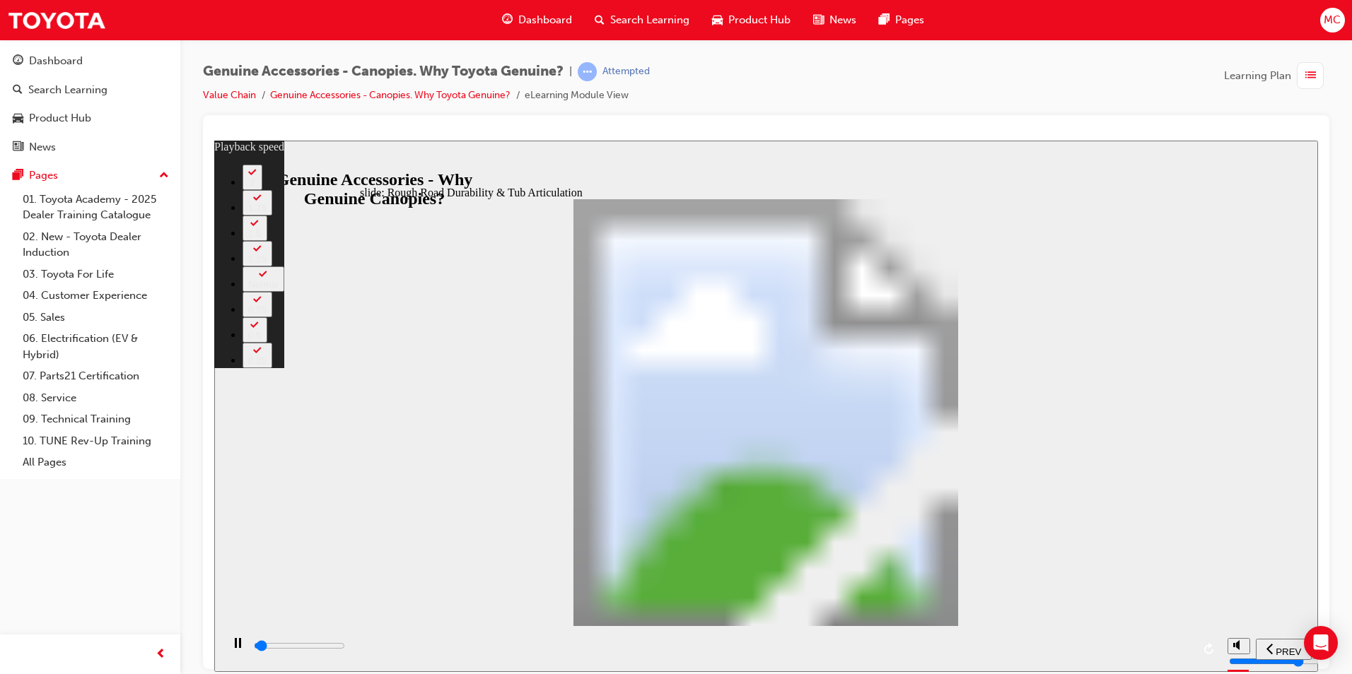
type input "1000"
type input "0"
type input "1000"
type input "0"
type input "1100"
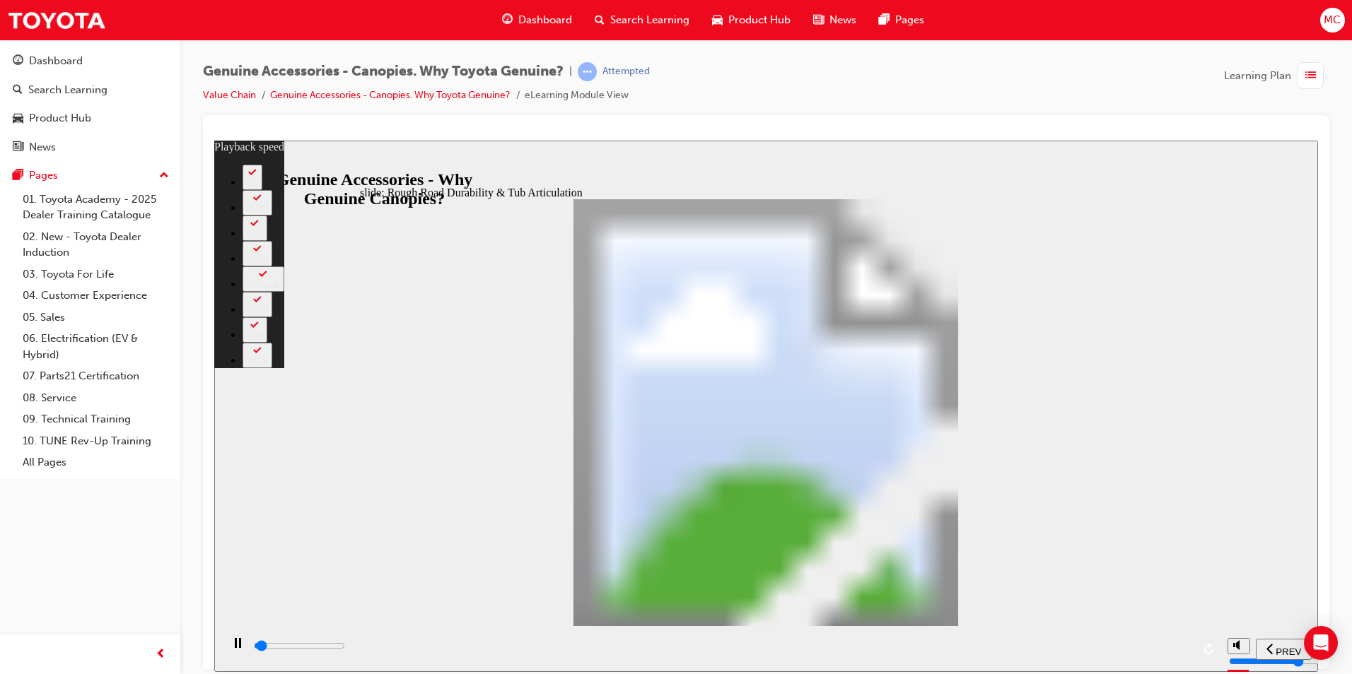
type input "0"
type input "1100"
type input "0"
type input "1100"
type input "0"
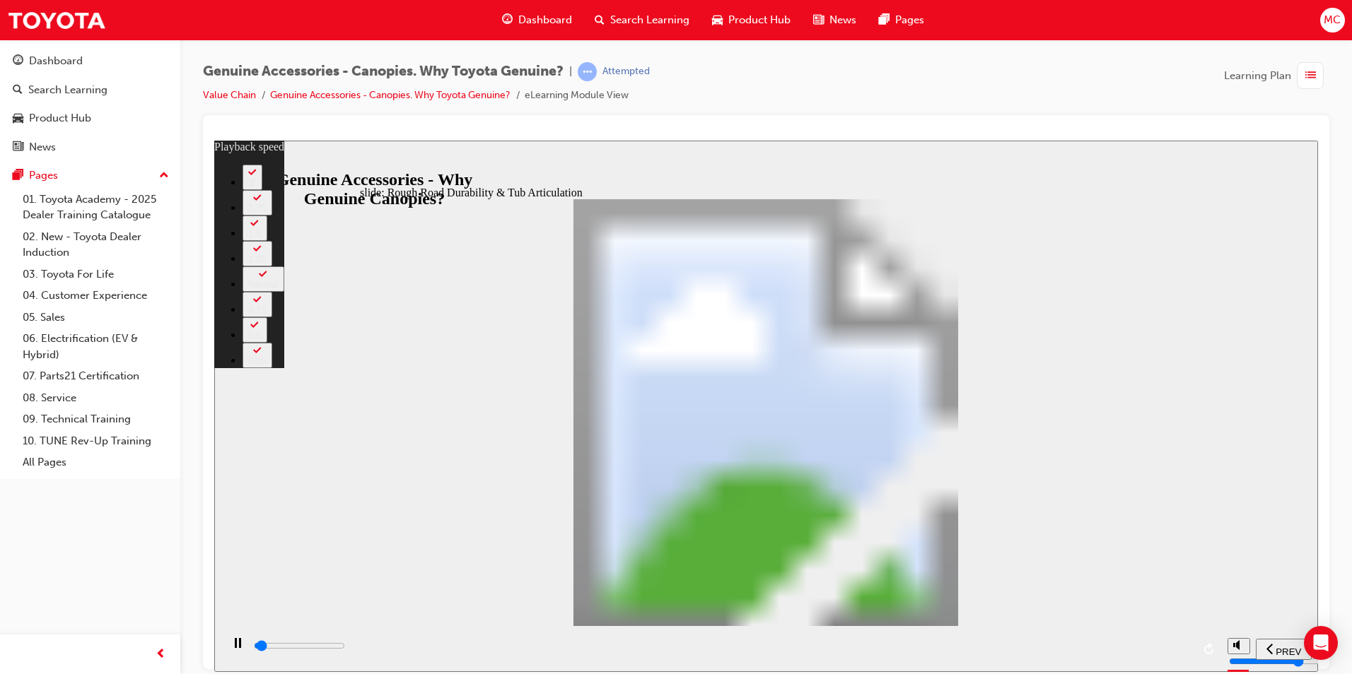
type input "1100"
type input "0"
type input "1100"
type input "0"
type input "1100"
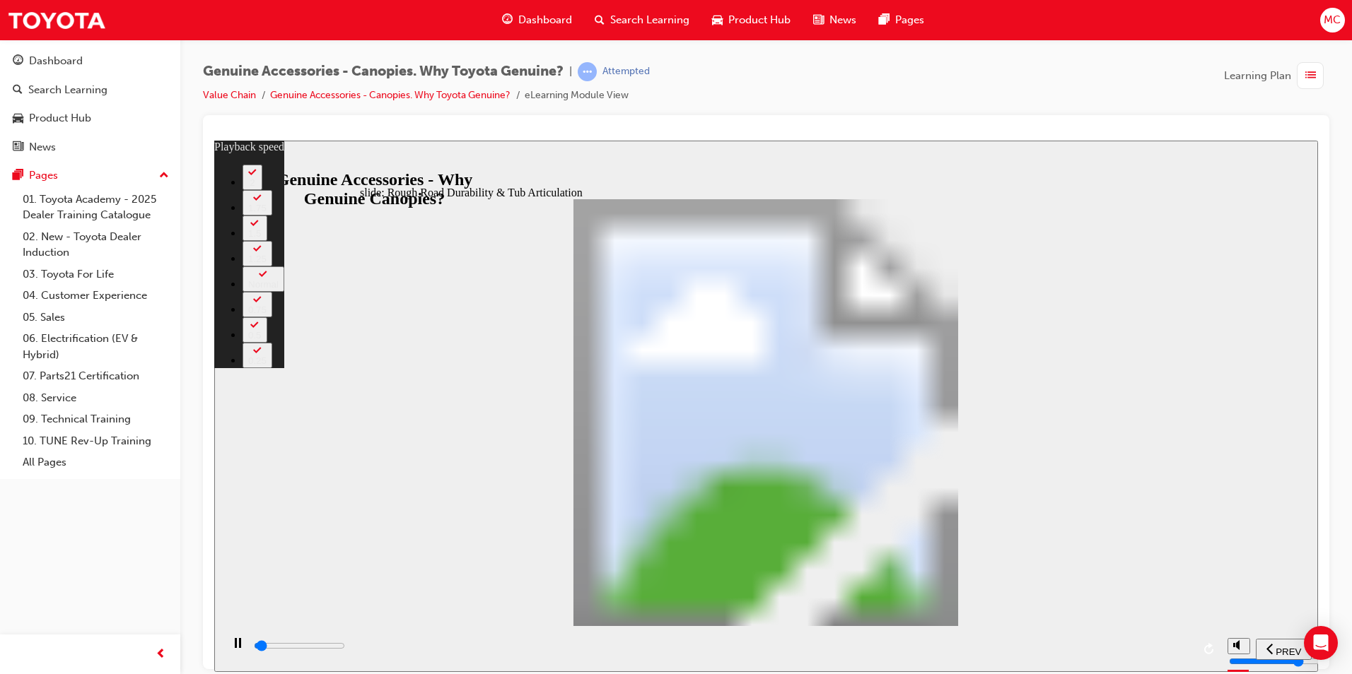
type input "0"
type input "1200"
type input "0"
type input "1200"
type input "0"
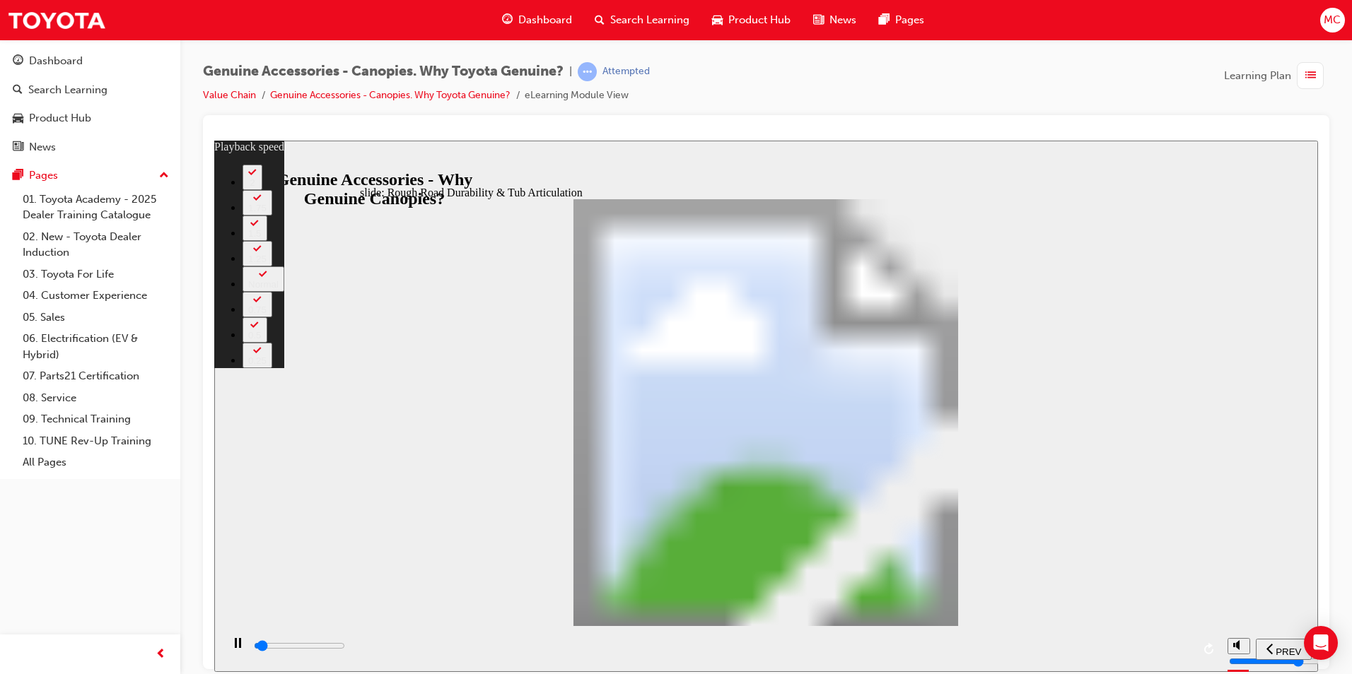
type input "1200"
type input "0"
type input "1200"
type input "0"
type input "1200"
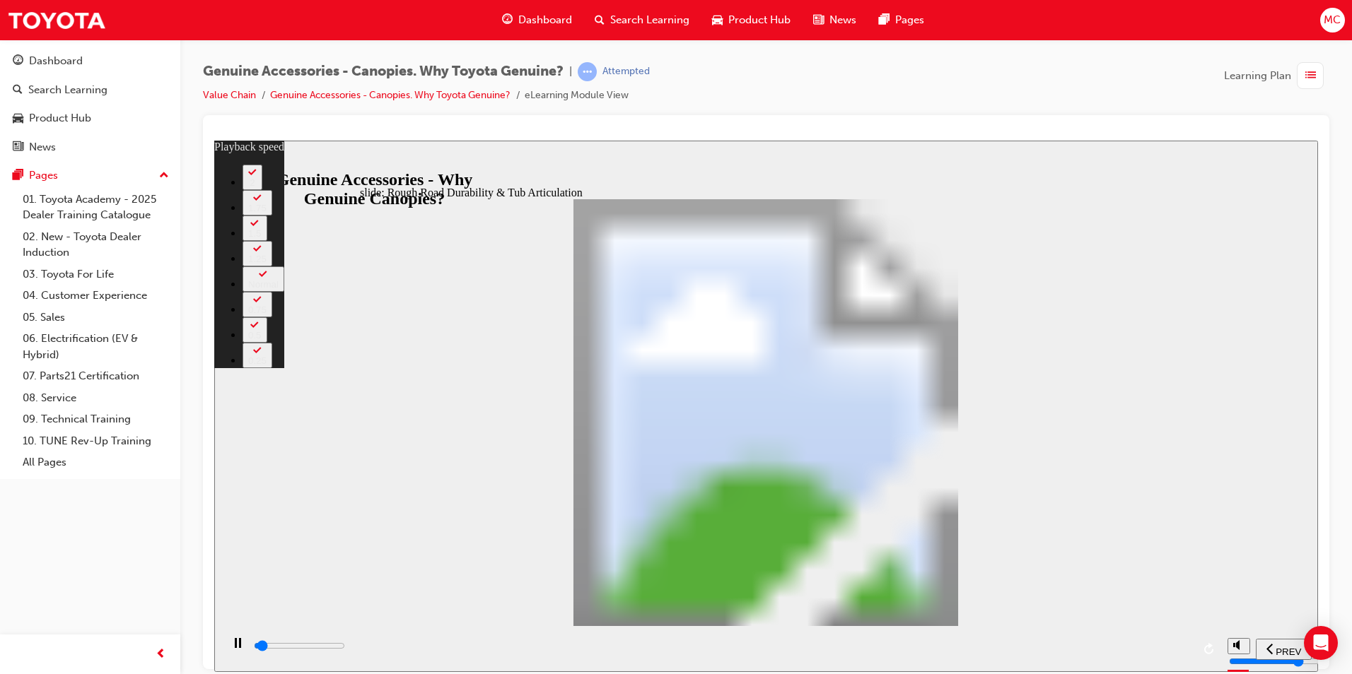
type input "0"
type input "1200"
type input "0"
type input "1300"
type input "0"
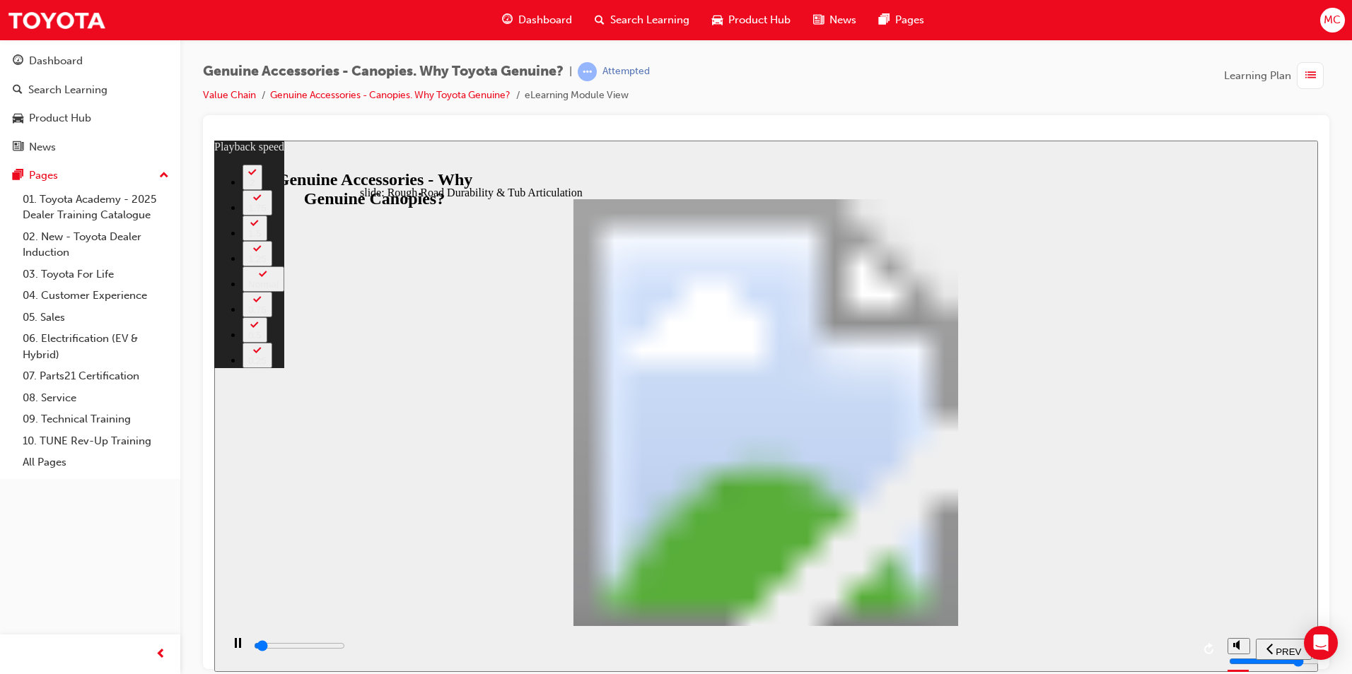
type input "1300"
type input "0"
type input "1300"
type input "0"
type input "1300"
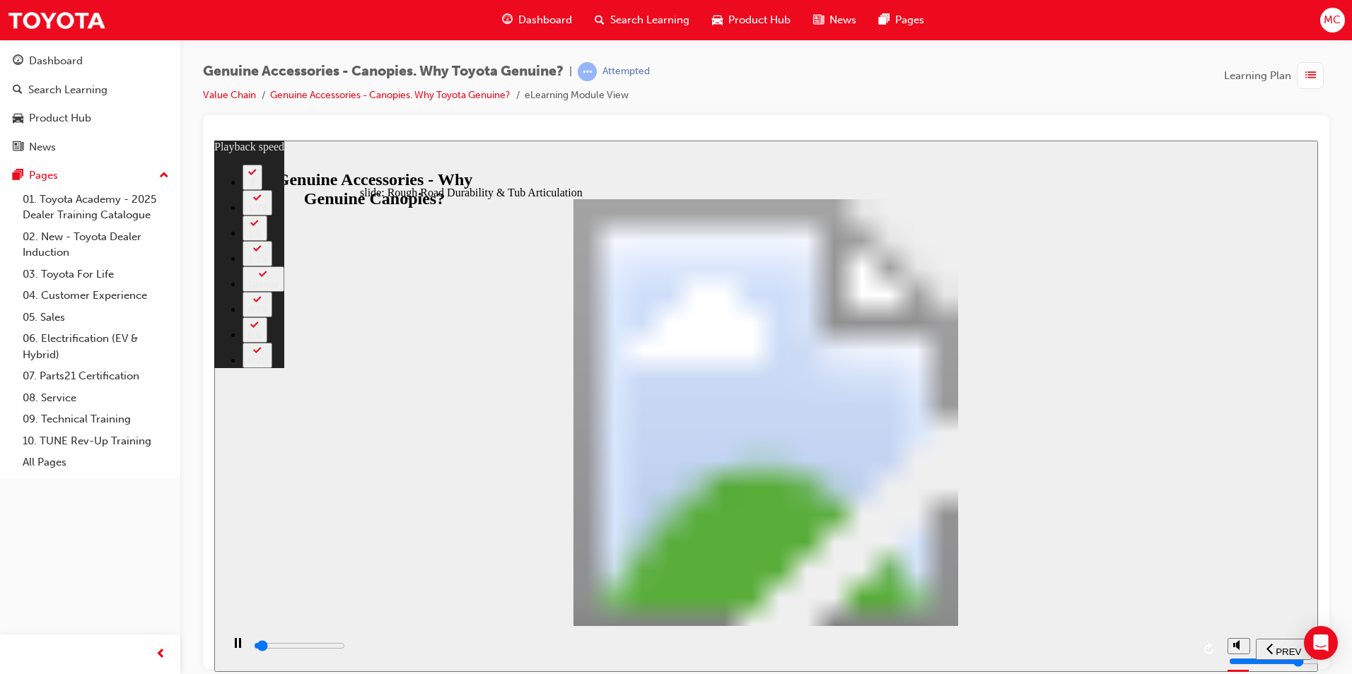
type input "0"
type input "1300"
type input "0"
type input "1300"
type input "0"
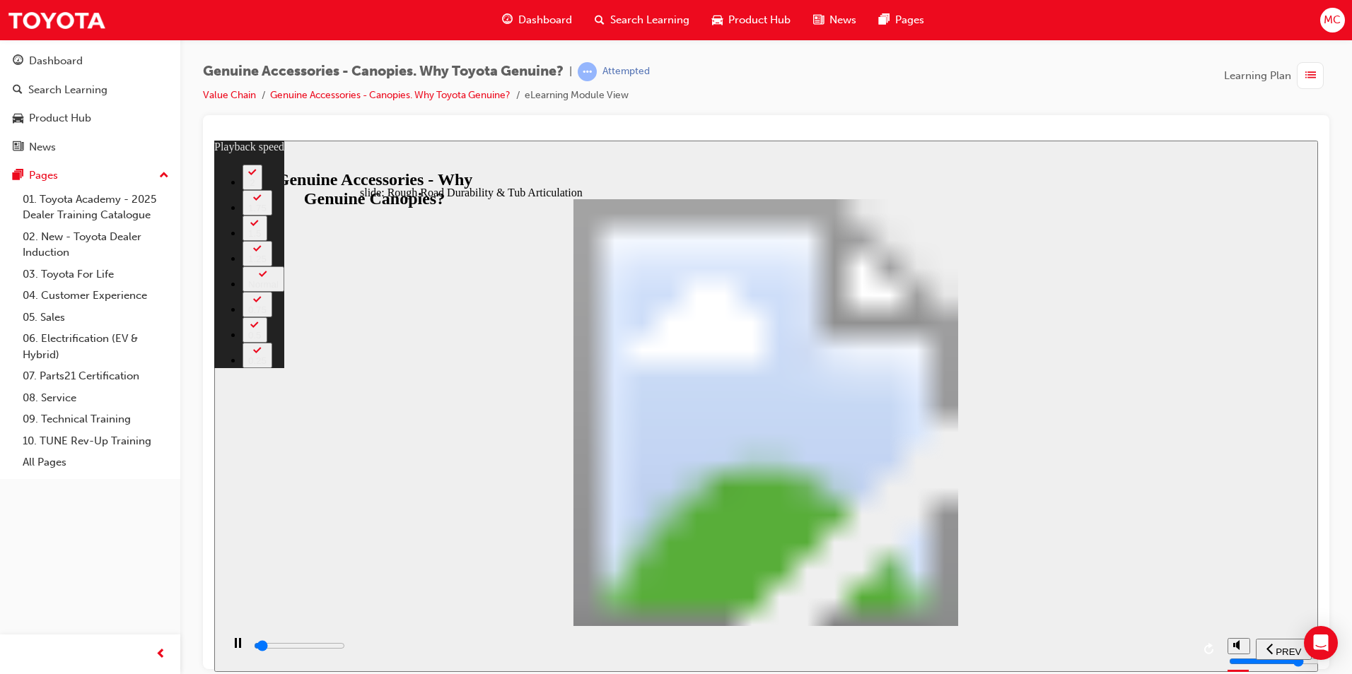
type input "1400"
type input "0"
type input "1400"
type input "0"
type input "1400"
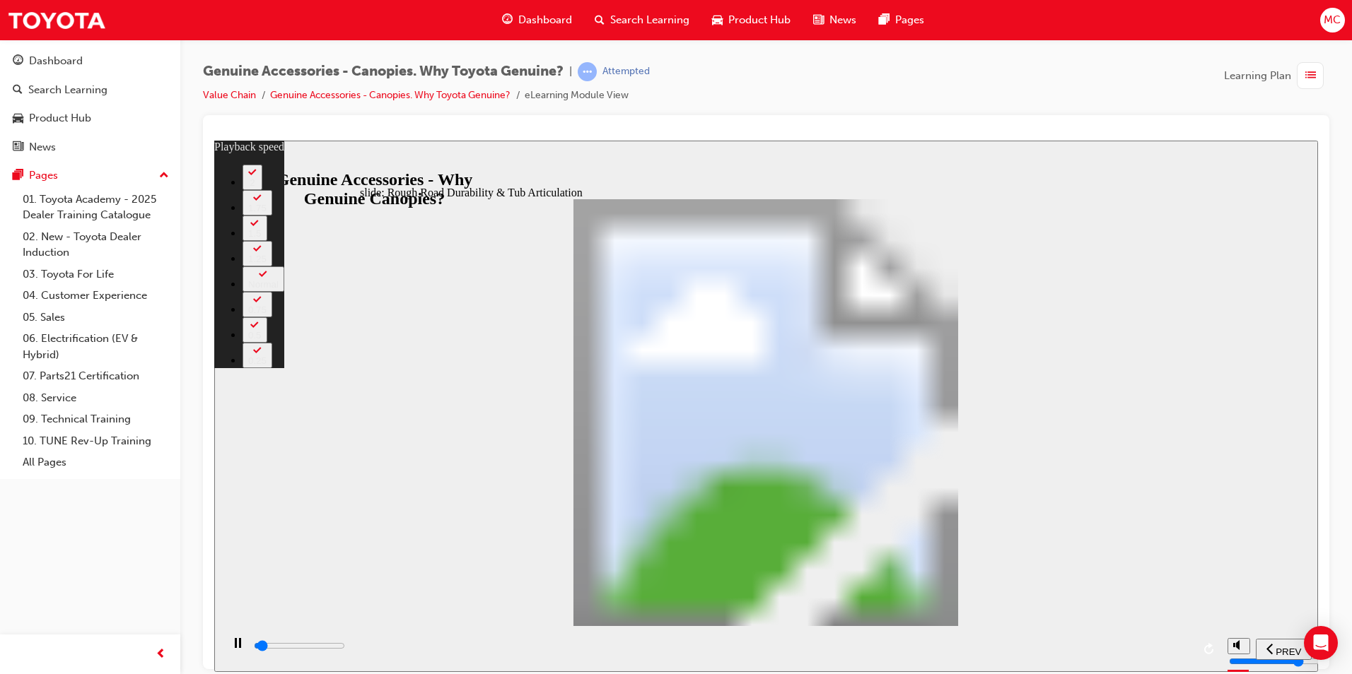
type input "0"
type input "1400"
type input "0"
type input "1400"
type input "0"
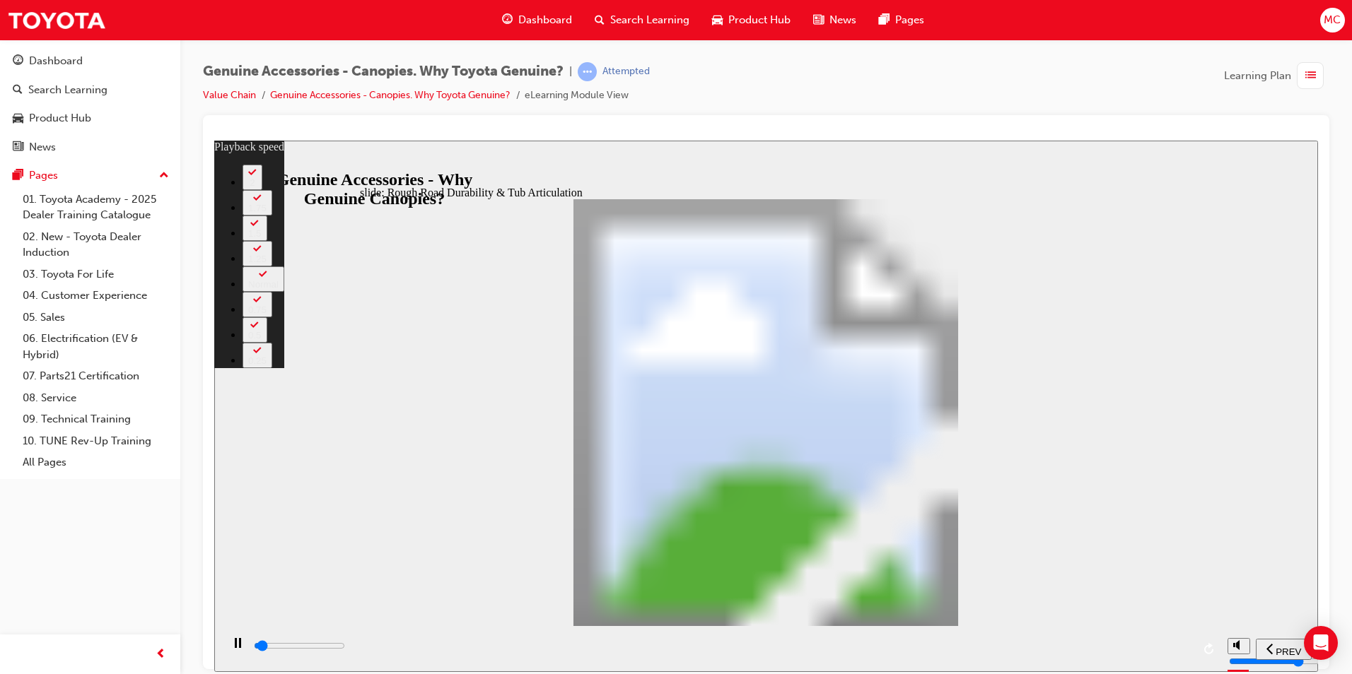
type input "1400"
type input "0"
type input "1500"
type input "0"
type input "1500"
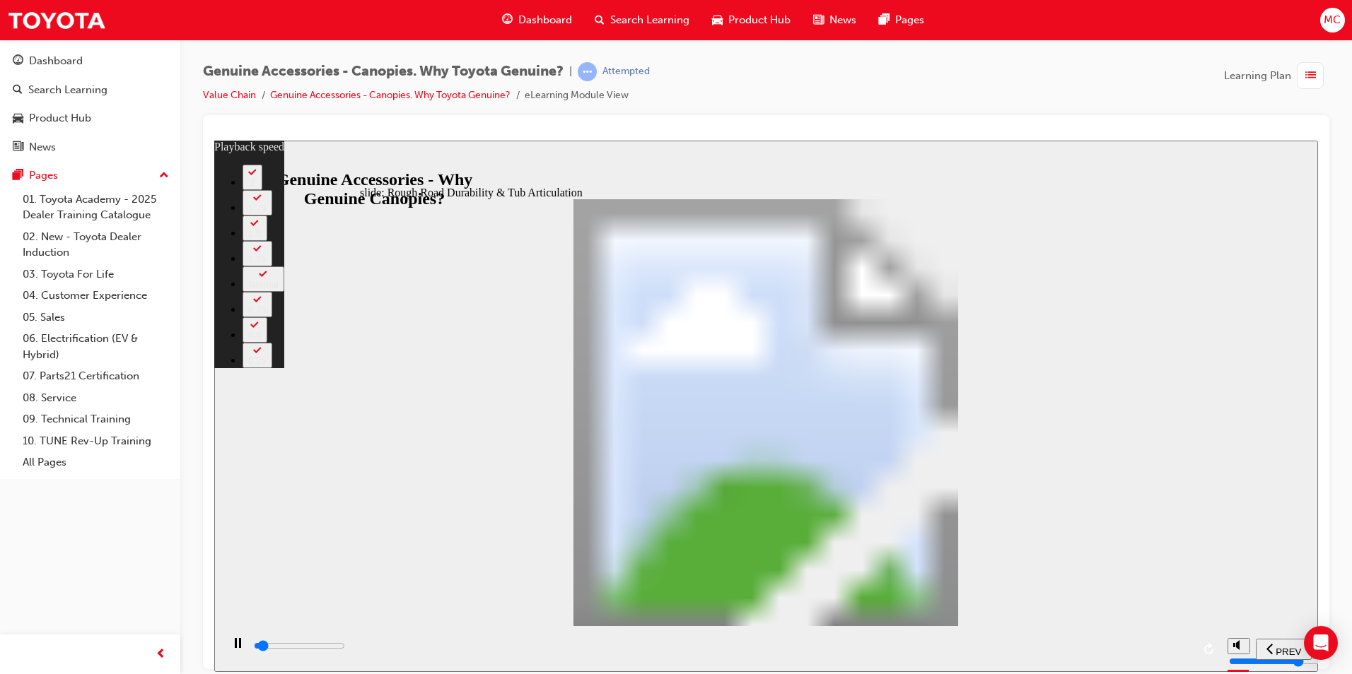
type input "0"
type input "1500"
type input "0"
type input "1500"
type input "0"
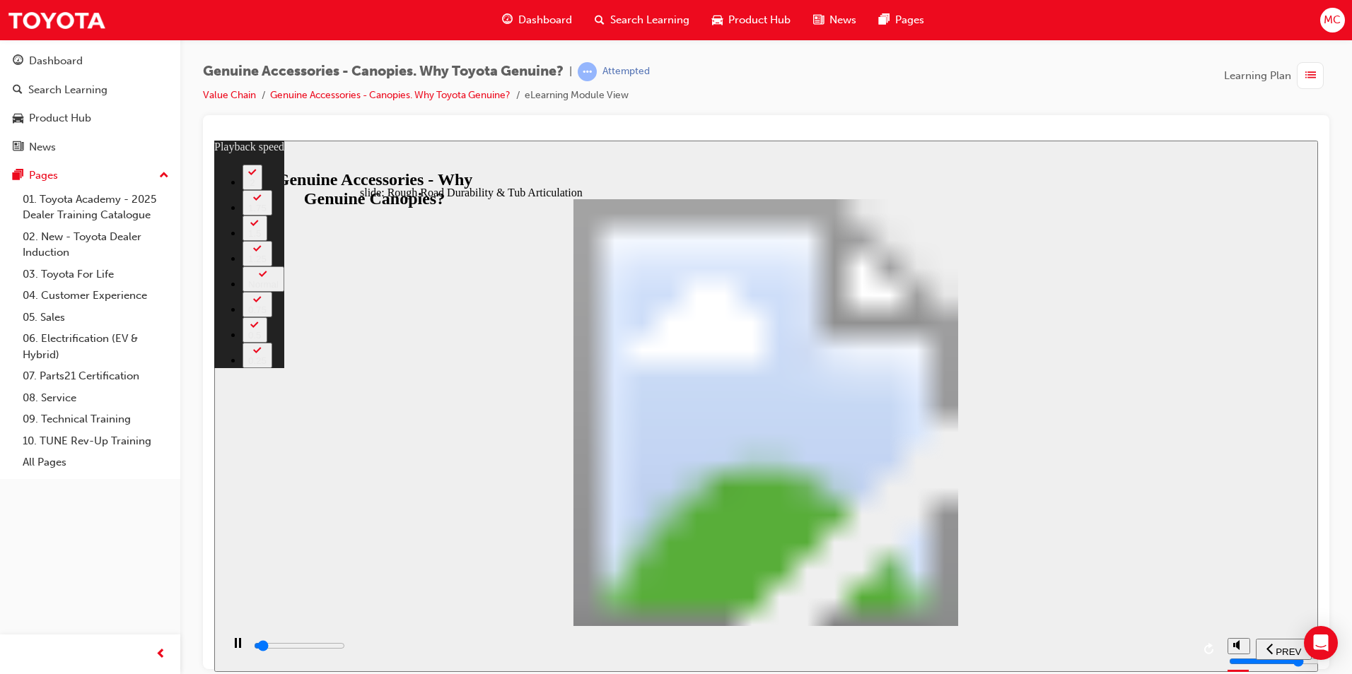
type input "1500"
type input "0"
type input "1500"
type input "0"
type input "1600"
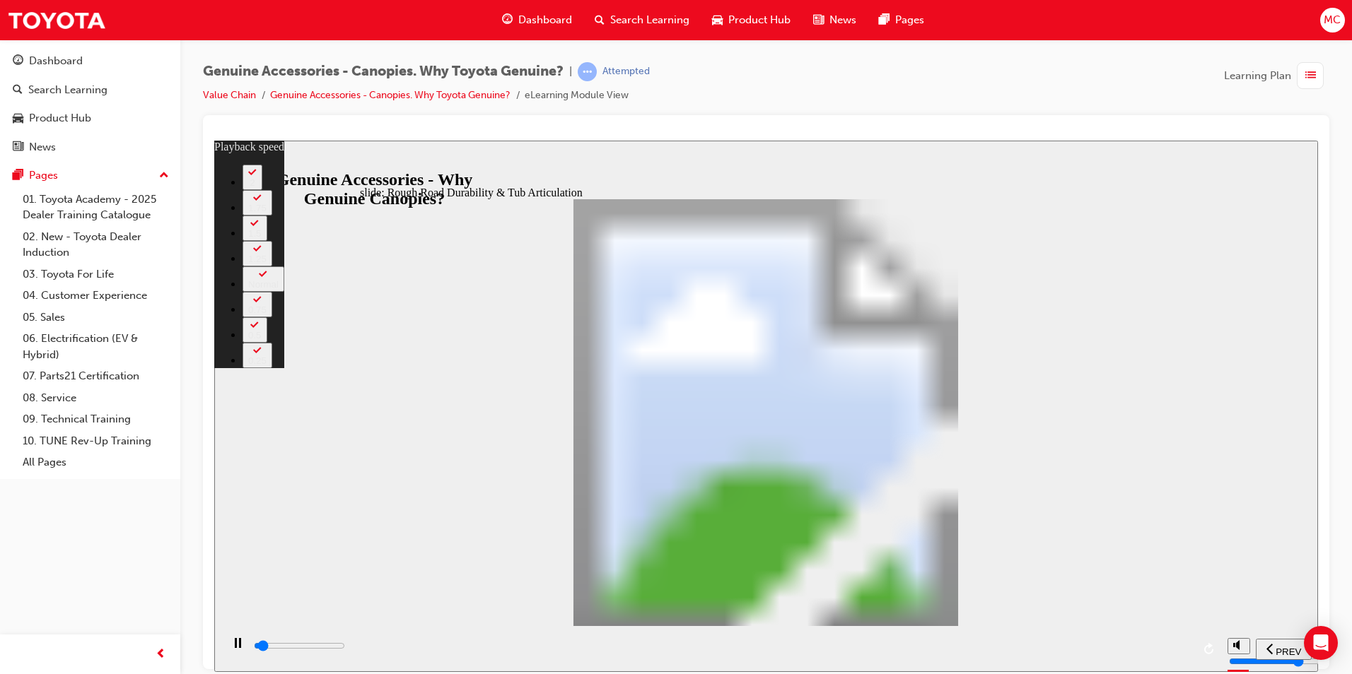
type input "0"
type input "1600"
type input "0"
type input "1600"
type input "0"
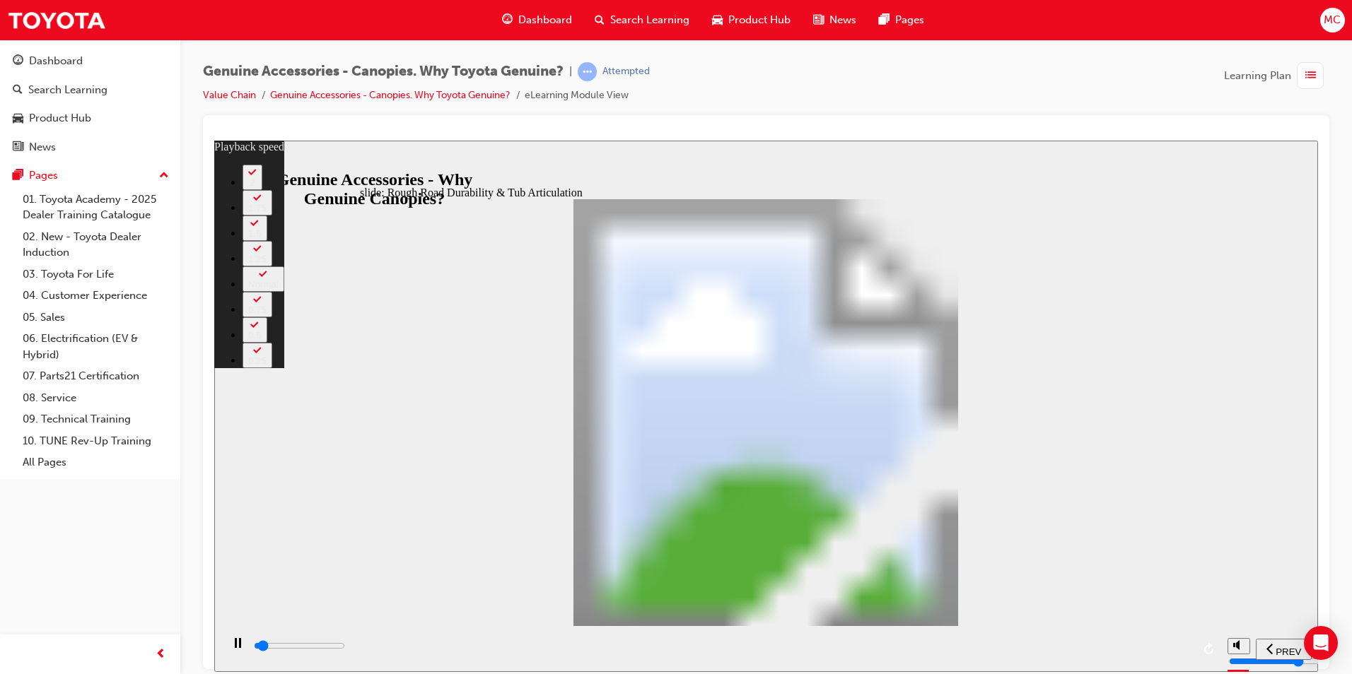
type input "1600"
type input "0"
type input "1600"
type input "0"
type input "1600"
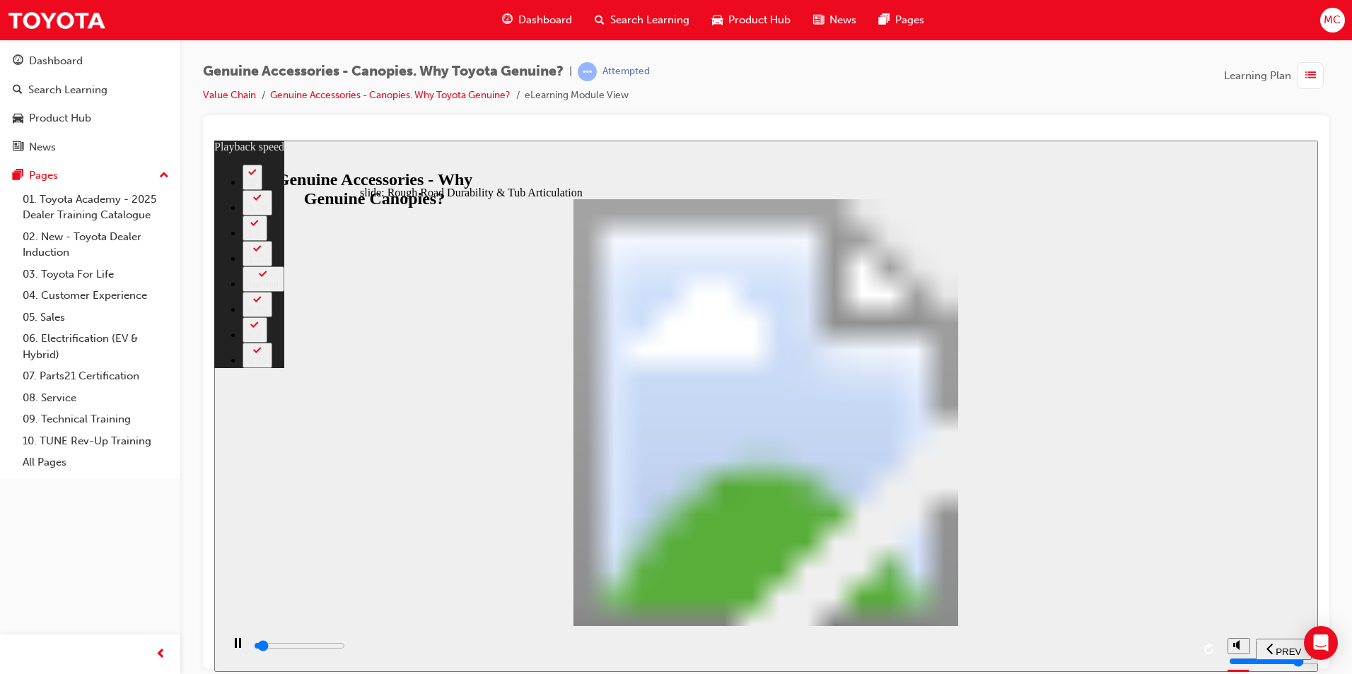
type input "0"
type input "1700"
type input "0"
type input "1700"
type input "0"
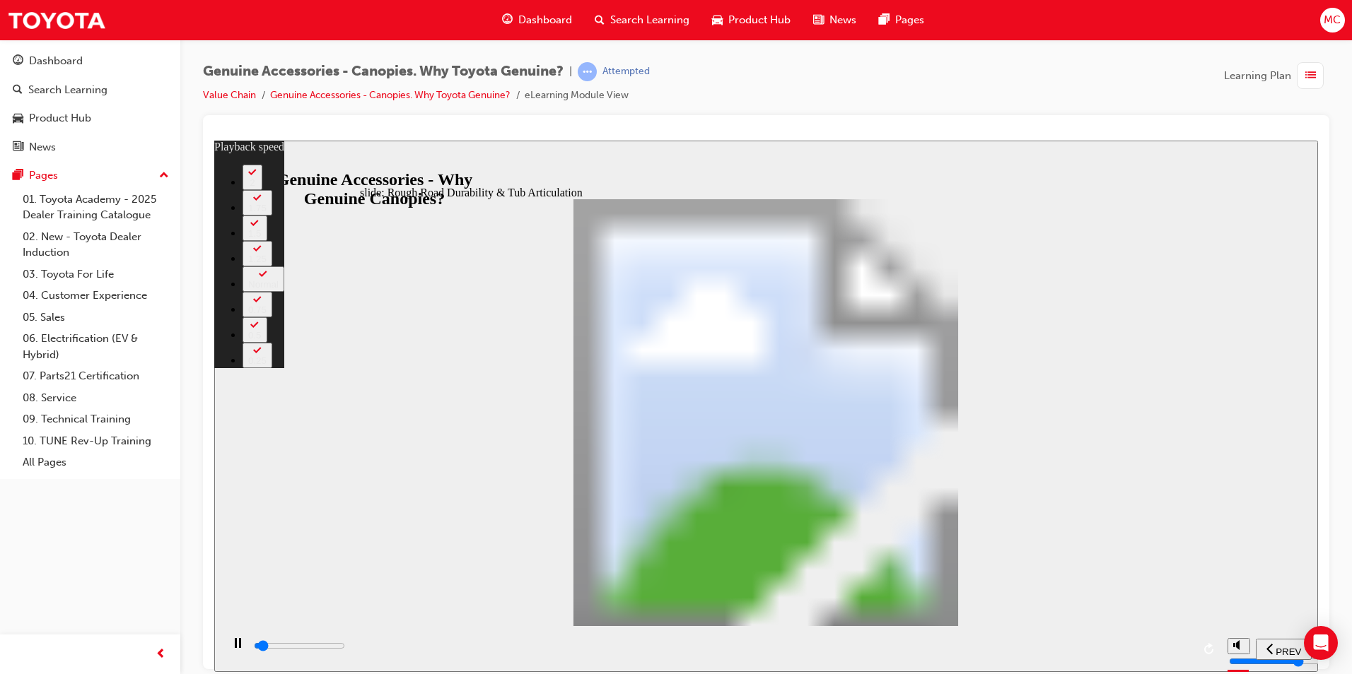
type input "1700"
type input "0"
type input "1700"
type input "0"
type input "1700"
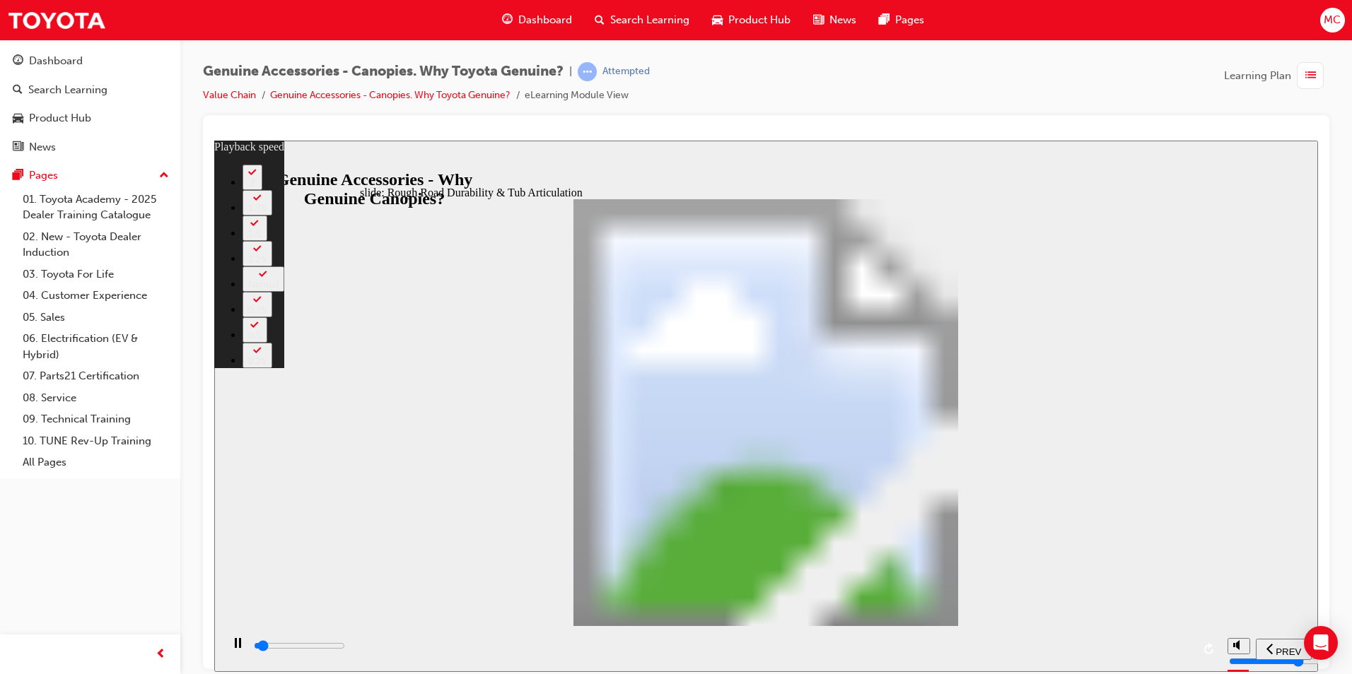
type input "0"
type input "1700"
type input "0"
type input "1800"
type input "0"
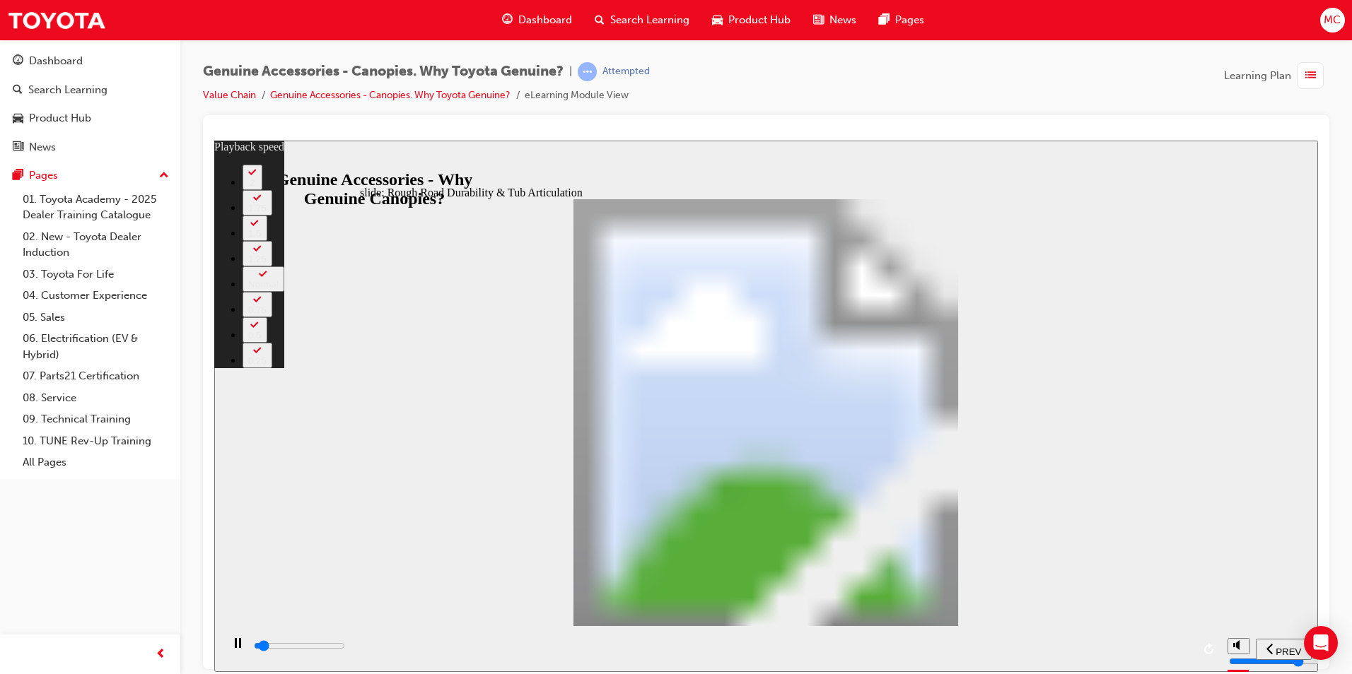
type input "1800"
type input "0"
type input "1800"
type input "0"
type input "1800"
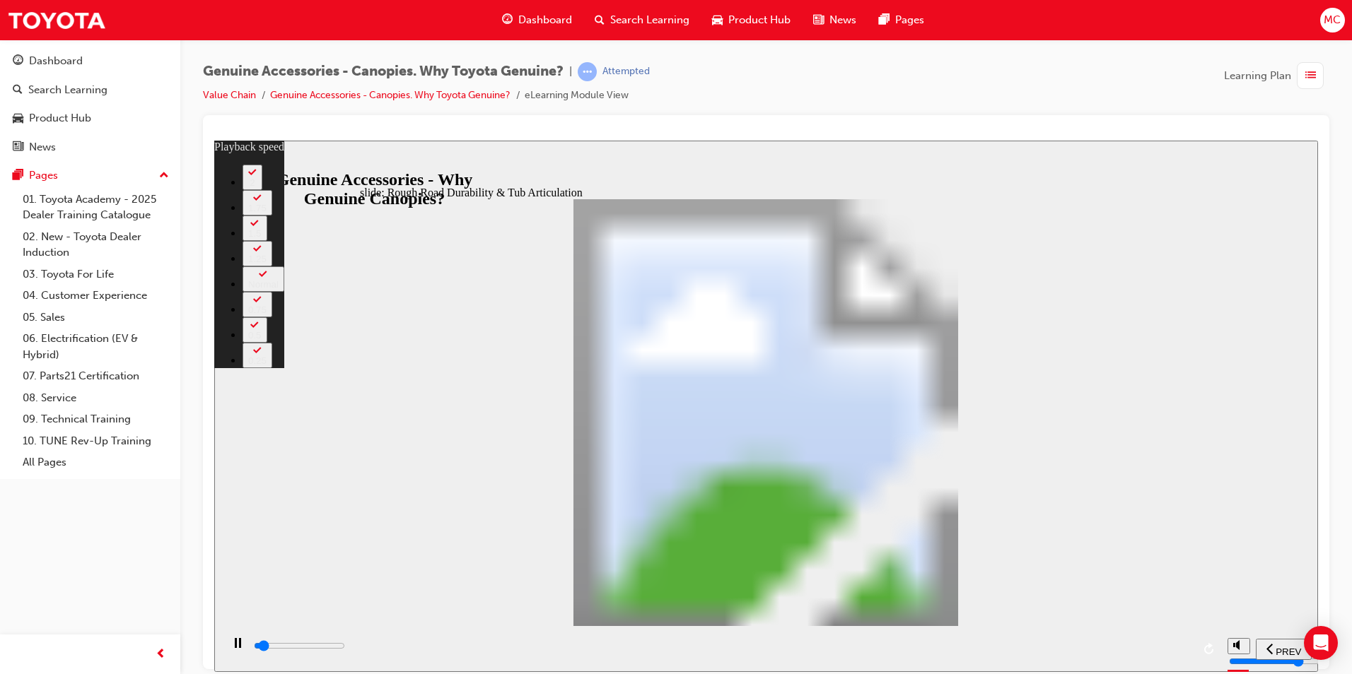
type input "1"
type input "1800"
type input "1"
type input "1800"
type input "1"
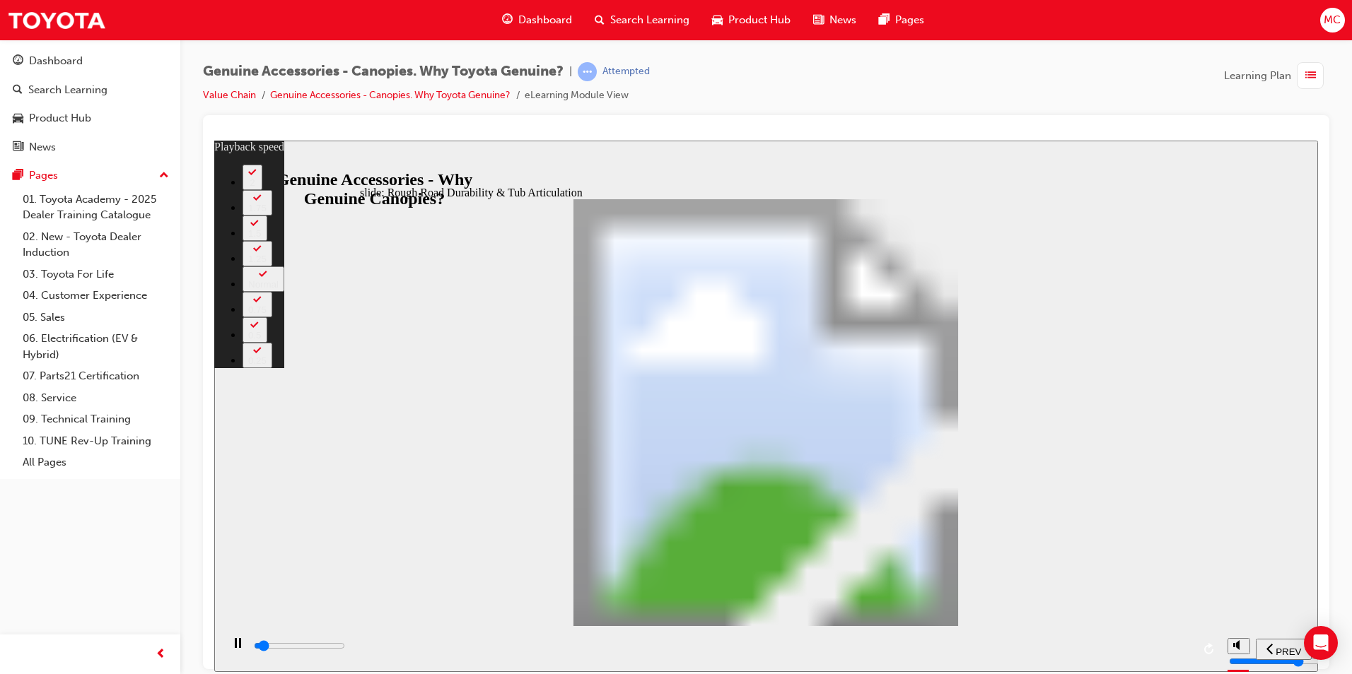
type input "1900"
type input "1"
type input "1900"
type input "1"
type input "1900"
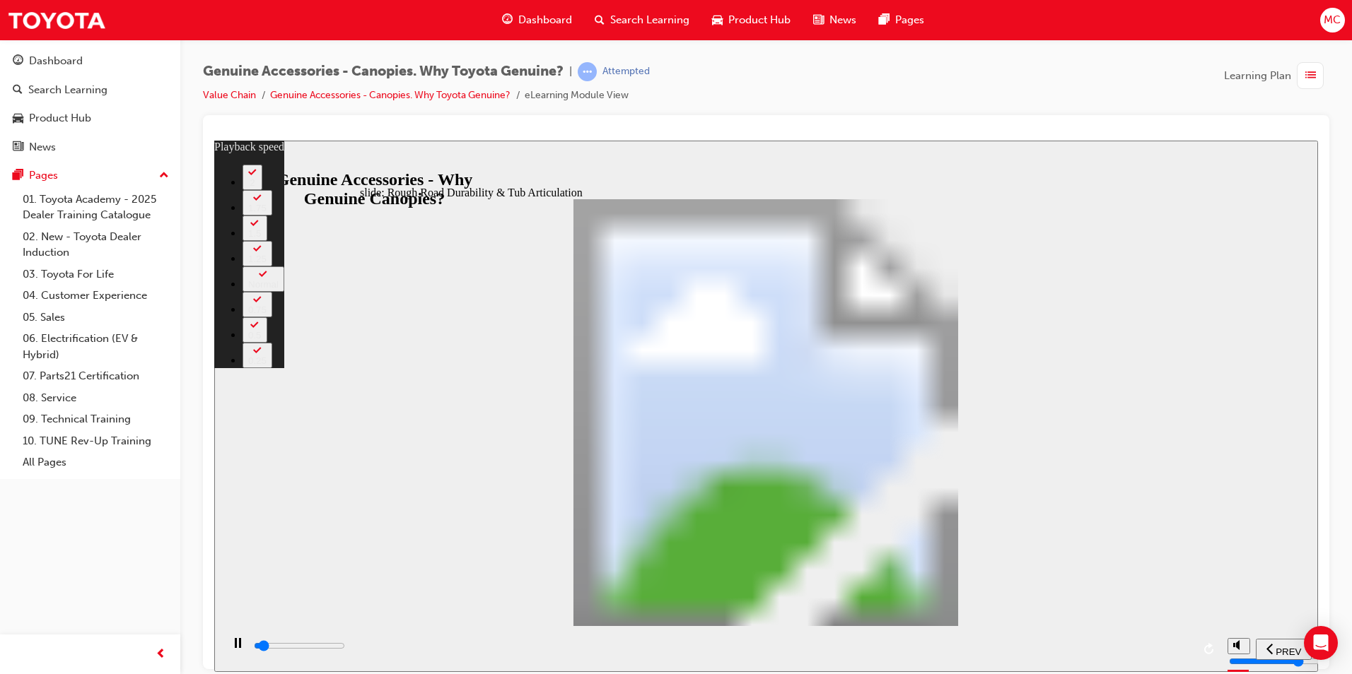
type input "1"
type input "1900"
type input "1"
type input "1900"
type input "1"
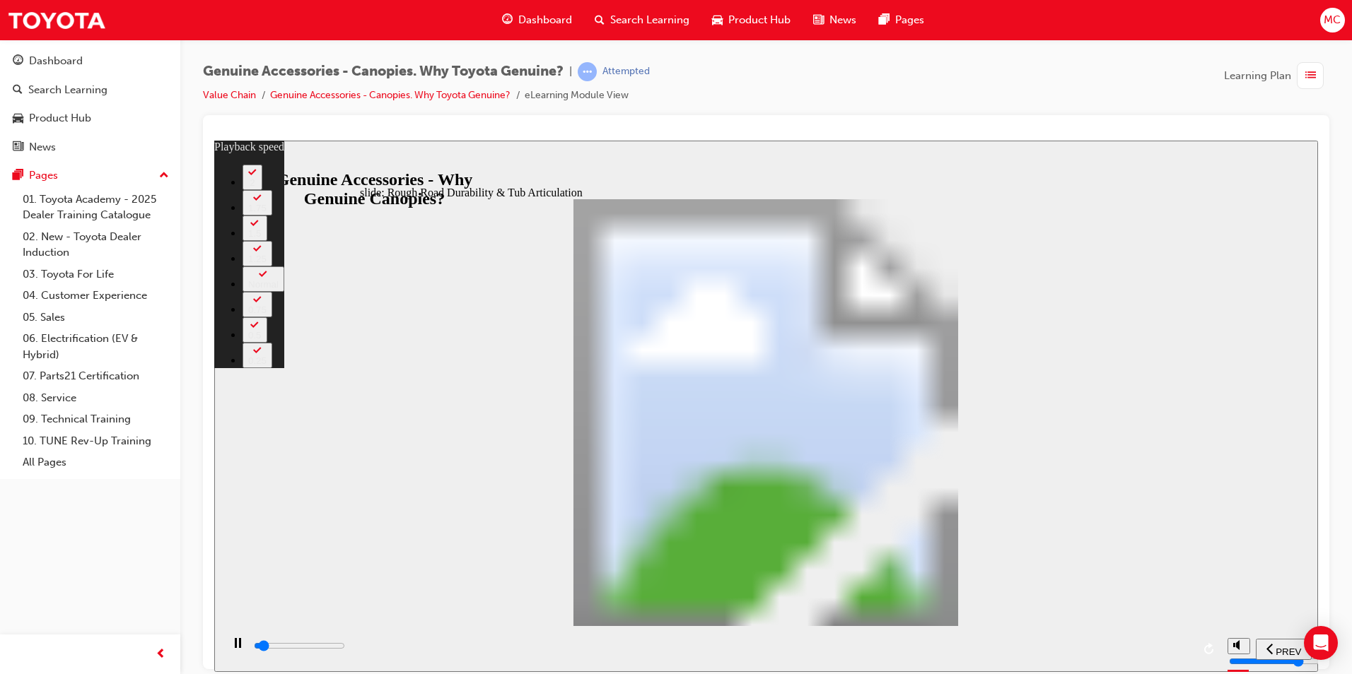
type input "1900"
type input "1"
type input "2000"
type input "1"
type input "2000"
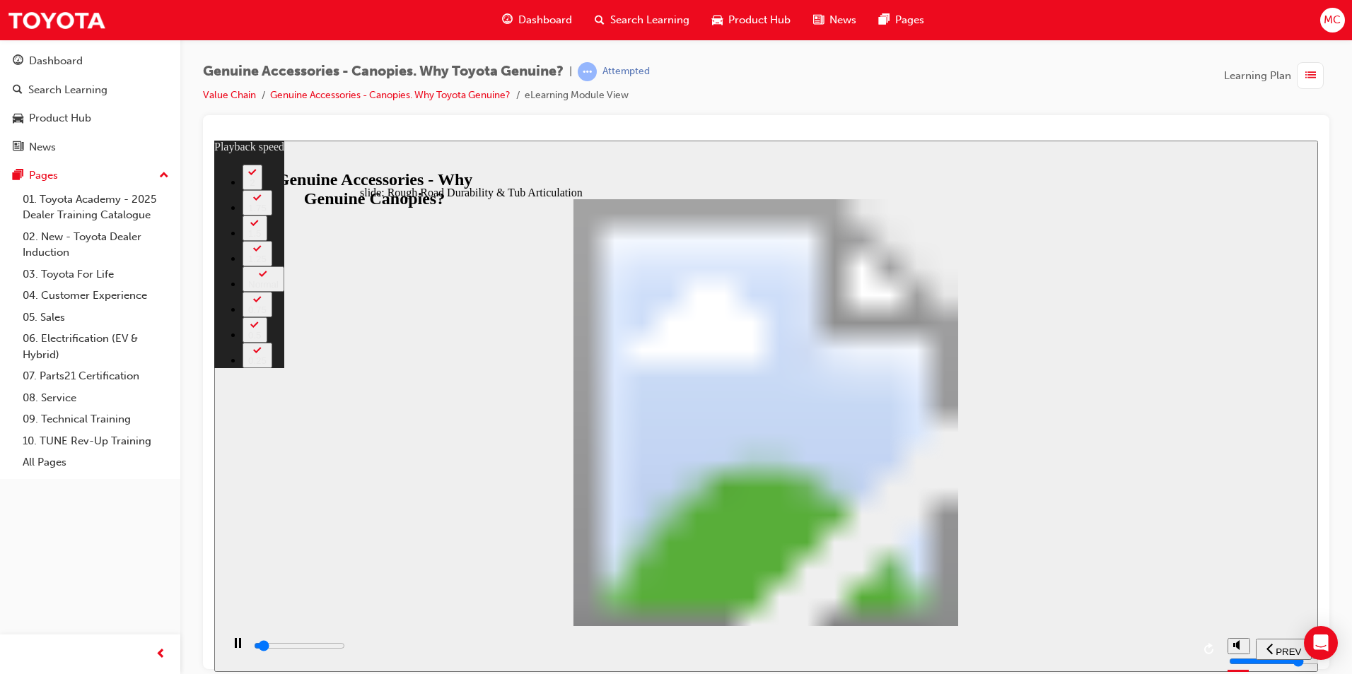
type input "1"
type input "2000"
type input "1"
type input "2000"
type input "1"
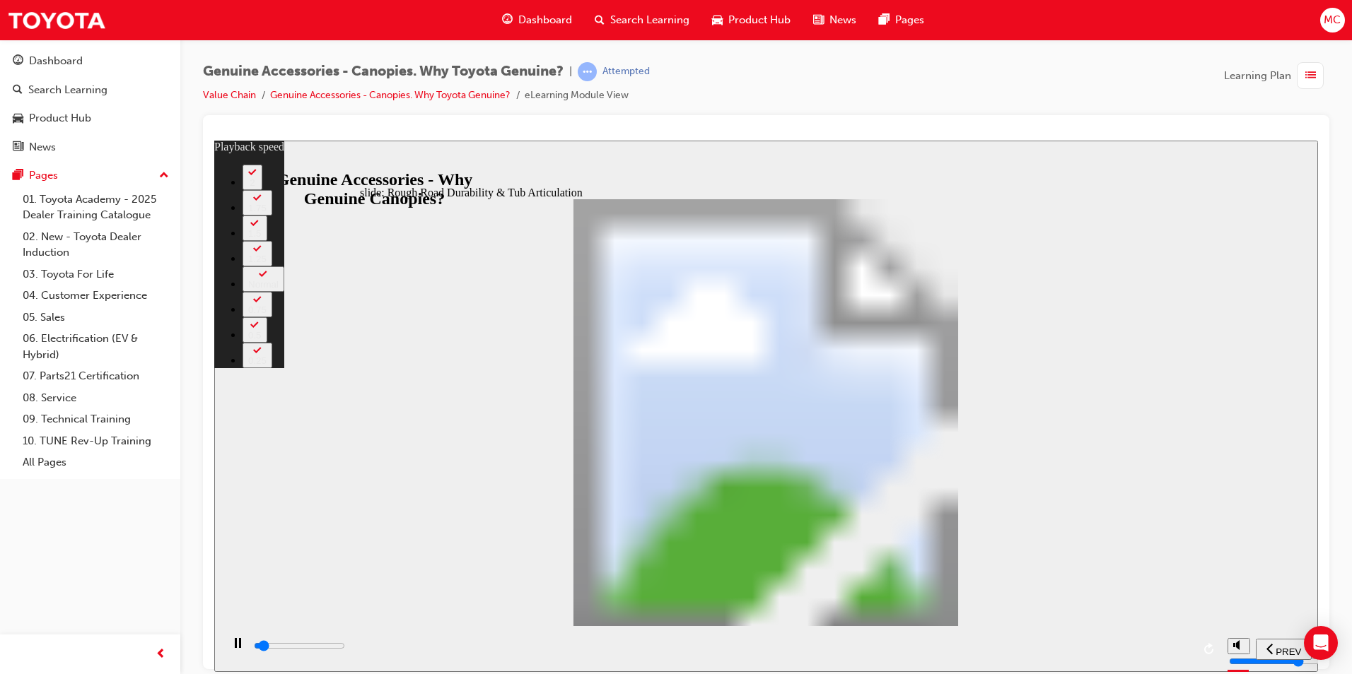
type input "2000"
type input "1"
type input "2000"
type input "1"
type input "2100"
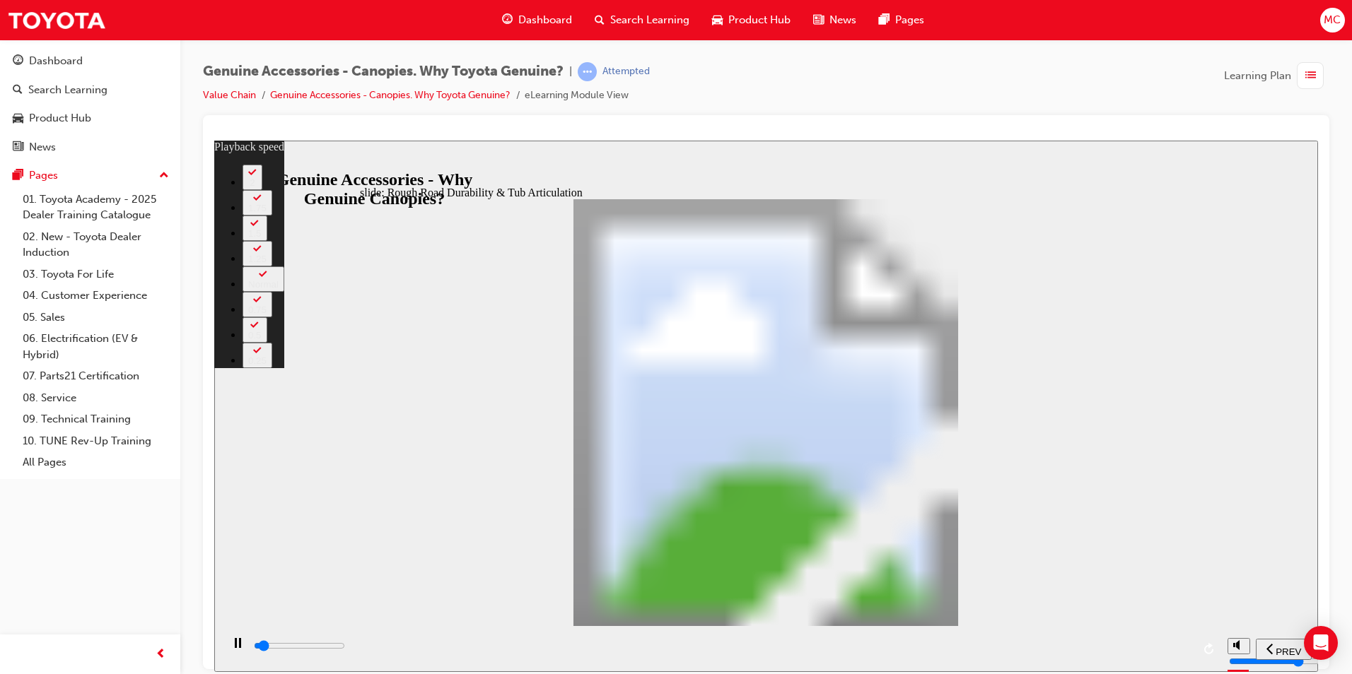
type input "1"
type input "2100"
type input "1"
type input "2100"
type input "1"
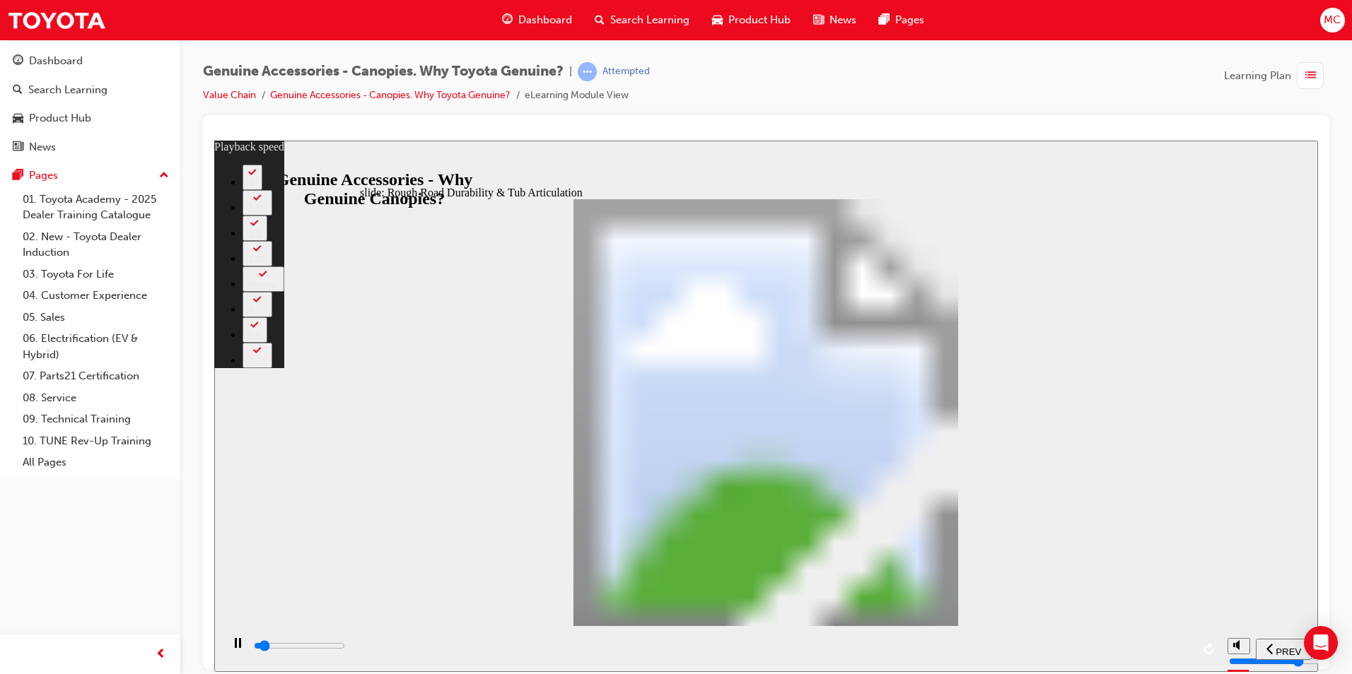
type input "2100"
type input "1"
type input "2100"
type input "1"
type input "2100"
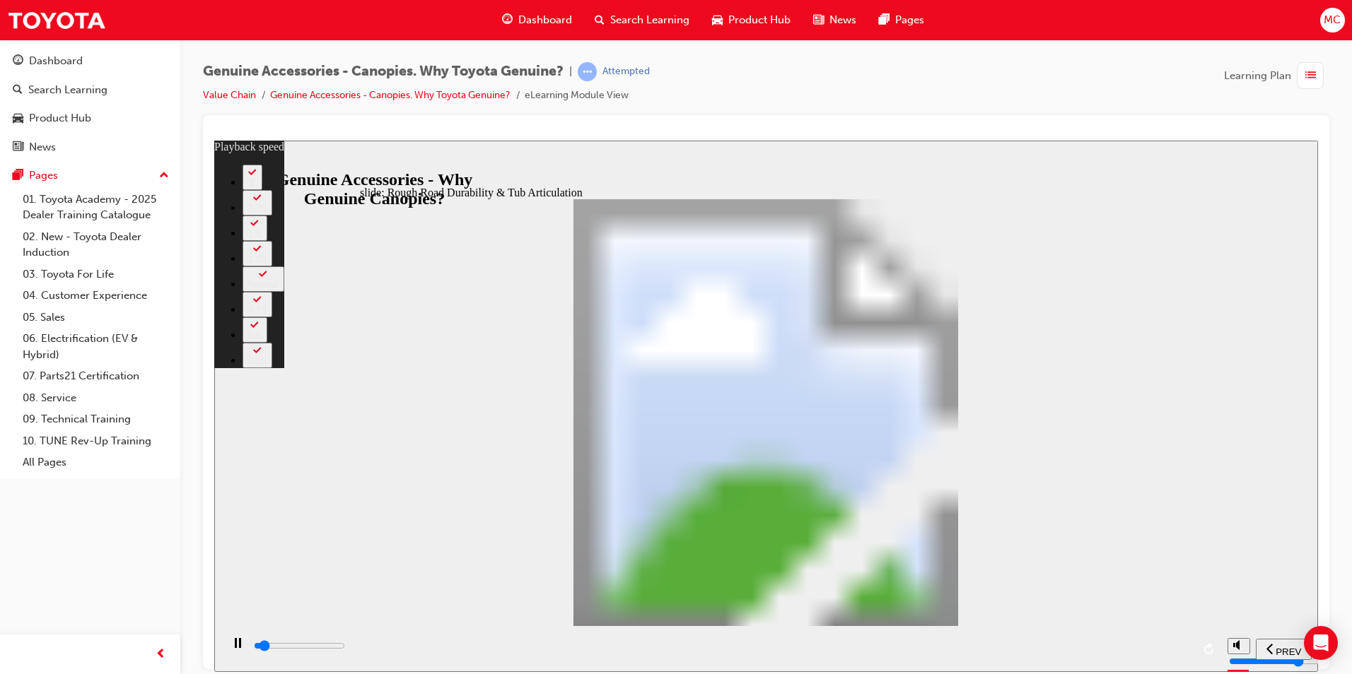
type input "1"
type input "2200"
type input "1"
type input "2200"
type input "1"
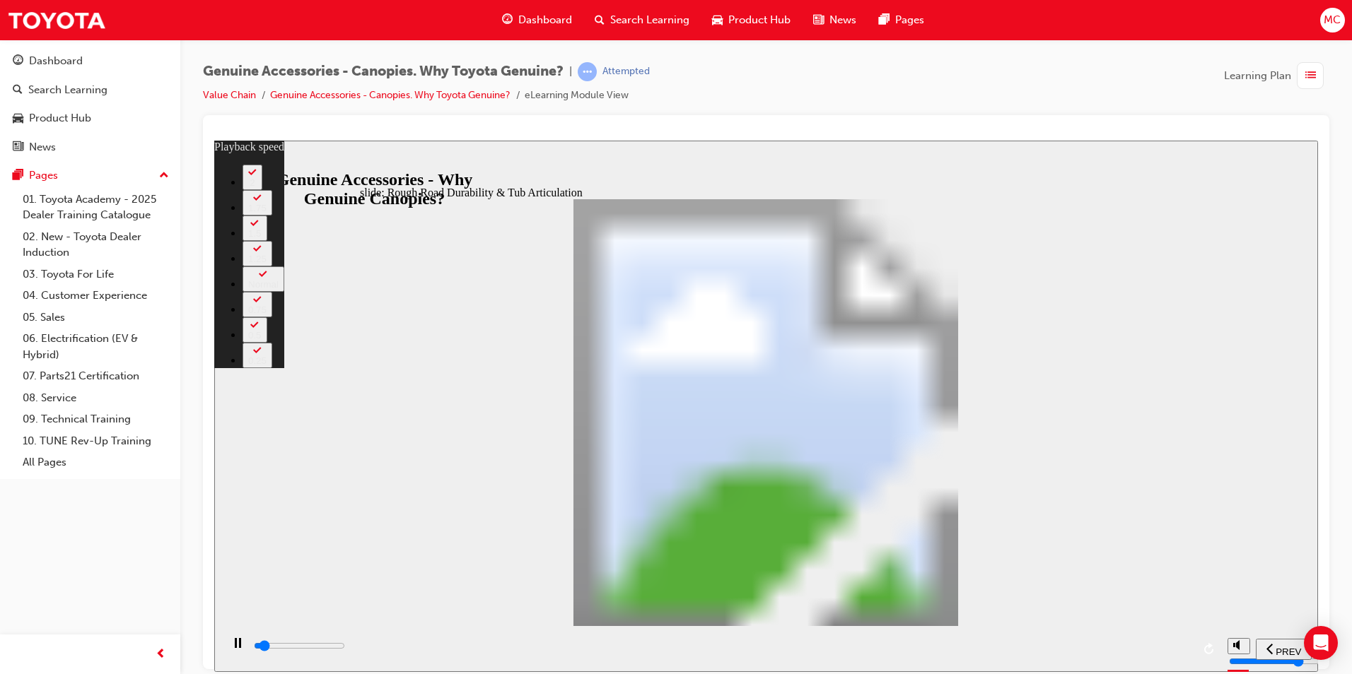
type input "2200"
type input "1"
type input "2200"
type input "1"
type input "2200"
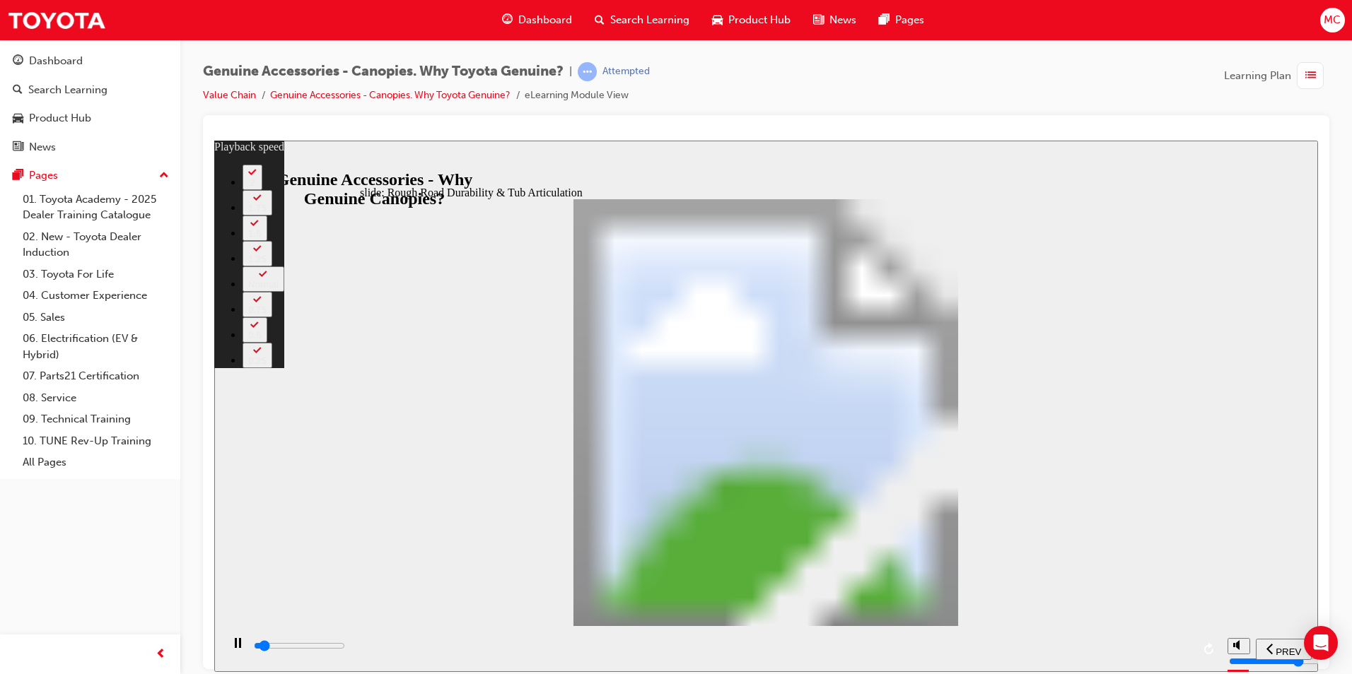
type input "1"
type input "2200"
type input "1"
type input "2300"
type input "1"
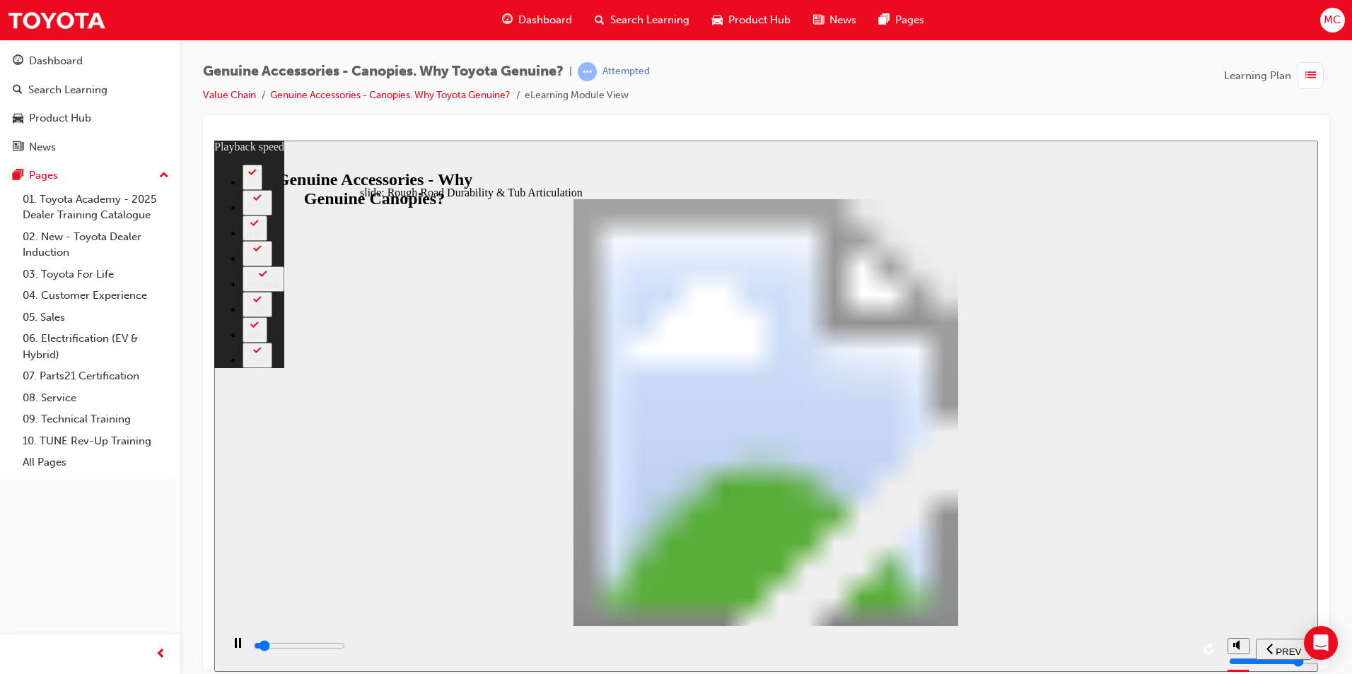
type input "2300"
type input "1"
type input "2600"
type input "2"
type input "2900"
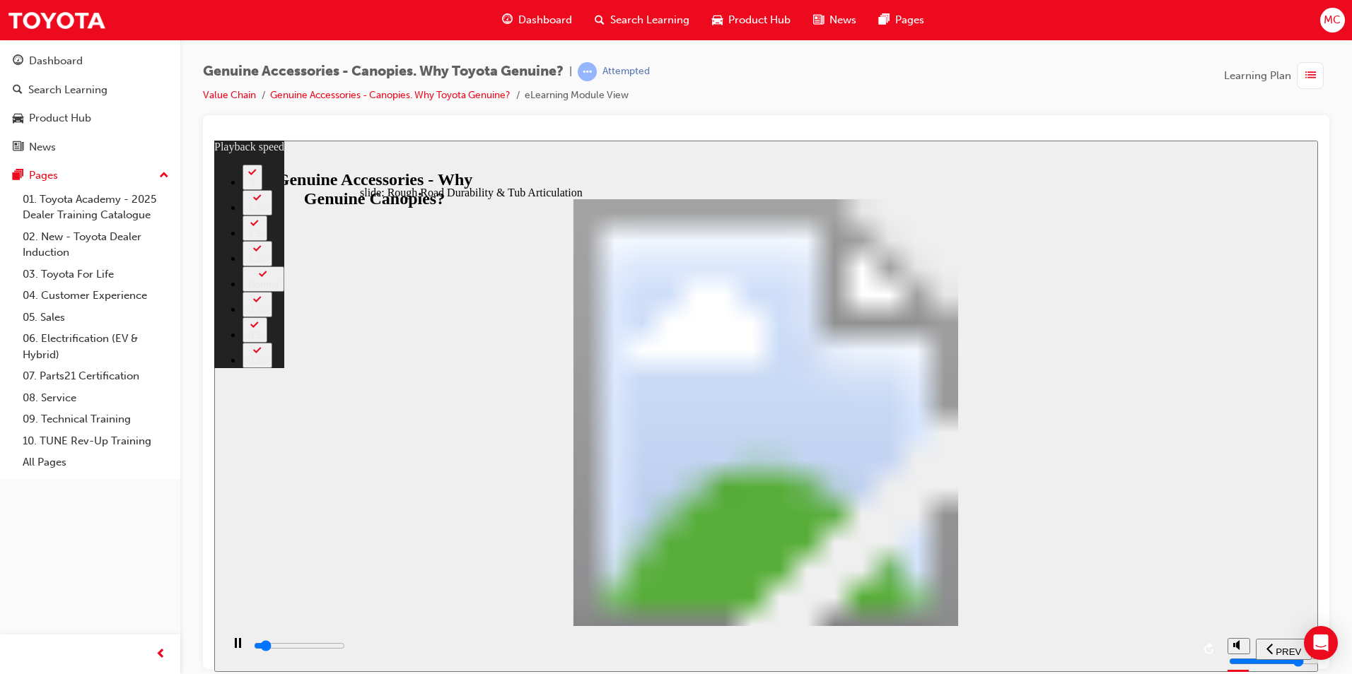
type input "2"
type input "3100"
type input "2"
type input "3400"
type input "2"
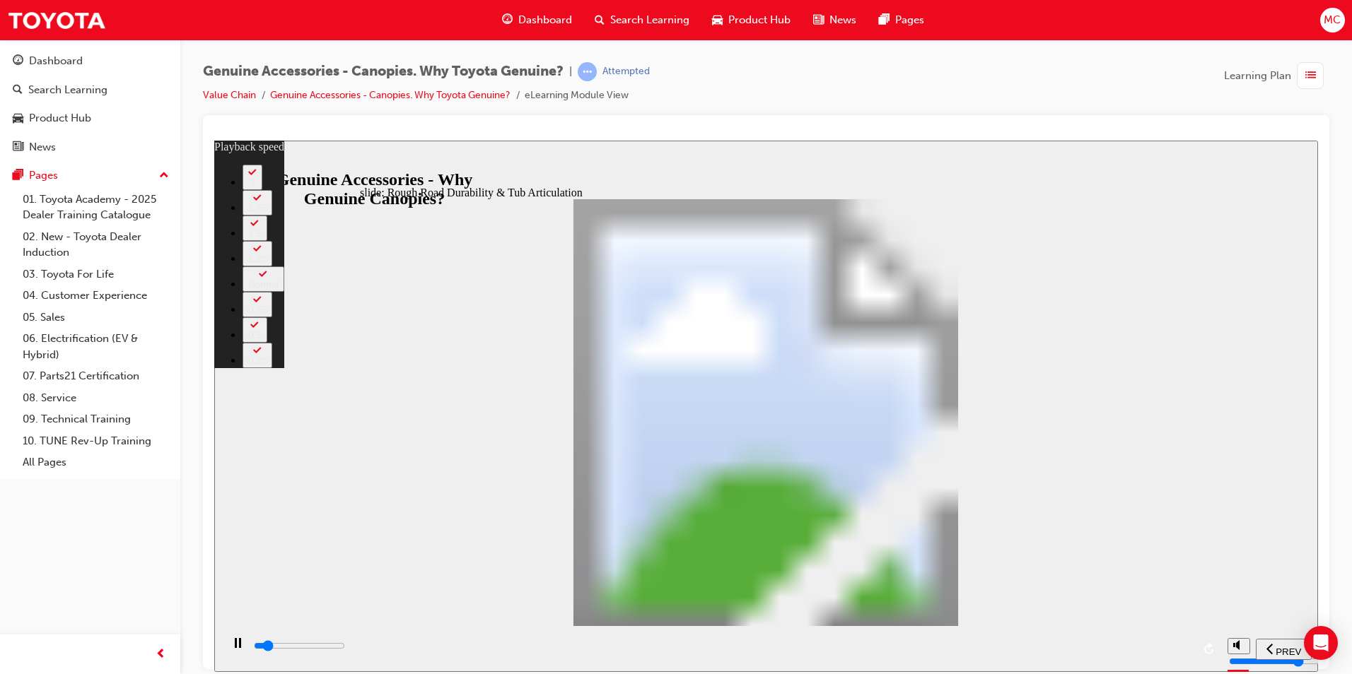
type input "3700"
type input "3"
type input "3900"
type input "3"
type input "4200"
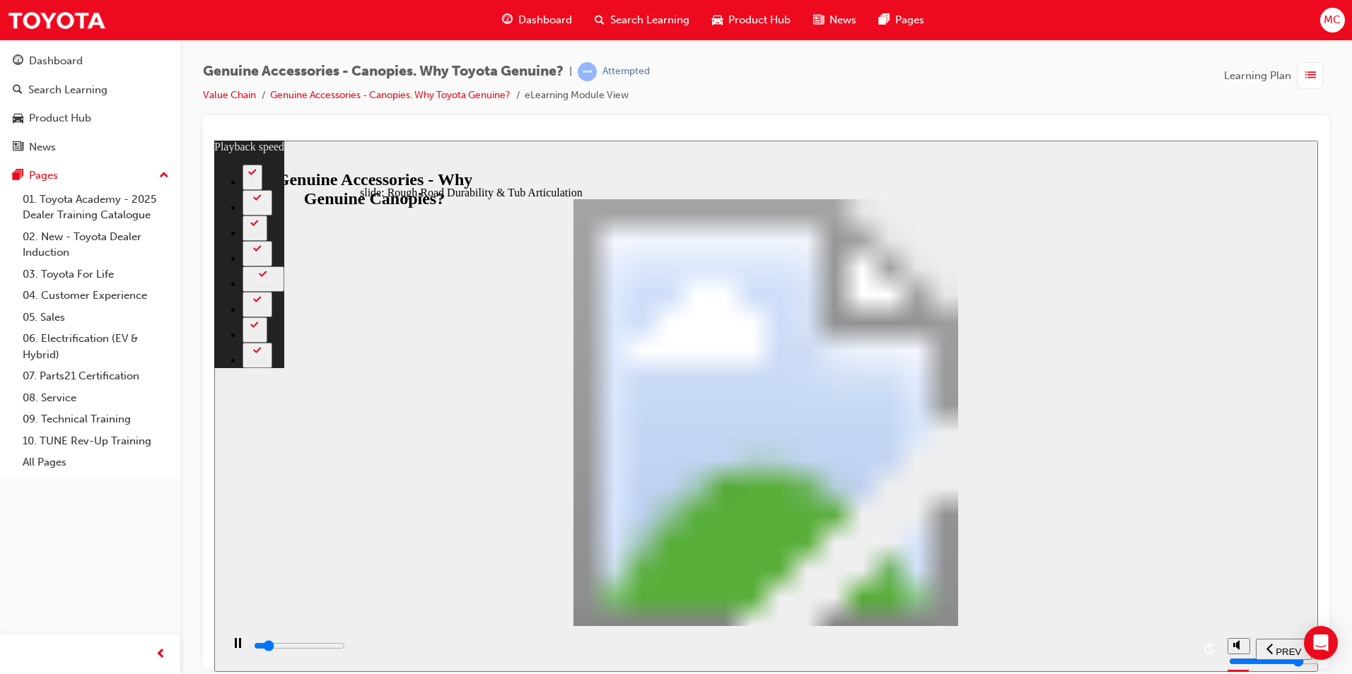
type input "3"
type input "4500"
type input "3"
type input "4700"
type input "4"
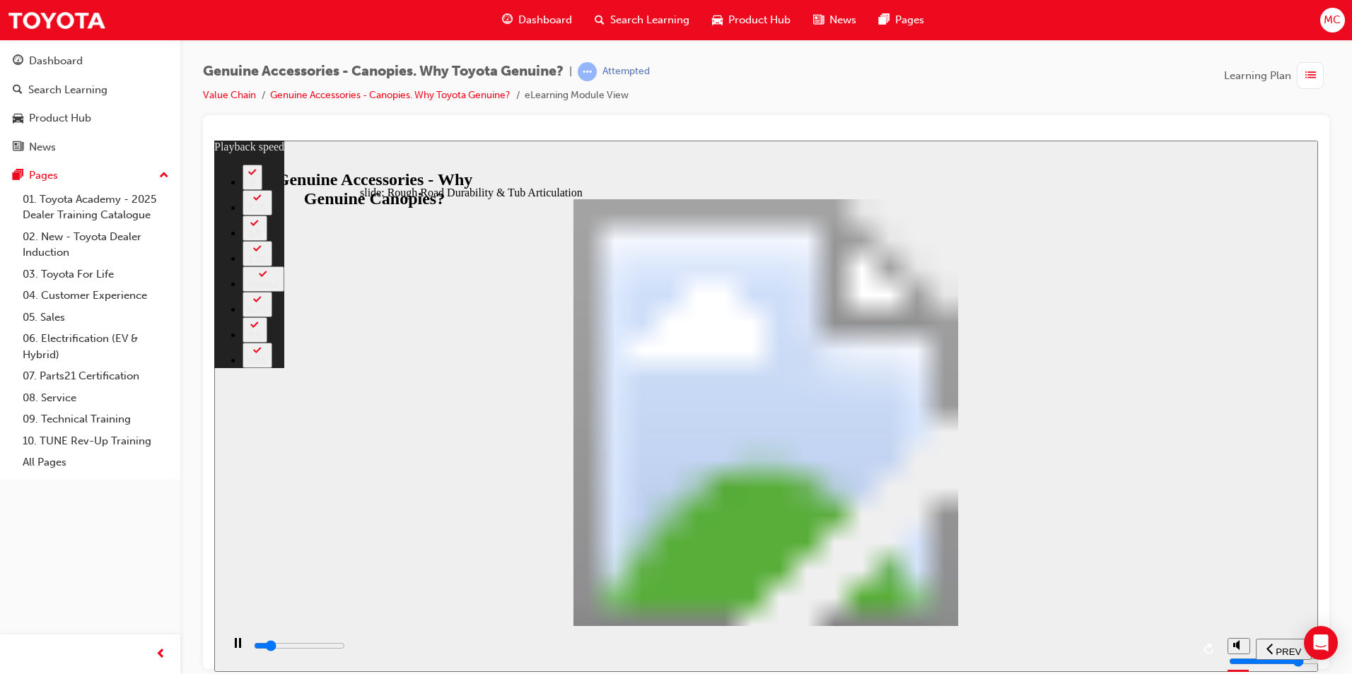
type input "5000"
type input "4"
type input "5300"
type input "4"
type input "5500"
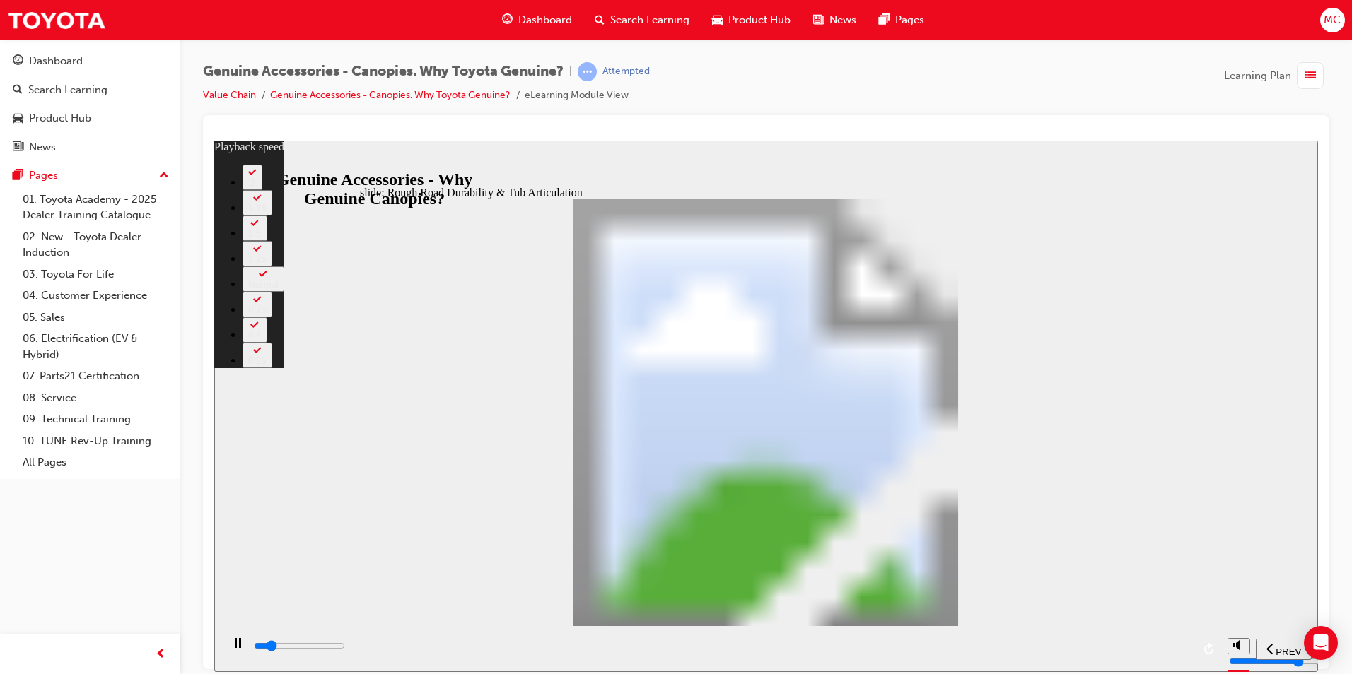
type input "4"
type input "5800"
type input "5"
type input "6100"
type input "5"
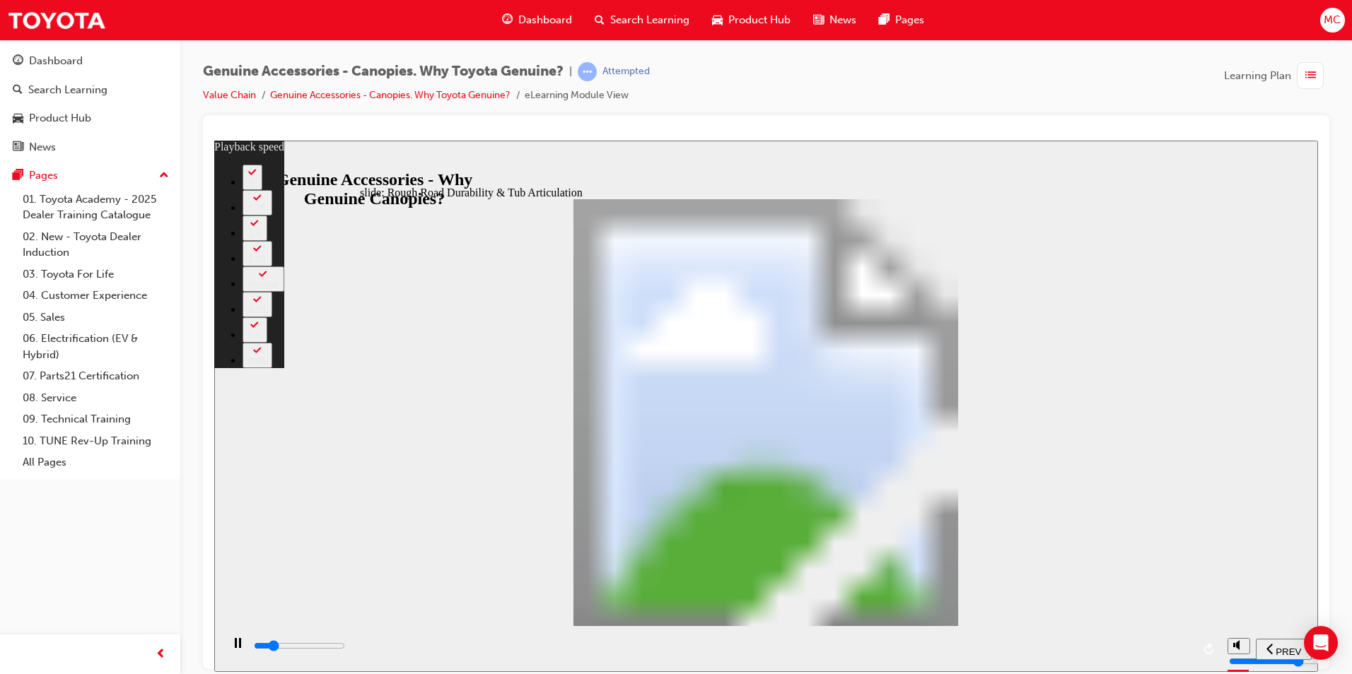
type input "6300"
type input "5"
type input "6600"
type input "6"
type input "6900"
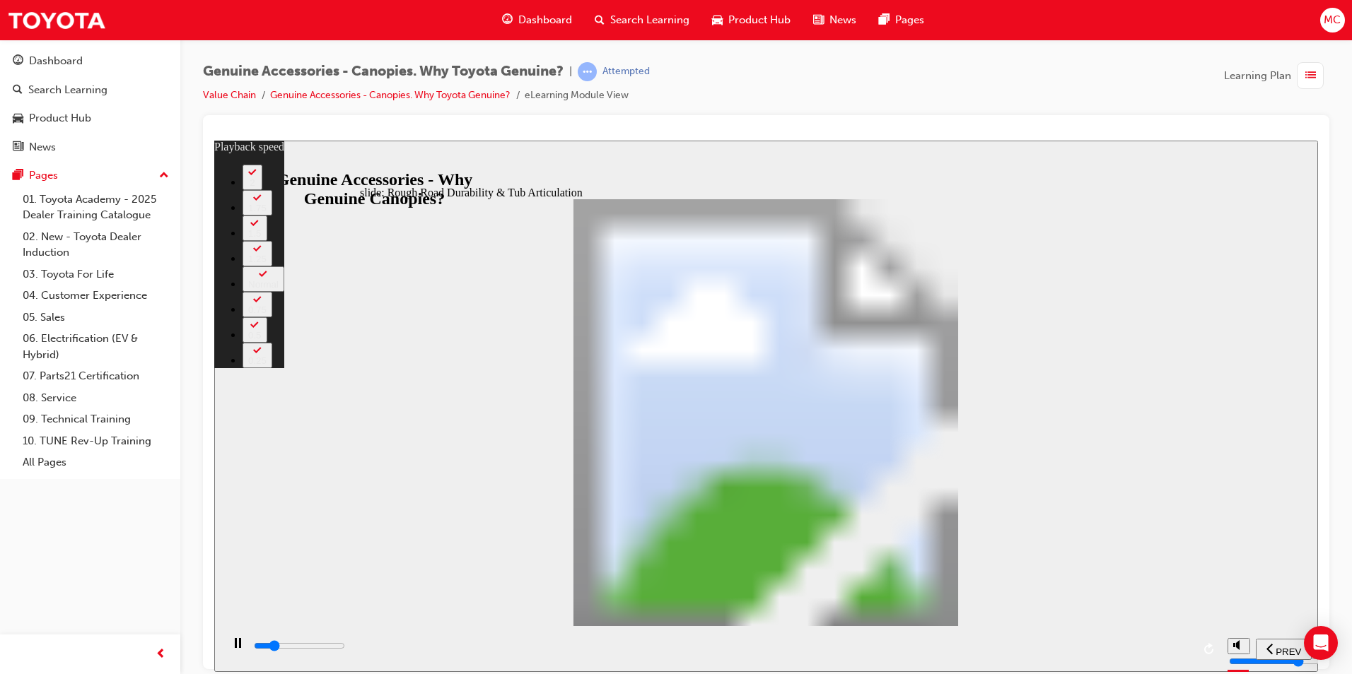
type input "6"
type input "7100"
type input "6"
type input "7400"
type input "6"
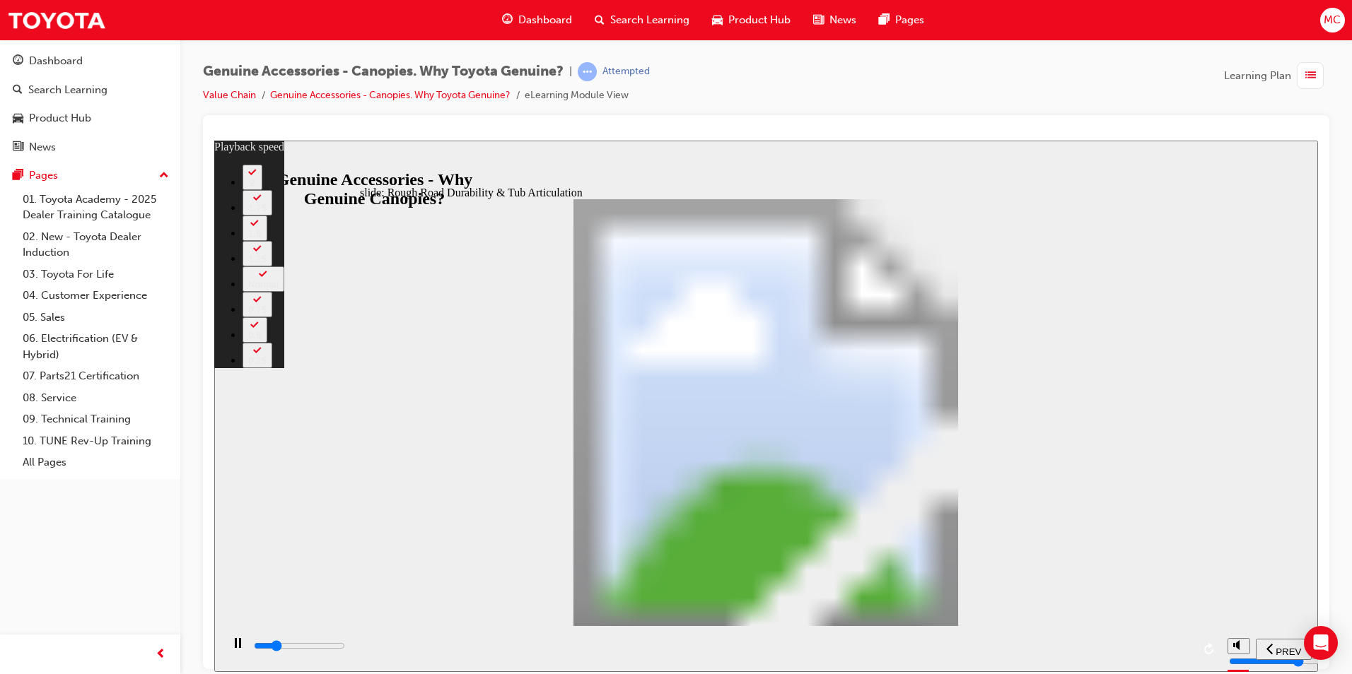
type input "7700"
type input "7"
type input "7900"
type input "7"
type input "8200"
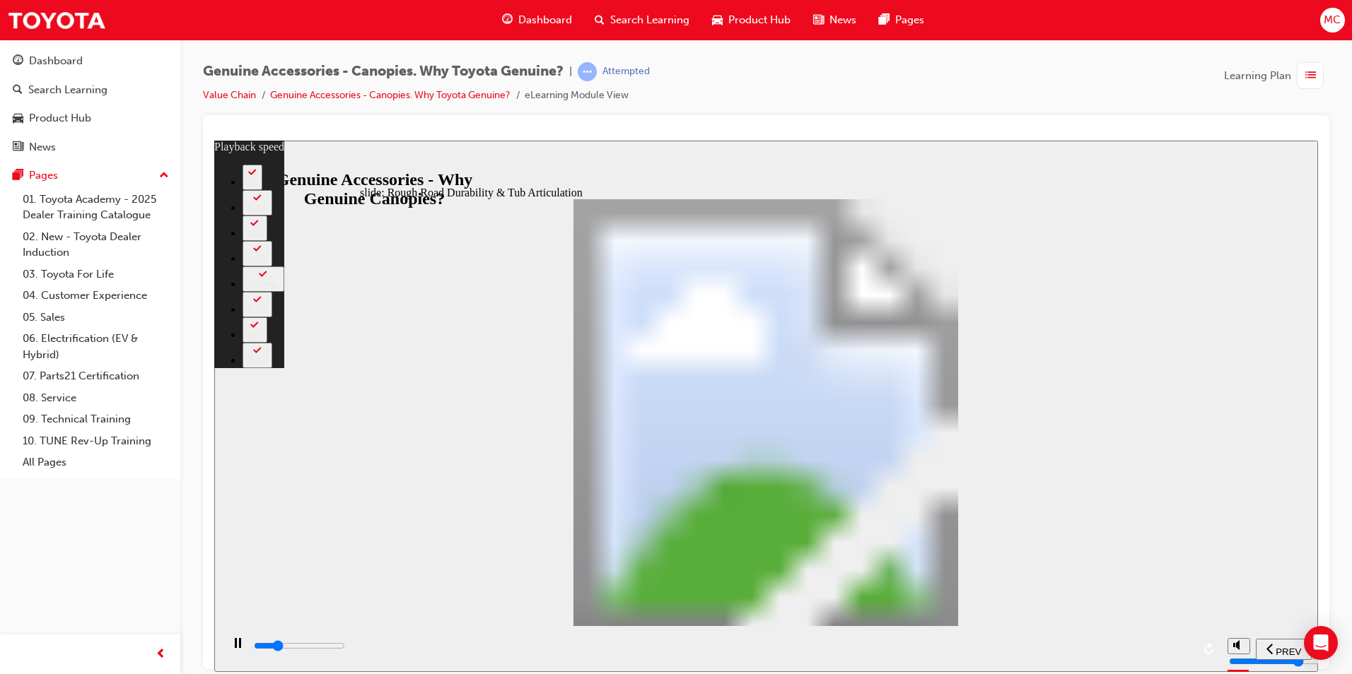
type input "7"
type input "8500"
type input "7"
type input "8700"
type input "8"
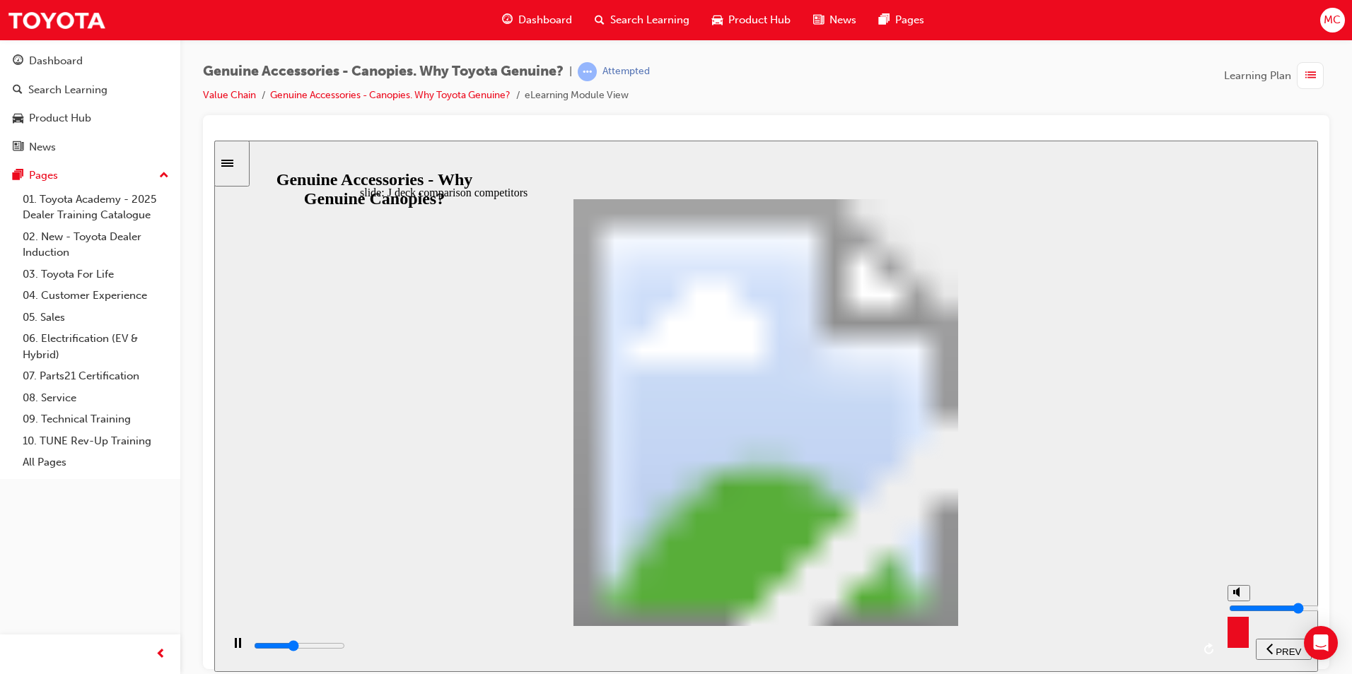
click at [1241, 595] on circle "volume" at bounding box center [1239, 592] width 5 height 5
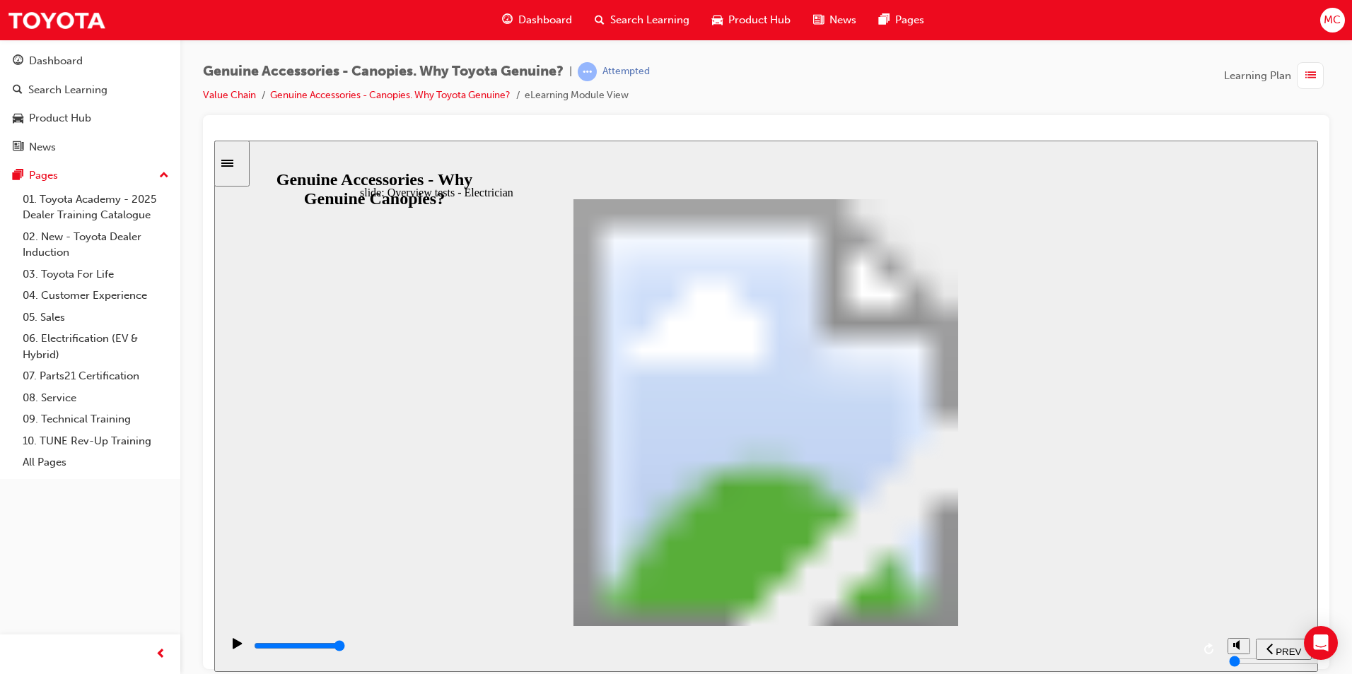
click at [1243, 610] on input "volume" at bounding box center [1274, 607] width 91 height 11
click at [1239, 602] on input "volume" at bounding box center [1274, 607] width 91 height 11
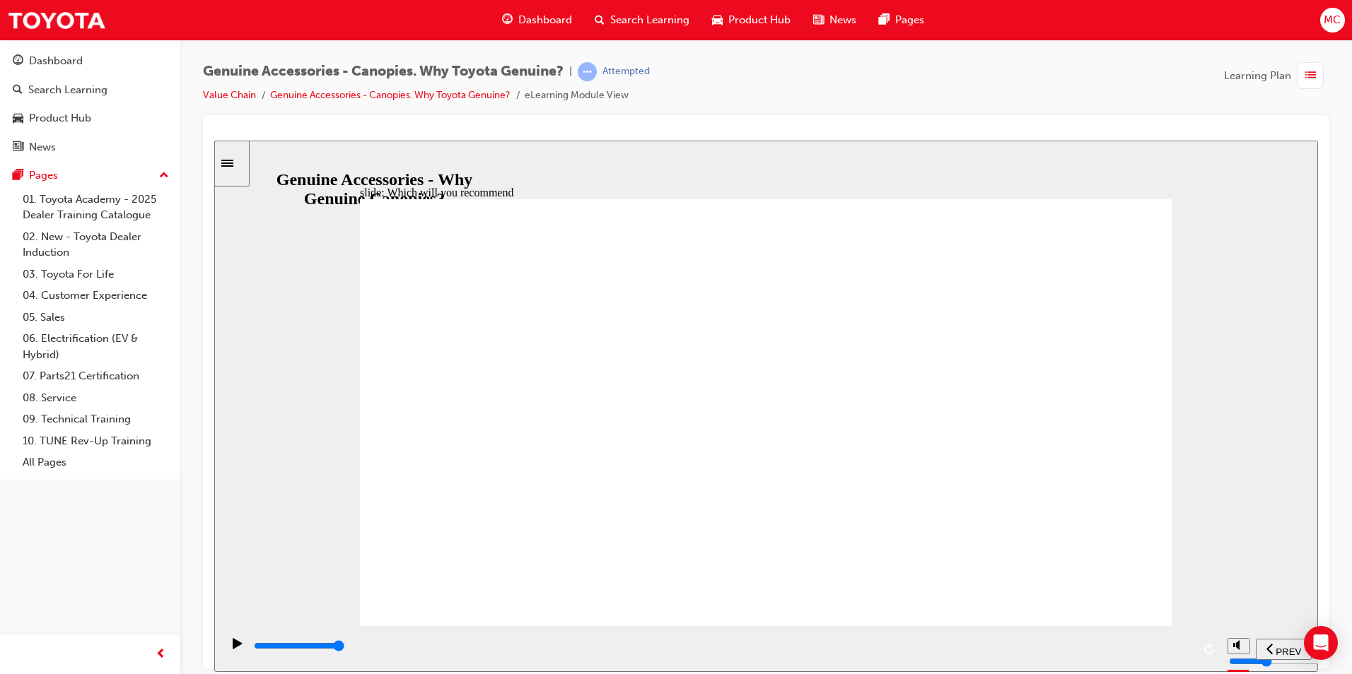
click at [1283, 655] on div "SUBMIT" at bounding box center [1275, 649] width 62 height 15
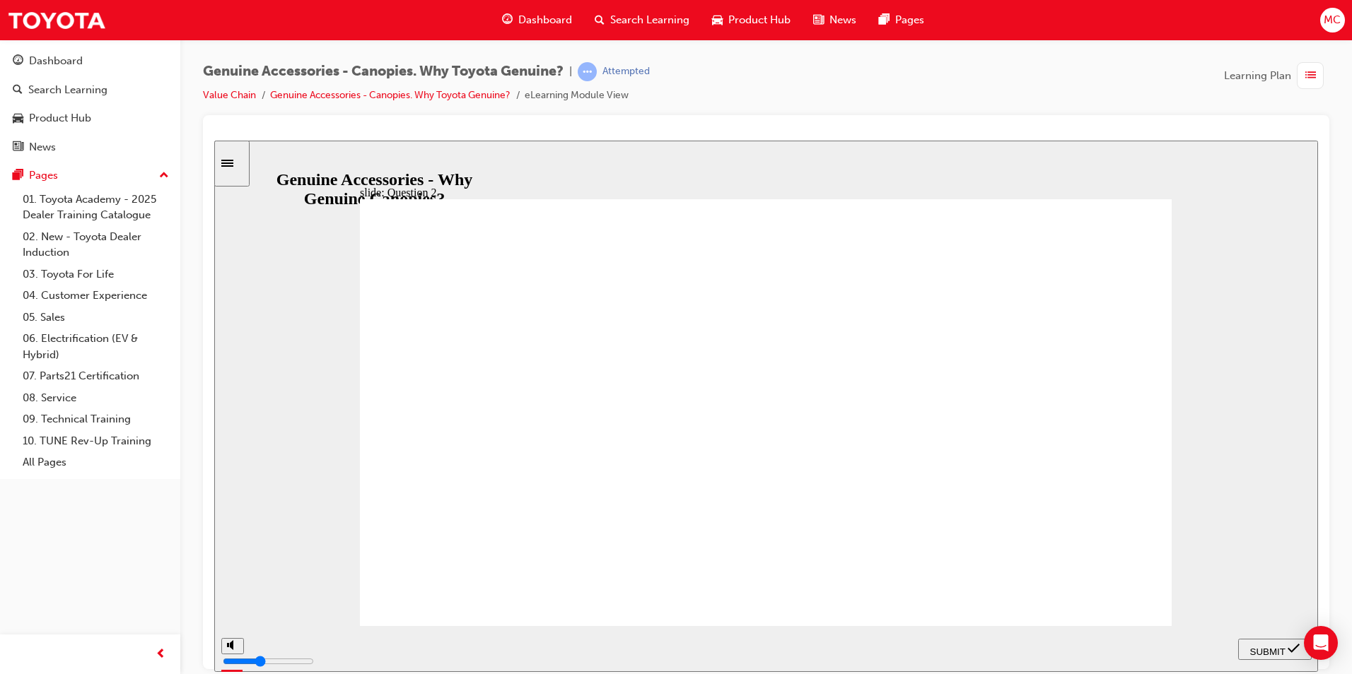
drag, startPoint x: 1268, startPoint y: 644, endPoint x: 1215, endPoint y: 590, distance: 75.5
click at [1268, 646] on span "SUBMIT" at bounding box center [1267, 651] width 35 height 11
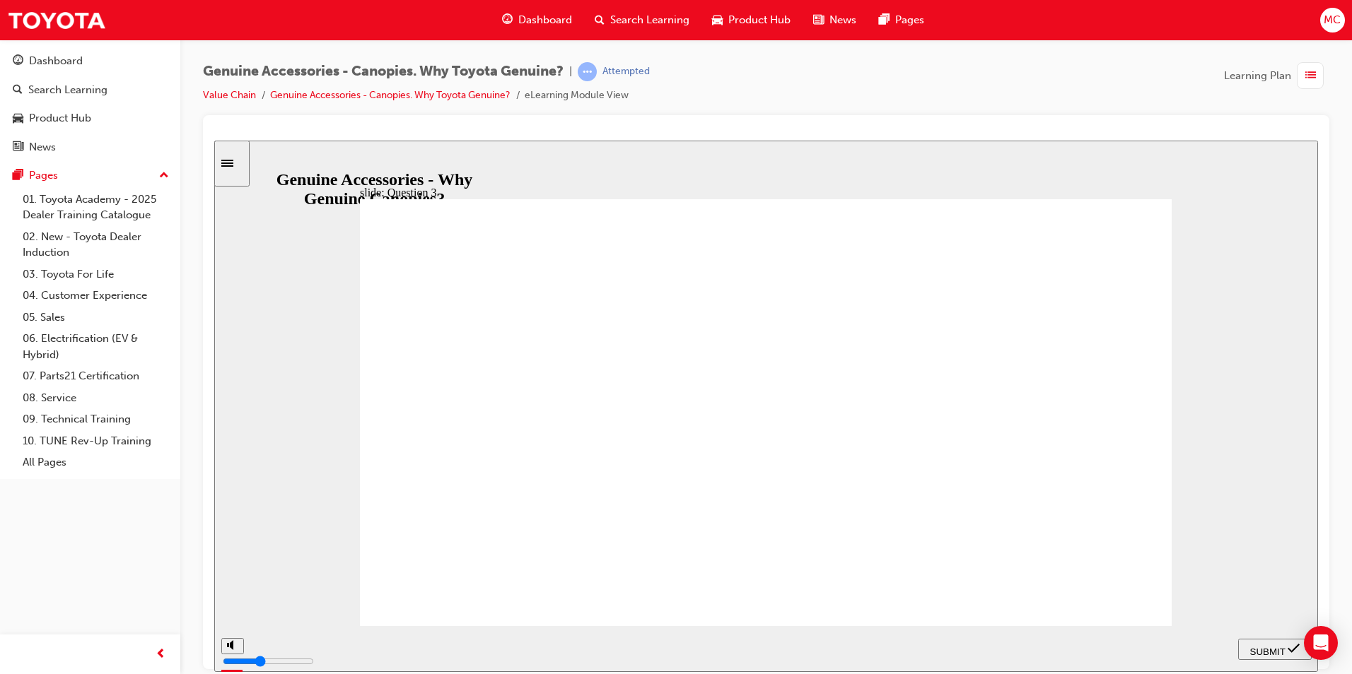
click at [1256, 646] on span "SUBMIT" at bounding box center [1267, 651] width 35 height 11
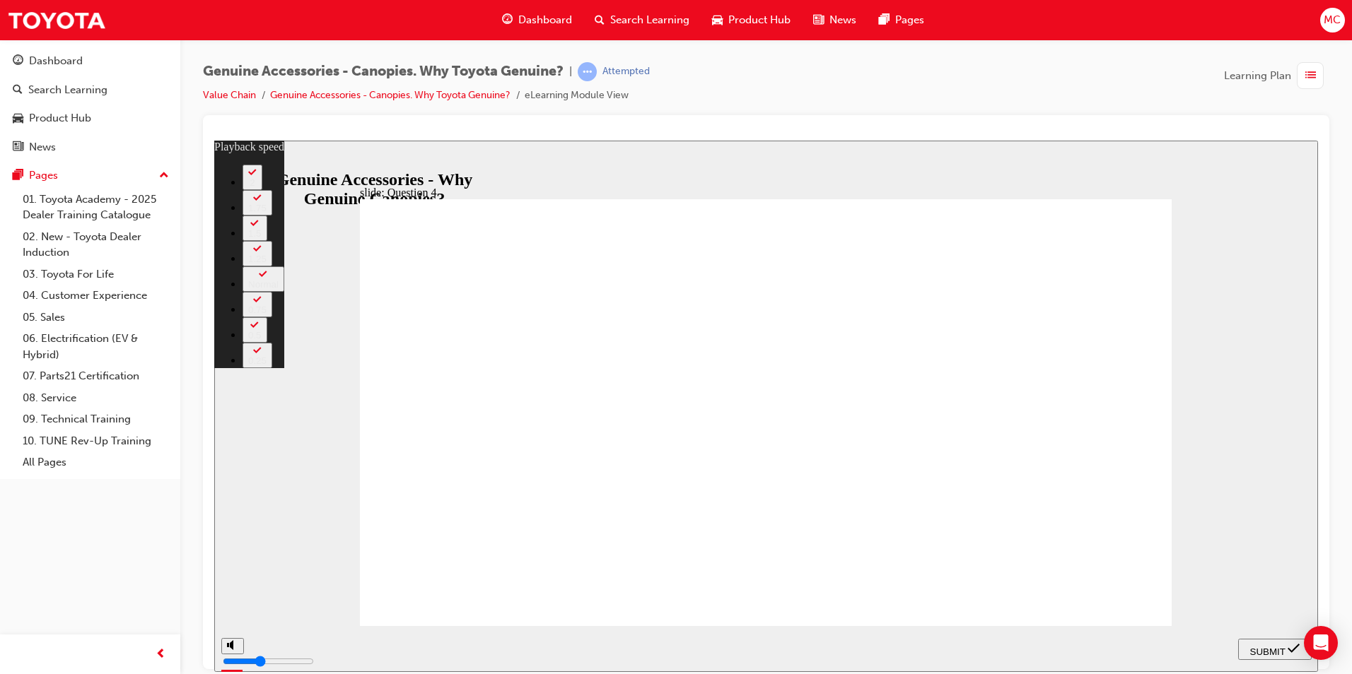
click at [1261, 650] on span "SUBMIT" at bounding box center [1267, 651] width 35 height 11
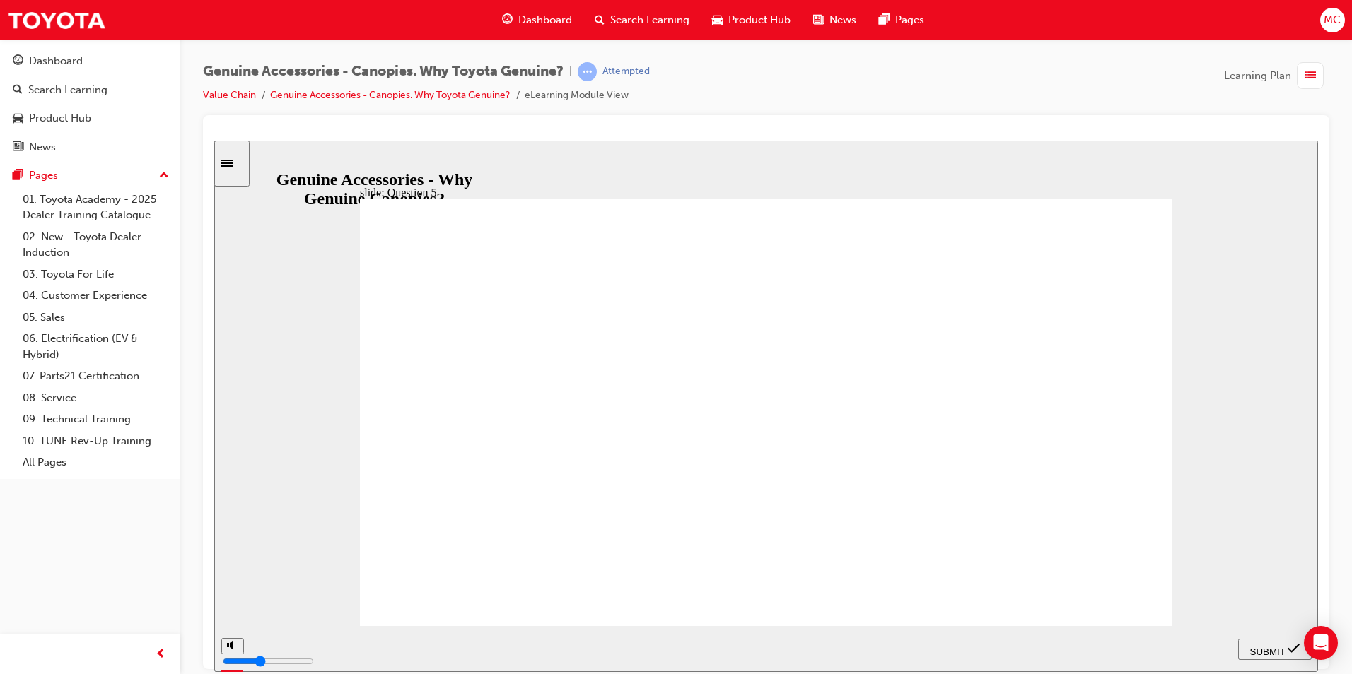
drag, startPoint x: 503, startPoint y: 578, endPoint x: 535, endPoint y: 571, distance: 33.3
click at [1281, 646] on span "SUBMIT" at bounding box center [1267, 651] width 35 height 11
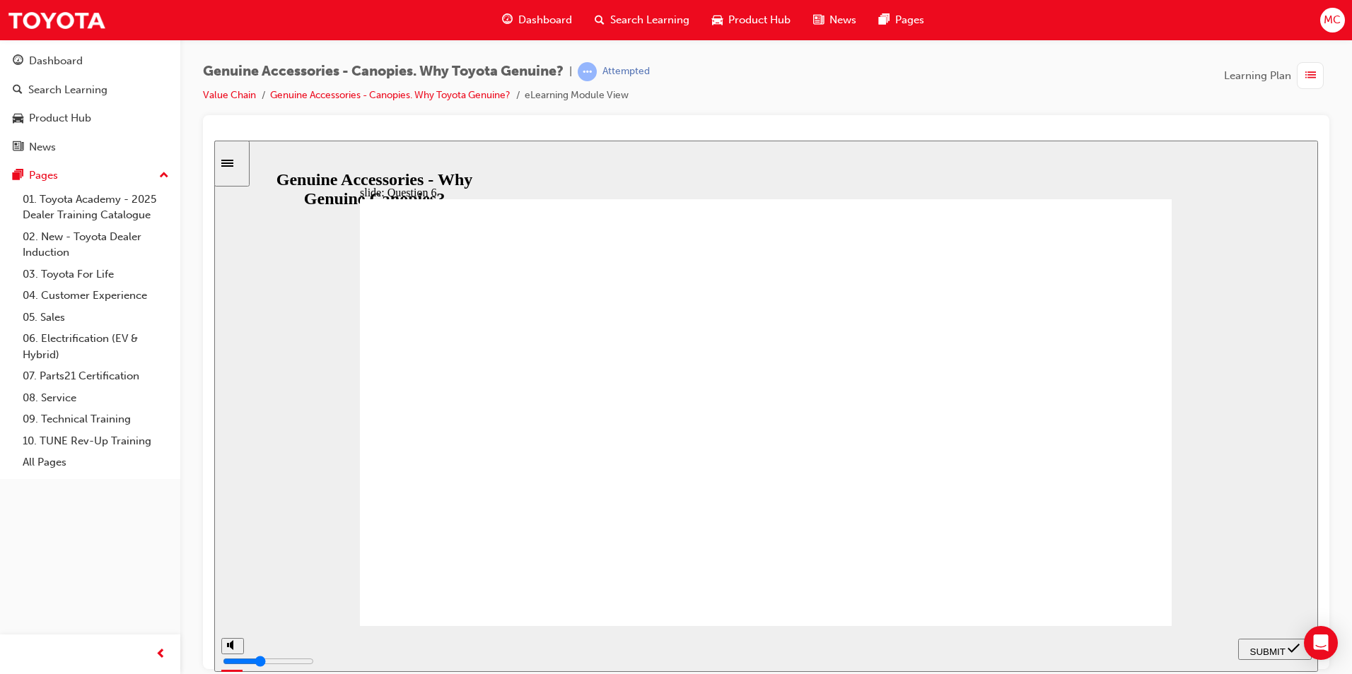
click at [1266, 646] on span "SUBMIT" at bounding box center [1267, 651] width 35 height 11
click at [1265, 646] on span "SUBMIT" at bounding box center [1267, 651] width 35 height 11
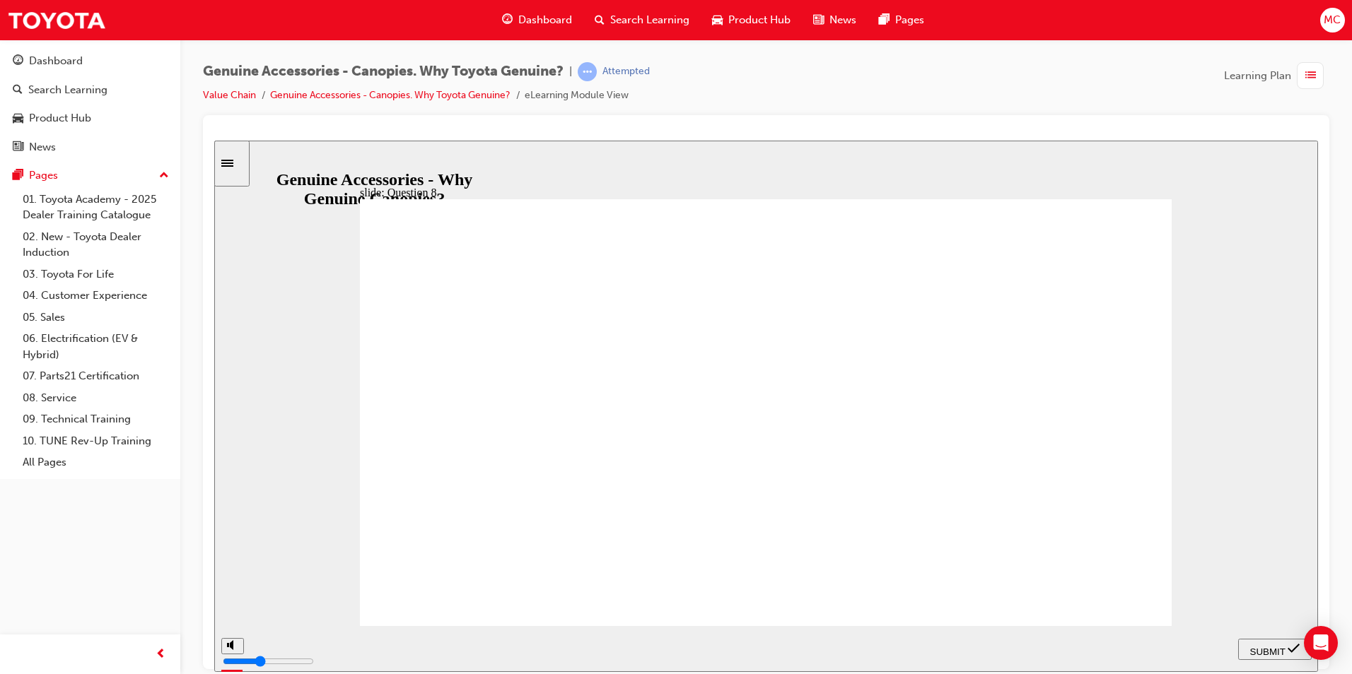
drag, startPoint x: 606, startPoint y: 577, endPoint x: 605, endPoint y: 596, distance: 19.1
click at [1260, 647] on span "SUBMIT" at bounding box center [1267, 651] width 35 height 11
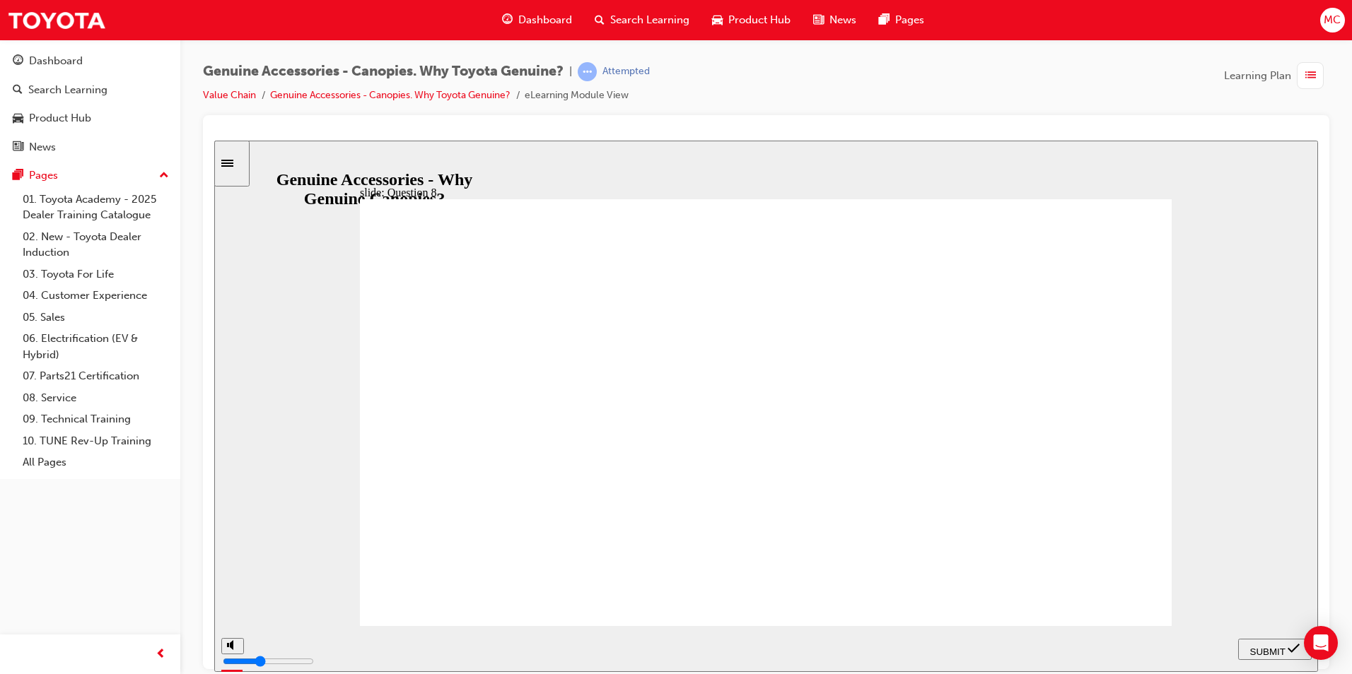
click at [1281, 654] on div "SUBMIT" at bounding box center [1275, 649] width 62 height 15
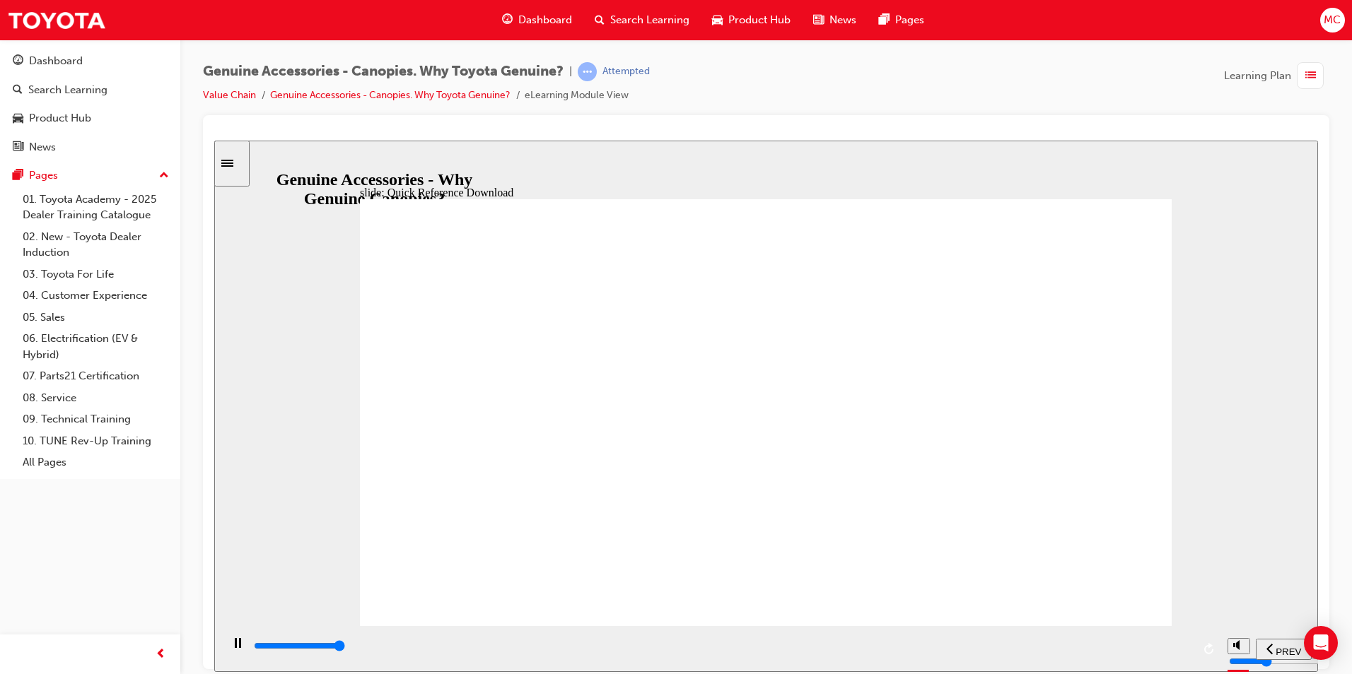
type input "11500"
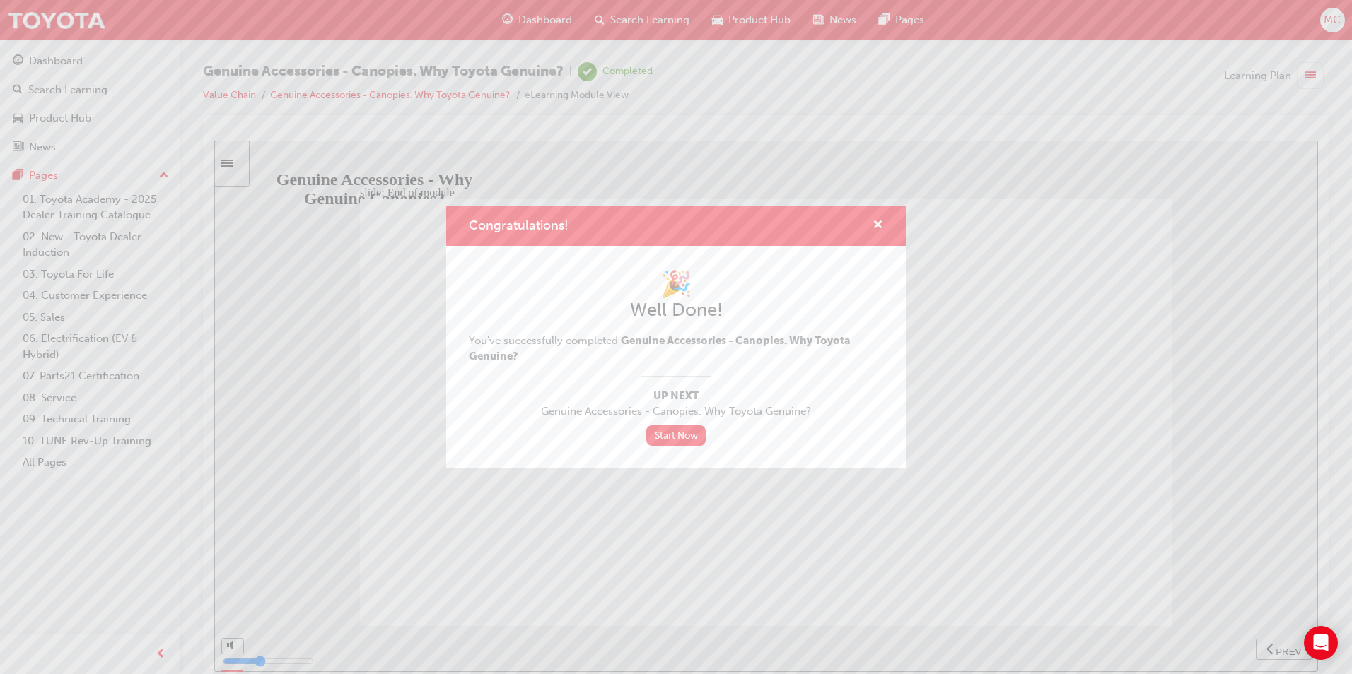
click at [871, 224] on div "Congratulations!" at bounding box center [872, 226] width 22 height 18
click at [875, 228] on span "cross-icon" at bounding box center [877, 226] width 11 height 13
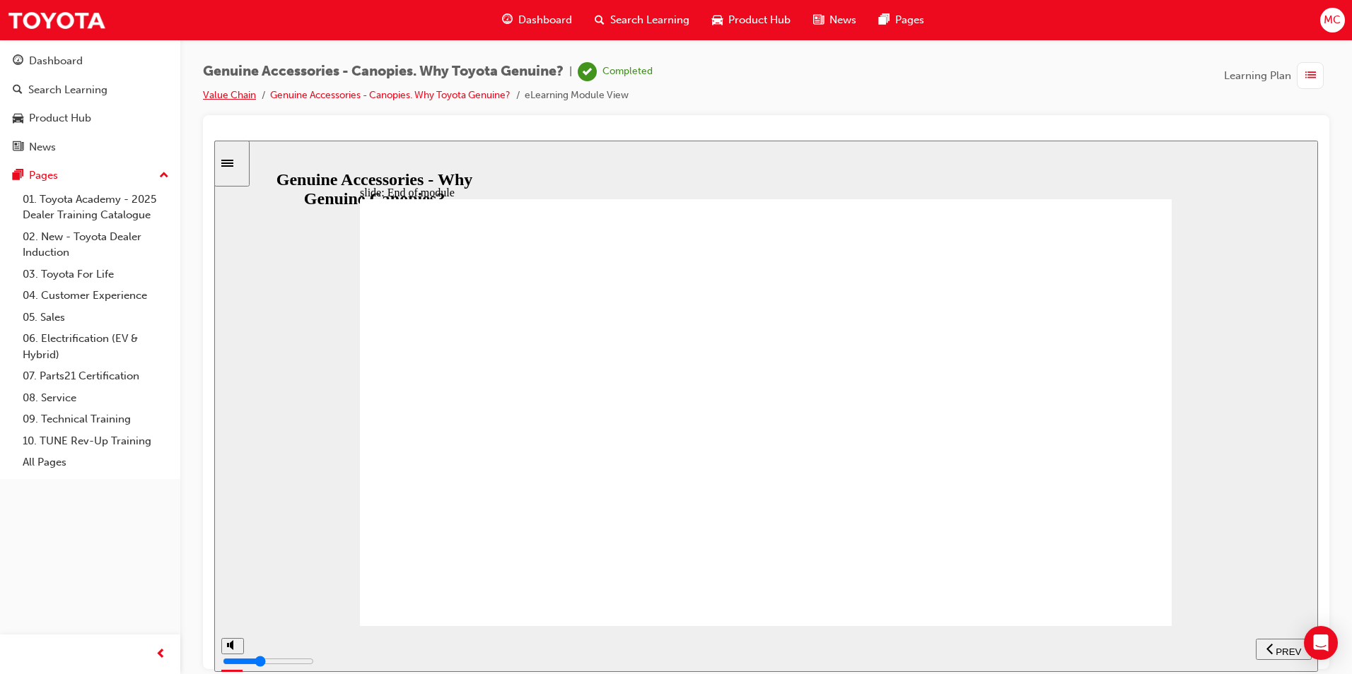
click at [205, 90] on link "Value Chain" at bounding box center [229, 95] width 53 height 12
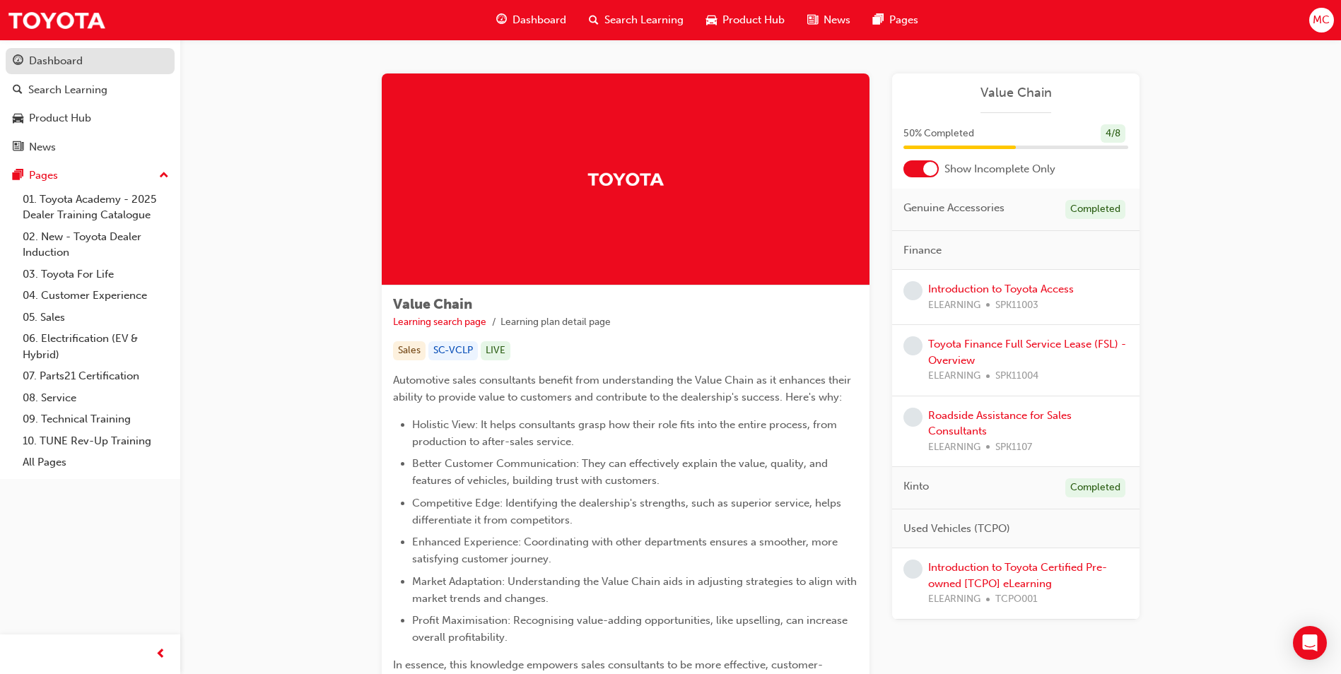
click at [62, 63] on div "Dashboard" at bounding box center [56, 61] width 54 height 16
